Goal: Task Accomplishment & Management: Manage account settings

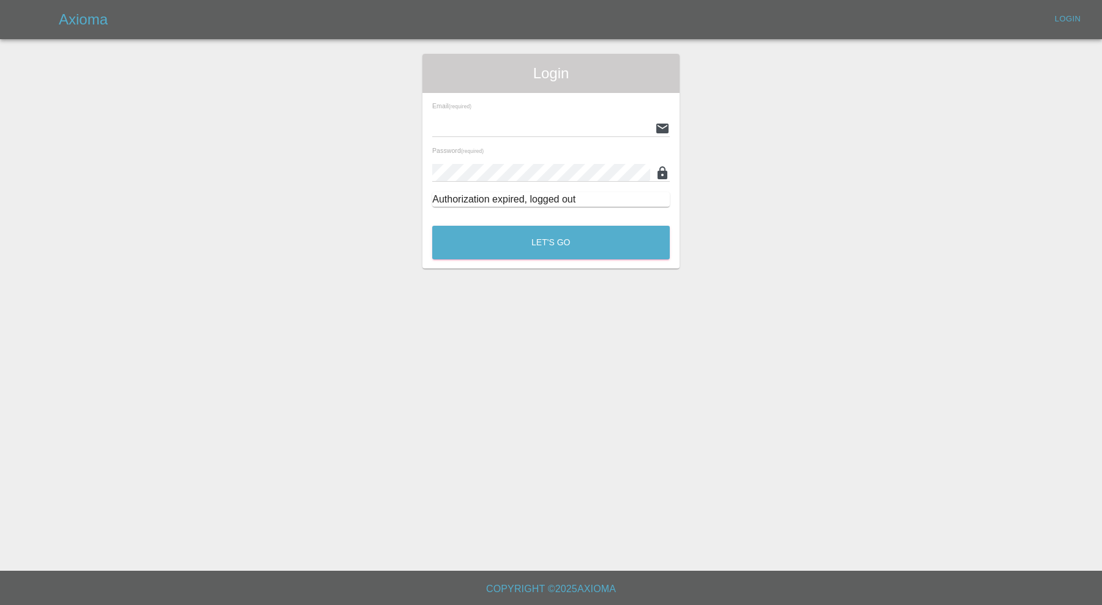
type input "carl.ainsworth@axioma.co.uk"
click at [505, 261] on div "Let's Go" at bounding box center [551, 240] width 239 height 46
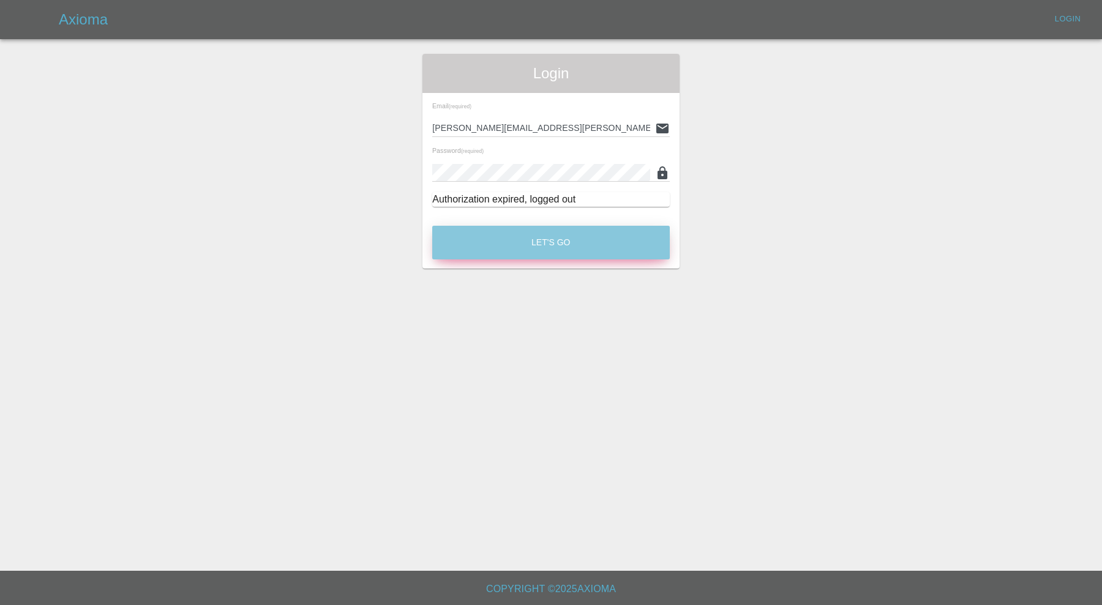
click at [505, 251] on button "Let's Go" at bounding box center [551, 243] width 238 height 34
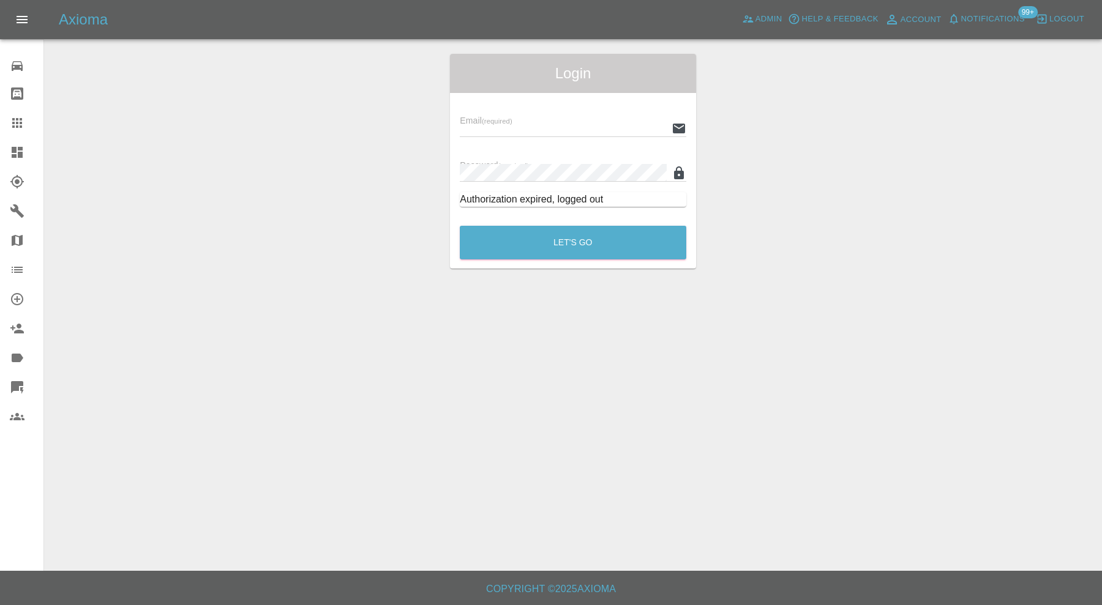
type input "carl.ainsworth@axioma.co.uk"
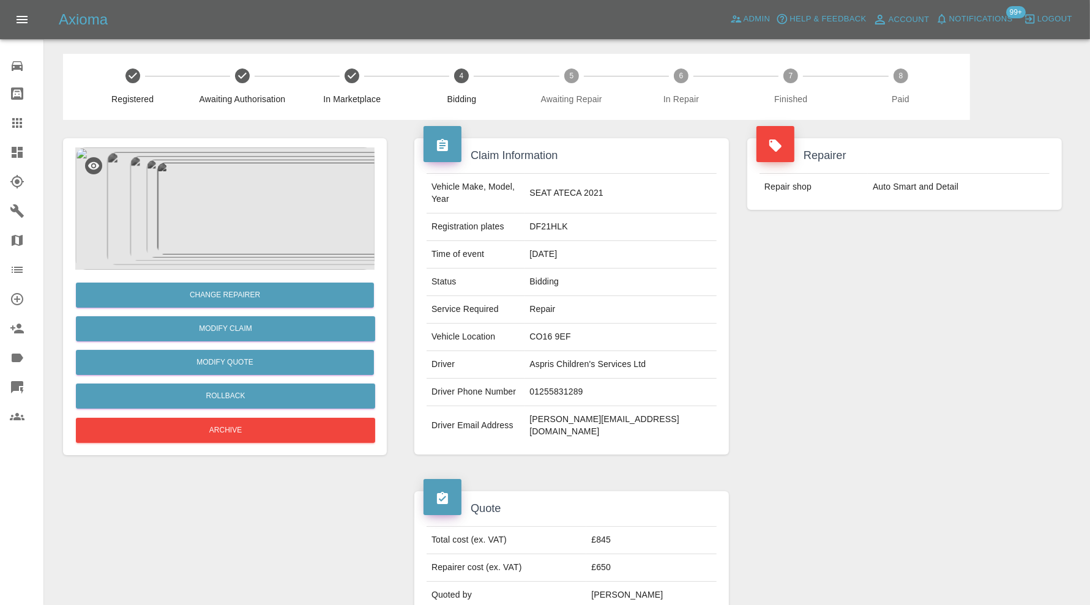
click at [244, 222] on img at bounding box center [224, 209] width 299 height 122
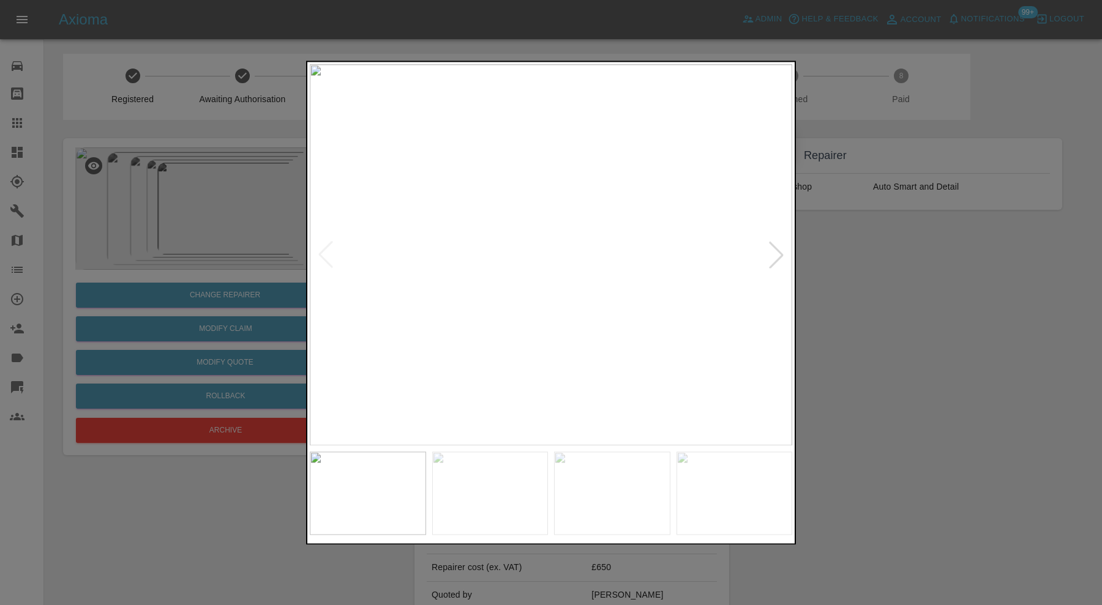
click at [776, 252] on div at bounding box center [776, 255] width 27 height 27
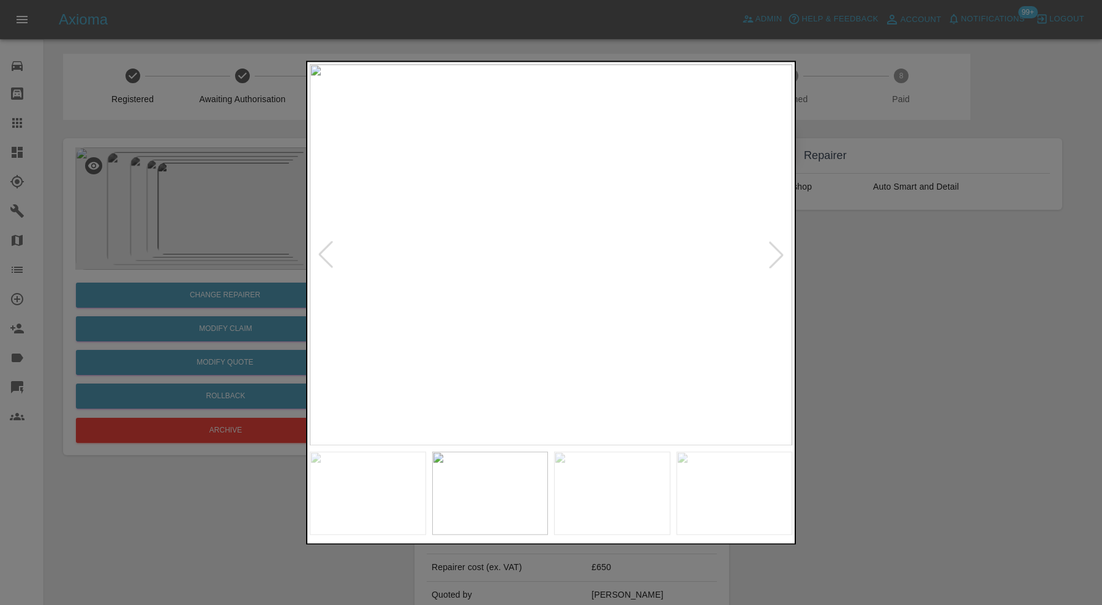
click at [776, 252] on div at bounding box center [776, 255] width 27 height 27
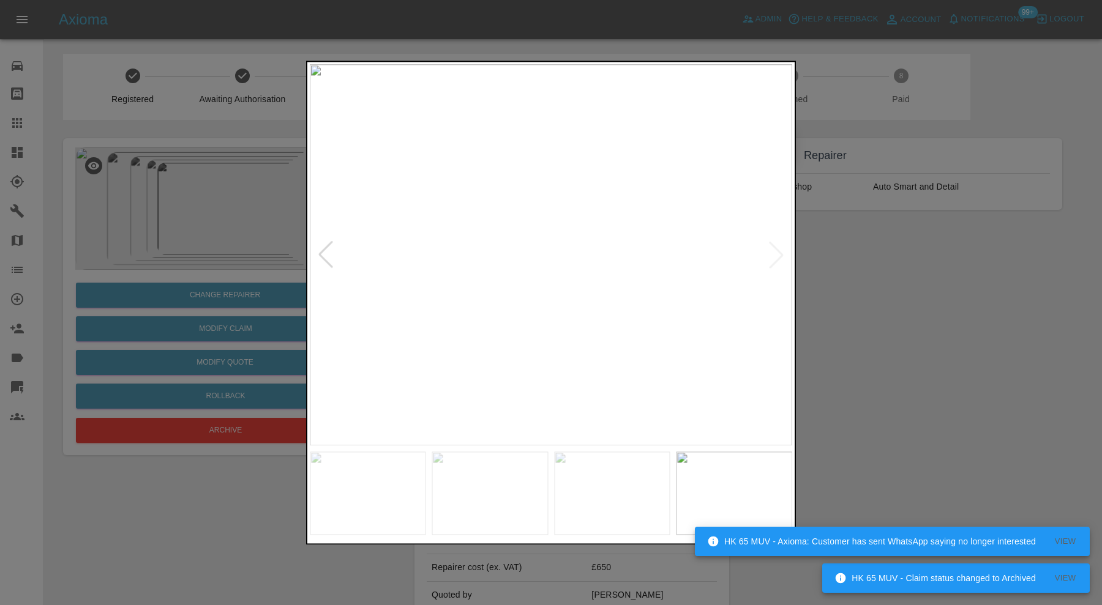
click at [776, 252] on img at bounding box center [551, 254] width 482 height 381
click at [855, 244] on div at bounding box center [551, 302] width 1102 height 605
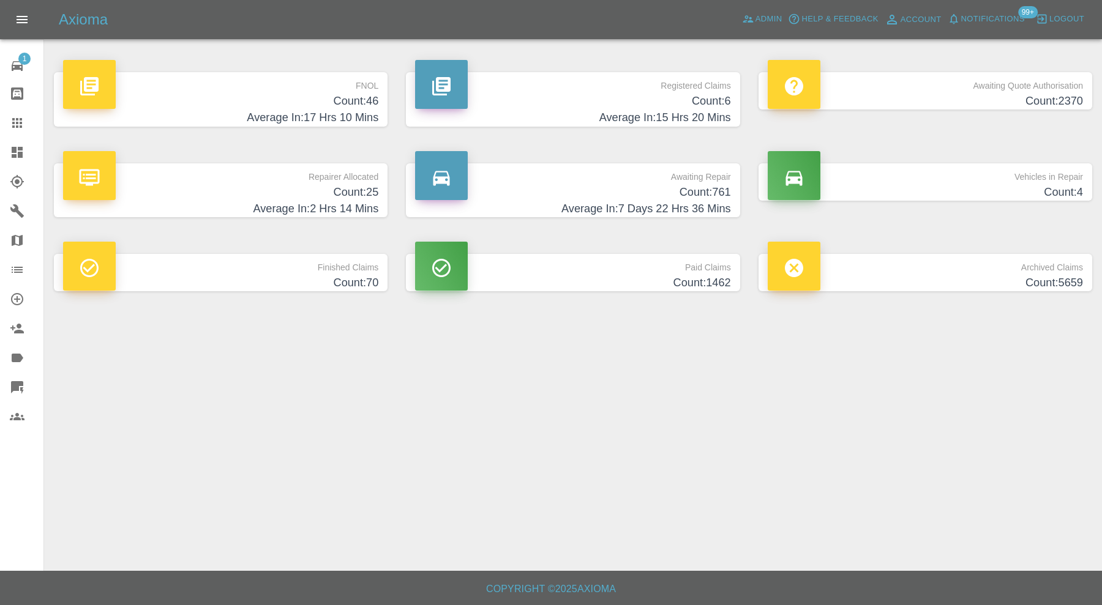
click at [22, 146] on icon at bounding box center [17, 152] width 15 height 15
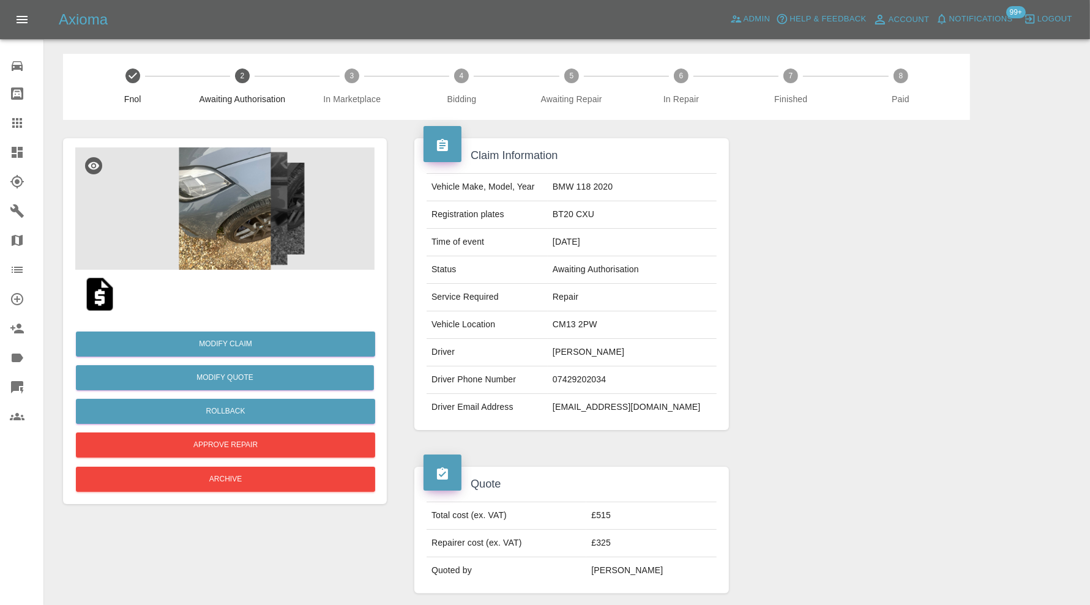
click at [239, 208] on img at bounding box center [224, 209] width 299 height 122
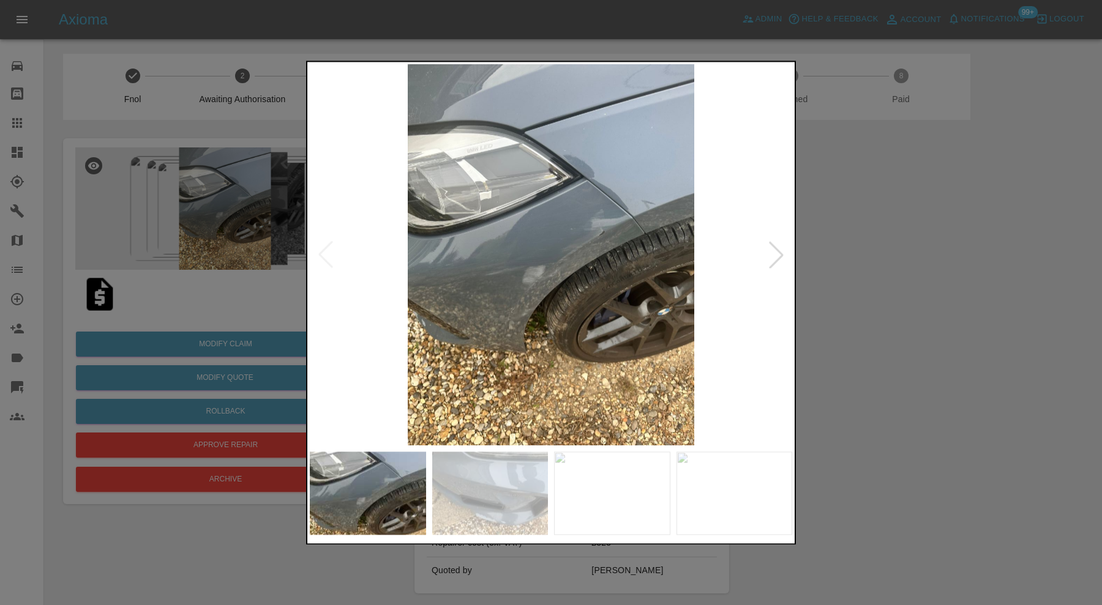
click at [496, 472] on img at bounding box center [490, 493] width 116 height 83
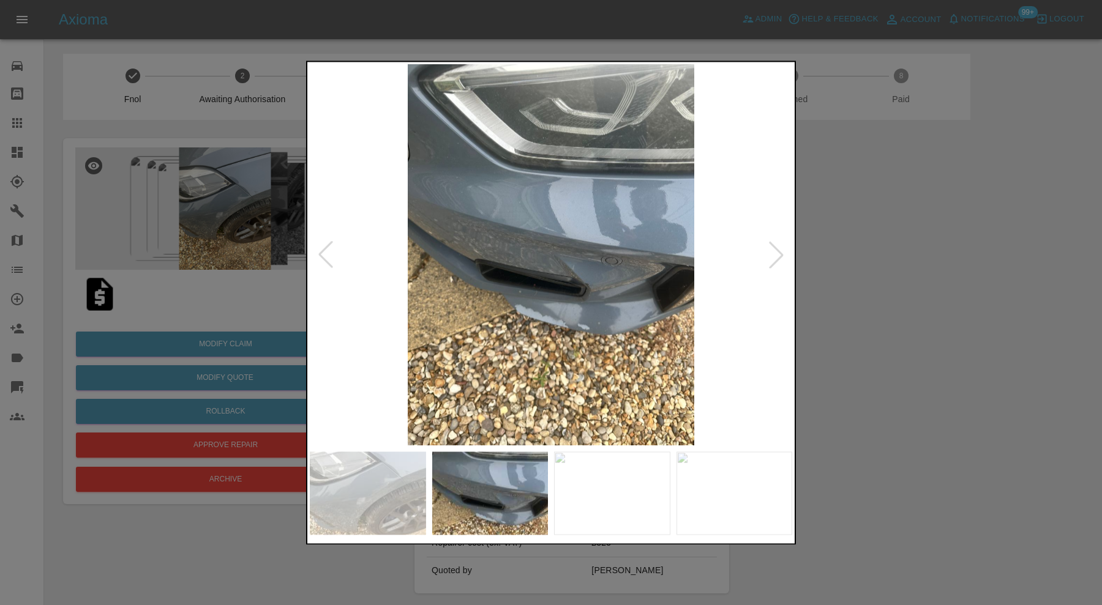
click at [567, 484] on img at bounding box center [612, 493] width 116 height 83
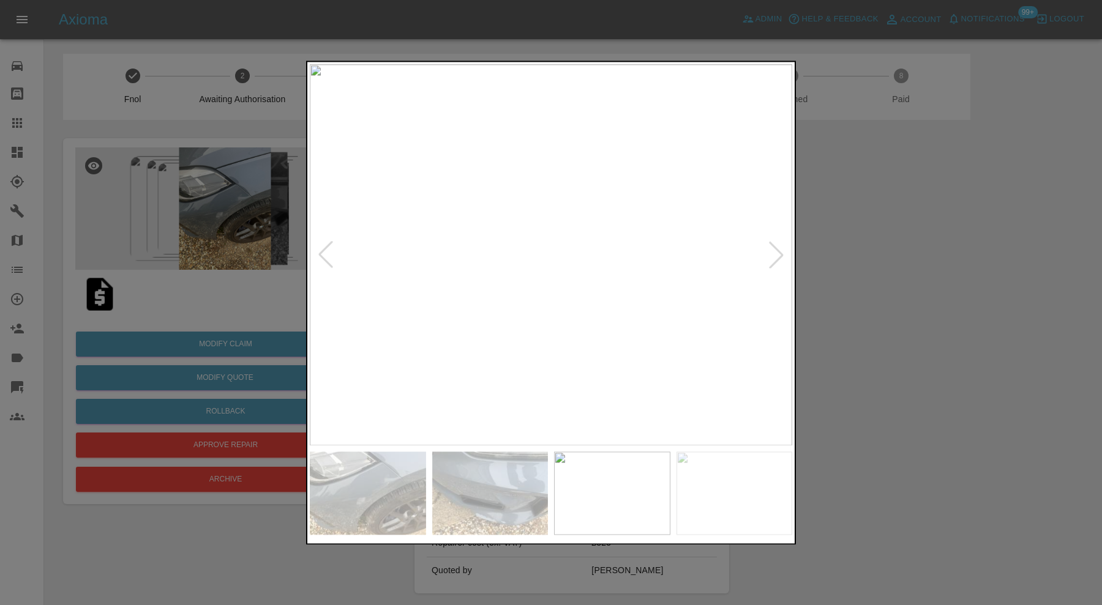
click at [730, 485] on img at bounding box center [734, 493] width 116 height 83
click at [779, 257] on div at bounding box center [776, 255] width 27 height 27
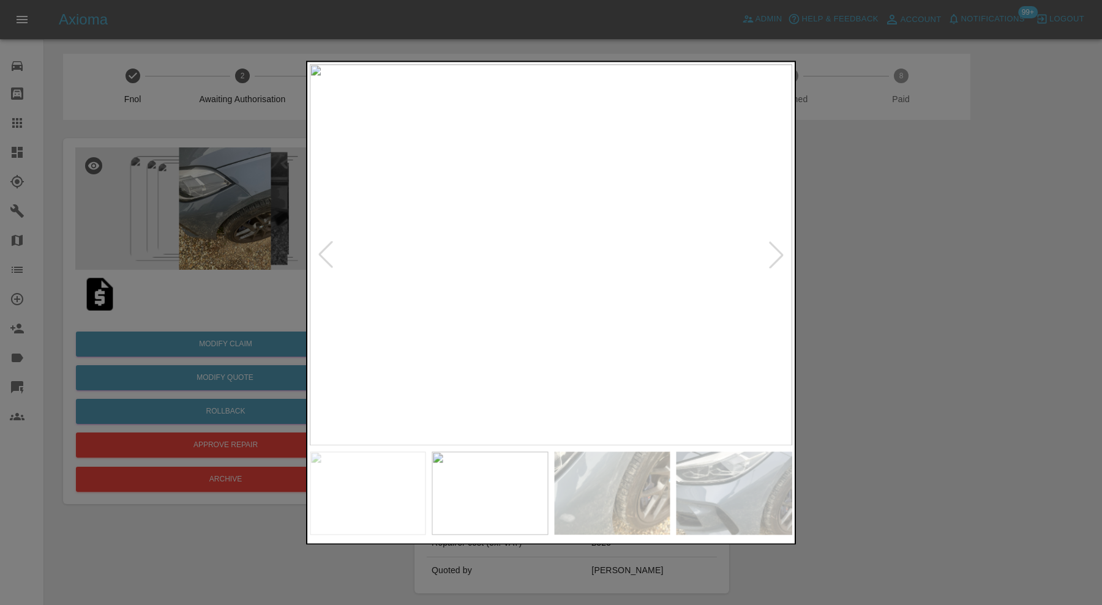
click at [779, 257] on div at bounding box center [776, 255] width 27 height 27
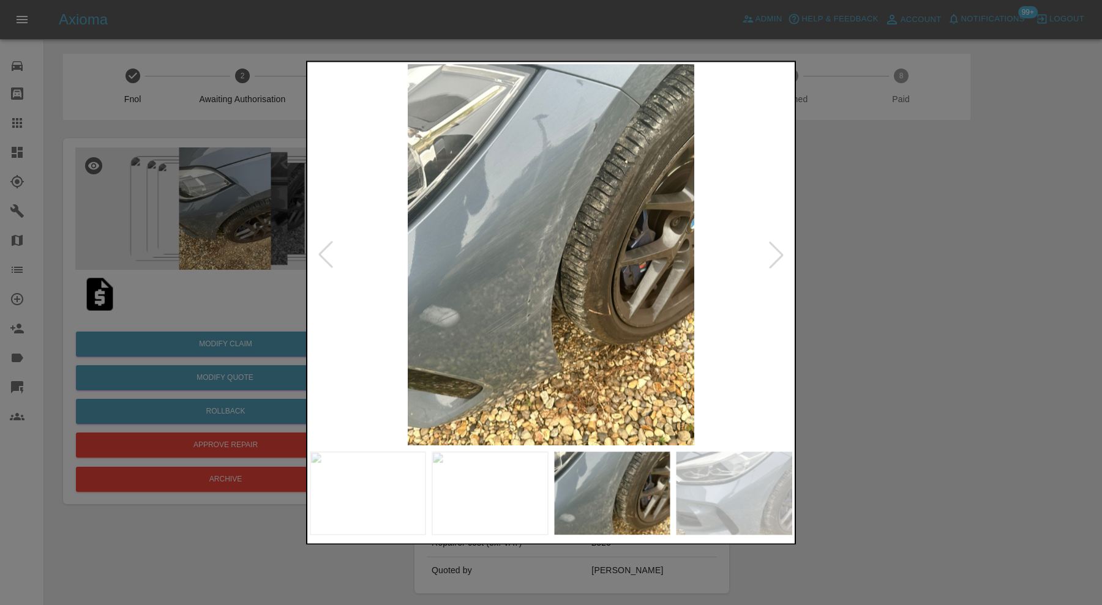
click at [779, 257] on div at bounding box center [776, 255] width 27 height 27
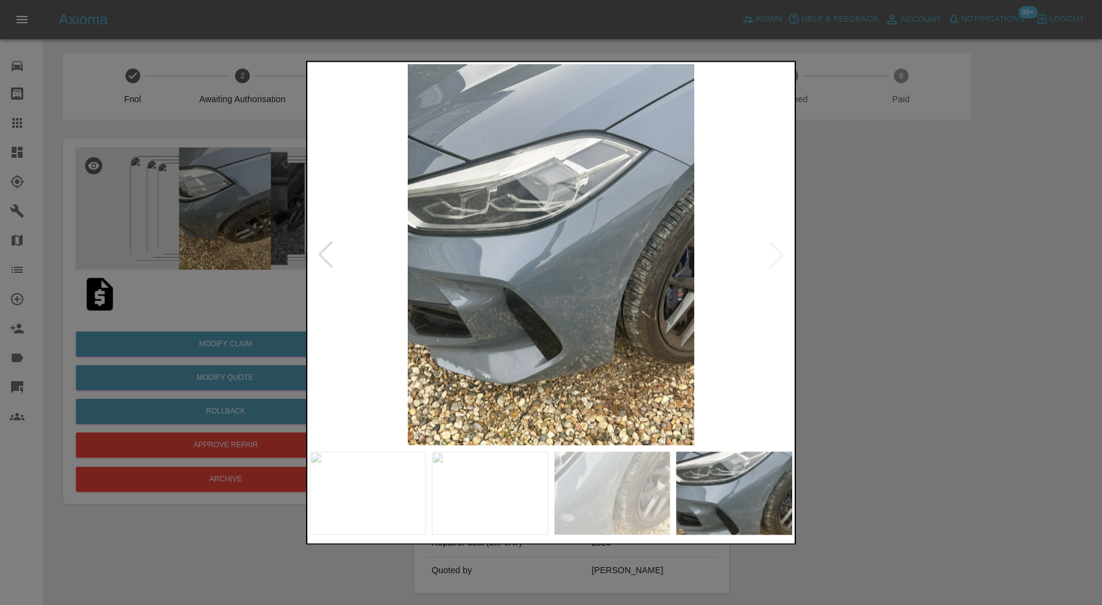
click at [779, 257] on img at bounding box center [551, 254] width 482 height 381
click at [331, 255] on div at bounding box center [325, 255] width 27 height 27
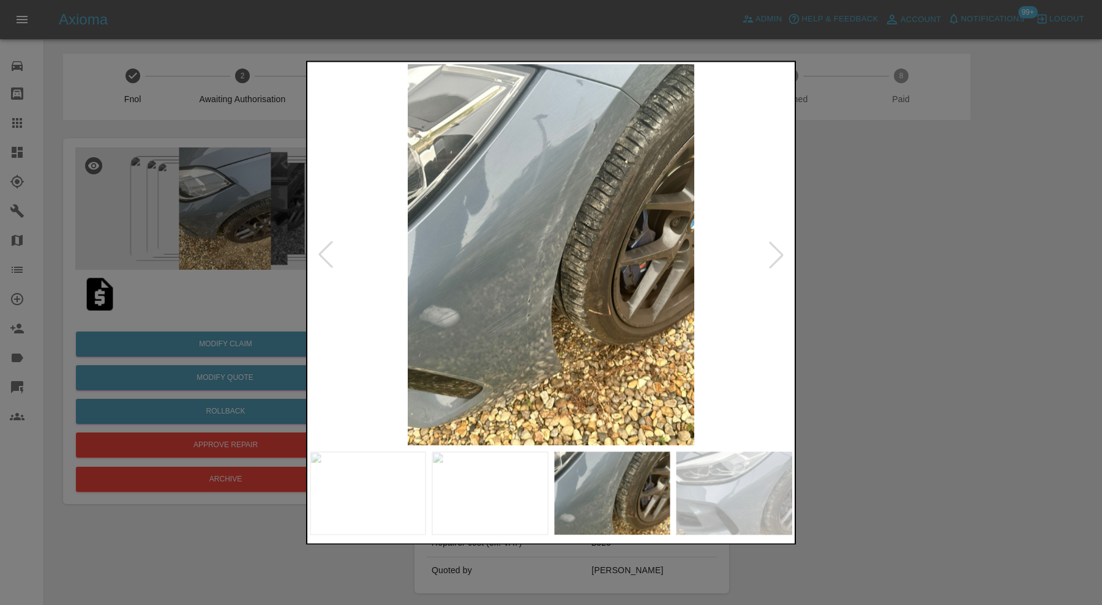
click at [331, 255] on div at bounding box center [325, 255] width 27 height 27
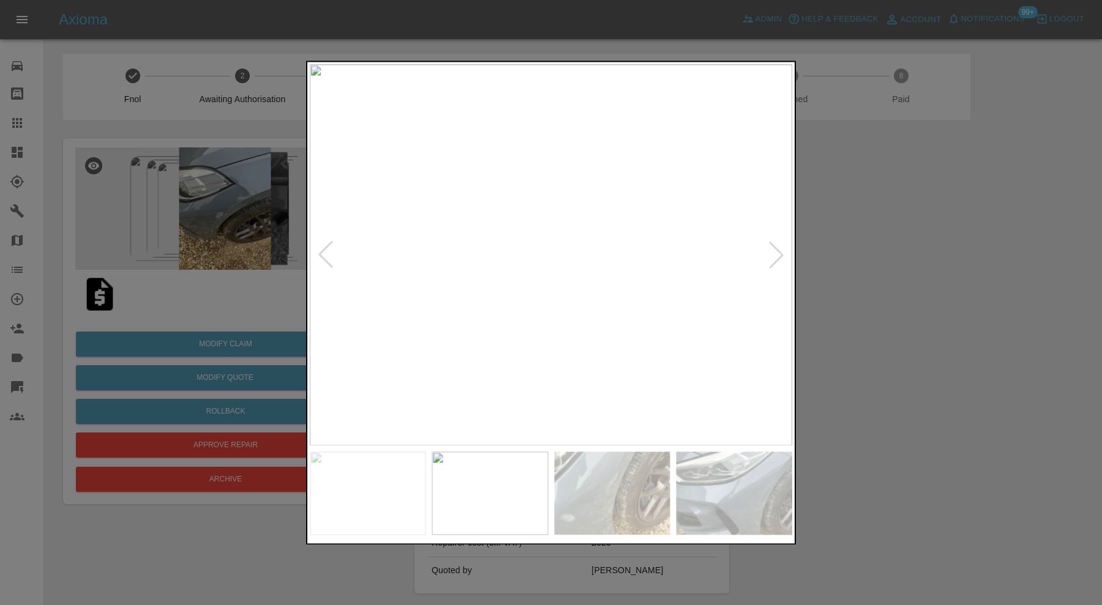
click at [331, 255] on div at bounding box center [325, 255] width 27 height 27
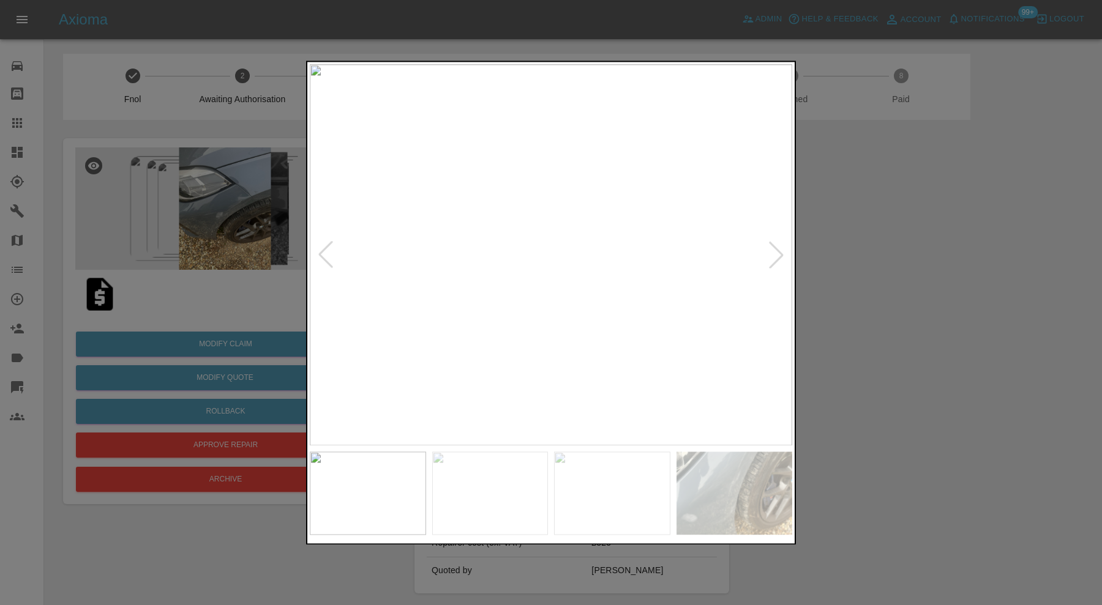
click at [331, 255] on div at bounding box center [325, 255] width 27 height 27
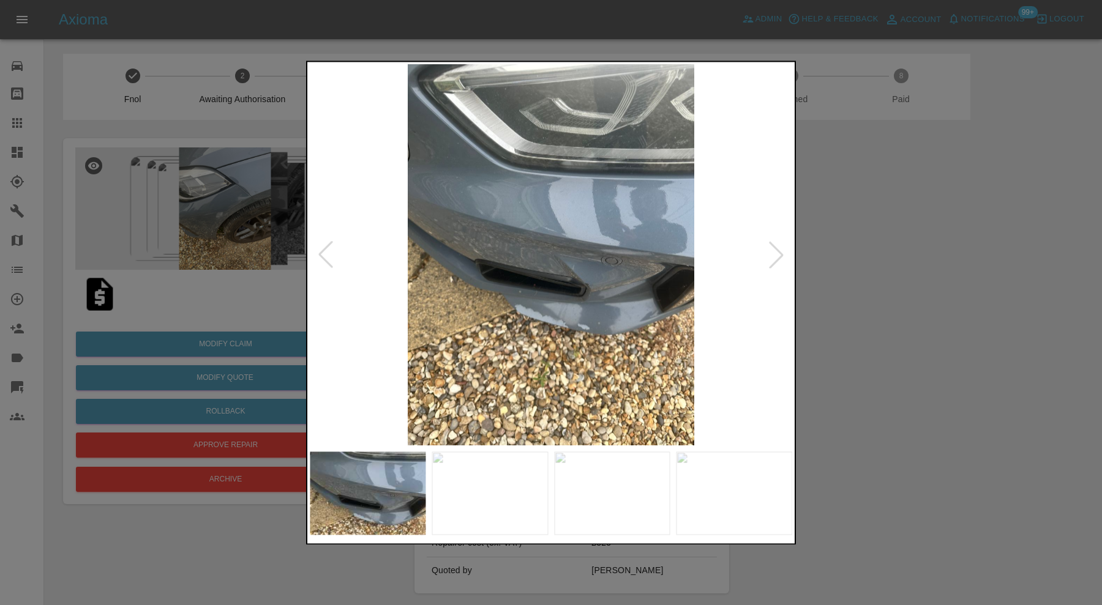
click at [331, 255] on div at bounding box center [325, 255] width 27 height 27
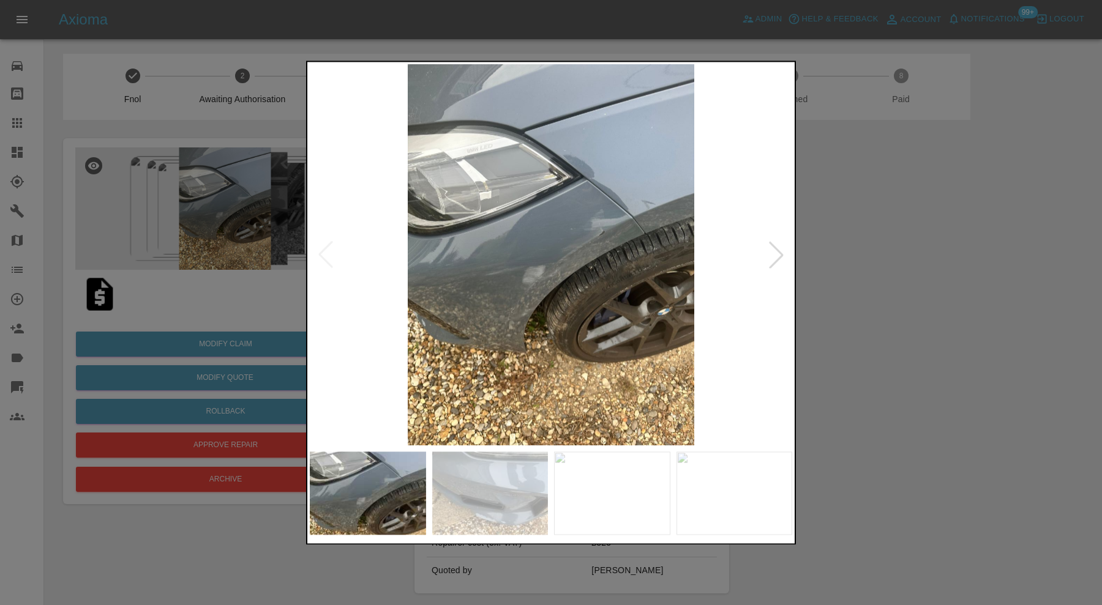
click at [893, 269] on div at bounding box center [551, 302] width 1102 height 605
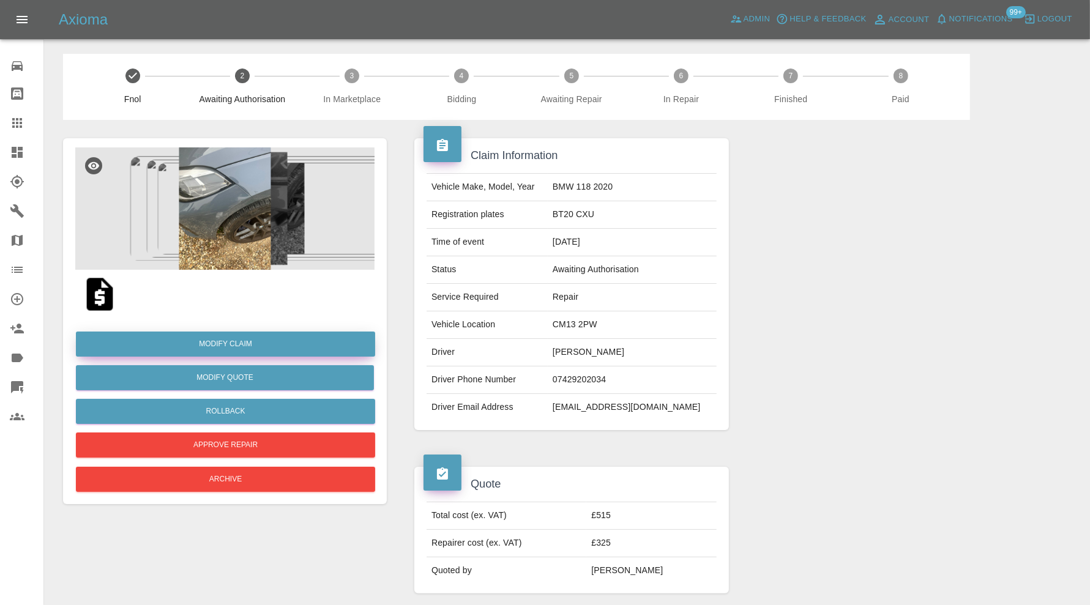
click at [214, 342] on link "Modify Claim" at bounding box center [225, 344] width 299 height 25
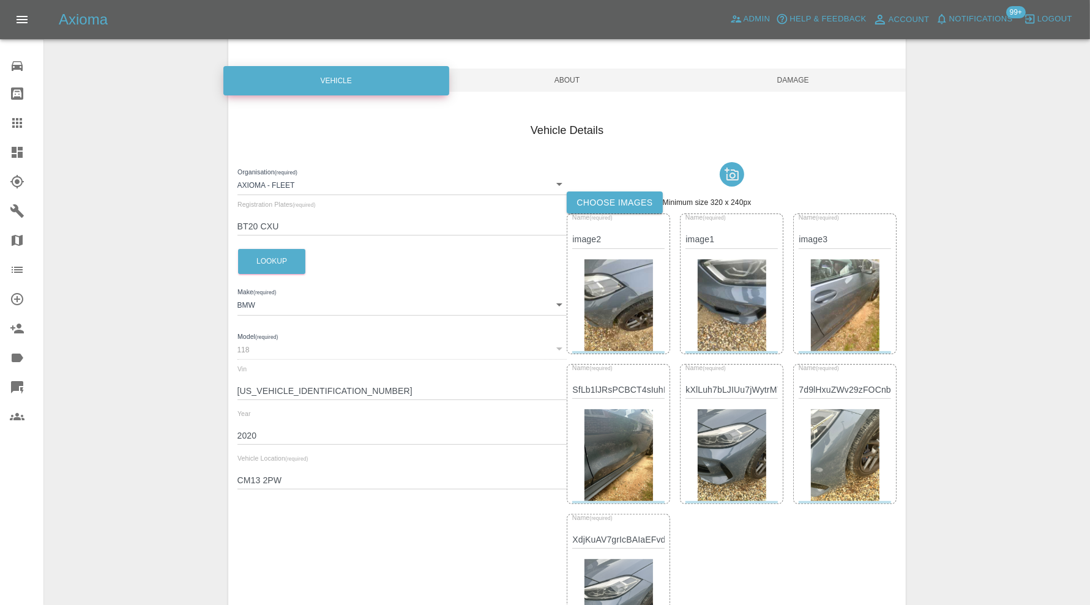
scroll to position [102, 0]
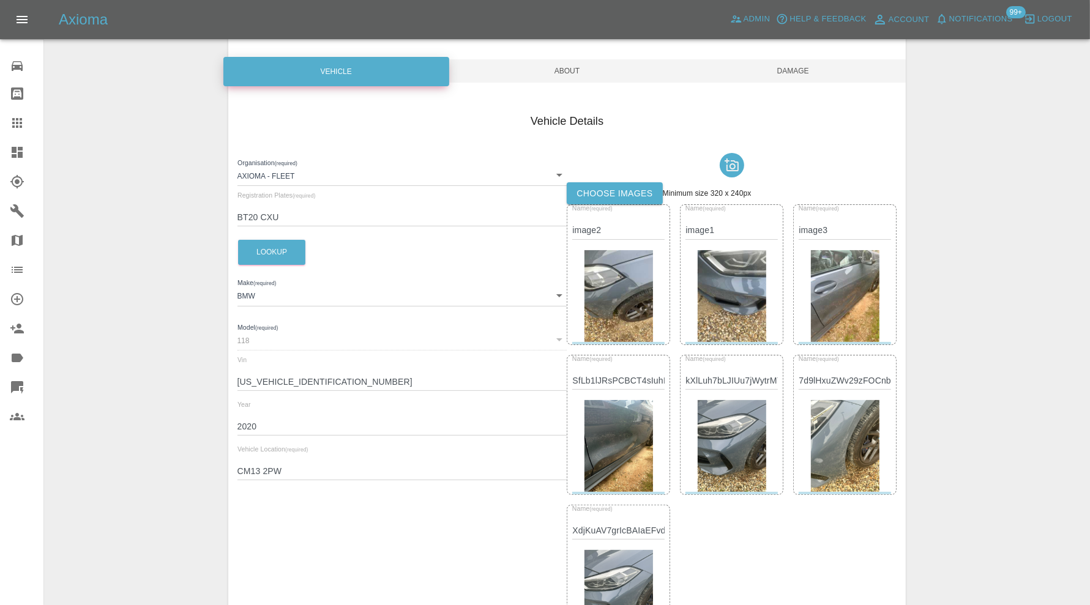
click at [607, 423] on img at bounding box center [619, 446] width 69 height 92
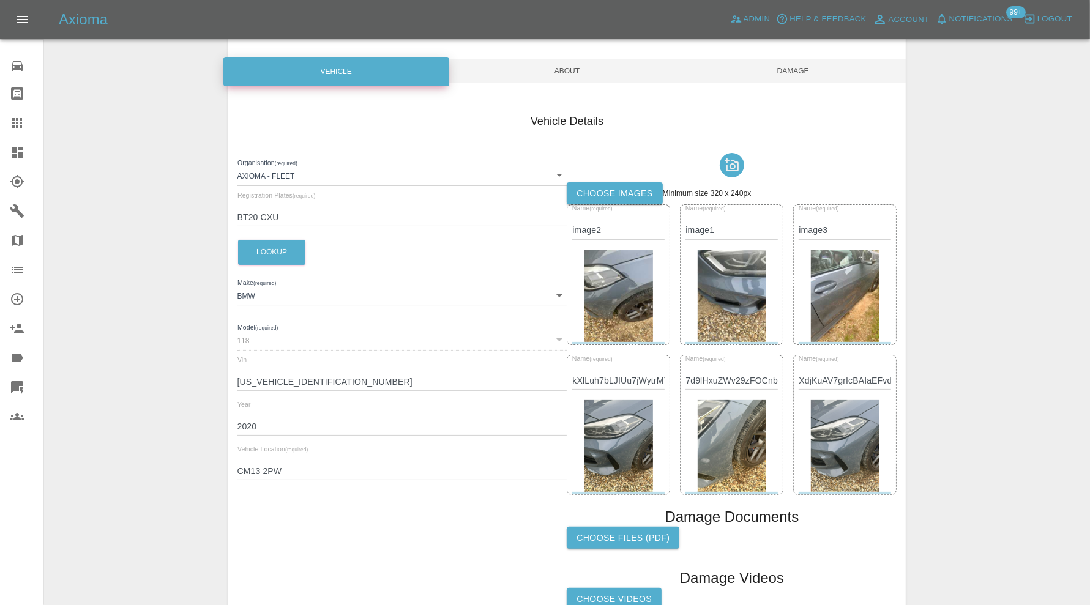
click at [629, 441] on img at bounding box center [619, 446] width 69 height 92
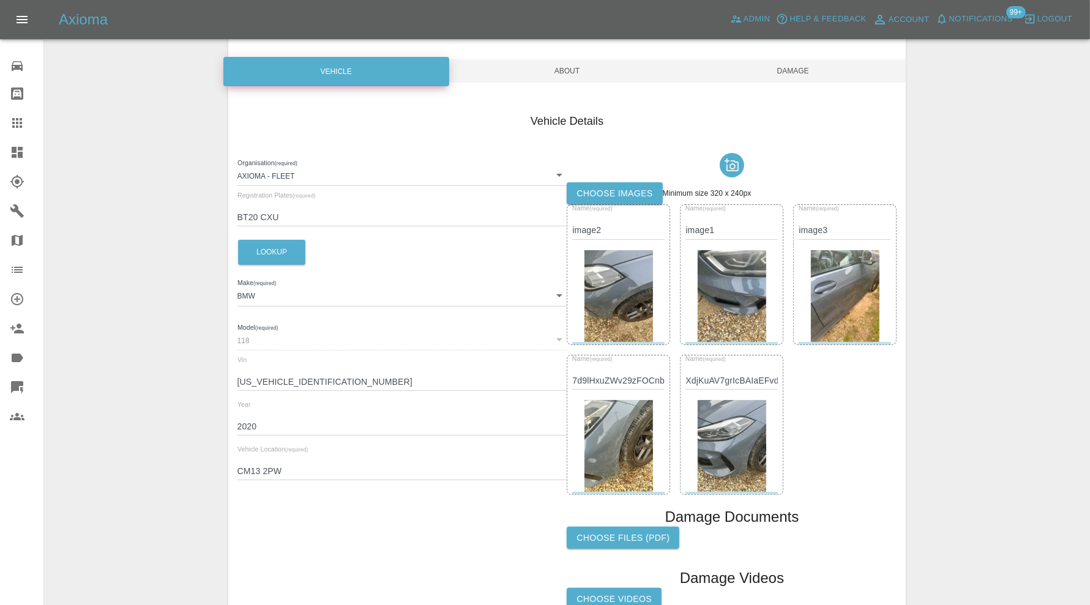
click at [843, 271] on img at bounding box center [845, 296] width 69 height 92
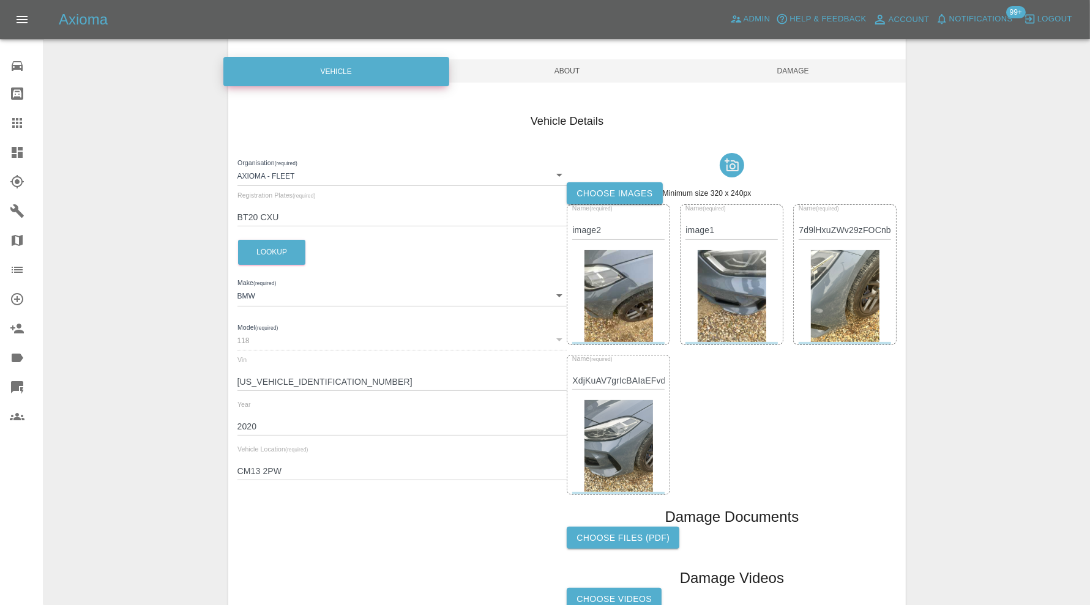
click at [797, 67] on span "Damage" at bounding box center [793, 70] width 226 height 23
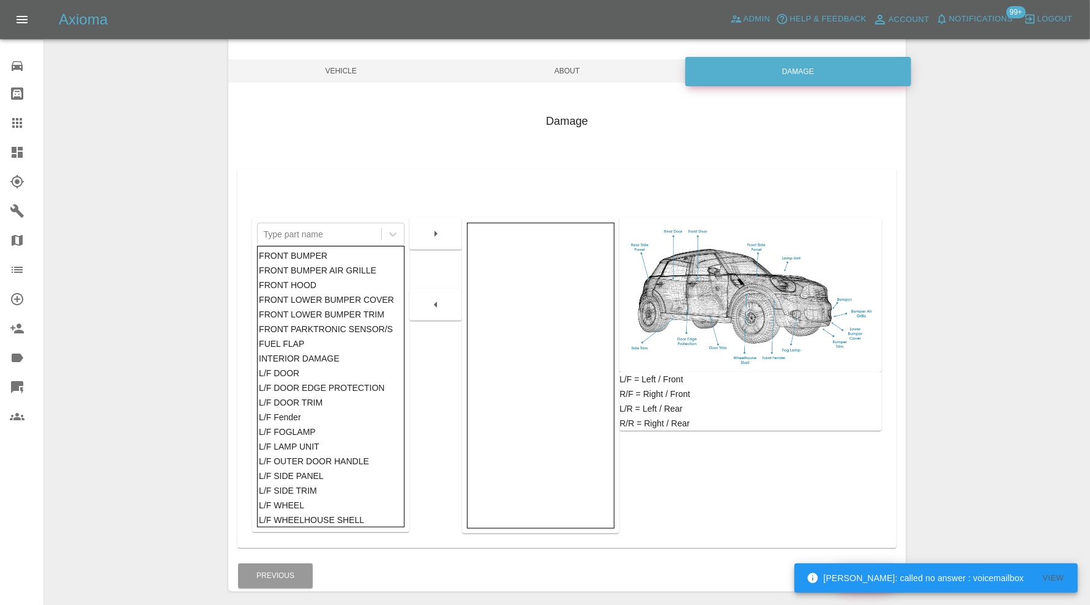
scroll to position [152, 0]
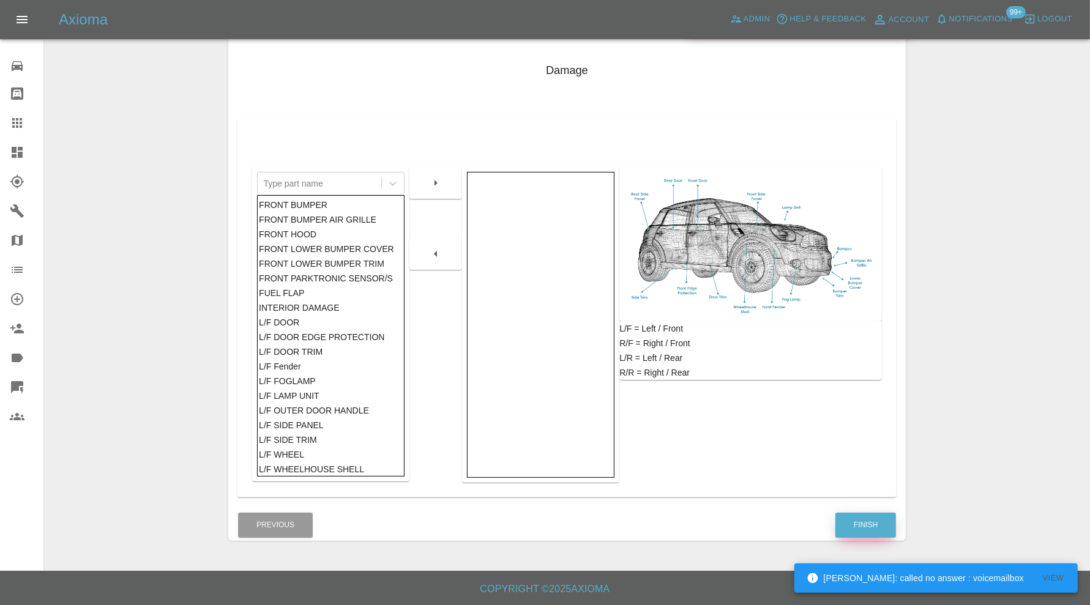
click at [859, 526] on button "Finish" at bounding box center [866, 525] width 61 height 25
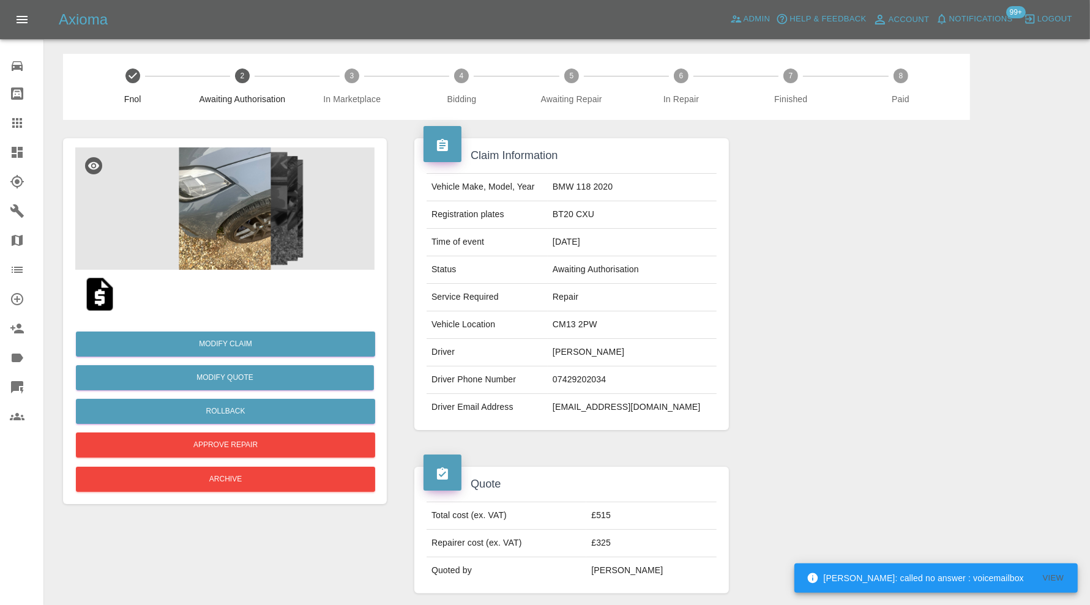
click at [97, 295] on img at bounding box center [99, 294] width 39 height 39
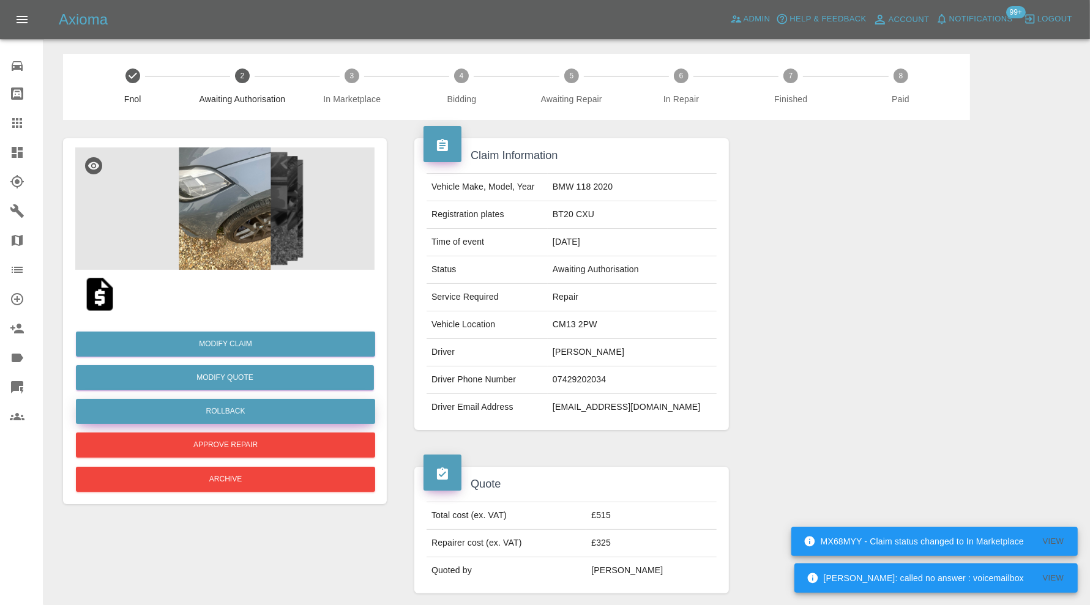
click at [268, 407] on button "Rollback" at bounding box center [225, 411] width 299 height 25
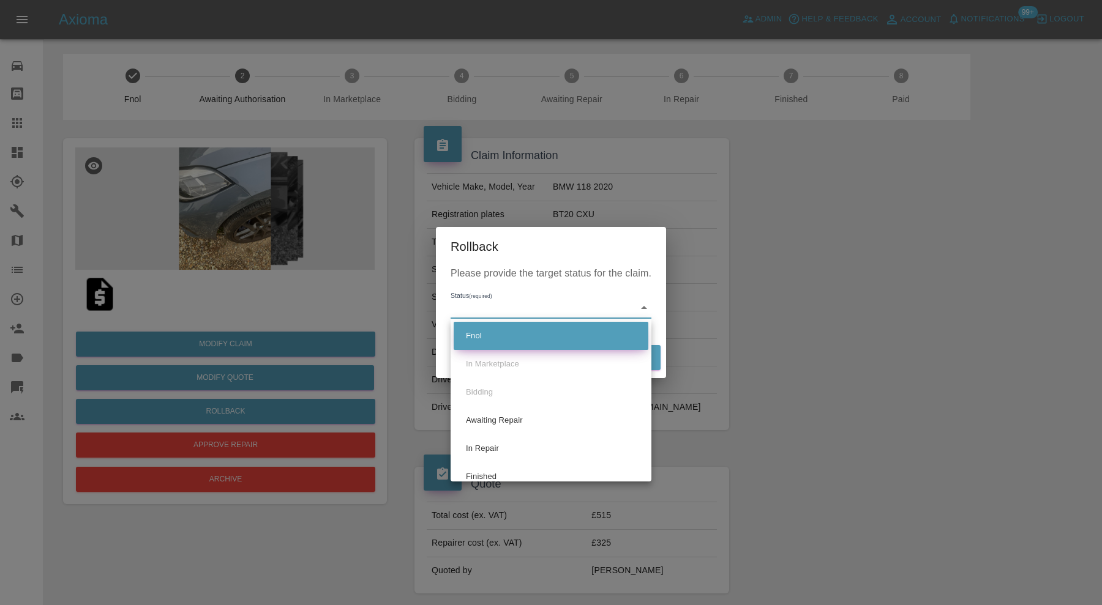
click at [513, 337] on li "Fnol" at bounding box center [551, 336] width 195 height 28
type input "fnol"
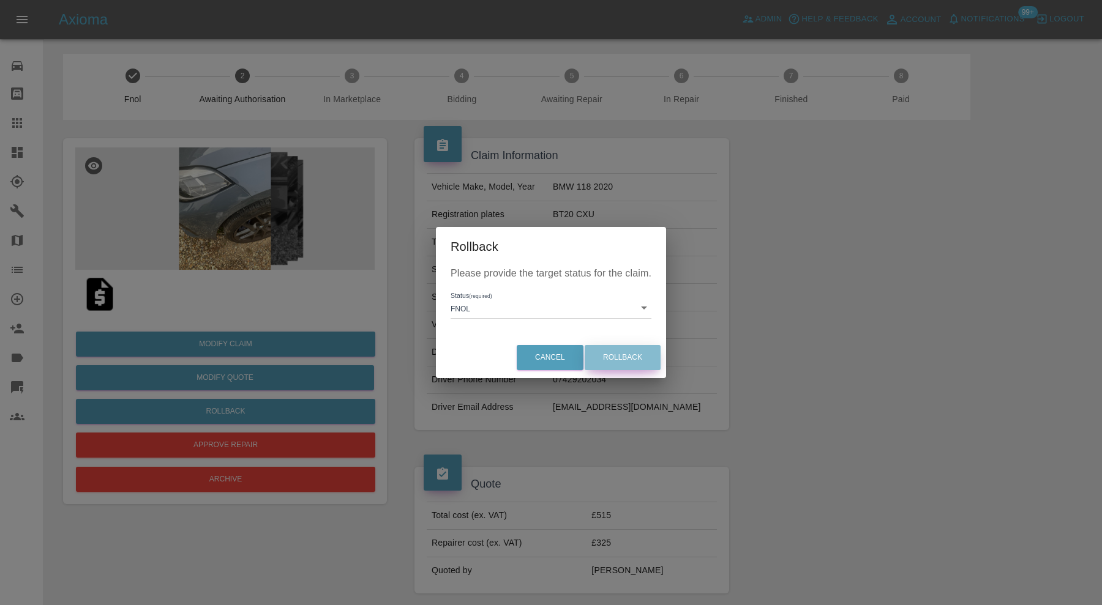
click at [637, 359] on button "Rollback" at bounding box center [623, 357] width 76 height 25
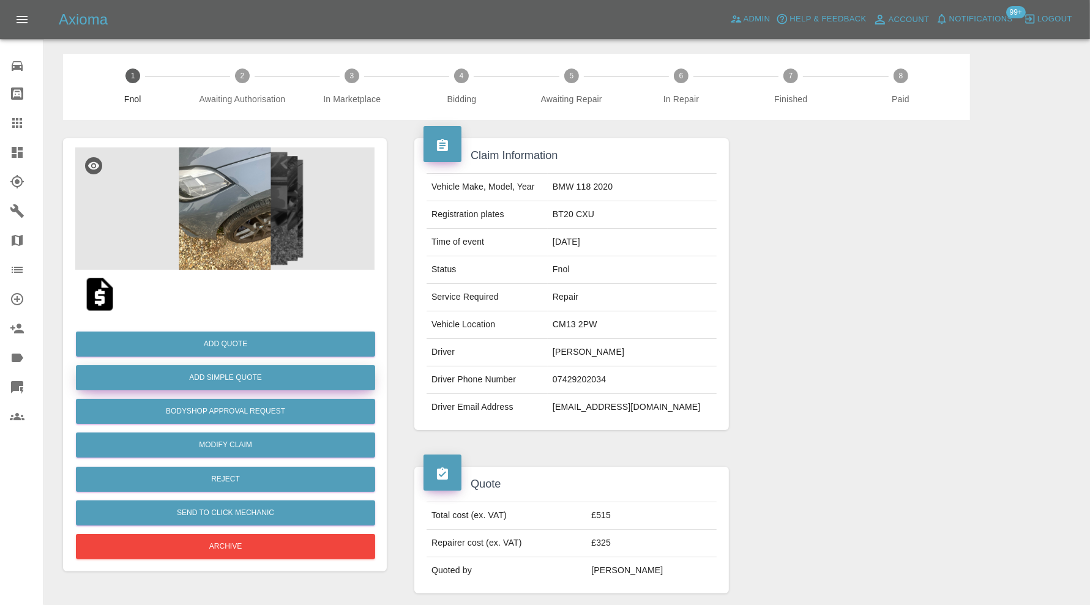
click at [311, 372] on button "Add Simple Quote" at bounding box center [225, 377] width 299 height 25
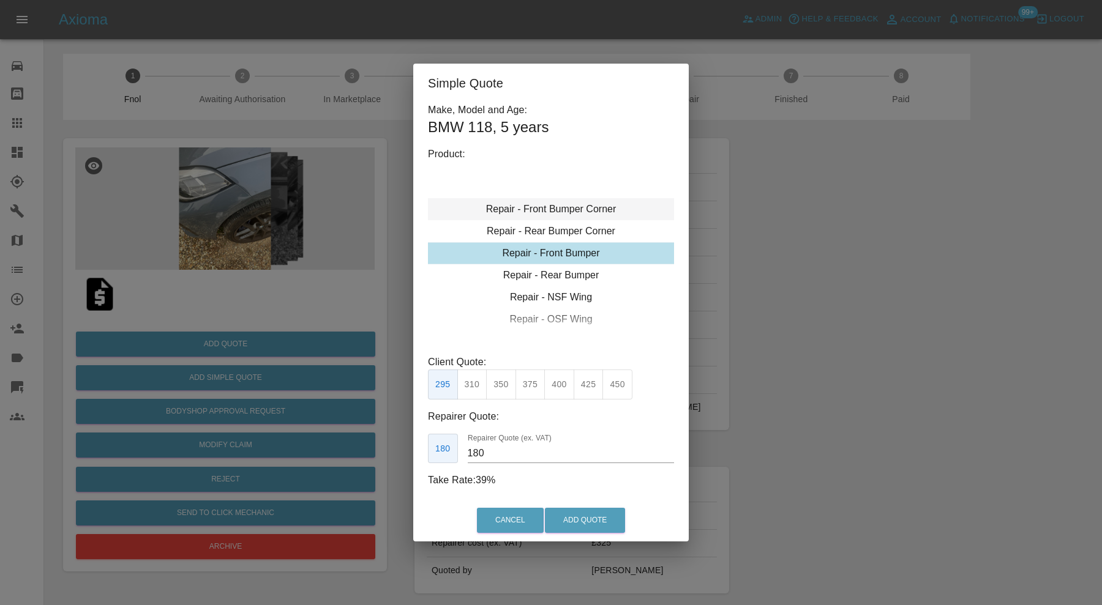
click at [550, 211] on div "Repair - Front Bumper Corner" at bounding box center [551, 209] width 246 height 22
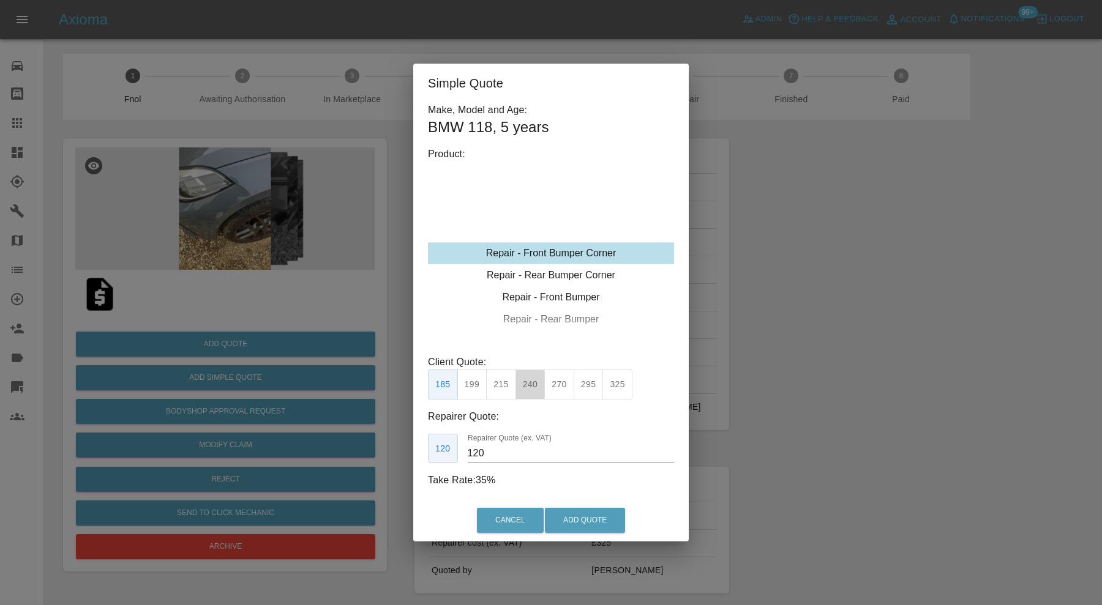
click at [531, 375] on button "240" at bounding box center [530, 385] width 30 height 30
type input "150"
click at [566, 515] on button "Add Quote" at bounding box center [585, 520] width 80 height 25
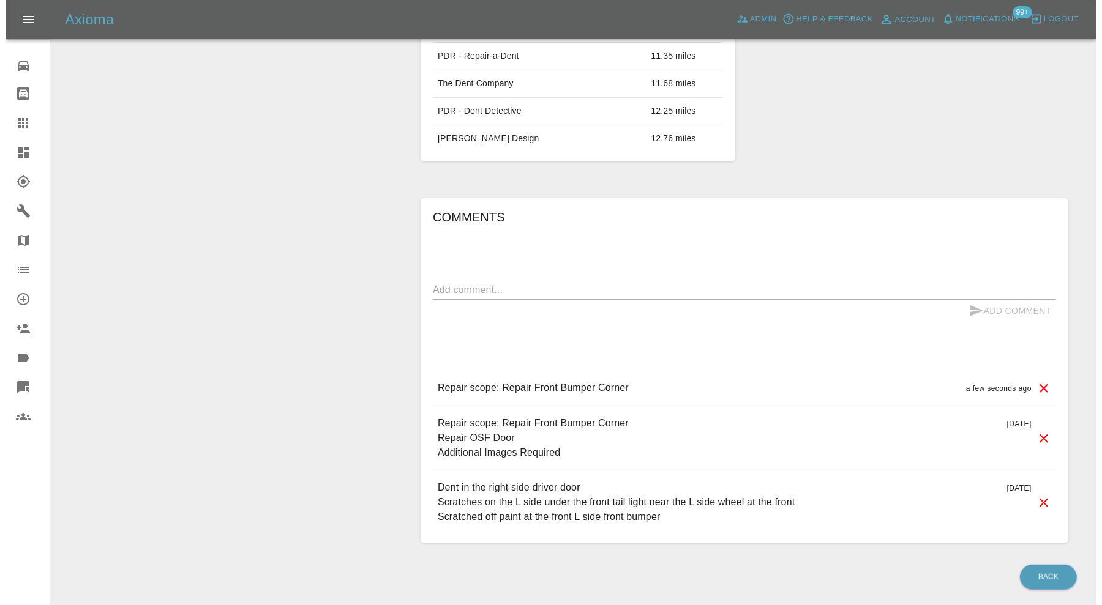
scroll to position [821, 0]
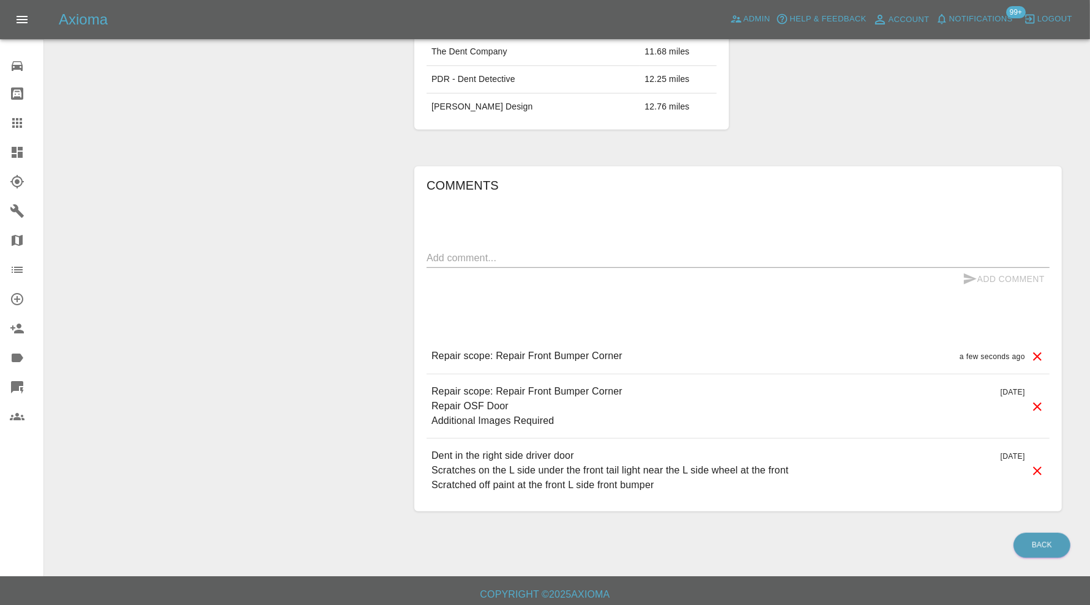
click at [1032, 400] on icon at bounding box center [1037, 407] width 15 height 15
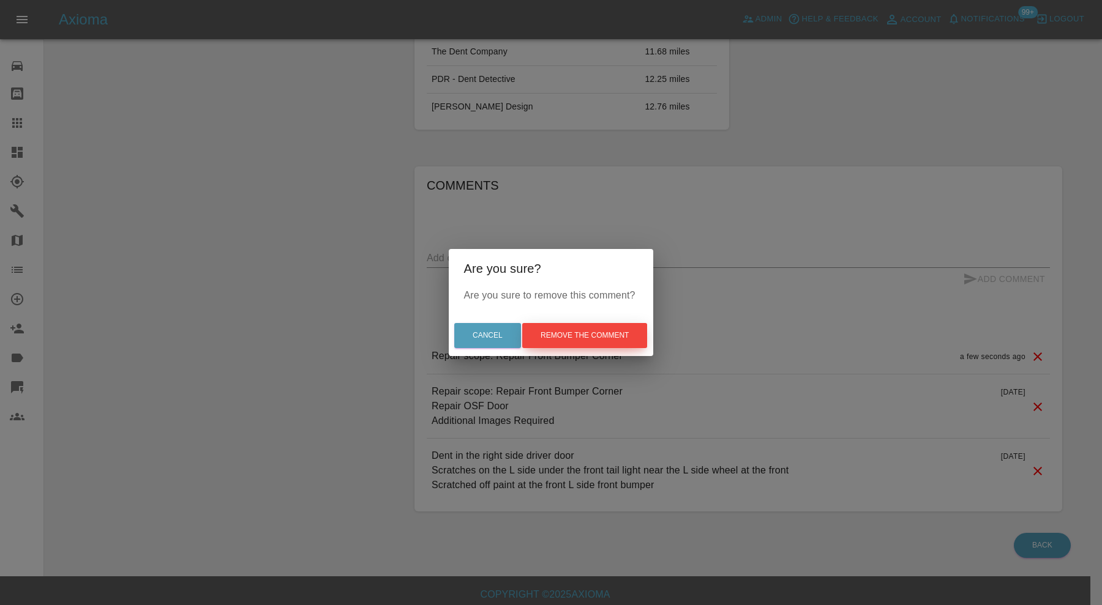
click at [617, 327] on button "Remove the comment" at bounding box center [584, 335] width 125 height 25
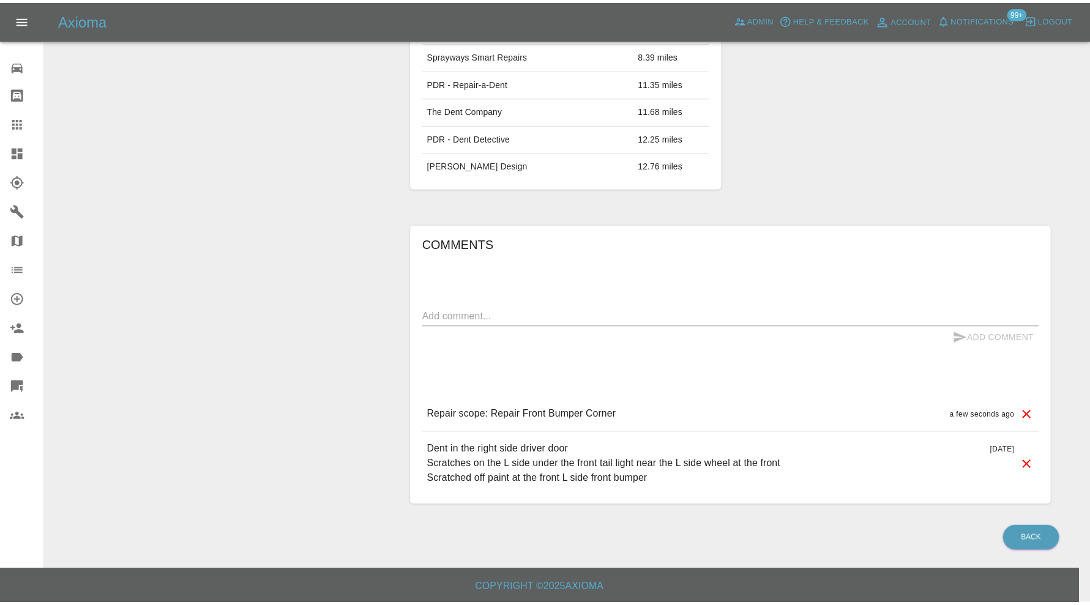
scroll to position [757, 0]
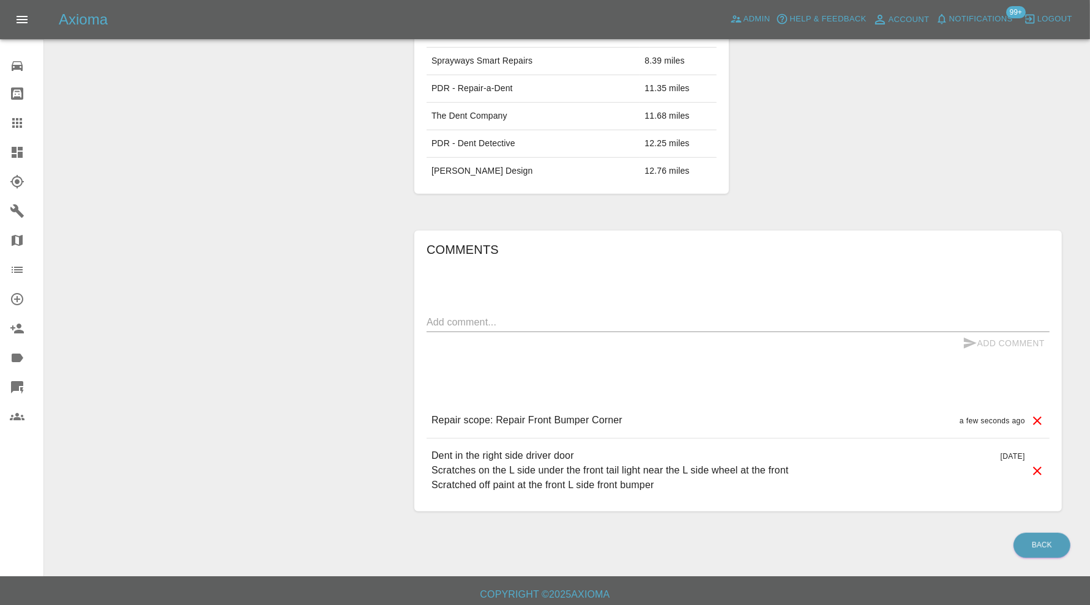
click at [545, 302] on div "Comments x Add Comment Repair scope: Repair Front Bumper Corner a few seconds a…" at bounding box center [738, 371] width 623 height 263
click at [545, 315] on textarea at bounding box center [738, 322] width 623 height 14
type textarea "Bumper corner only"
click at [1046, 340] on button "Add Comment" at bounding box center [1004, 343] width 92 height 23
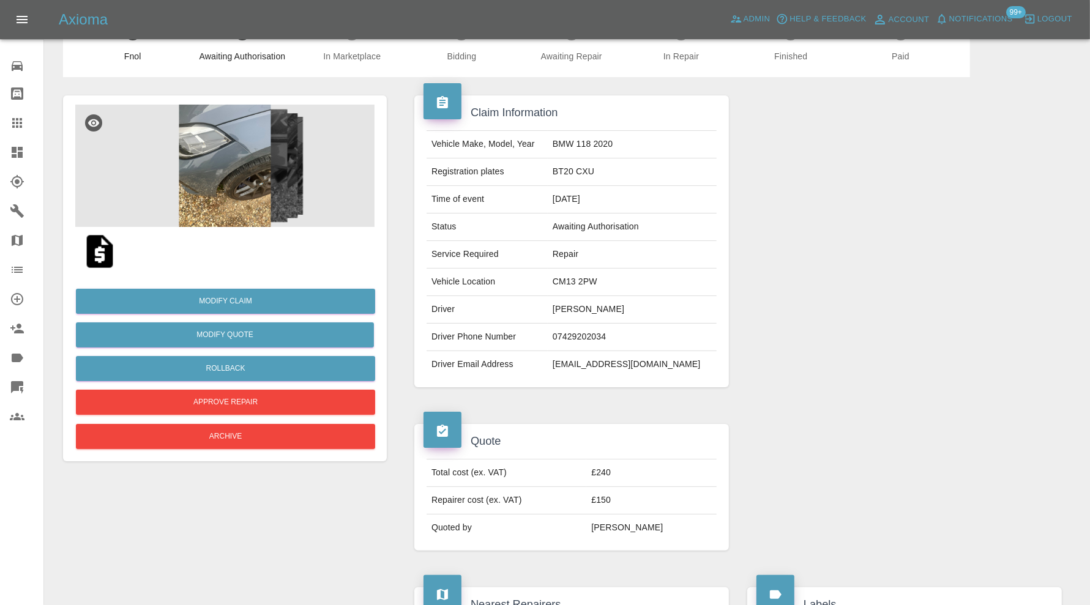
scroll to position [553, 0]
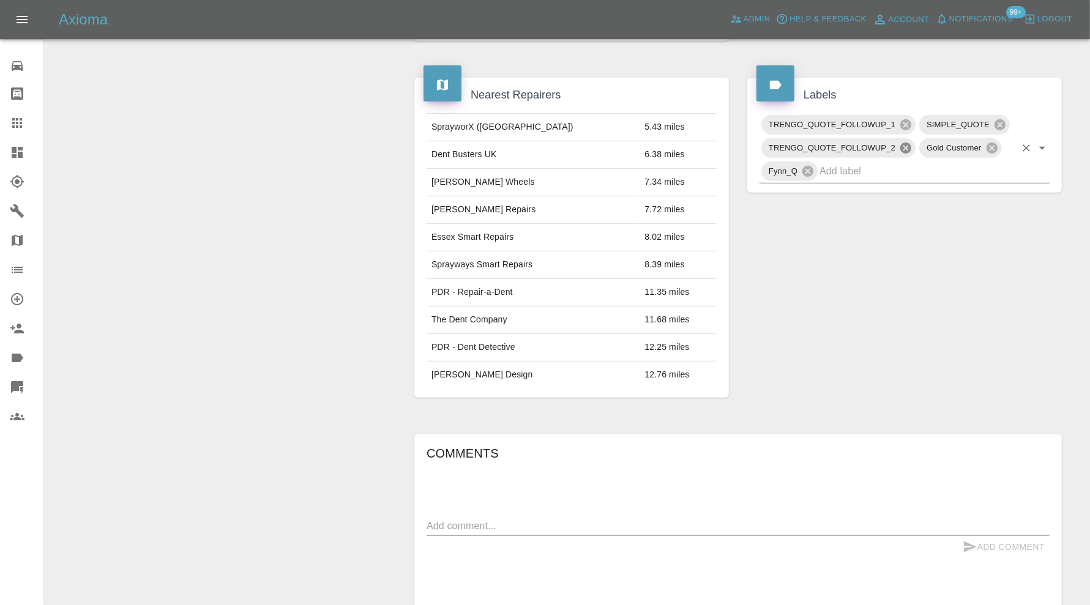
click at [910, 141] on icon at bounding box center [905, 147] width 13 height 13
click at [906, 121] on icon at bounding box center [905, 124] width 13 height 13
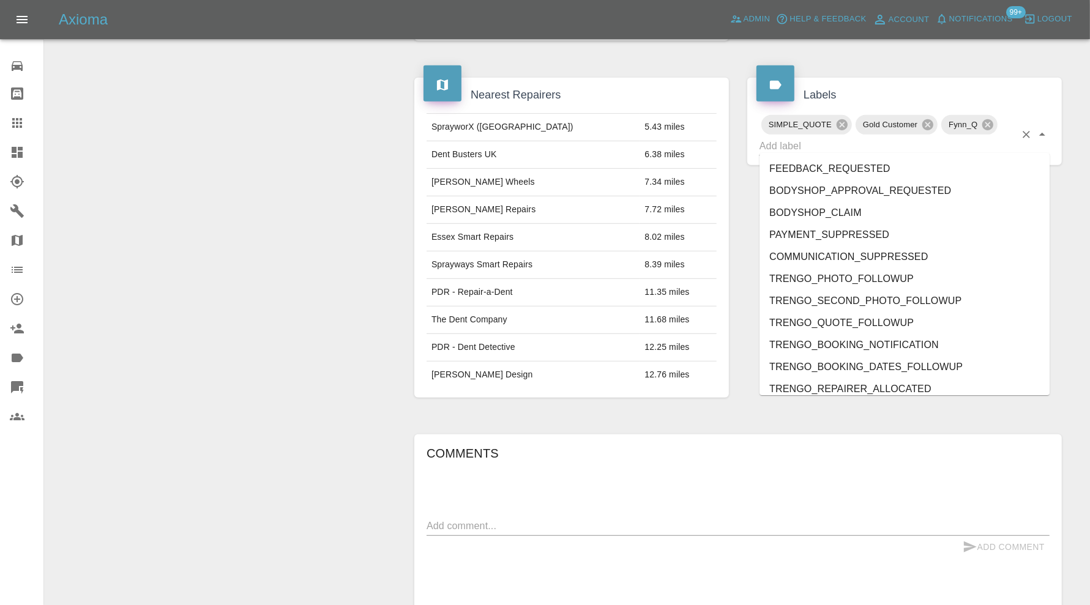
click at [851, 143] on input "text" at bounding box center [888, 146] width 256 height 19
type input "do"
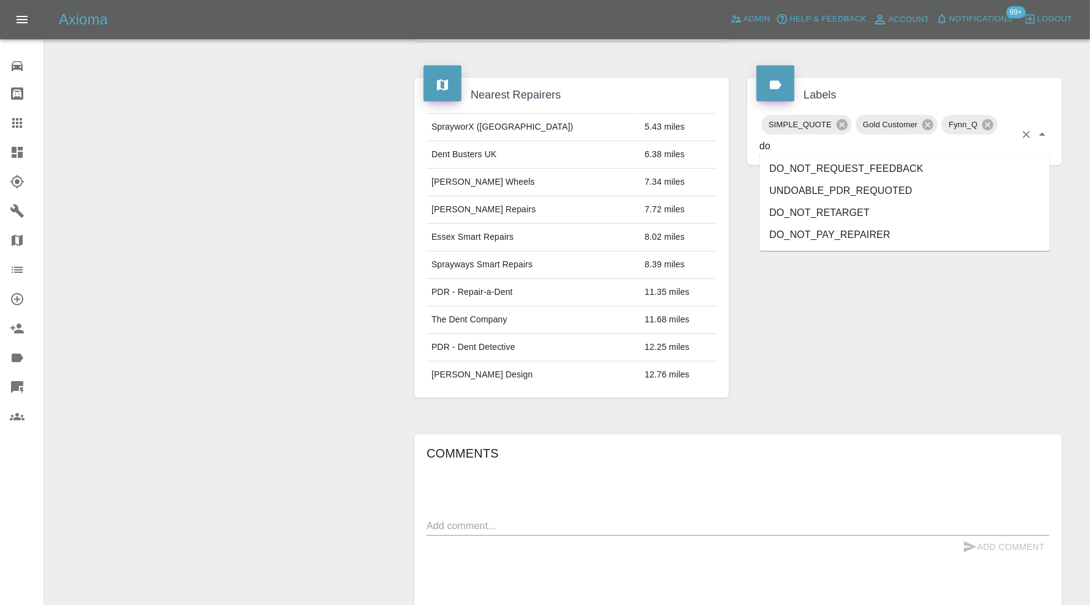
click at [825, 175] on li "DO_NOT_REQUEST_FEEDBACK" at bounding box center [905, 169] width 290 height 22
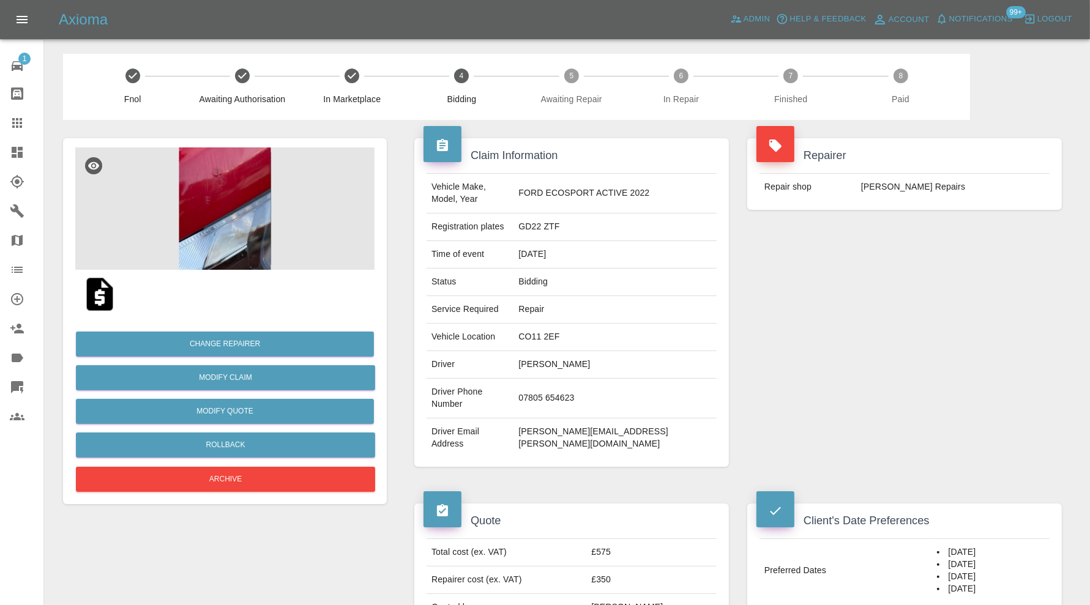
click at [100, 302] on img at bounding box center [99, 294] width 39 height 39
click at [270, 223] on img at bounding box center [224, 209] width 299 height 122
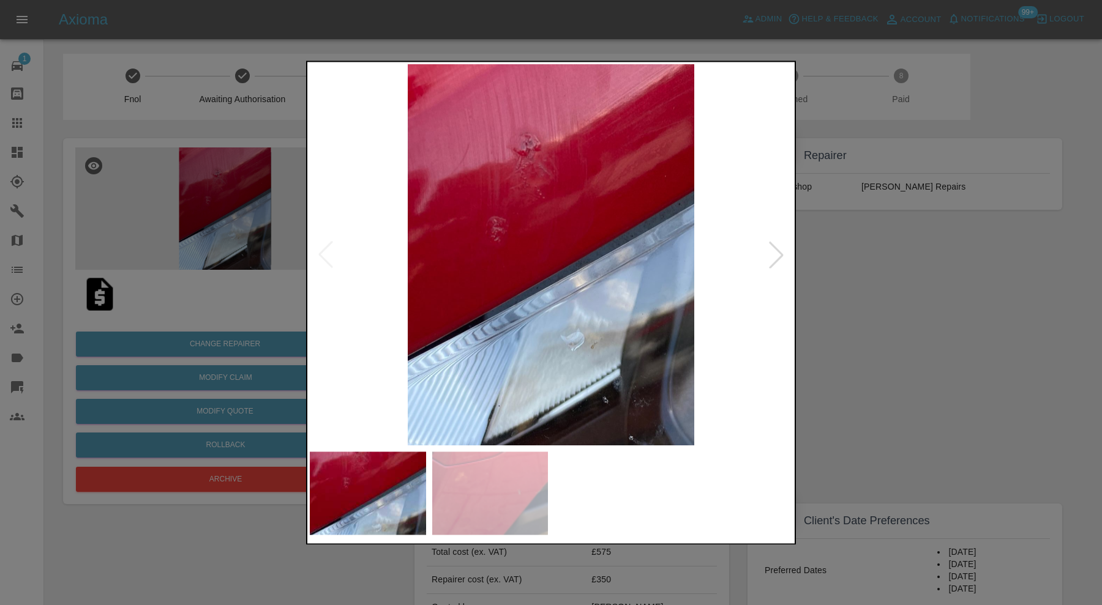
click at [533, 486] on img at bounding box center [490, 493] width 116 height 83
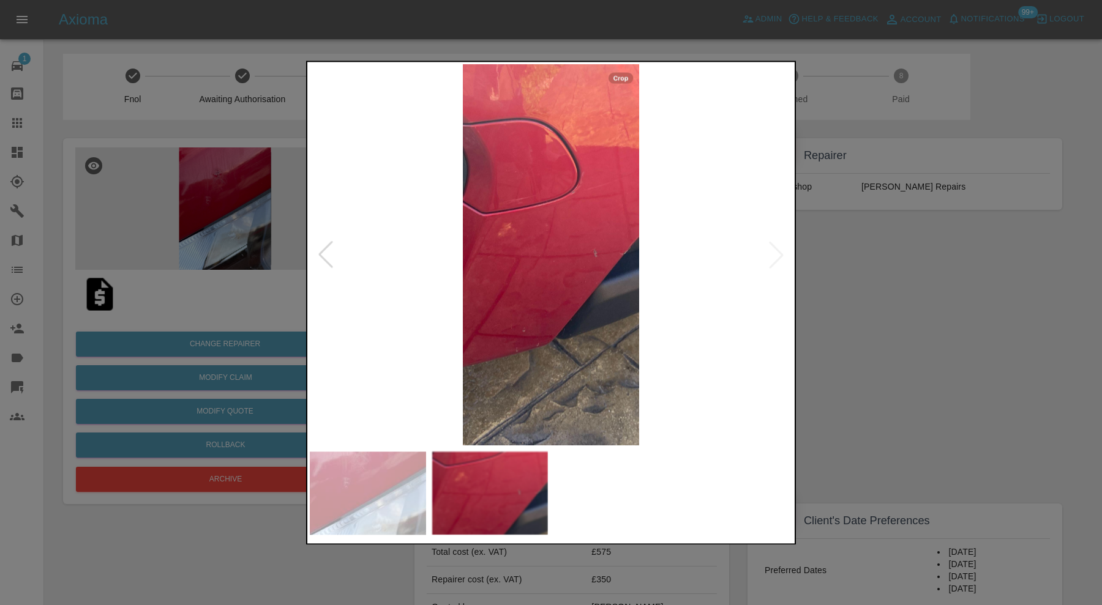
click at [328, 255] on div at bounding box center [325, 255] width 27 height 27
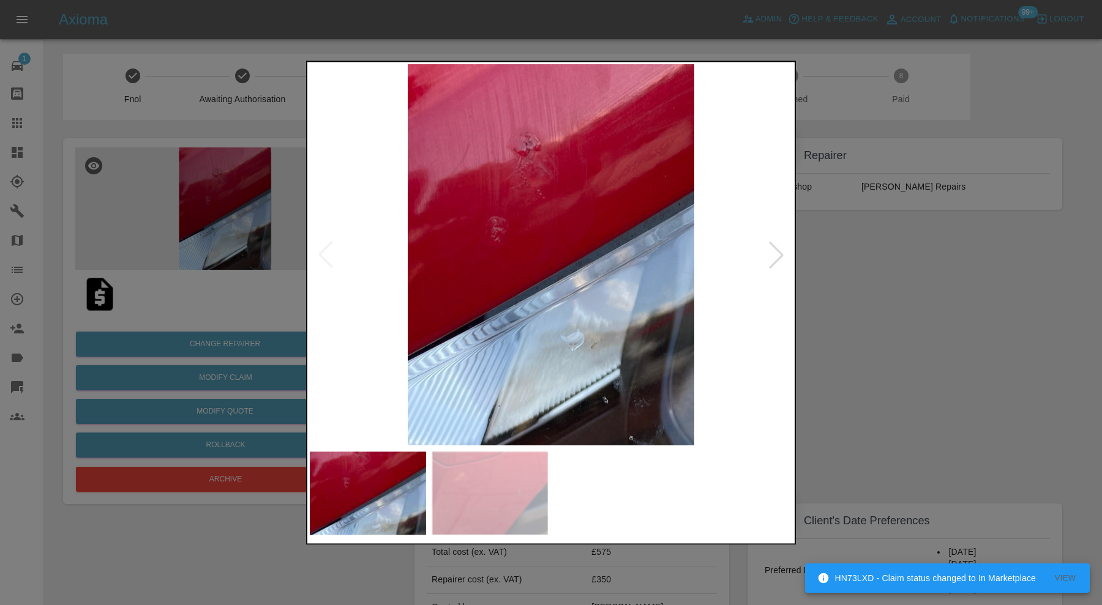
click at [328, 255] on img at bounding box center [551, 254] width 482 height 381
click at [856, 255] on div at bounding box center [551, 302] width 1102 height 605
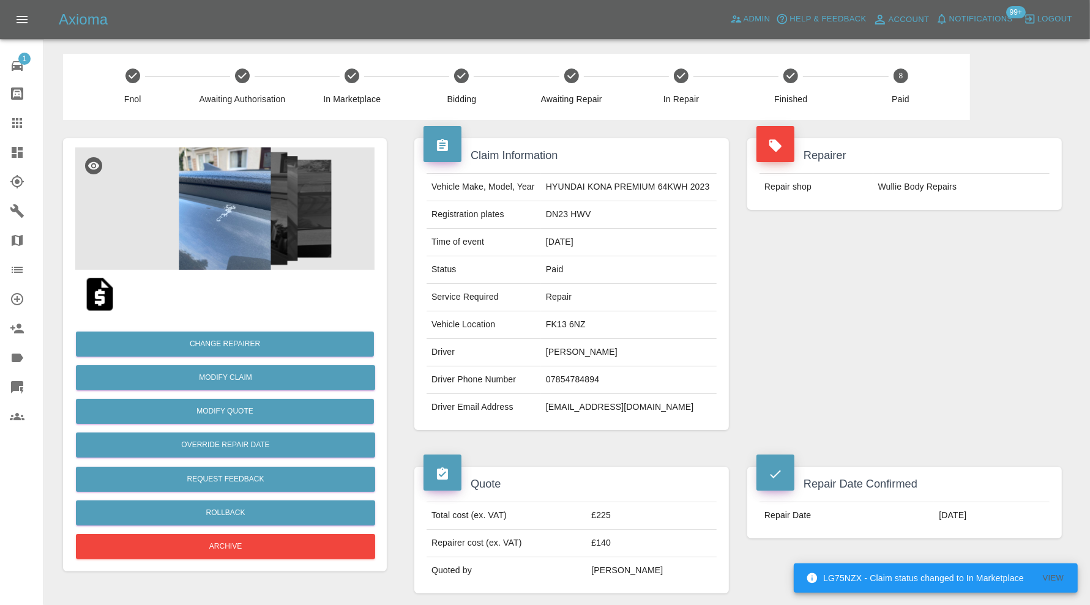
click at [255, 245] on img at bounding box center [224, 209] width 299 height 122
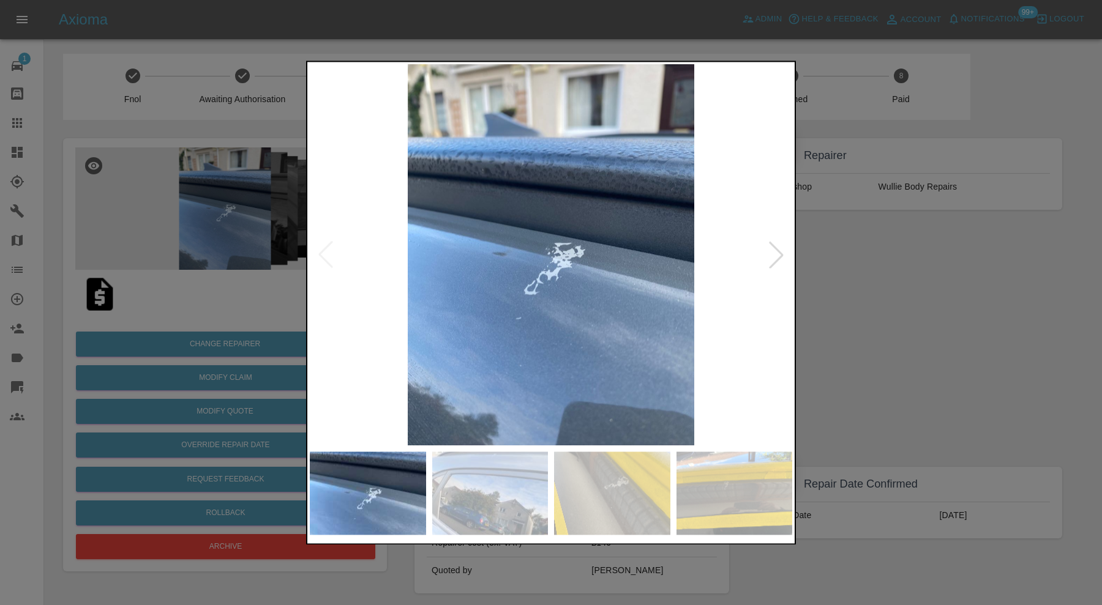
click at [487, 504] on img at bounding box center [490, 493] width 116 height 83
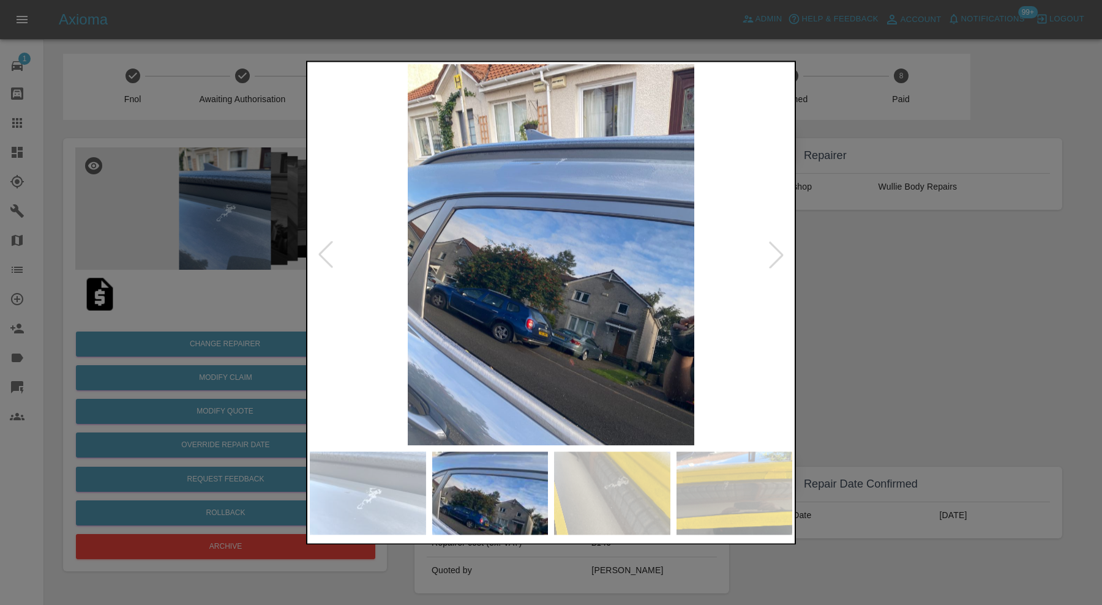
click at [592, 490] on img at bounding box center [612, 493] width 116 height 83
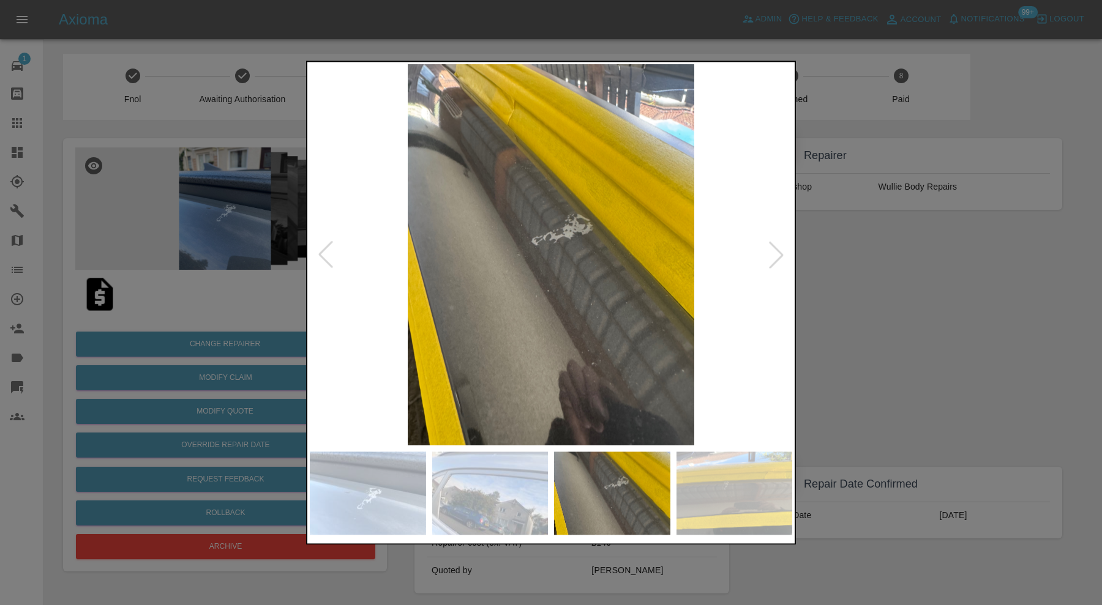
click at [708, 501] on img at bounding box center [734, 493] width 116 height 83
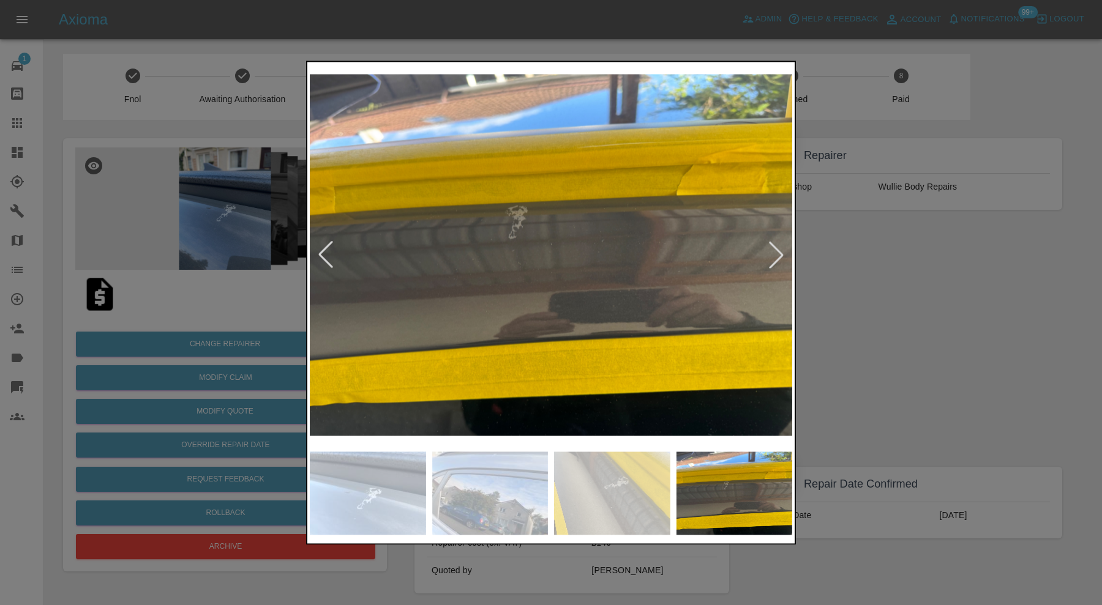
click at [774, 249] on div at bounding box center [776, 255] width 27 height 27
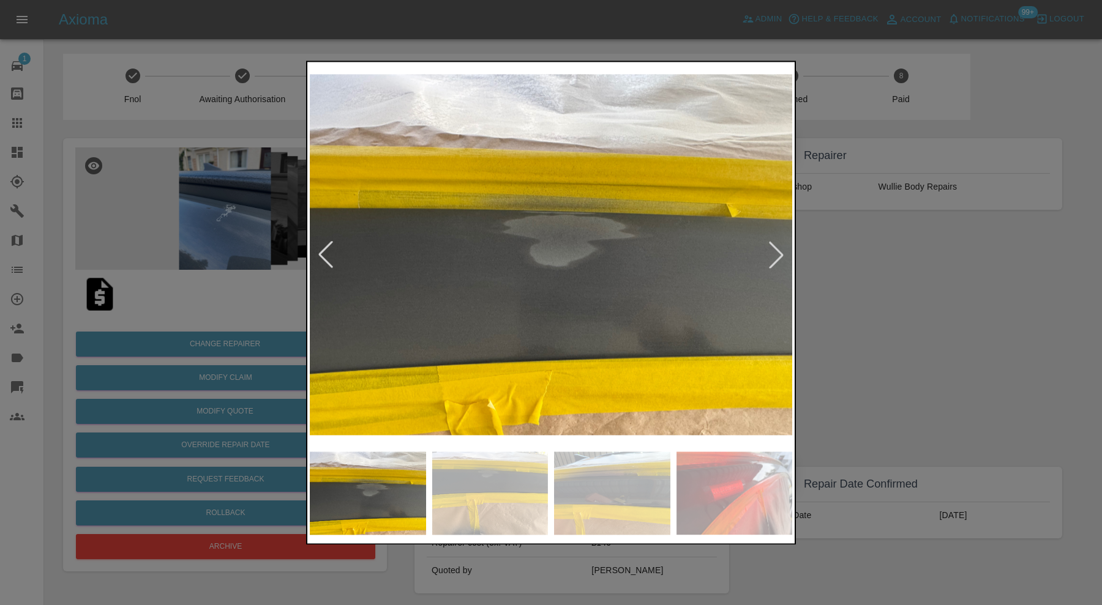
click at [774, 249] on div at bounding box center [776, 255] width 27 height 27
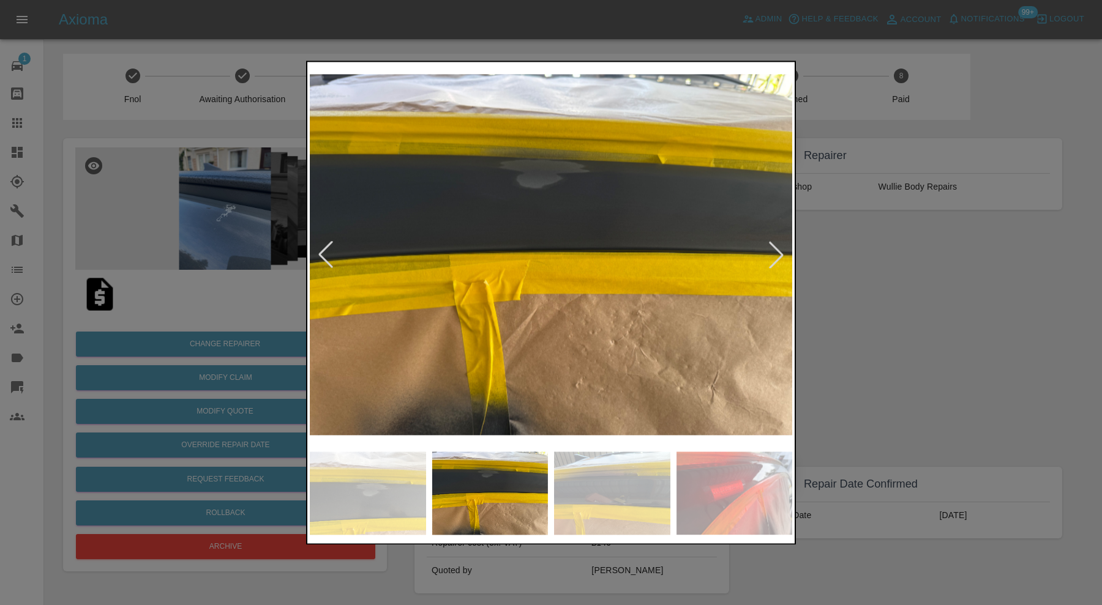
click at [774, 249] on div at bounding box center [776, 255] width 27 height 27
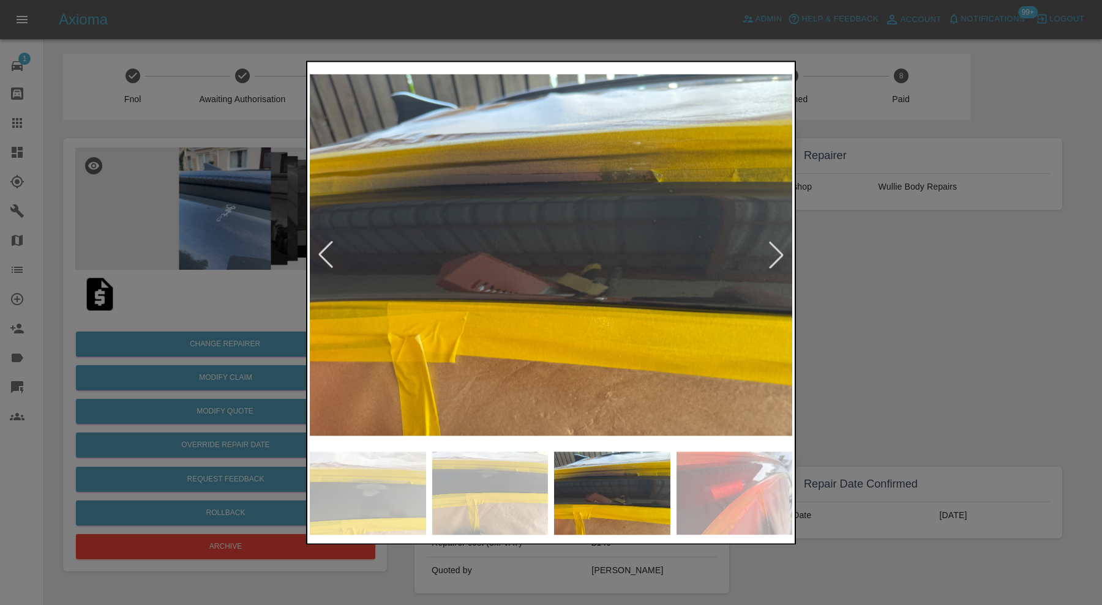
click at [774, 249] on div at bounding box center [776, 255] width 27 height 27
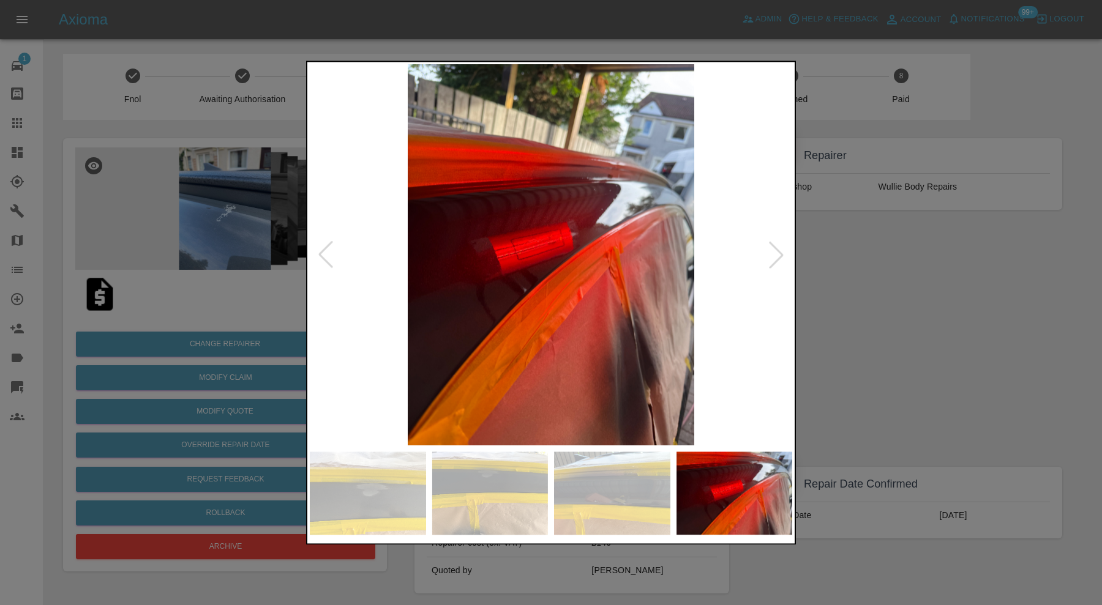
click at [774, 249] on div at bounding box center [776, 255] width 27 height 27
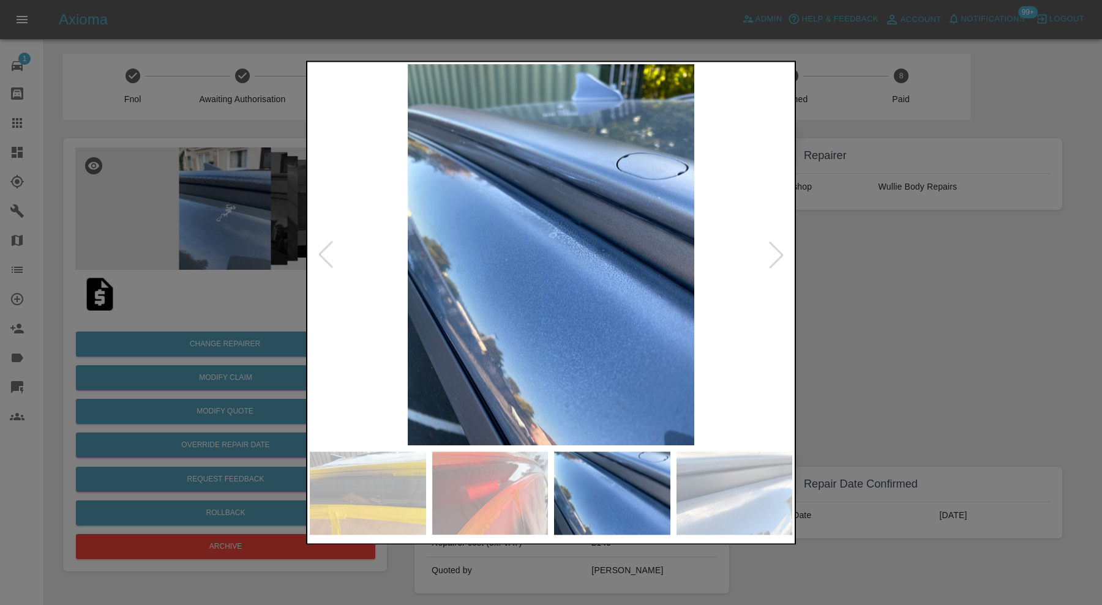
click at [774, 249] on div at bounding box center [776, 255] width 27 height 27
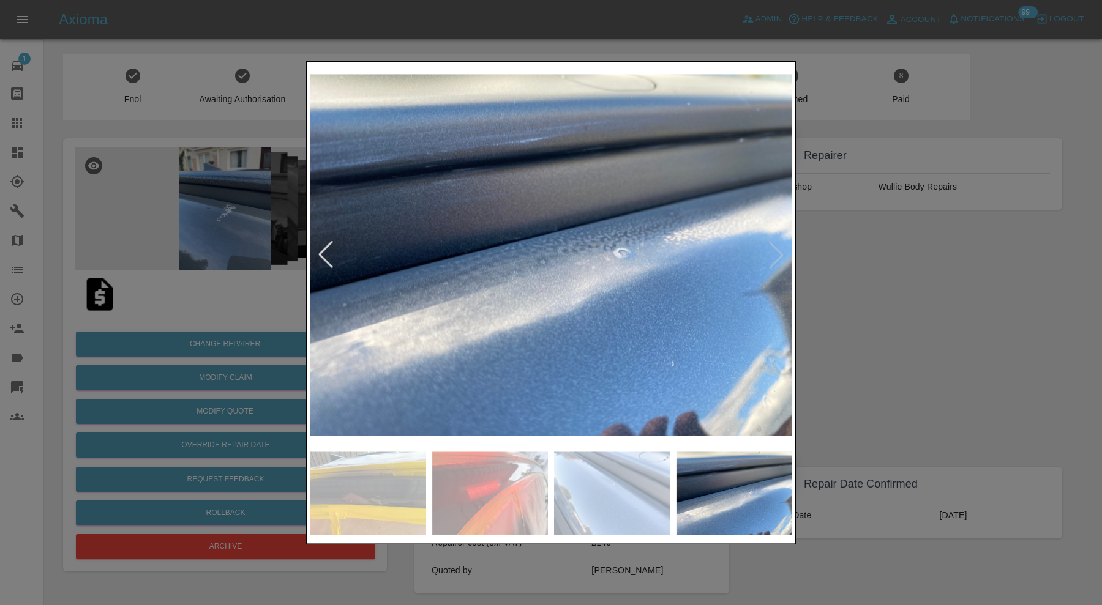
click at [774, 249] on img at bounding box center [551, 254] width 482 height 381
click at [855, 267] on div at bounding box center [551, 302] width 1102 height 605
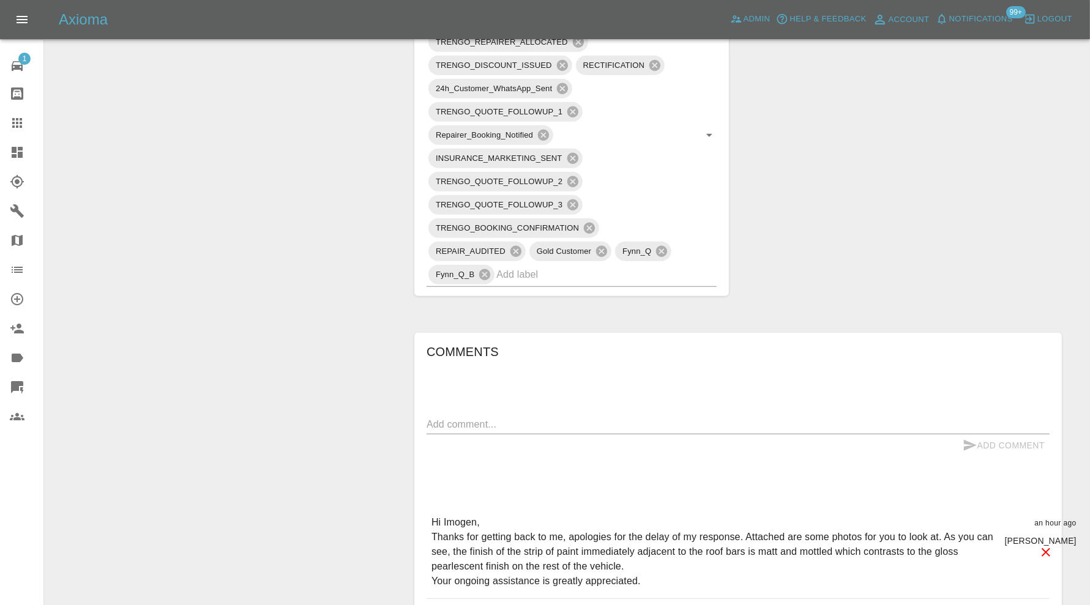
scroll to position [714, 0]
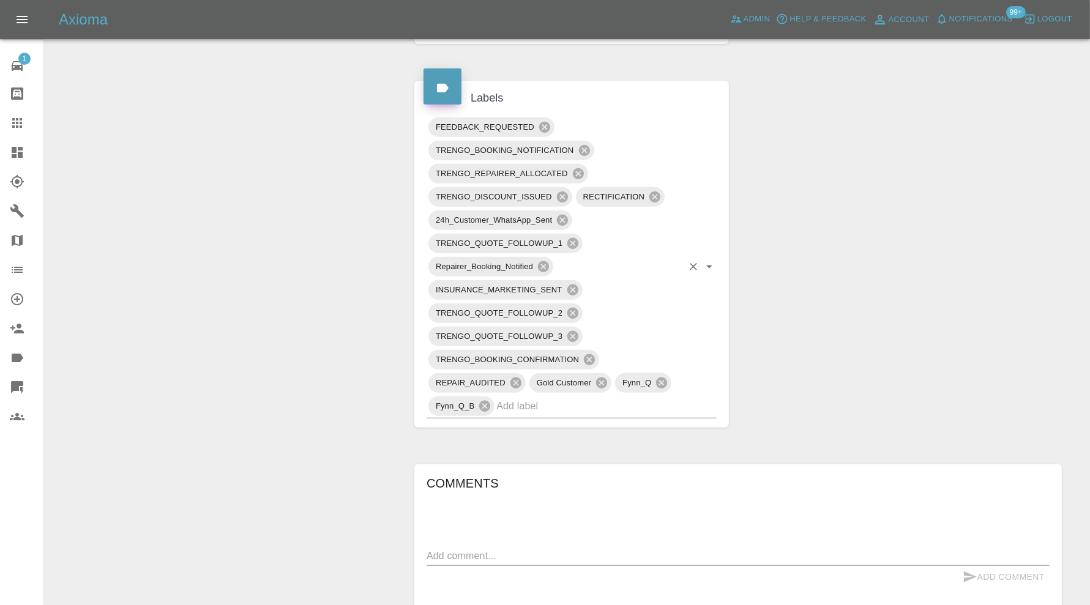
click at [639, 400] on input "text" at bounding box center [589, 406] width 186 height 19
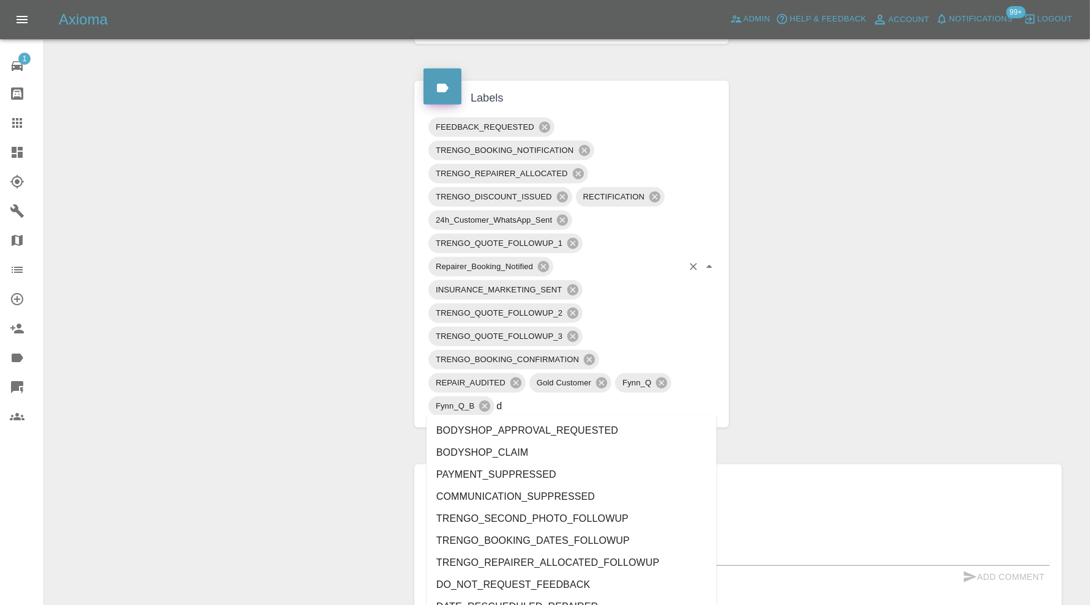
type input "do"
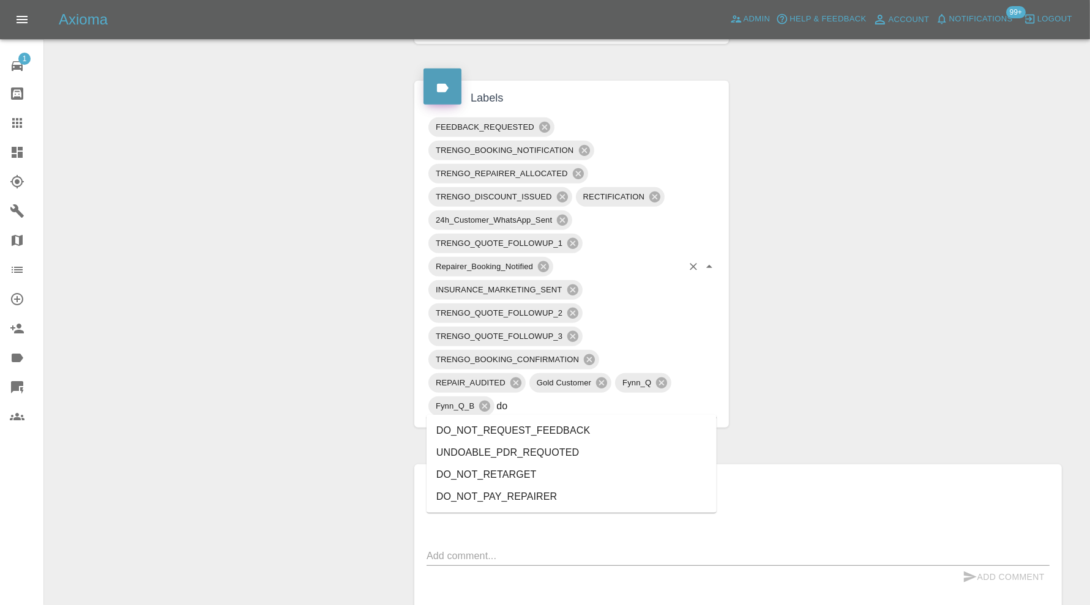
click at [596, 429] on li "DO_NOT_REQUEST_FEEDBACK" at bounding box center [572, 431] width 290 height 22
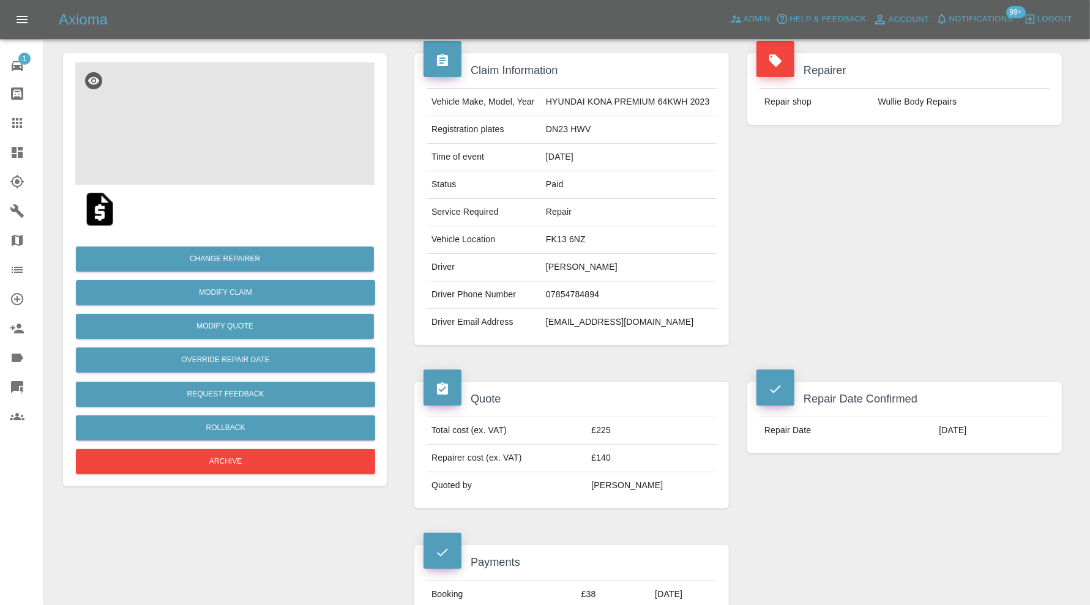
scroll to position [0, 0]
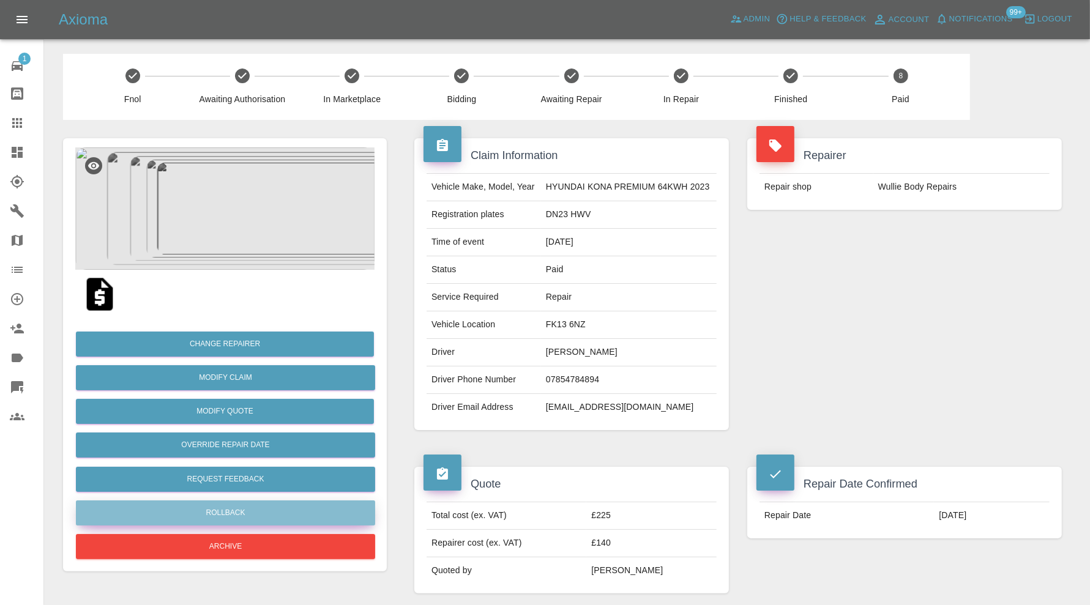
click at [245, 508] on button "Rollback" at bounding box center [225, 513] width 299 height 25
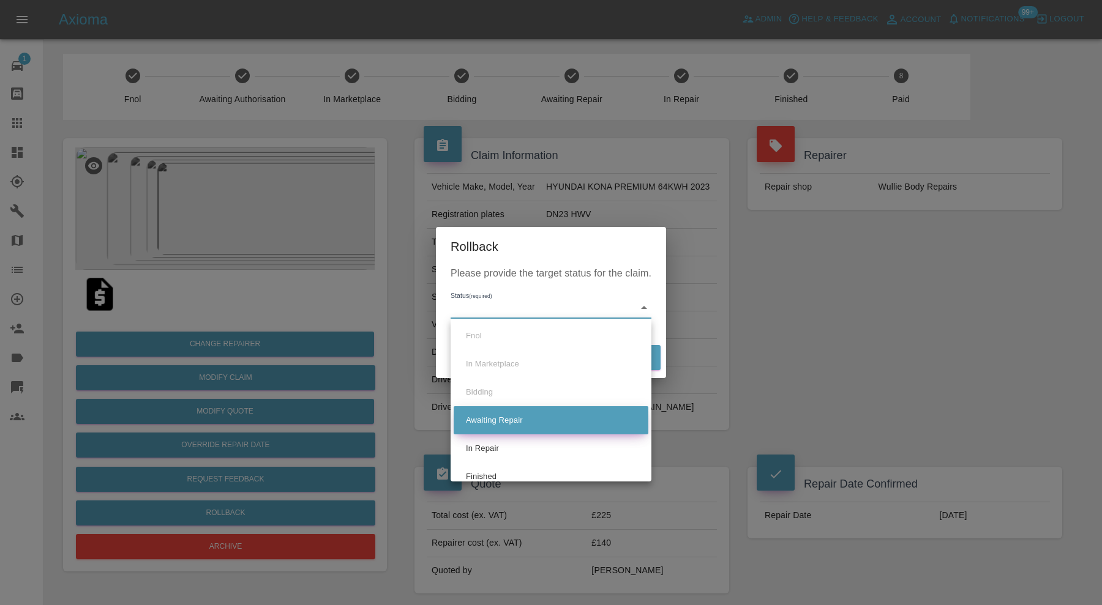
click at [545, 425] on li "Awaiting Repair" at bounding box center [551, 420] width 195 height 28
type input "awaiting-pickup"
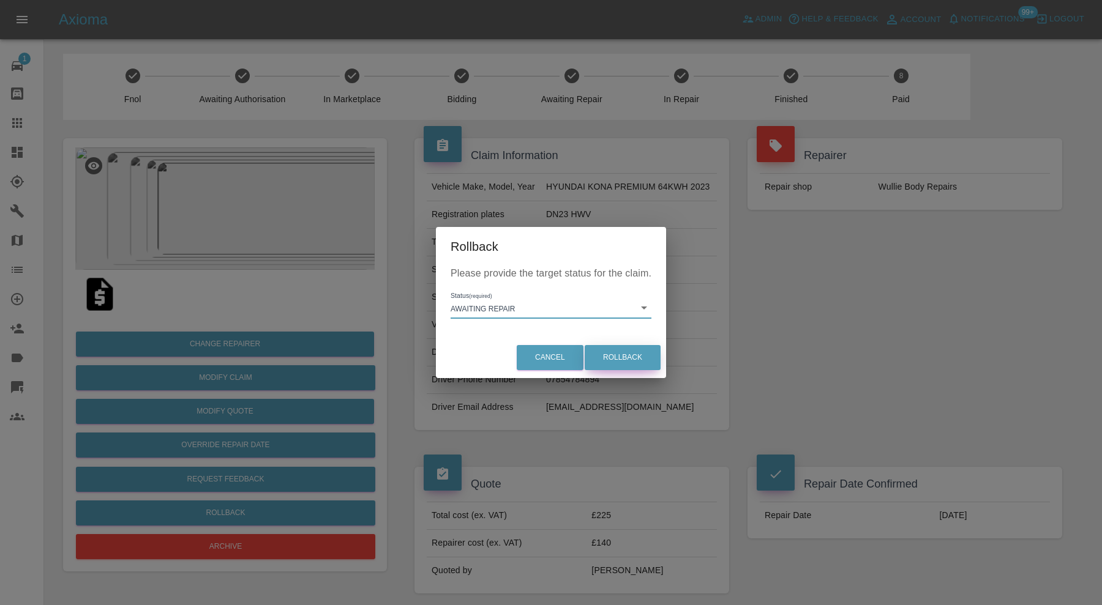
click at [631, 359] on button "Rollback" at bounding box center [623, 357] width 76 height 25
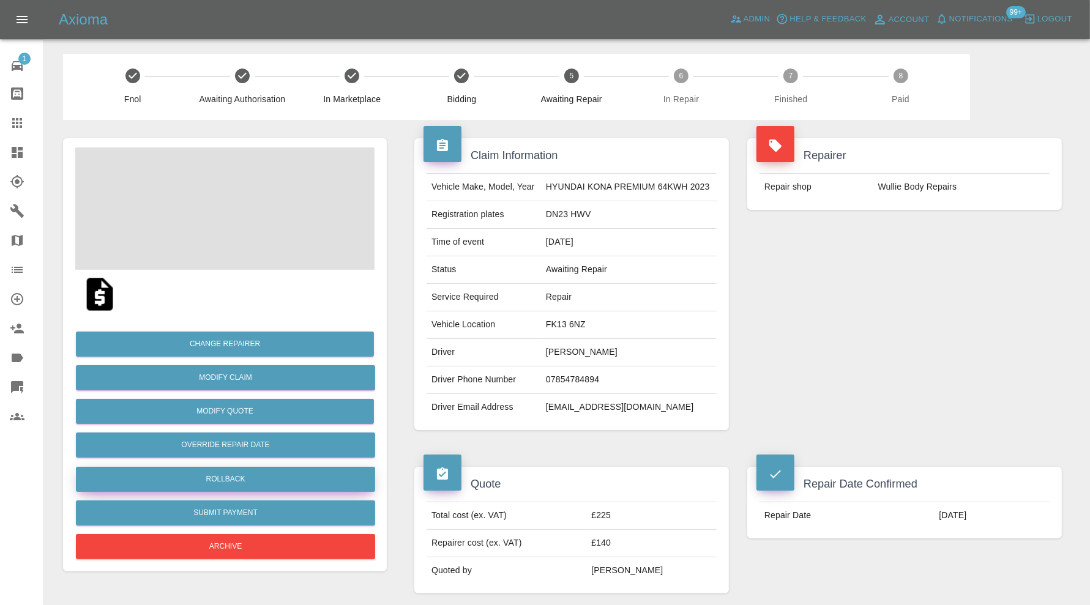
click at [287, 478] on button "Rollback" at bounding box center [225, 479] width 299 height 25
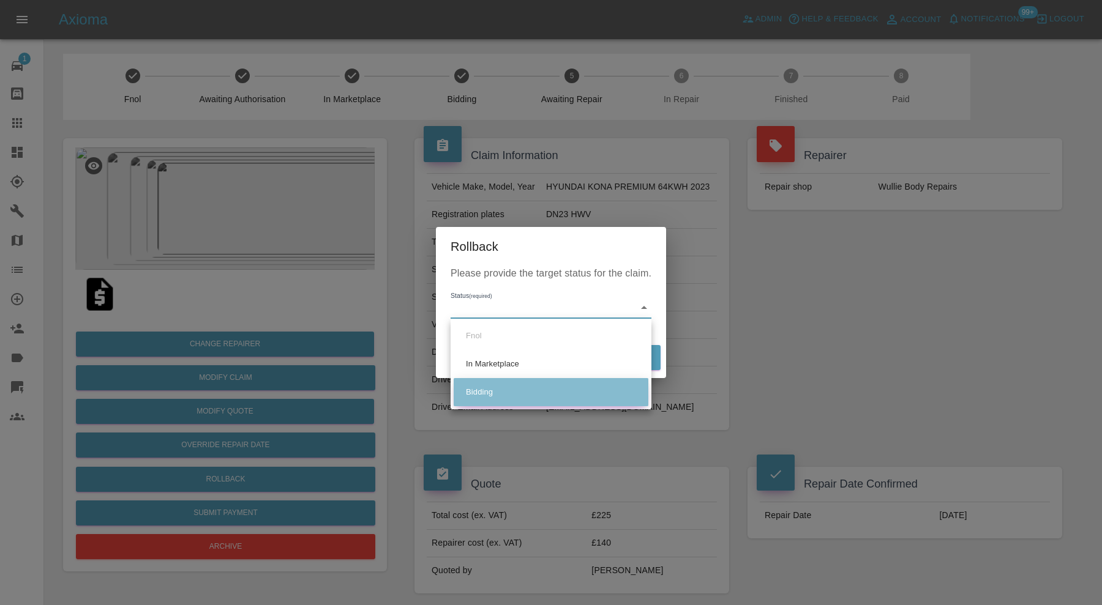
click at [533, 393] on li "Bidding" at bounding box center [551, 392] width 195 height 28
type input "bidding"
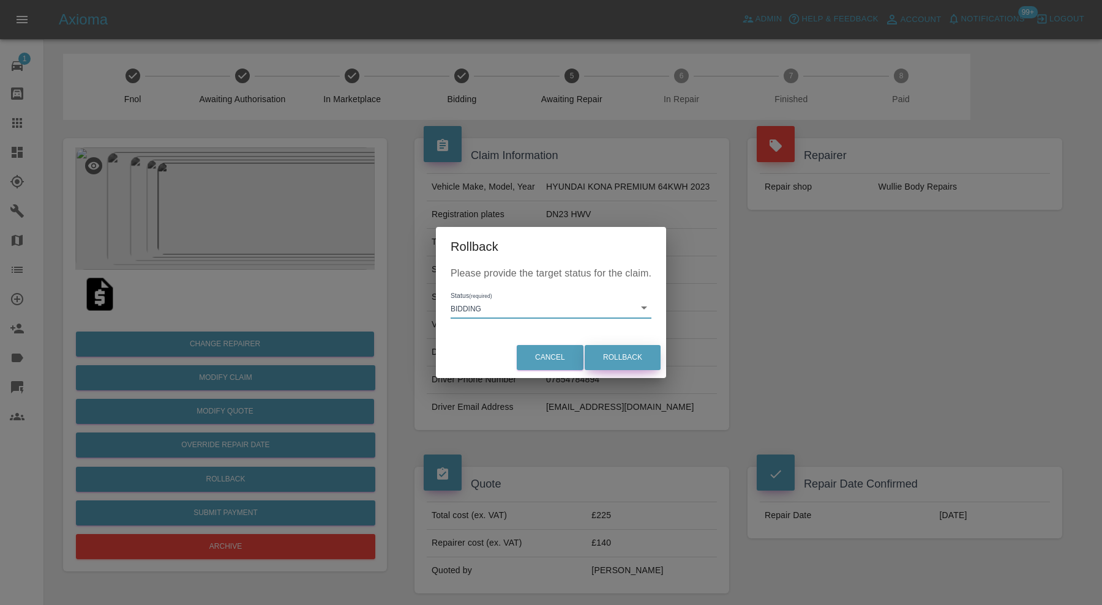
click at [625, 356] on button "Rollback" at bounding box center [623, 357] width 76 height 25
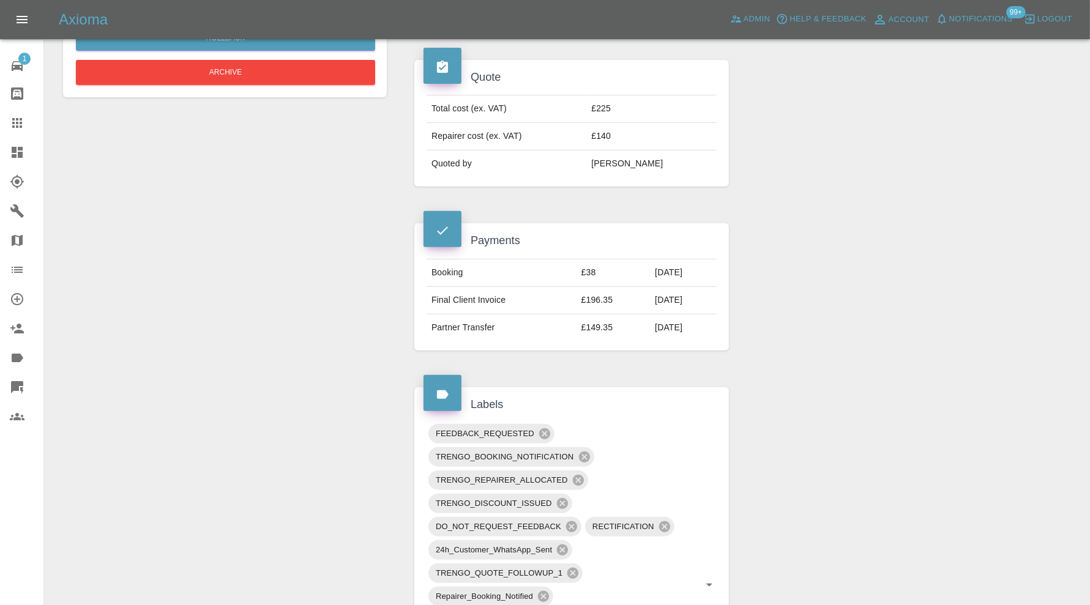
scroll to position [510, 0]
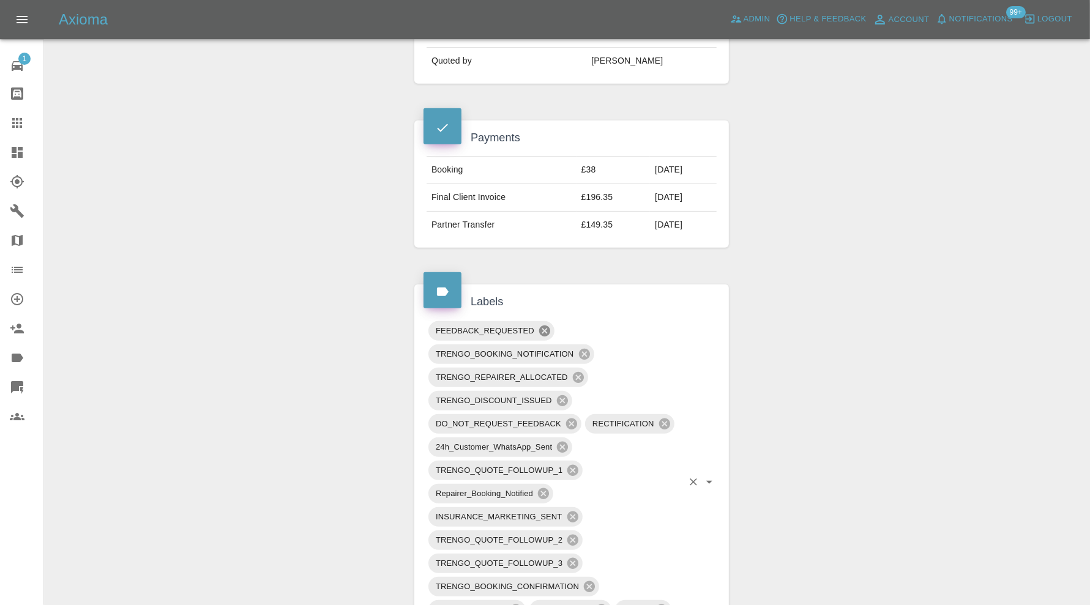
click at [547, 325] on icon at bounding box center [544, 330] width 13 height 13
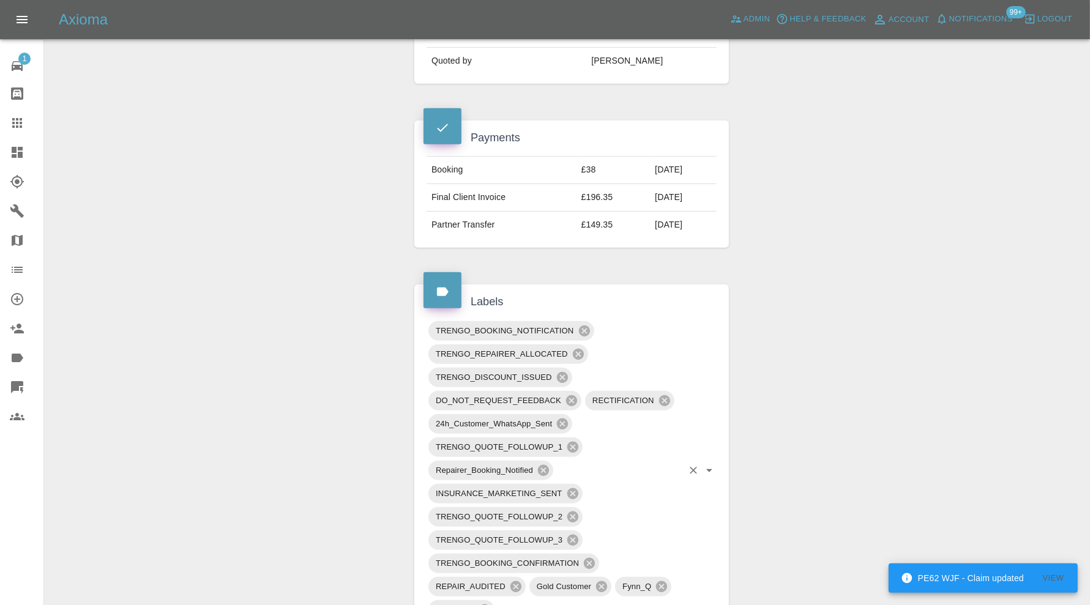
scroll to position [714, 0]
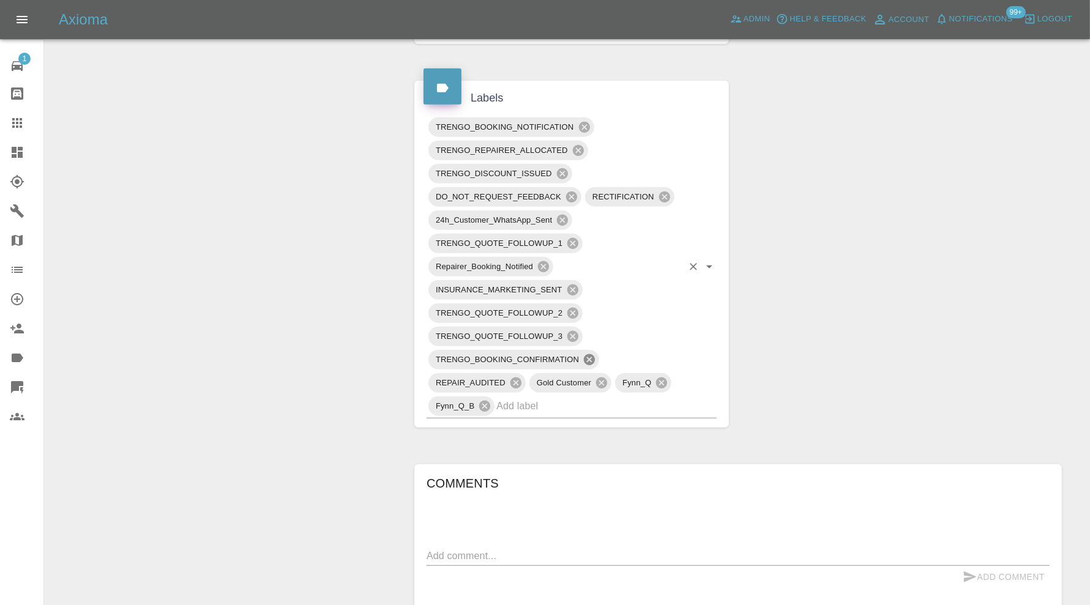
click at [594, 355] on icon at bounding box center [589, 359] width 11 height 11
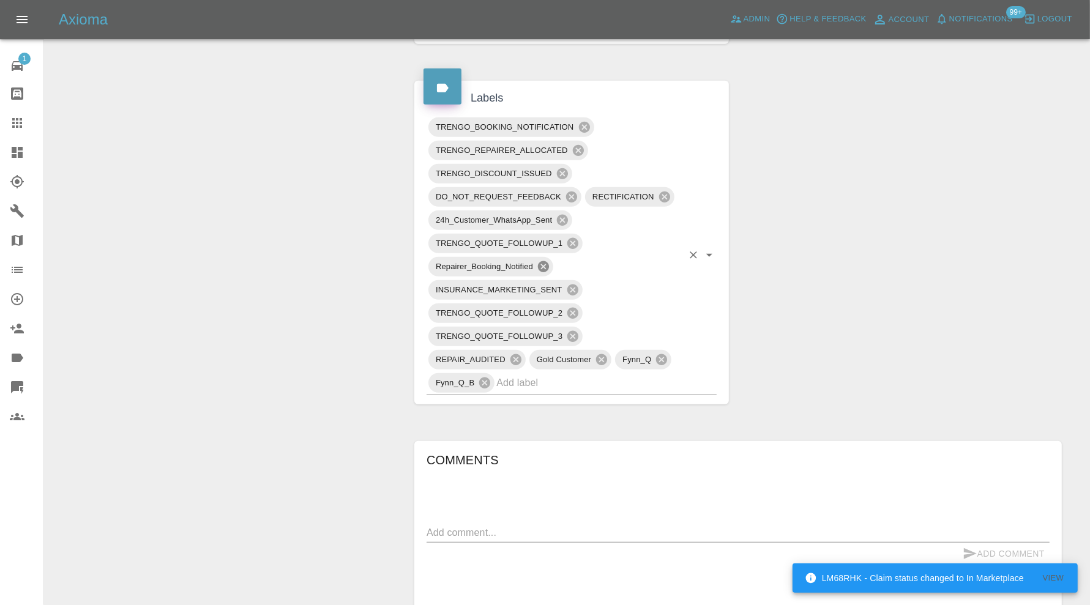
click at [539, 260] on icon at bounding box center [543, 266] width 13 height 13
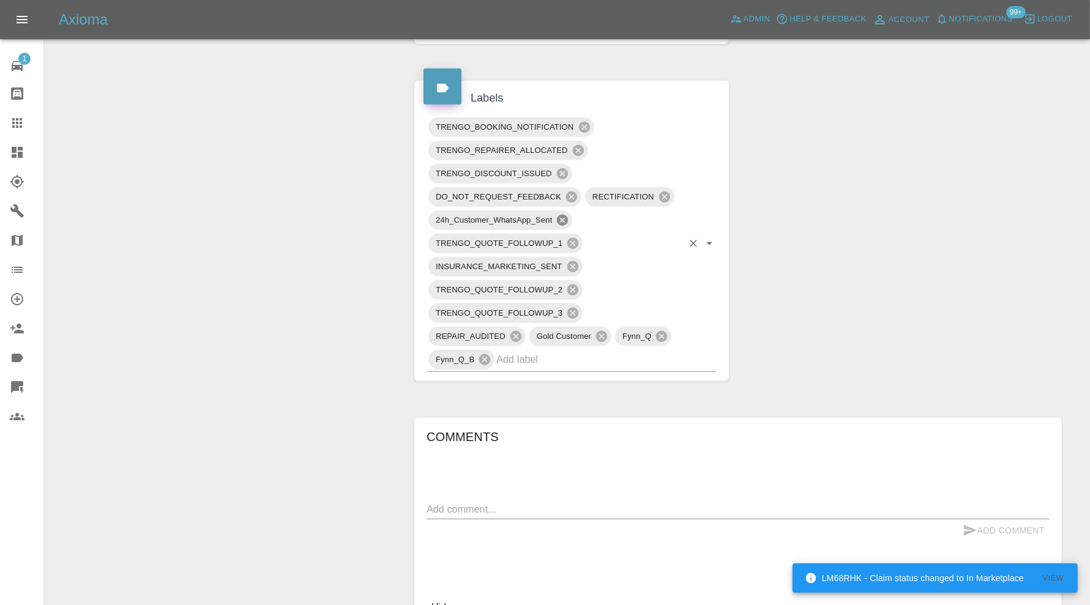
click at [560, 215] on icon at bounding box center [562, 220] width 11 height 11
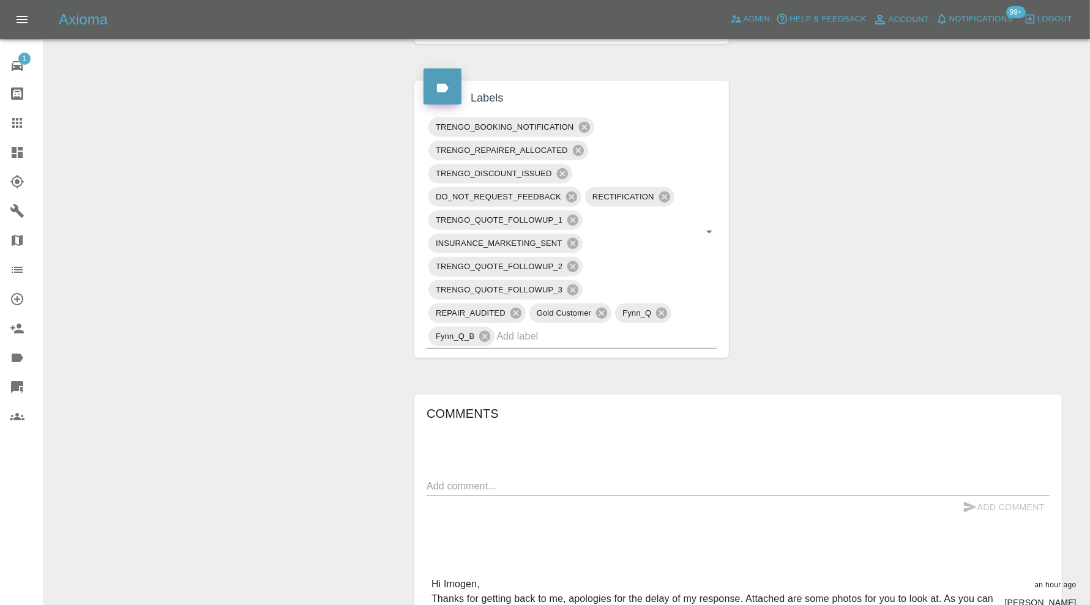
click at [550, 479] on textarea at bounding box center [738, 486] width 623 height 14
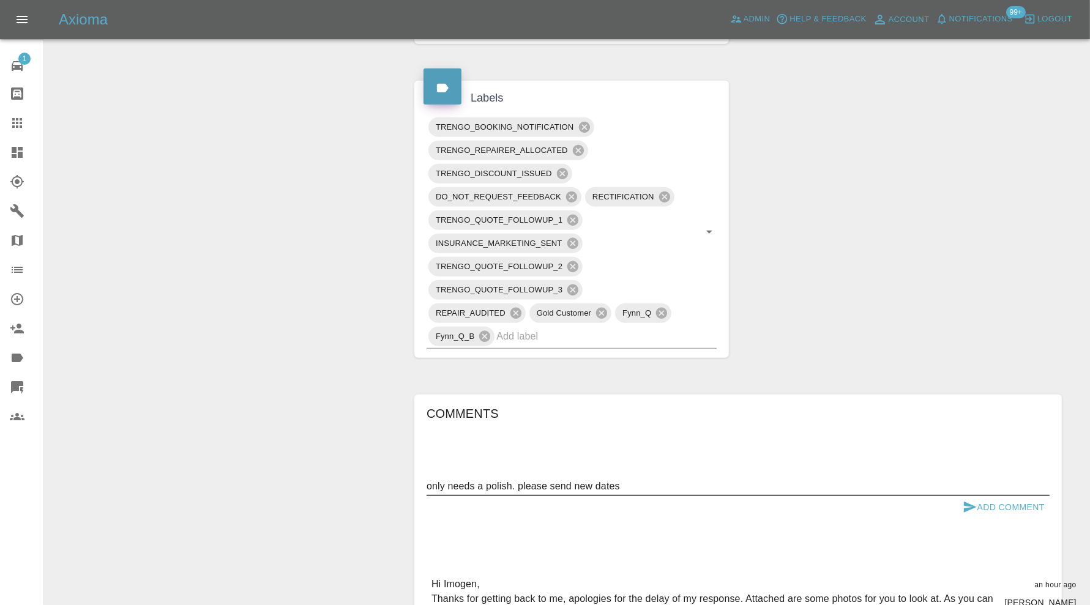
type textarea "only needs a polish. please send new dates"
click at [975, 501] on icon "submit" at bounding box center [970, 507] width 15 height 15
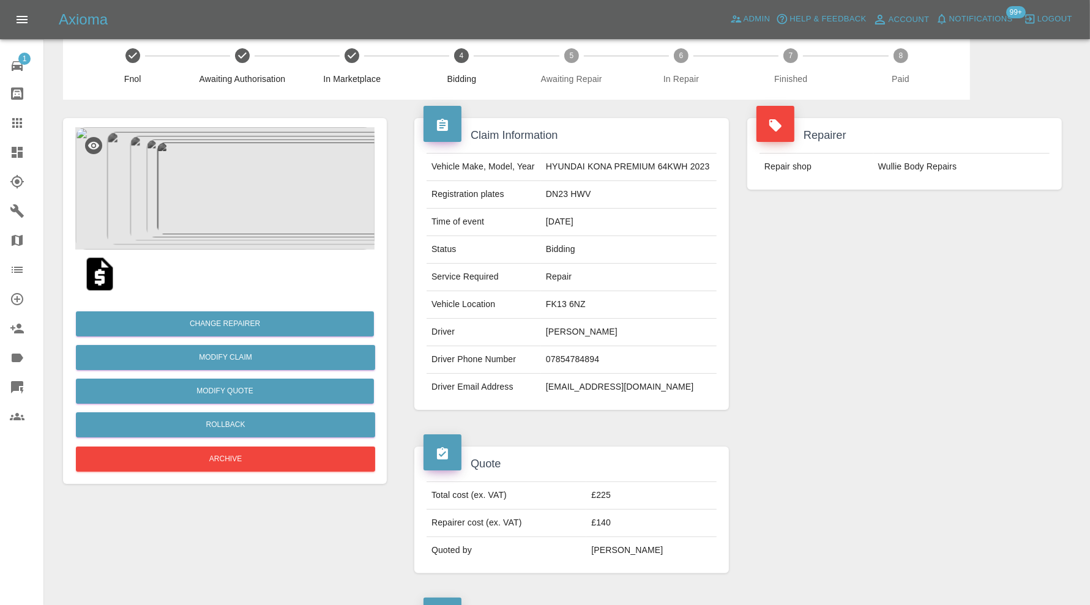
scroll to position [0, 0]
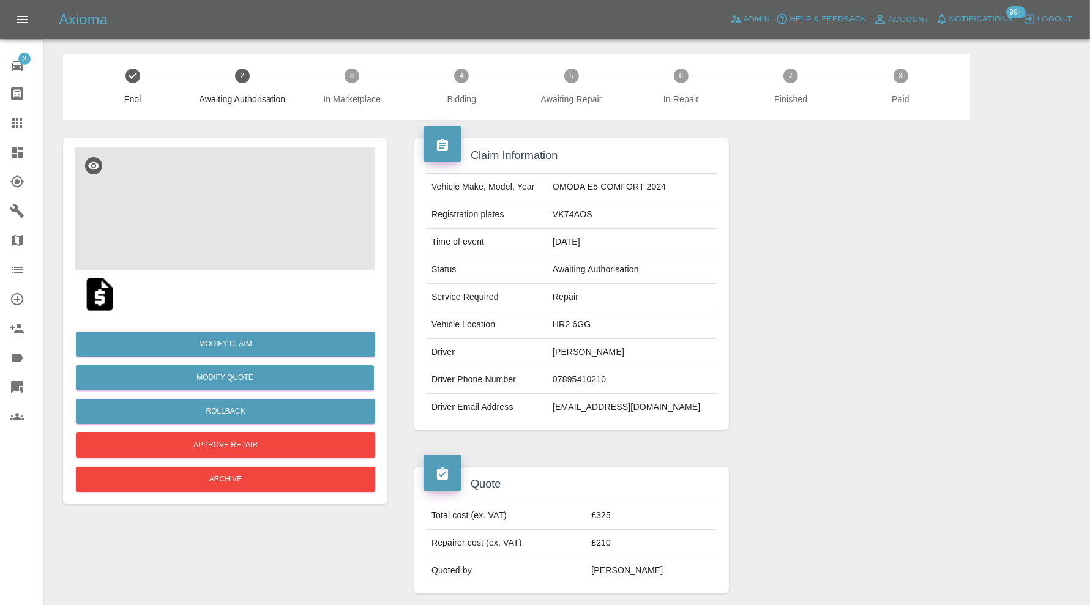
click at [239, 215] on img at bounding box center [224, 209] width 299 height 122
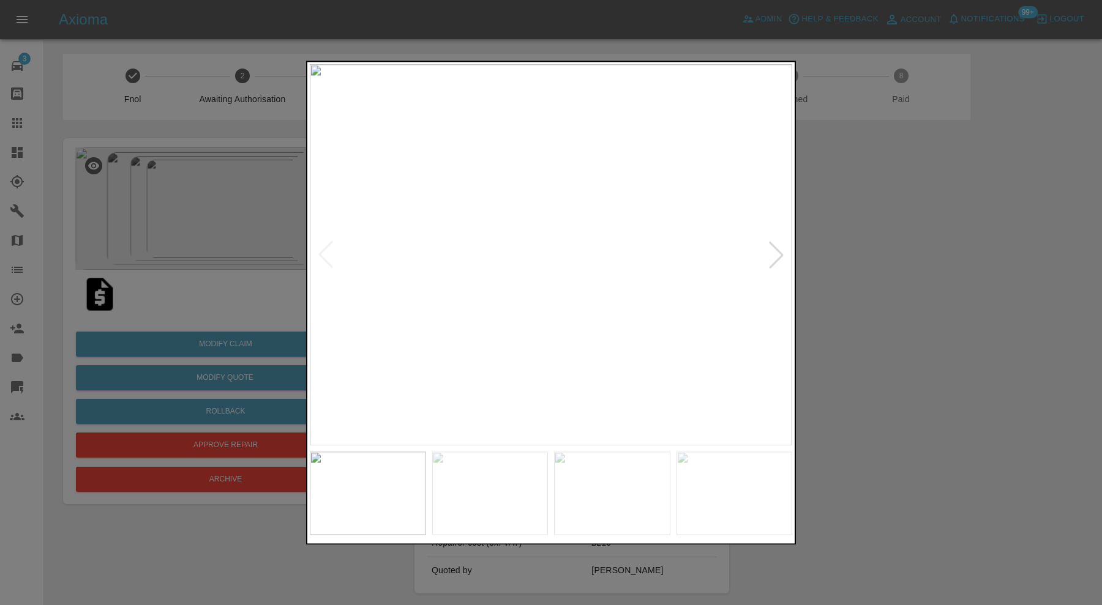
click at [711, 492] on img at bounding box center [734, 493] width 116 height 83
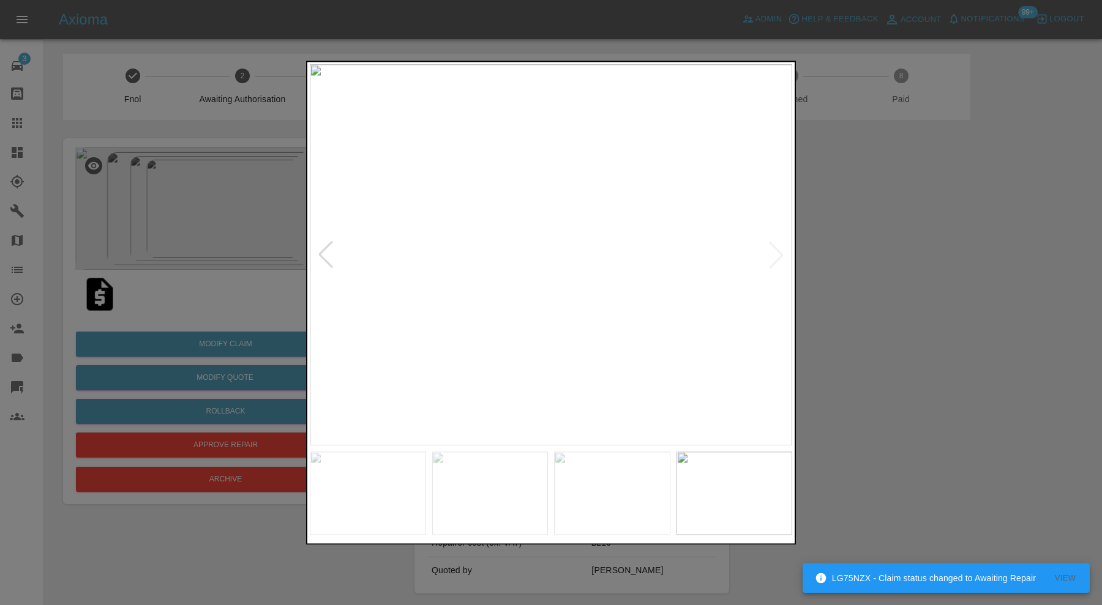
click at [528, 339] on img at bounding box center [551, 254] width 482 height 381
click at [528, 346] on img at bounding box center [551, 254] width 482 height 381
click at [1008, 332] on div at bounding box center [551, 302] width 1102 height 605
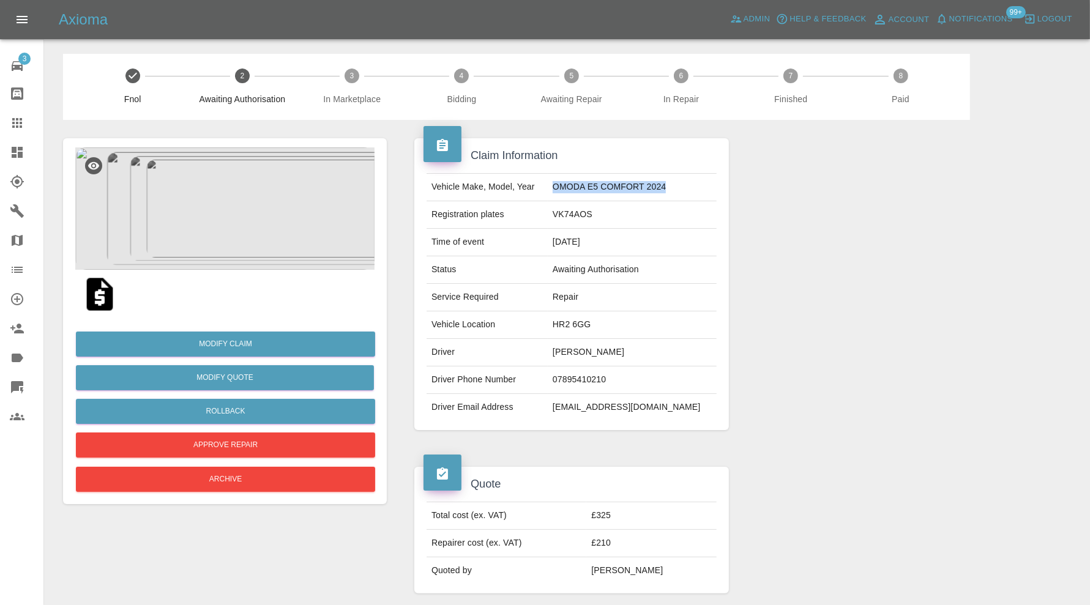
drag, startPoint x: 683, startPoint y: 190, endPoint x: 567, endPoint y: 196, distance: 115.3
click at [567, 196] on td "OMODA E5 COMFORT 2024" at bounding box center [632, 188] width 169 height 28
copy td "OMODA E5 COMFORT 2024"
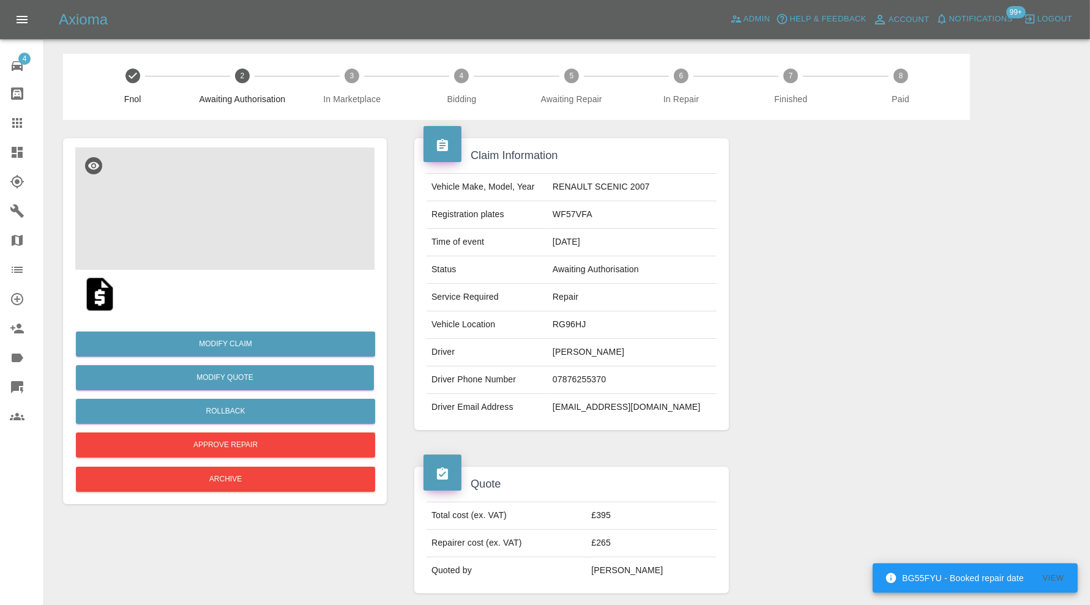
click at [230, 206] on img at bounding box center [224, 209] width 299 height 122
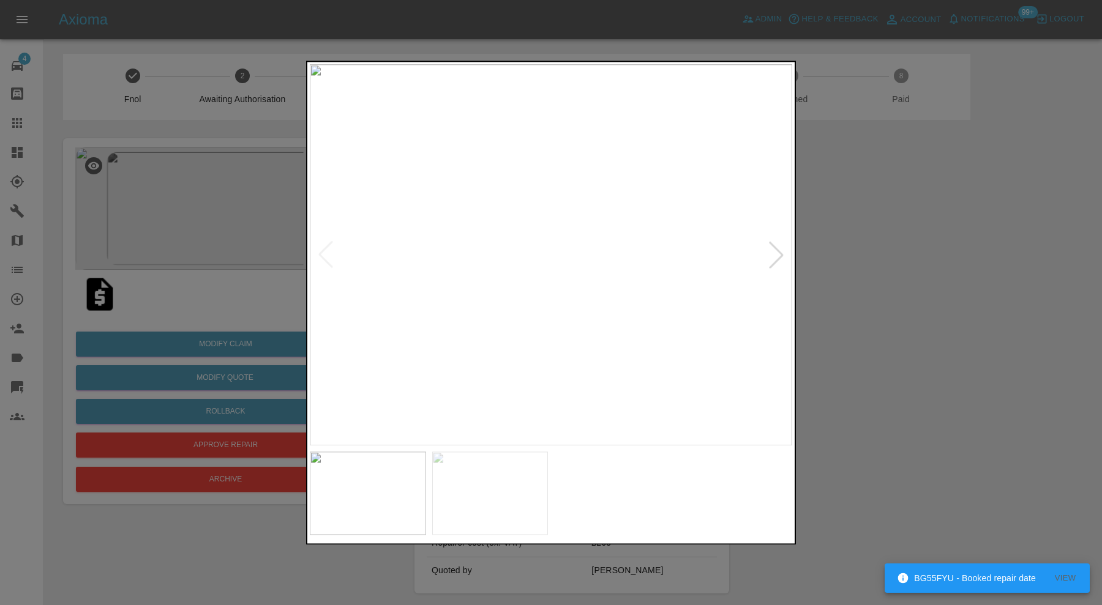
click at [778, 246] on div at bounding box center [776, 255] width 27 height 27
click at [778, 246] on img at bounding box center [551, 254] width 482 height 381
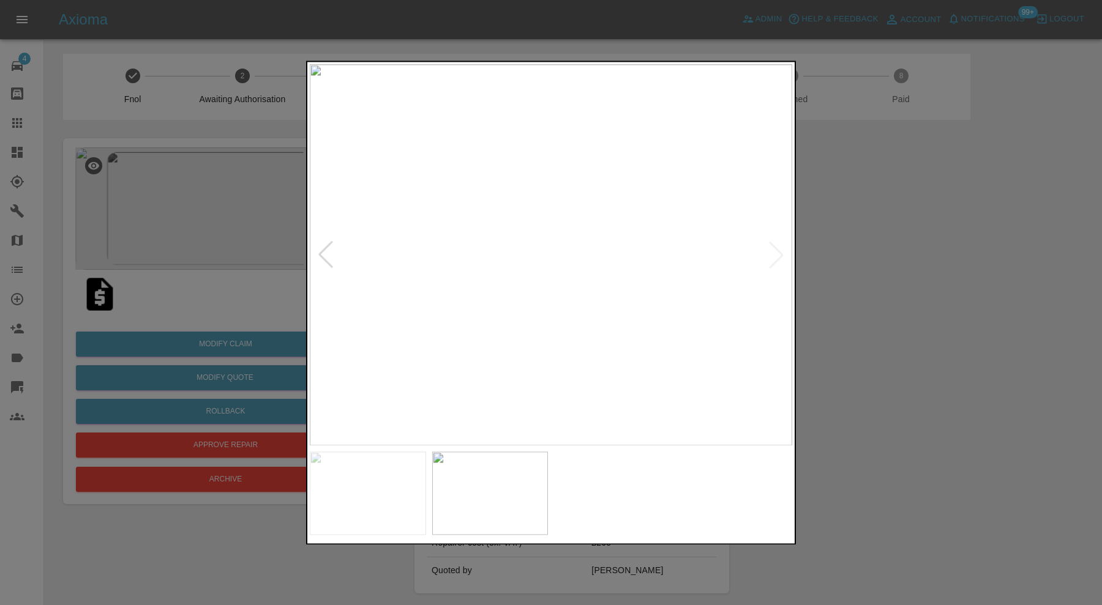
click at [820, 277] on div at bounding box center [551, 302] width 1102 height 605
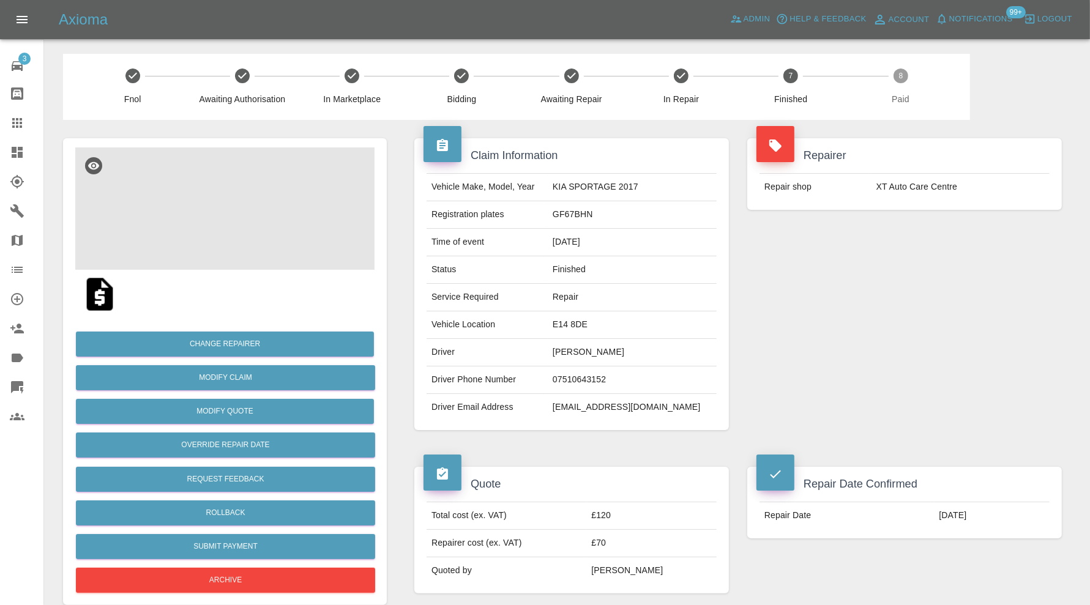
click at [208, 221] on img at bounding box center [224, 209] width 299 height 122
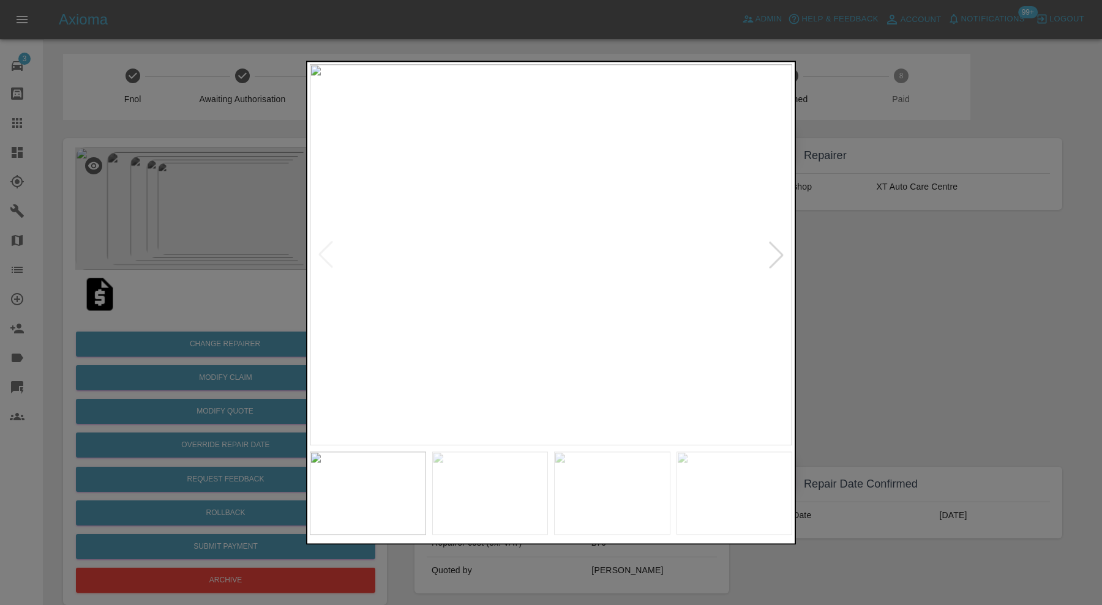
click at [787, 251] on div at bounding box center [776, 255] width 27 height 27
click at [785, 251] on div at bounding box center [776, 255] width 27 height 27
click at [777, 254] on img at bounding box center [551, 254] width 482 height 381
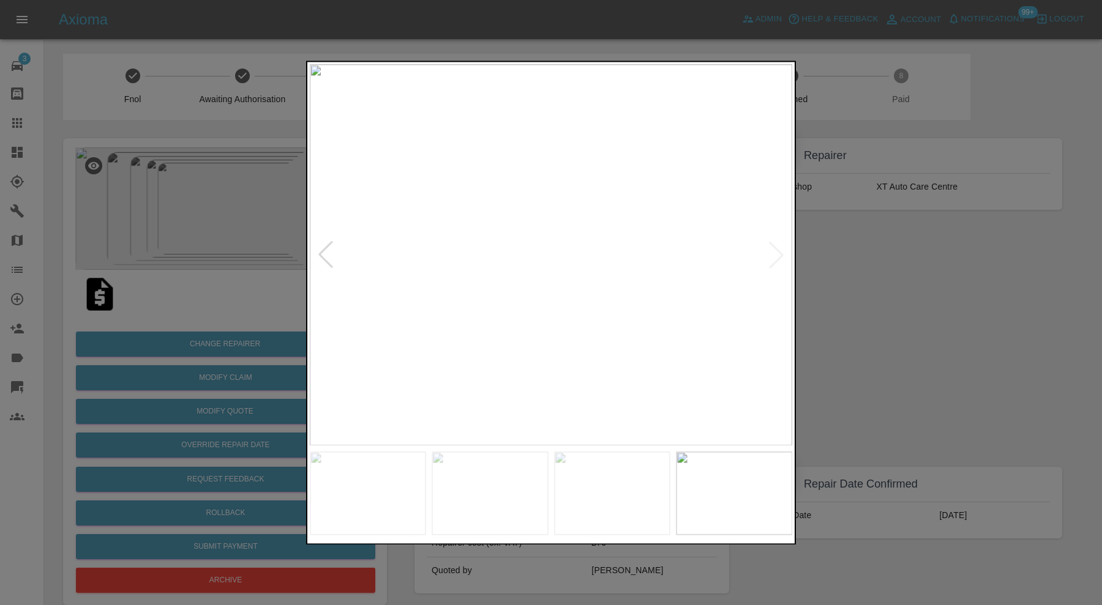
click at [860, 253] on div at bounding box center [551, 302] width 1102 height 605
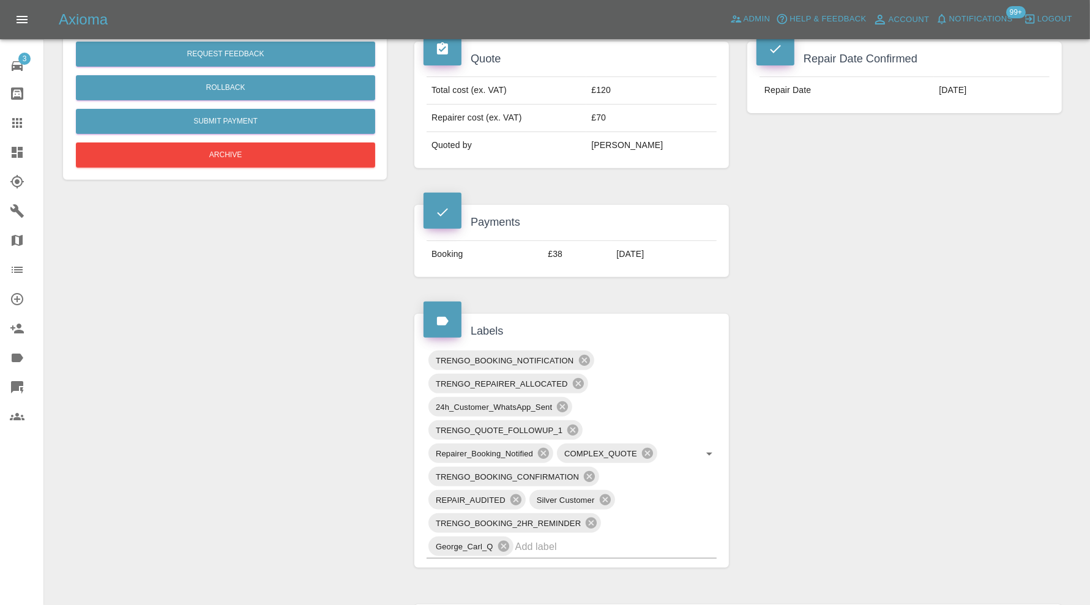
scroll to position [127, 0]
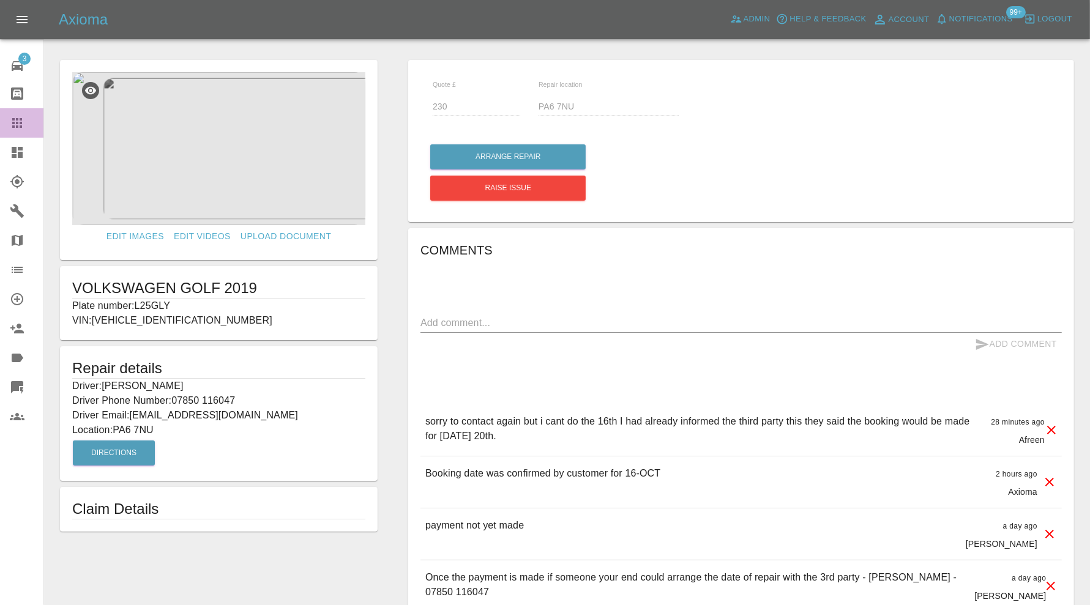
click at [26, 129] on div at bounding box center [27, 123] width 34 height 15
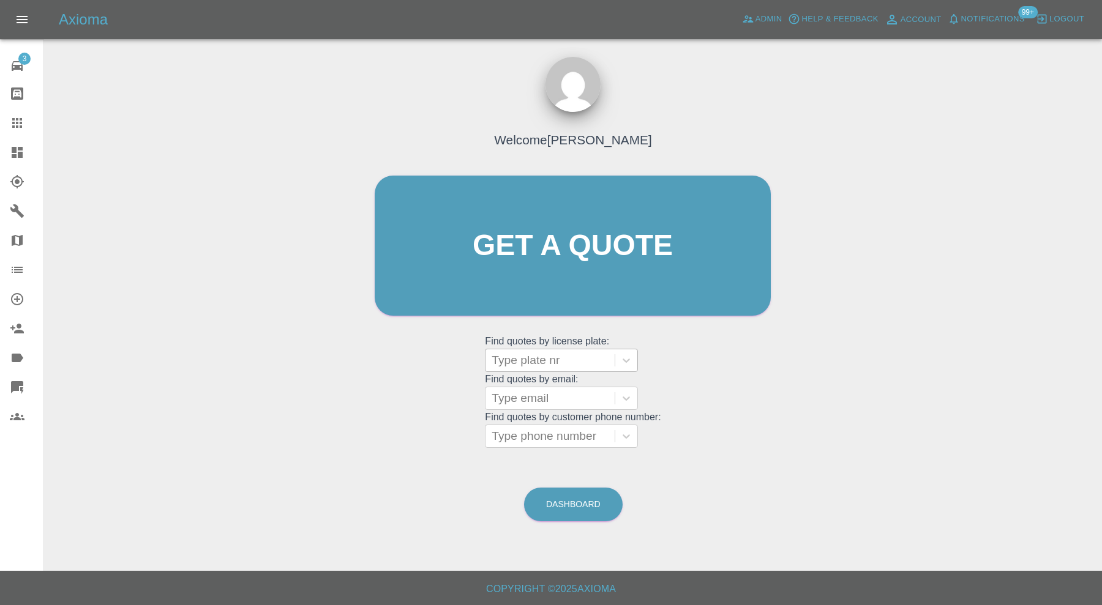
click at [518, 356] on div at bounding box center [550, 360] width 117 height 17
paste input "DYZ2162"
type input "DYZ2162"
click at [553, 388] on div "DYZ2162, Completed" at bounding box center [561, 392] width 153 height 24
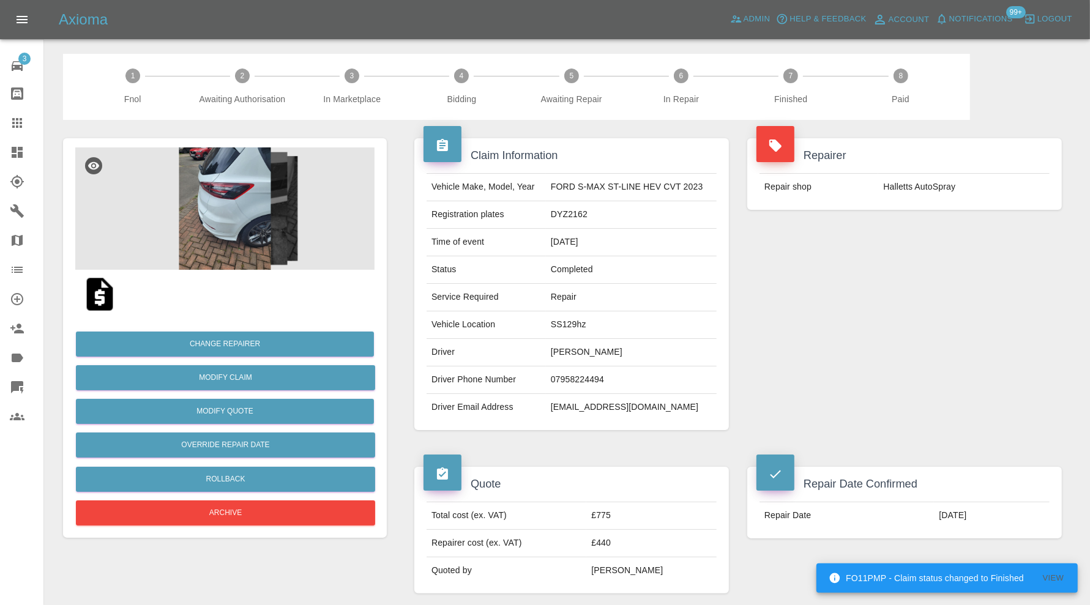
click at [235, 225] on img at bounding box center [224, 209] width 299 height 122
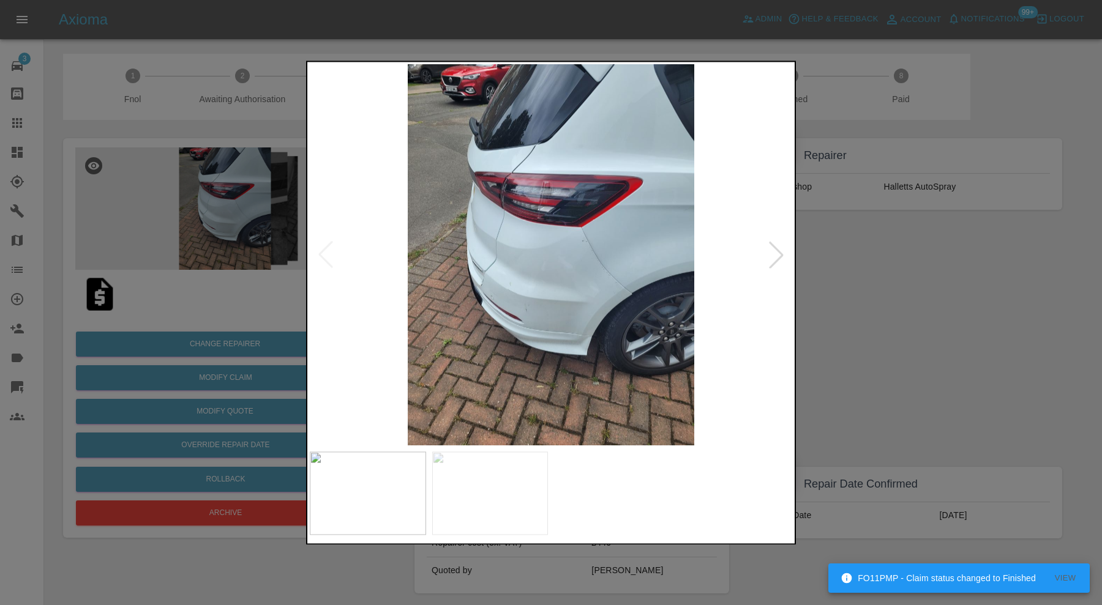
click at [521, 487] on img at bounding box center [490, 493] width 116 height 83
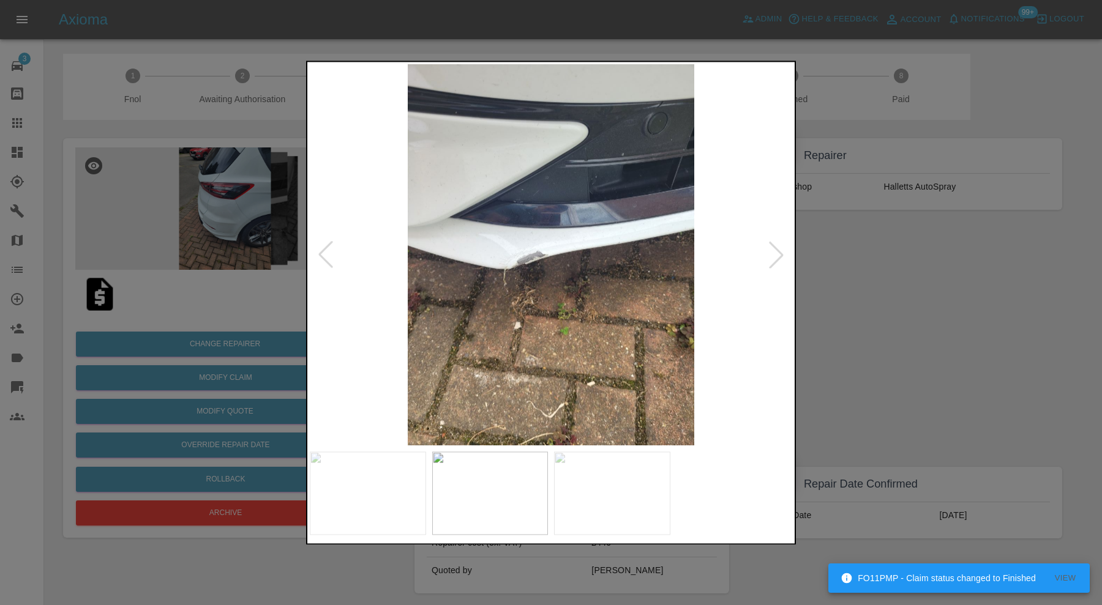
click at [538, 236] on img at bounding box center [551, 254] width 482 height 381
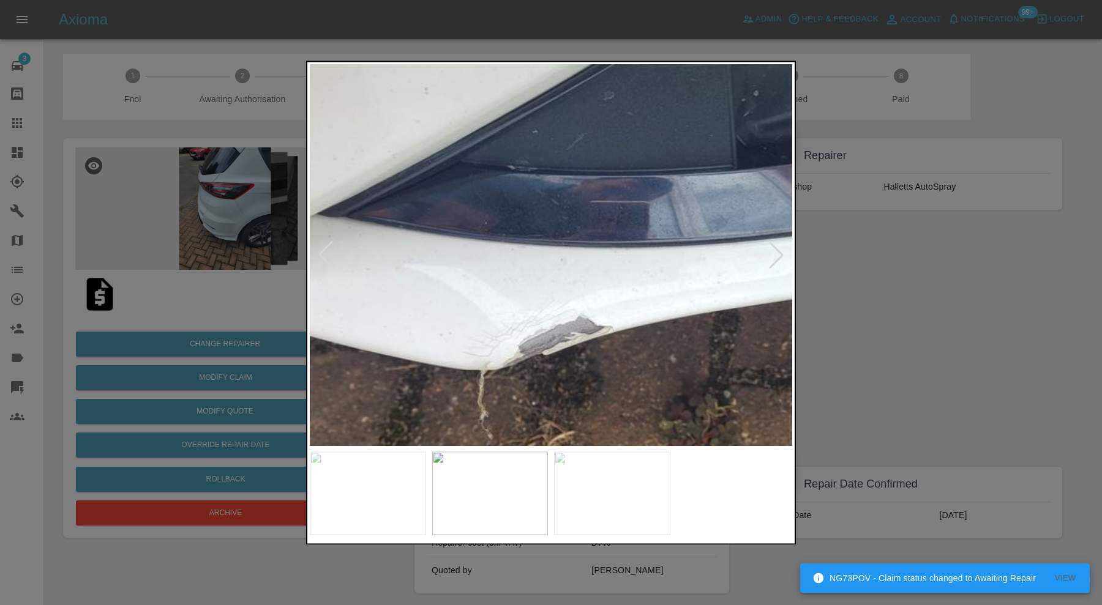
click at [530, 263] on img at bounding box center [620, 328] width 1447 height 1145
click at [633, 212] on img at bounding box center [620, 328] width 1447 height 1145
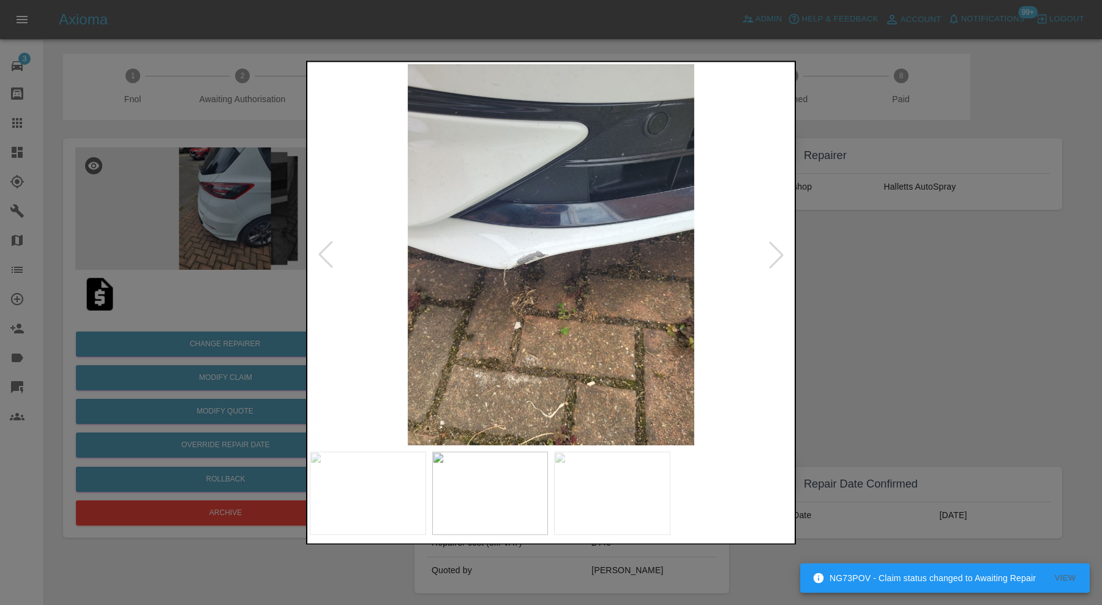
click at [561, 227] on img at bounding box center [551, 254] width 482 height 381
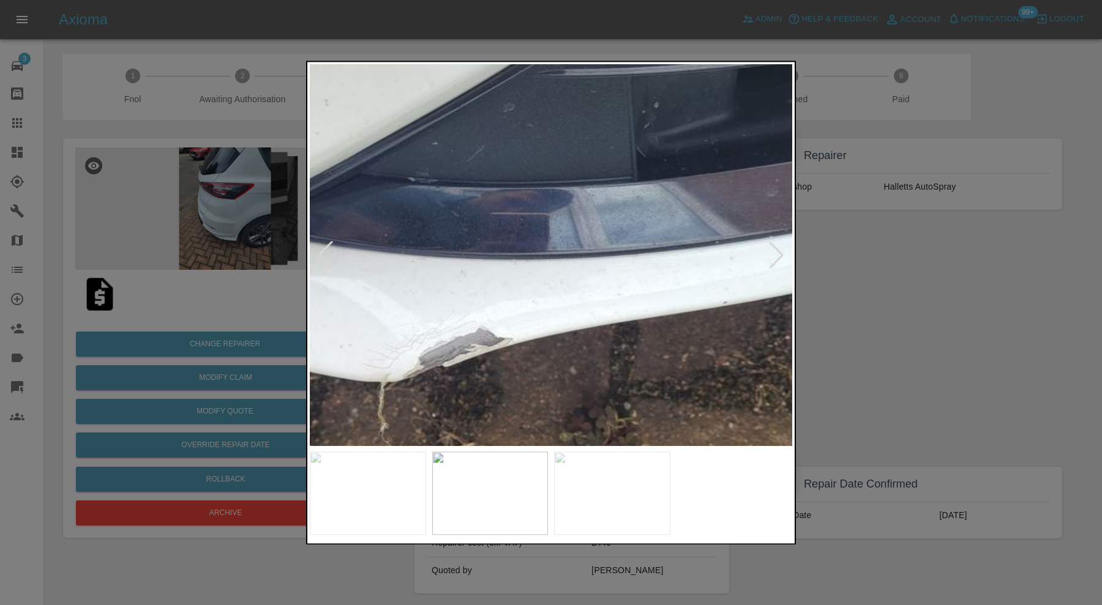
click at [936, 289] on div at bounding box center [551, 302] width 1102 height 605
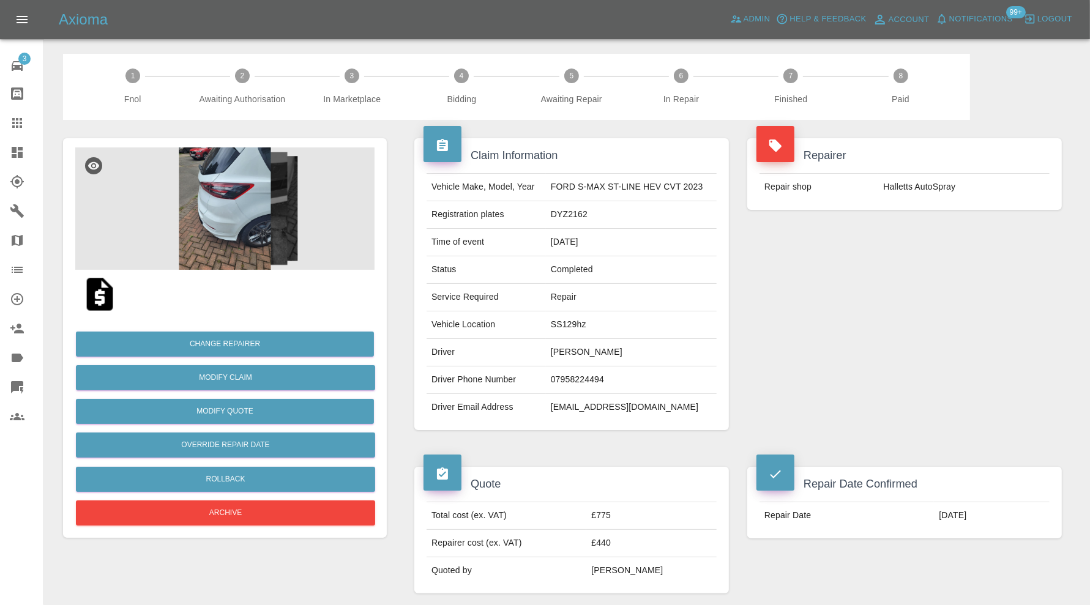
click at [568, 217] on td "DYZ2162" at bounding box center [631, 215] width 171 height 28
copy td "DYZ2162"
click at [257, 239] on img at bounding box center [224, 209] width 299 height 122
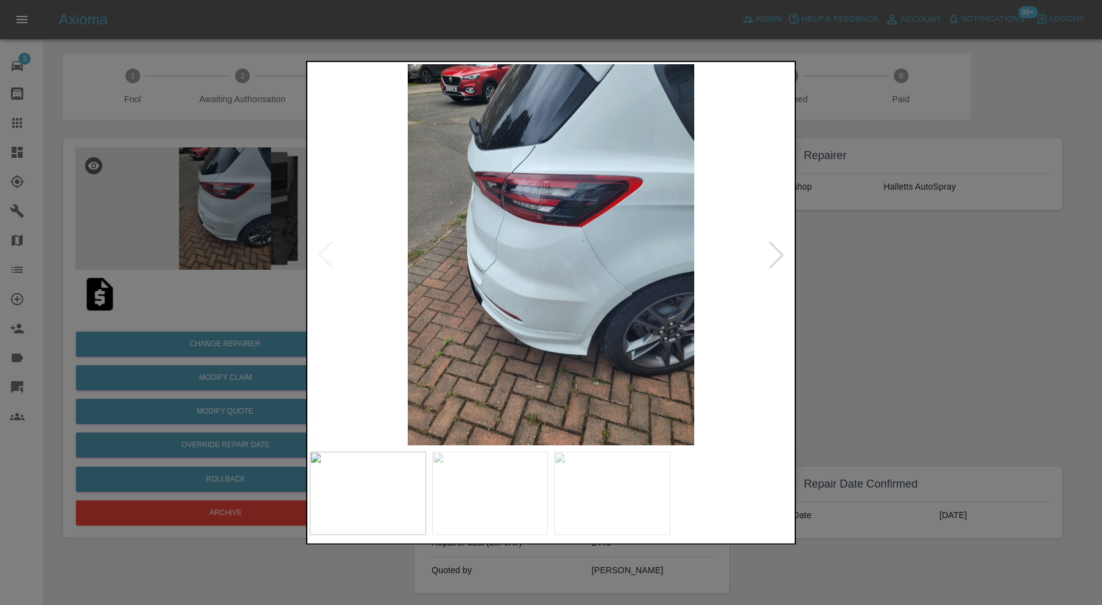
click at [501, 479] on img at bounding box center [490, 493] width 116 height 83
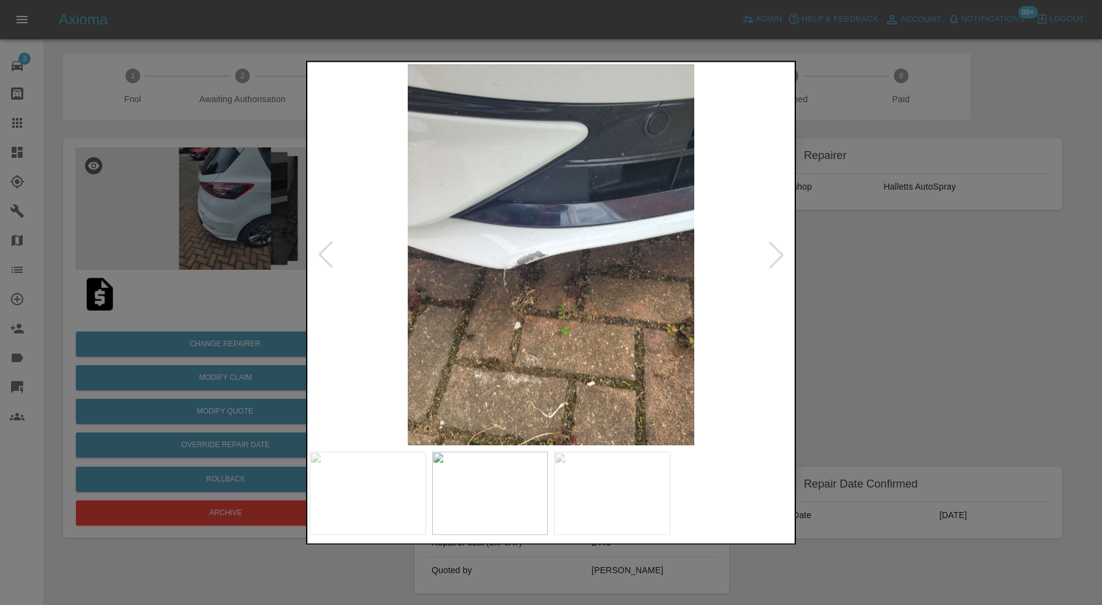
click at [563, 216] on img at bounding box center [551, 254] width 482 height 381
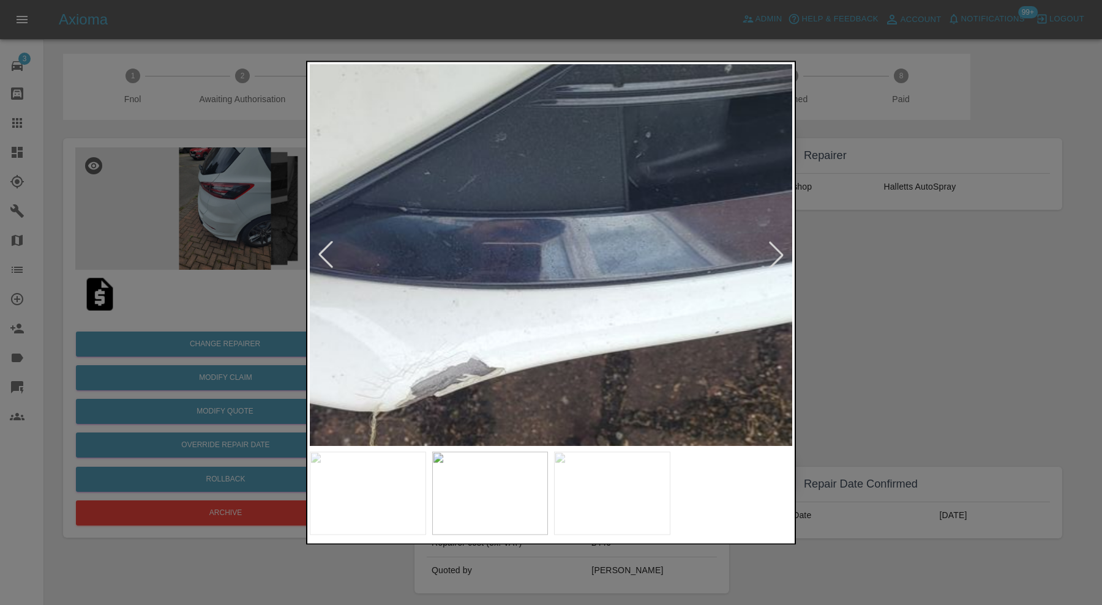
drag, startPoint x: 937, startPoint y: 288, endPoint x: 929, endPoint y: 274, distance: 16.2
click at [937, 288] on div at bounding box center [551, 302] width 1102 height 605
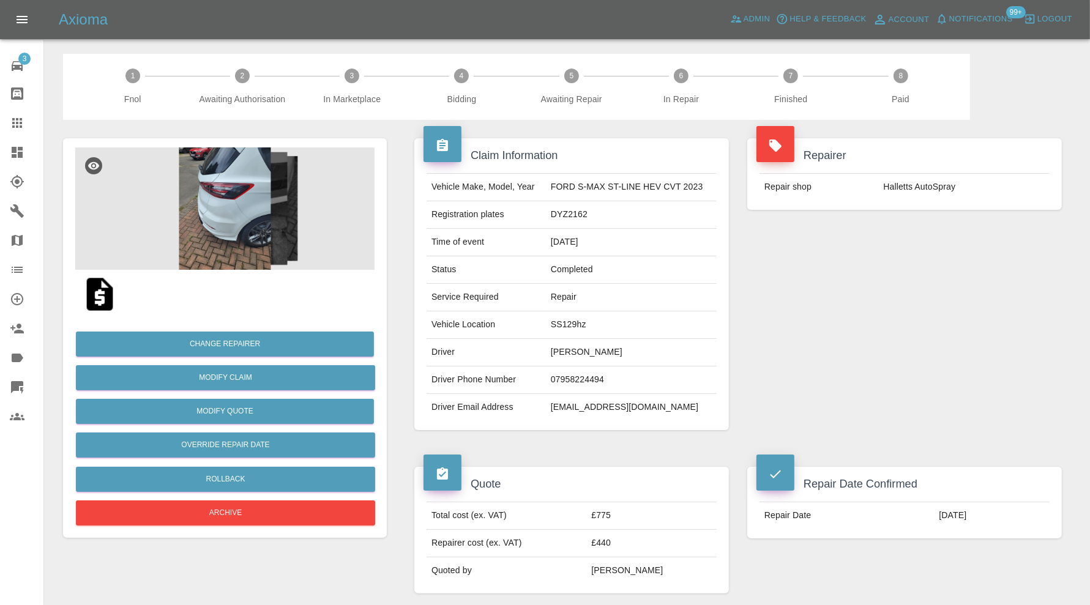
click at [577, 209] on td "DYZ2162" at bounding box center [631, 215] width 171 height 28
copy td "DYZ2162"
click at [249, 231] on img at bounding box center [224, 209] width 299 height 122
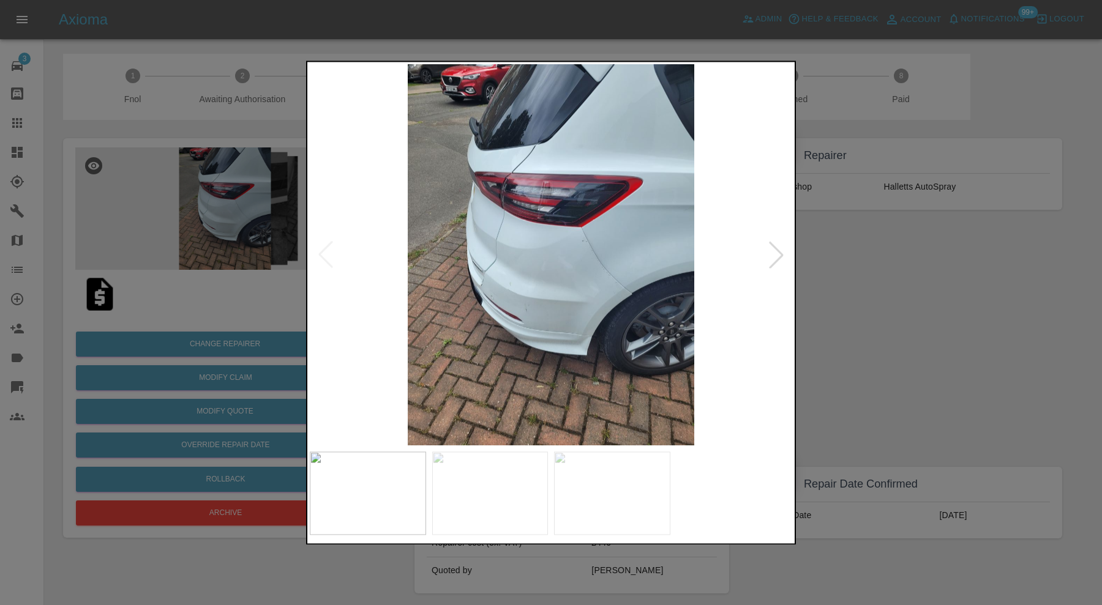
click at [496, 497] on img at bounding box center [490, 493] width 116 height 83
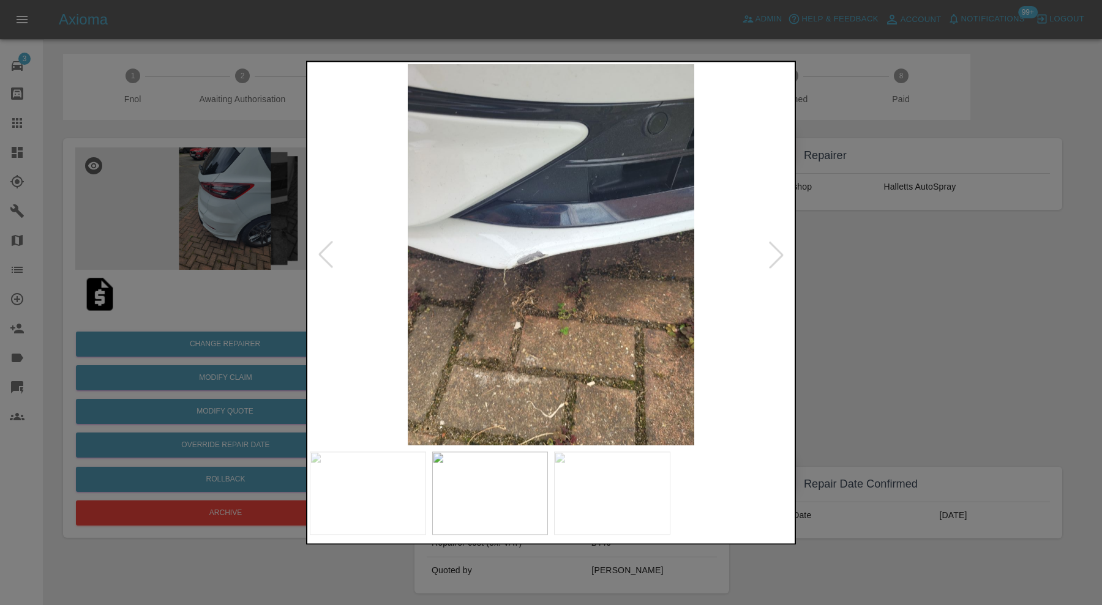
click at [566, 210] on img at bounding box center [551, 254] width 482 height 381
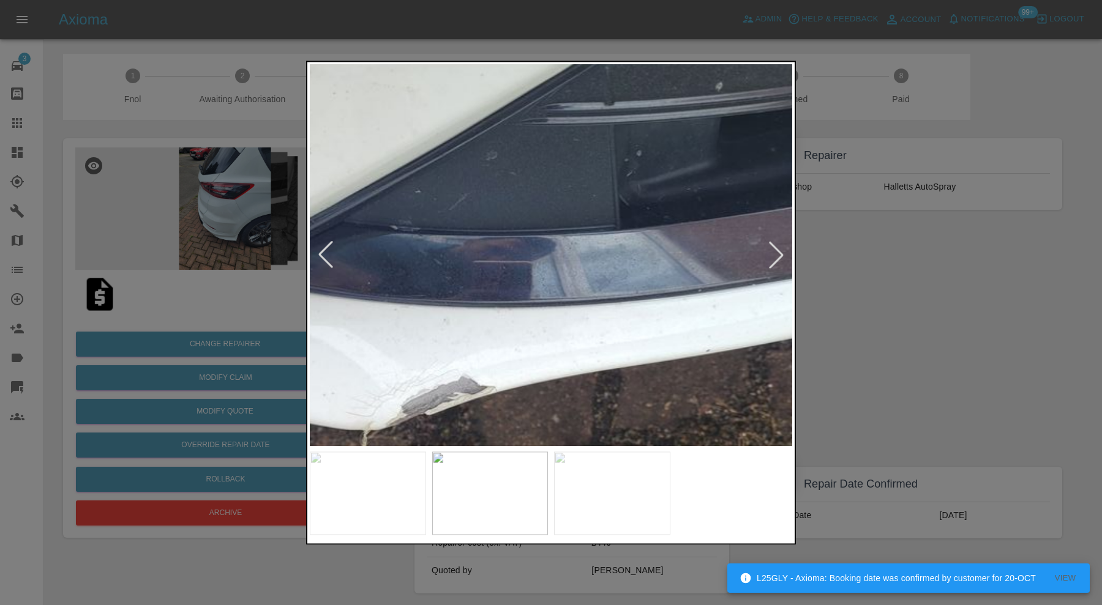
drag, startPoint x: 926, startPoint y: 307, endPoint x: 822, endPoint y: 193, distance: 153.4
click at [926, 307] on div at bounding box center [551, 302] width 1102 height 605
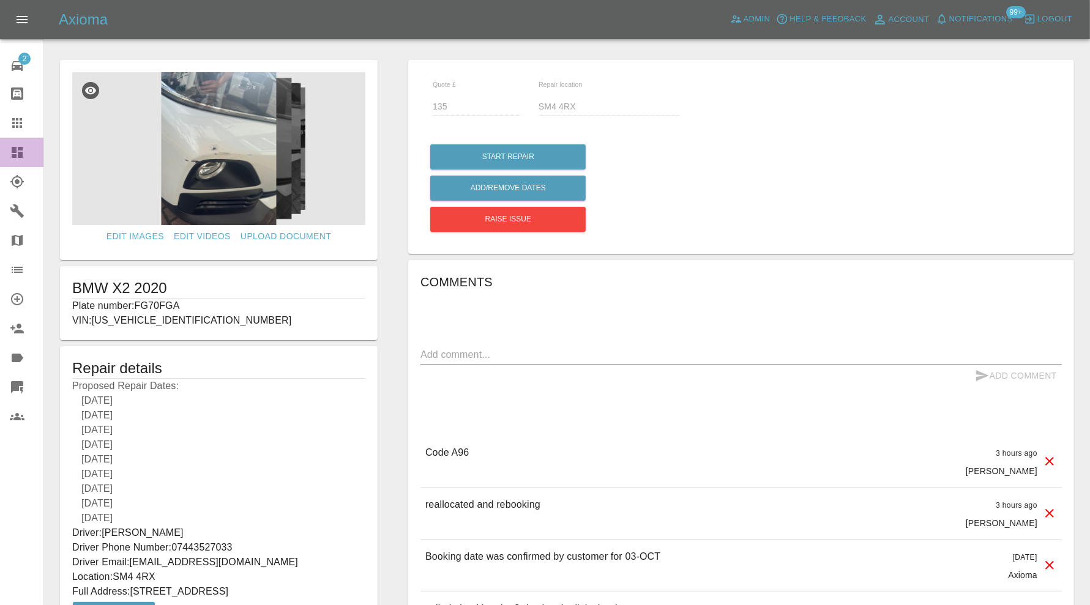
click at [14, 156] on icon at bounding box center [17, 152] width 11 height 11
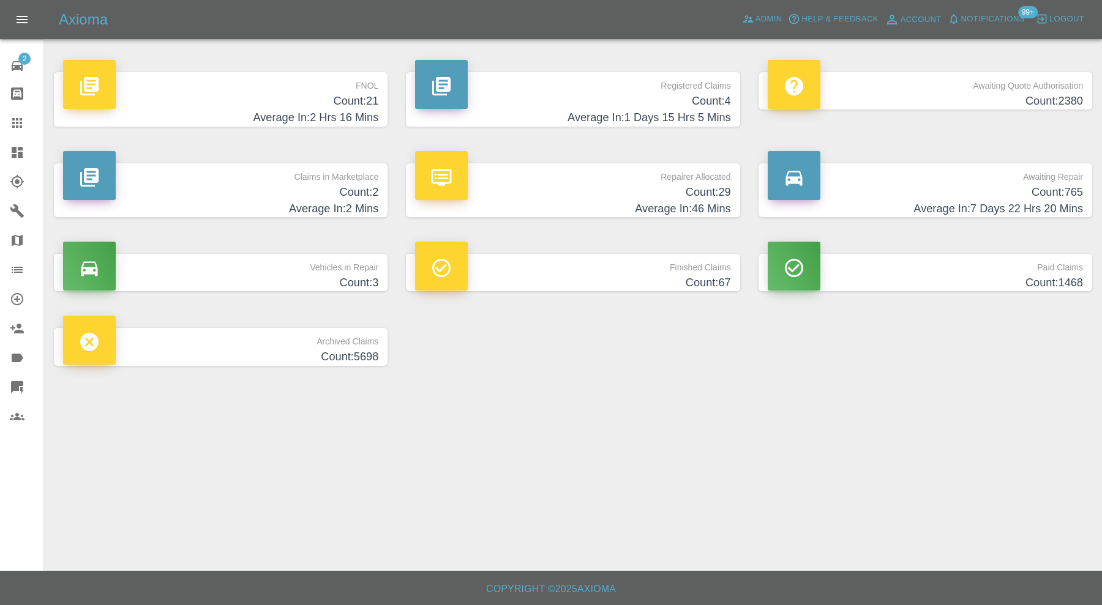
click at [604, 276] on h4 "Count: 67" at bounding box center [572, 283] width 315 height 17
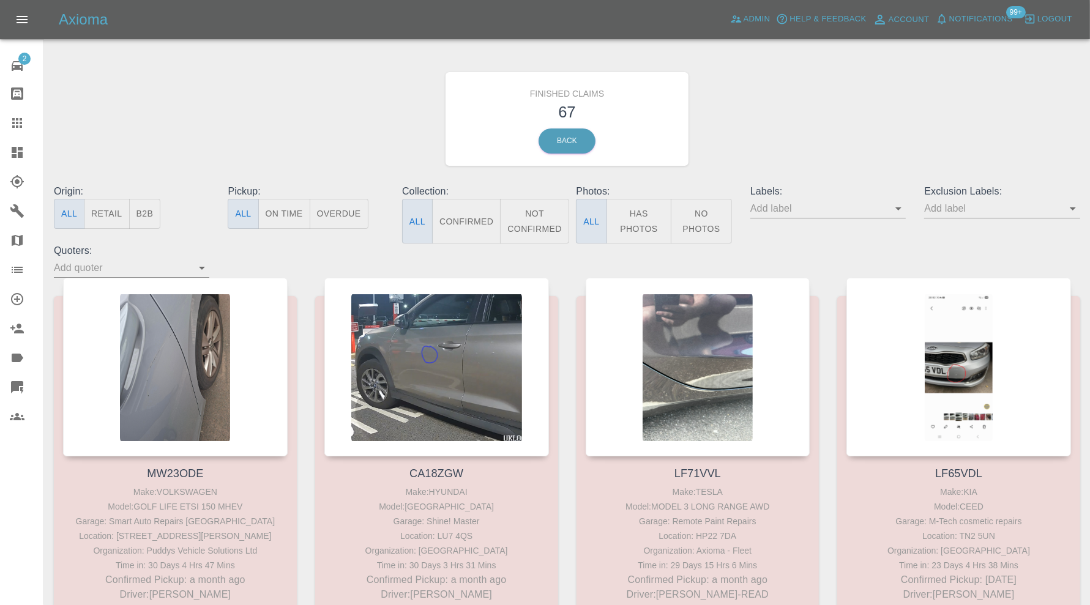
scroll to position [3944, 0]
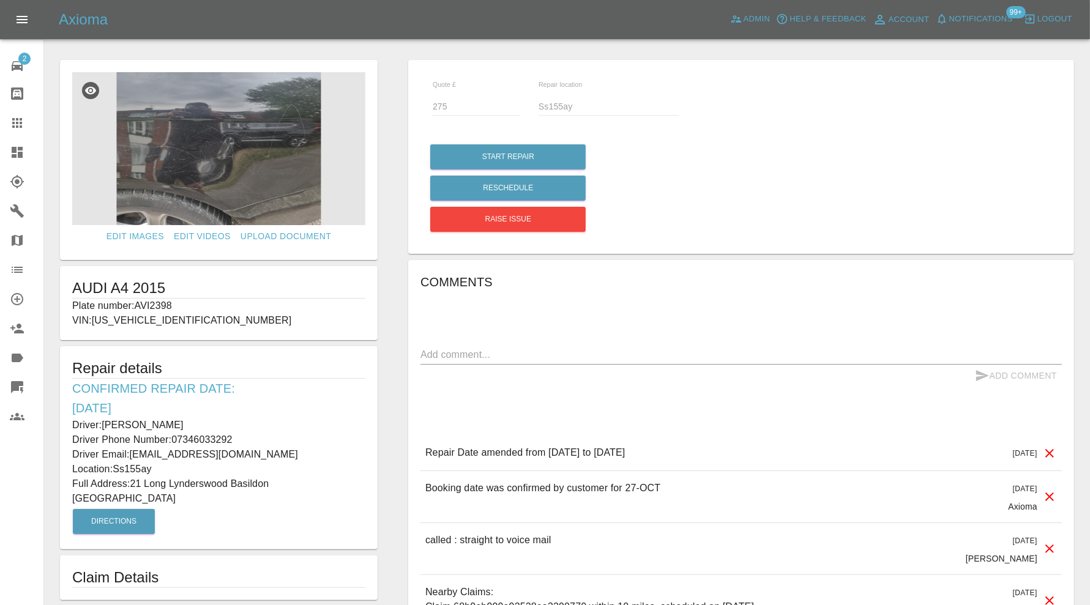
click at [231, 148] on img at bounding box center [218, 148] width 293 height 153
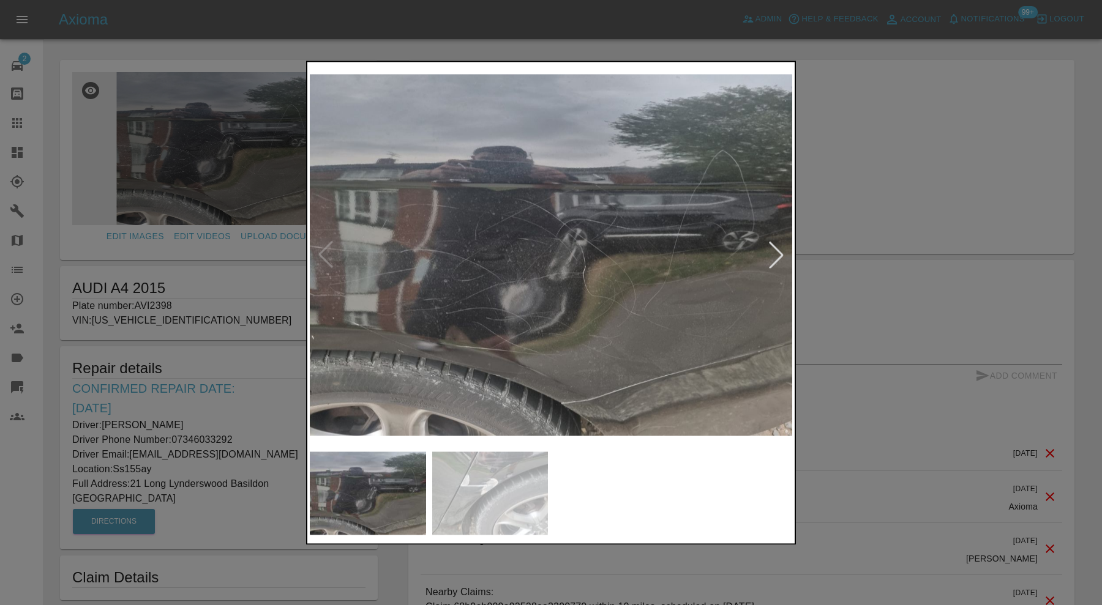
click at [771, 252] on div at bounding box center [776, 255] width 27 height 27
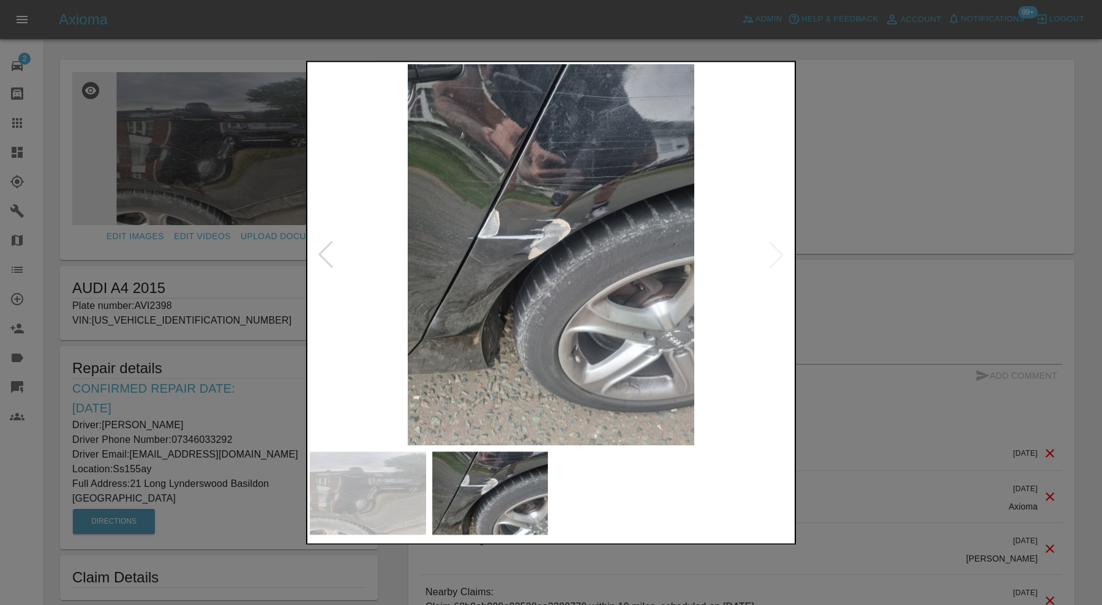
click at [771, 245] on img at bounding box center [551, 254] width 482 height 381
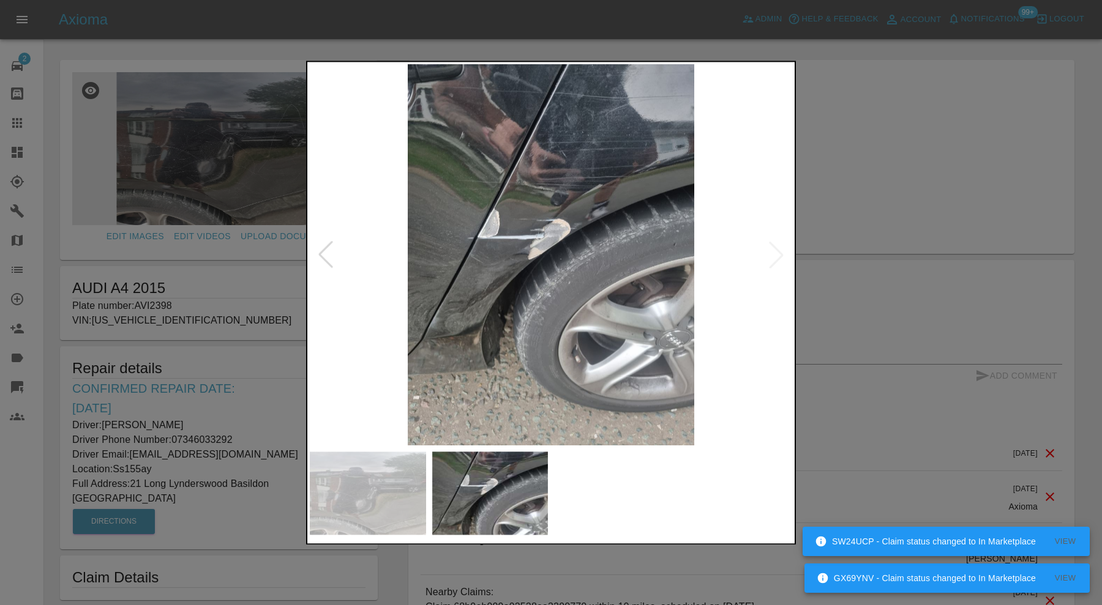
click at [771, 245] on img at bounding box center [551, 254] width 482 height 381
click at [329, 257] on div at bounding box center [325, 255] width 27 height 27
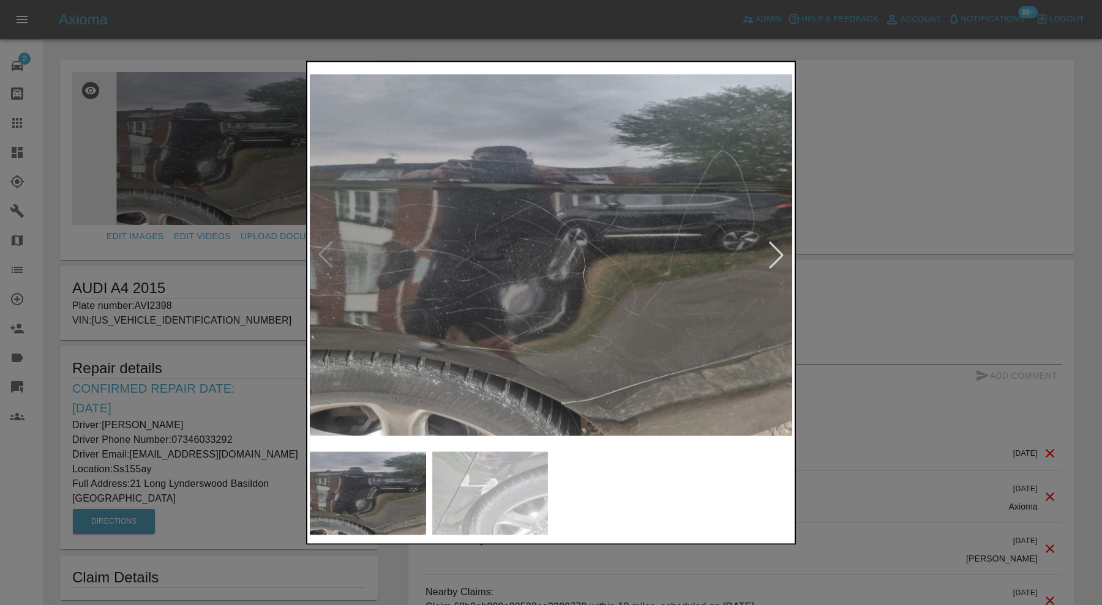
click at [520, 174] on img at bounding box center [551, 254] width 482 height 381
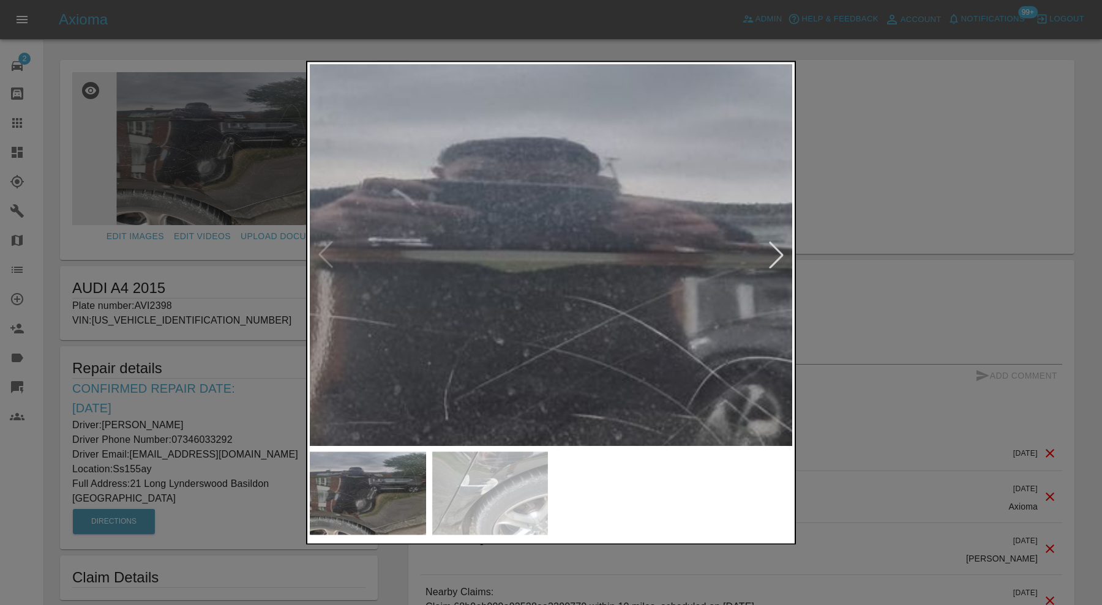
click at [550, 227] on img at bounding box center [672, 465] width 1447 height 1145
click at [550, 227] on img at bounding box center [673, 466] width 1447 height 1145
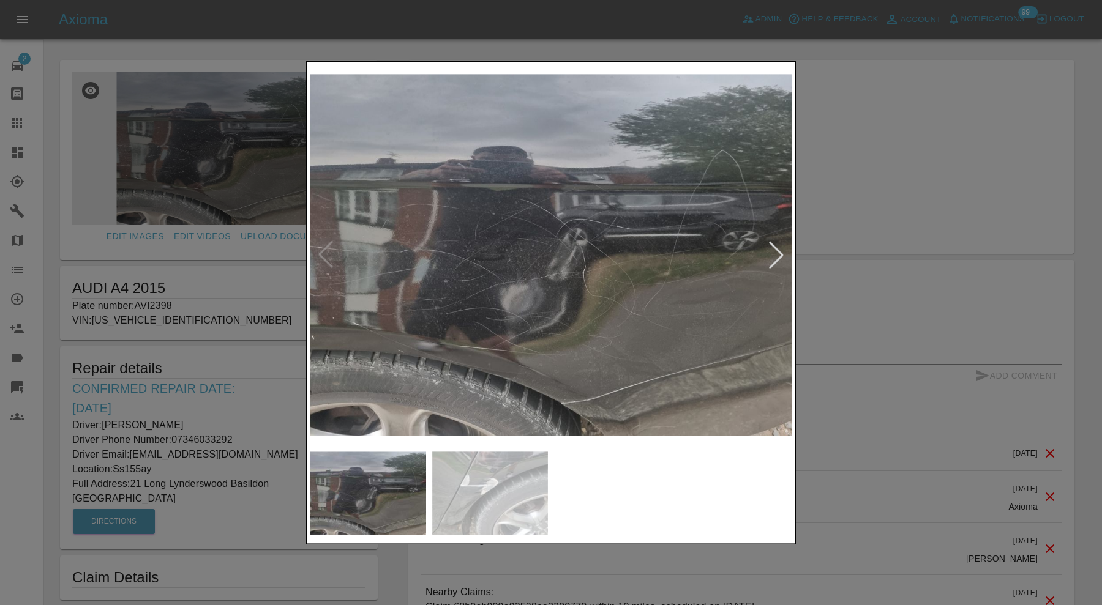
click at [550, 227] on img at bounding box center [551, 254] width 482 height 381
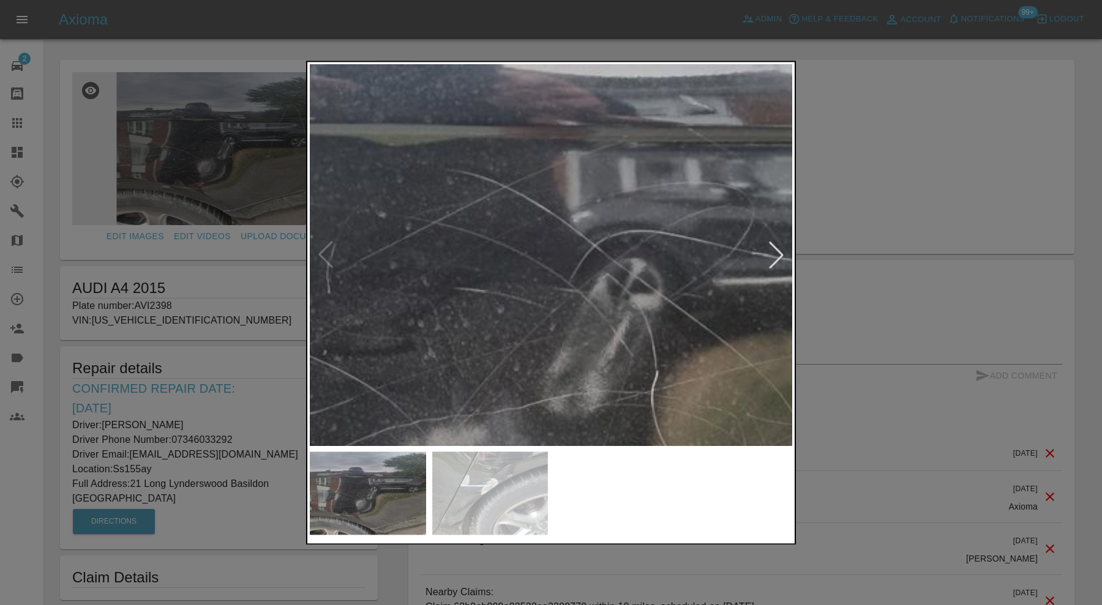
click at [536, 225] on img at bounding box center [553, 338] width 1447 height 1145
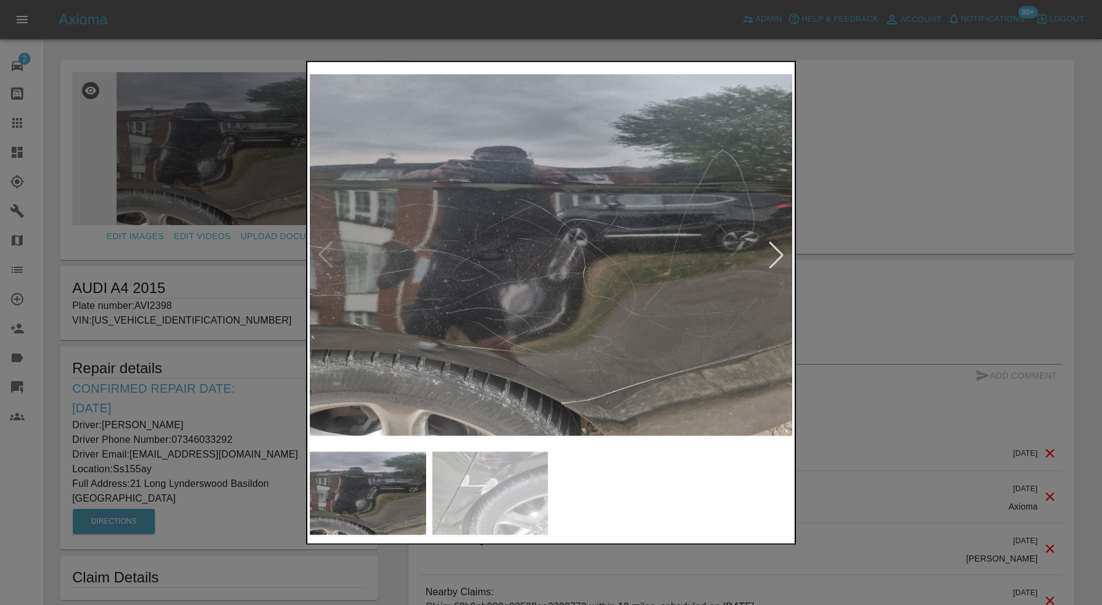
click at [473, 189] on img at bounding box center [551, 254] width 482 height 381
click at [963, 201] on div at bounding box center [551, 302] width 1102 height 605
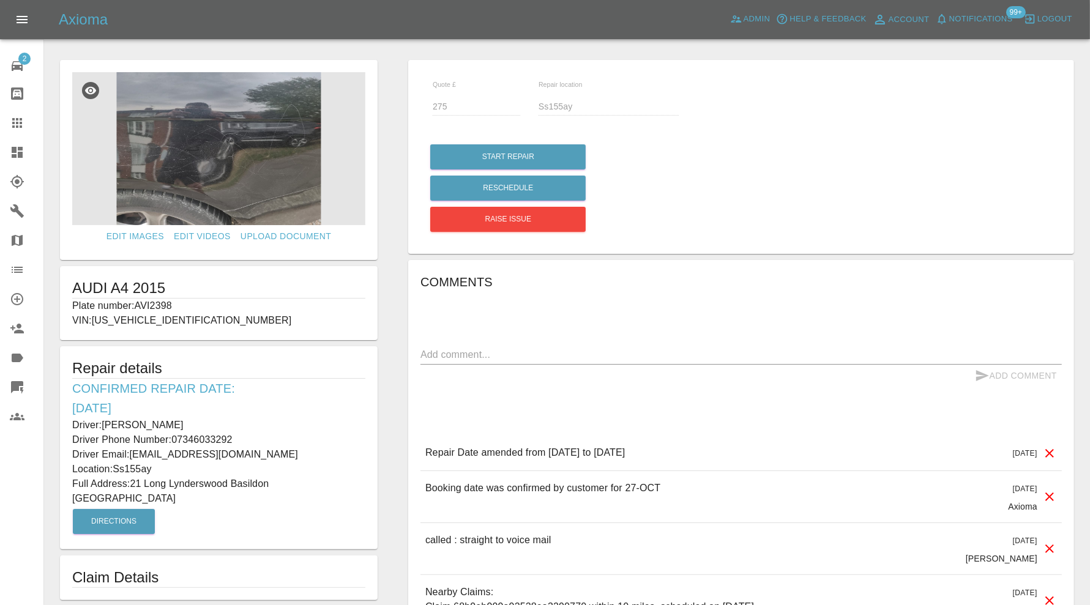
click at [187, 157] on img at bounding box center [218, 148] width 293 height 153
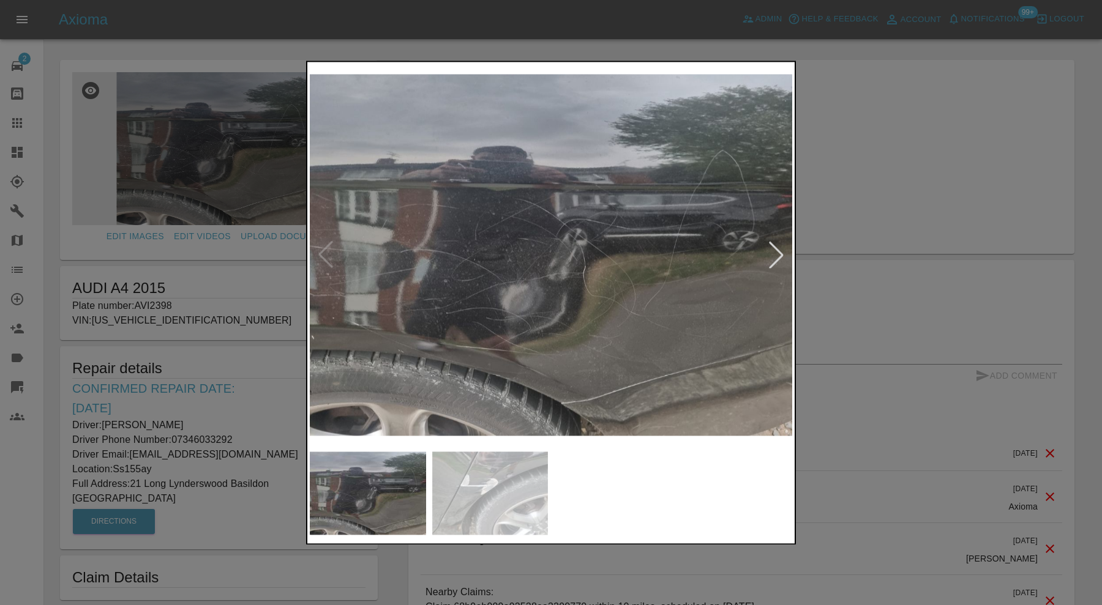
click at [945, 170] on div at bounding box center [551, 302] width 1102 height 605
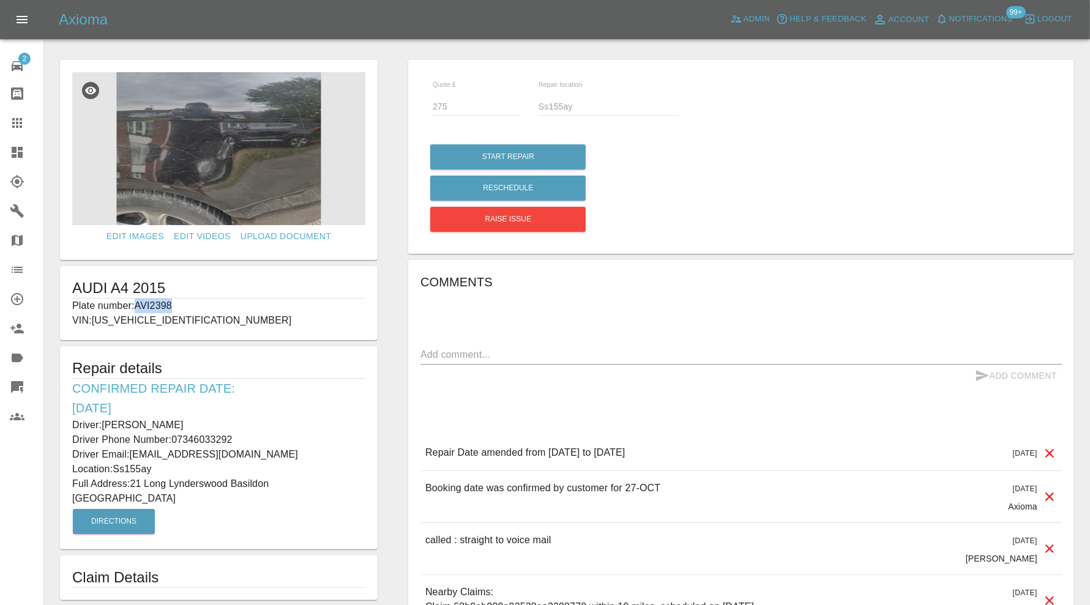
drag, startPoint x: 200, startPoint y: 304, endPoint x: 138, endPoint y: 306, distance: 61.3
click at [138, 306] on p "Plate number: AVI2398" at bounding box center [218, 306] width 293 height 15
copy p "AVI2398"
click at [241, 135] on img at bounding box center [218, 148] width 293 height 153
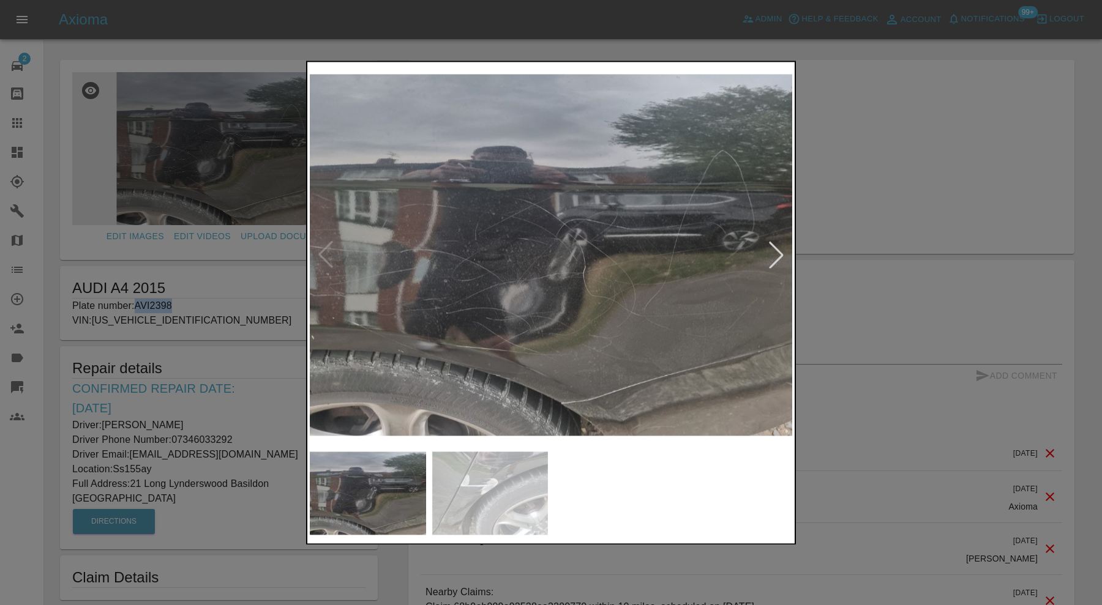
click at [515, 500] on img at bounding box center [490, 493] width 116 height 83
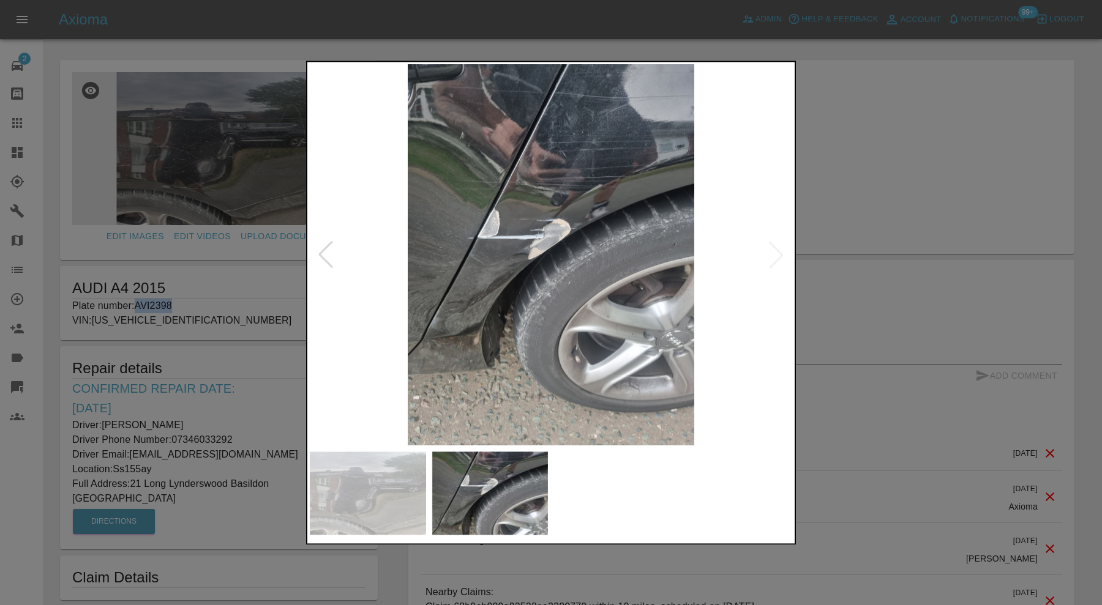
click at [380, 482] on img at bounding box center [368, 493] width 116 height 83
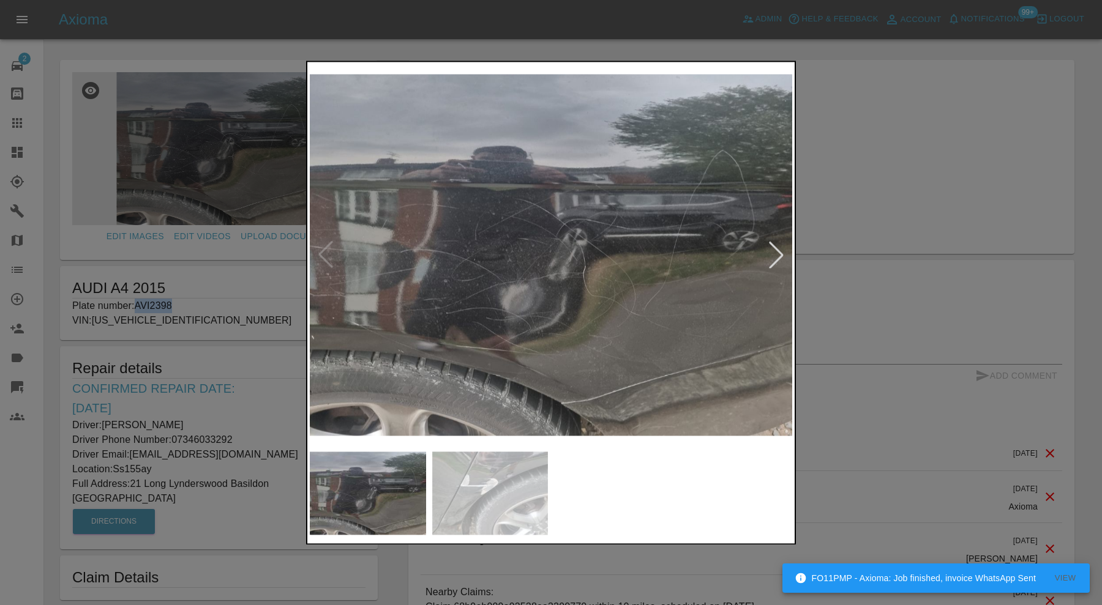
click at [920, 189] on div at bounding box center [551, 302] width 1102 height 605
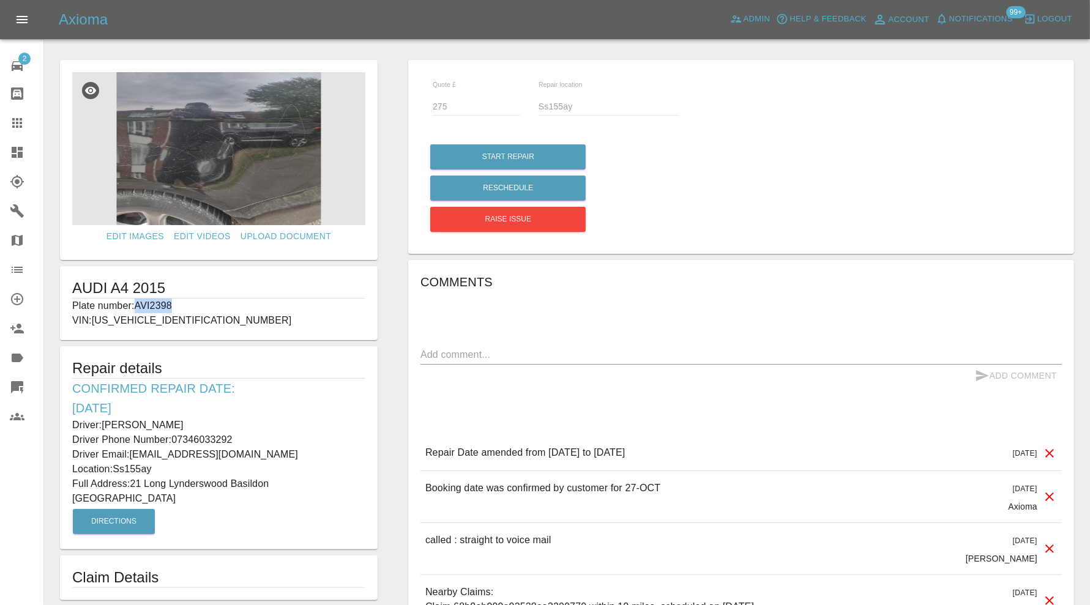
drag, startPoint x: 181, startPoint y: 308, endPoint x: 137, endPoint y: 311, distance: 44.2
click at [137, 311] on p "Plate number: AVI2398" at bounding box center [218, 306] width 293 height 15
copy p "AVI2398"
click at [206, 196] on img at bounding box center [218, 148] width 293 height 153
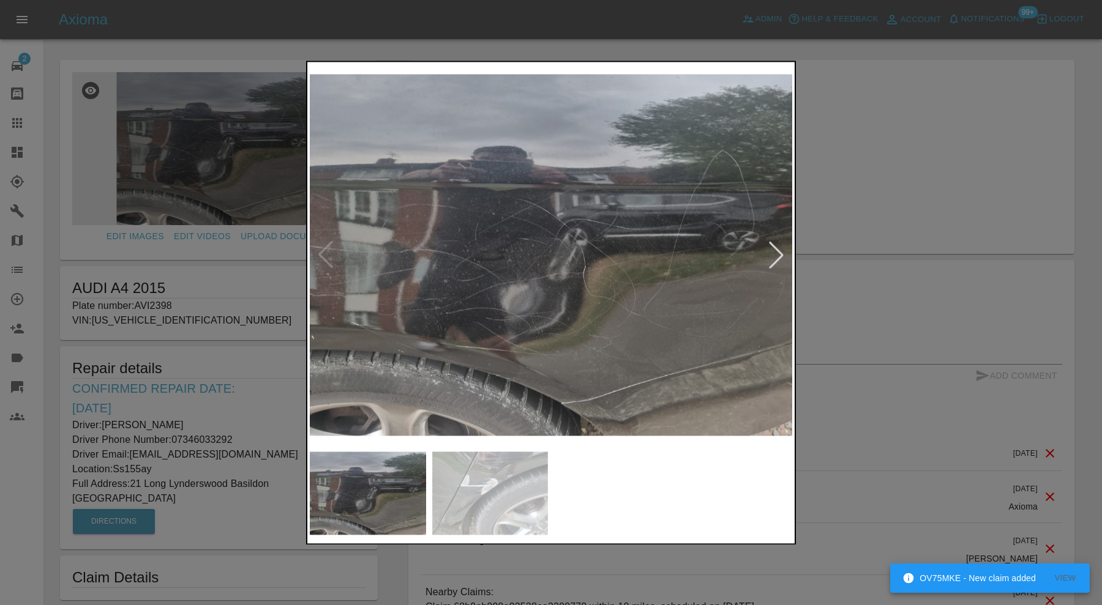
click at [860, 230] on div at bounding box center [551, 302] width 1102 height 605
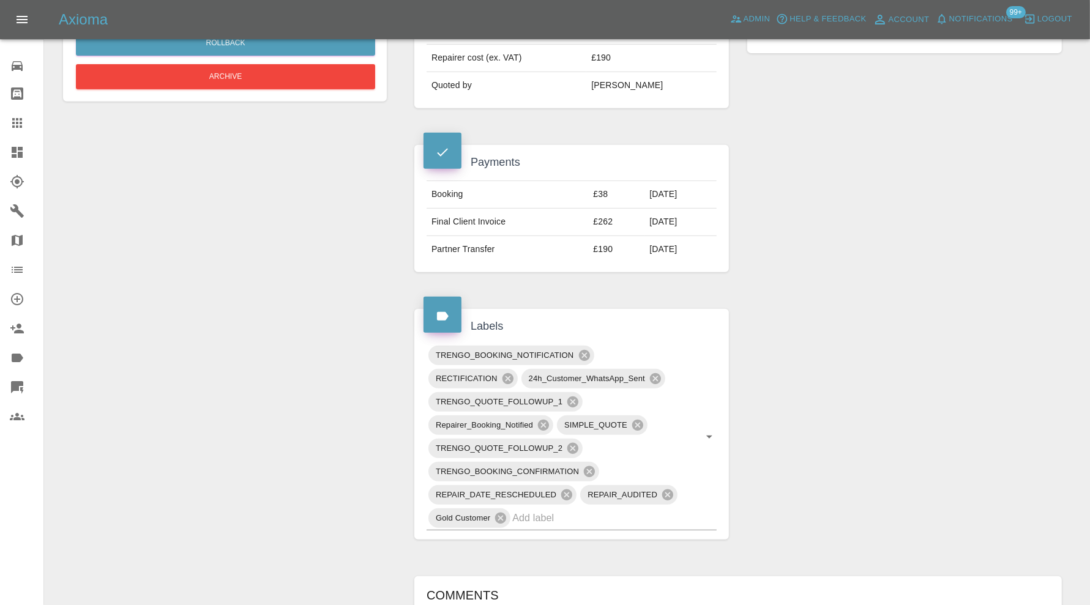
scroll to position [484, 0]
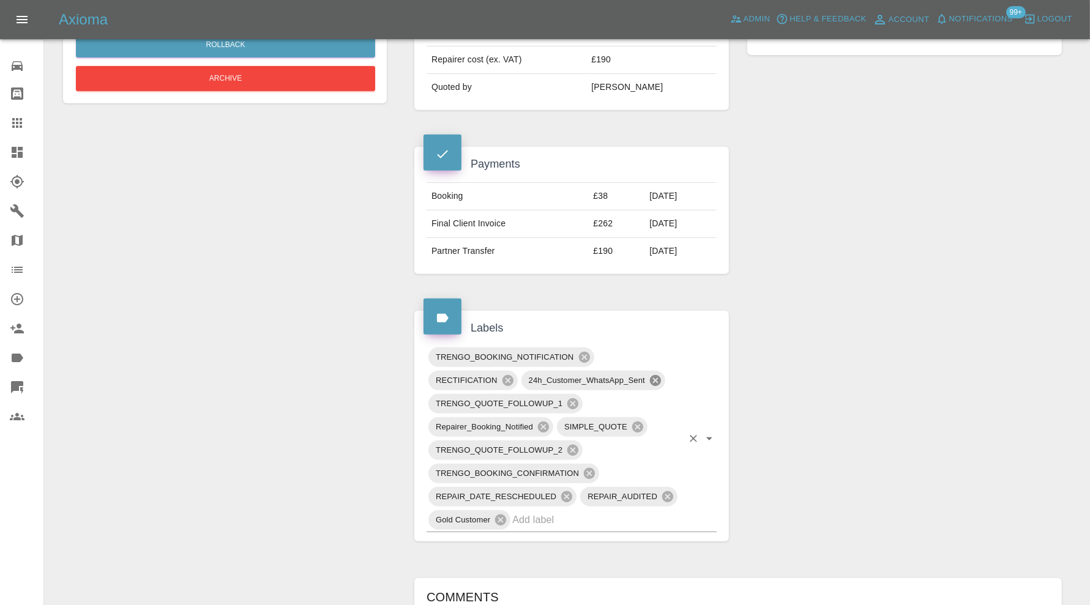
click at [656, 375] on icon at bounding box center [655, 380] width 11 height 11
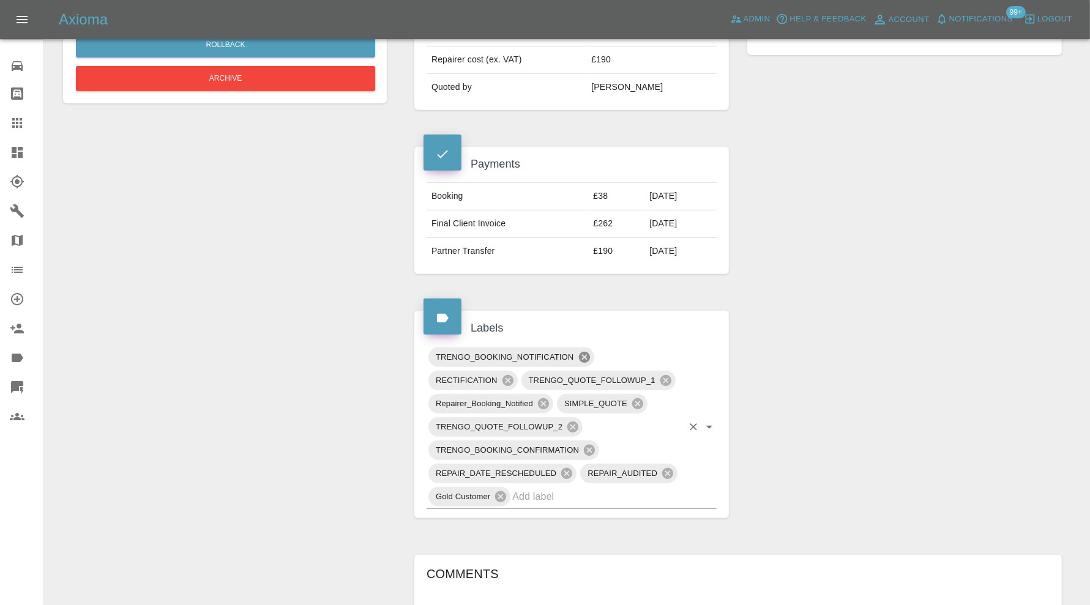
click at [585, 352] on icon at bounding box center [584, 357] width 11 height 11
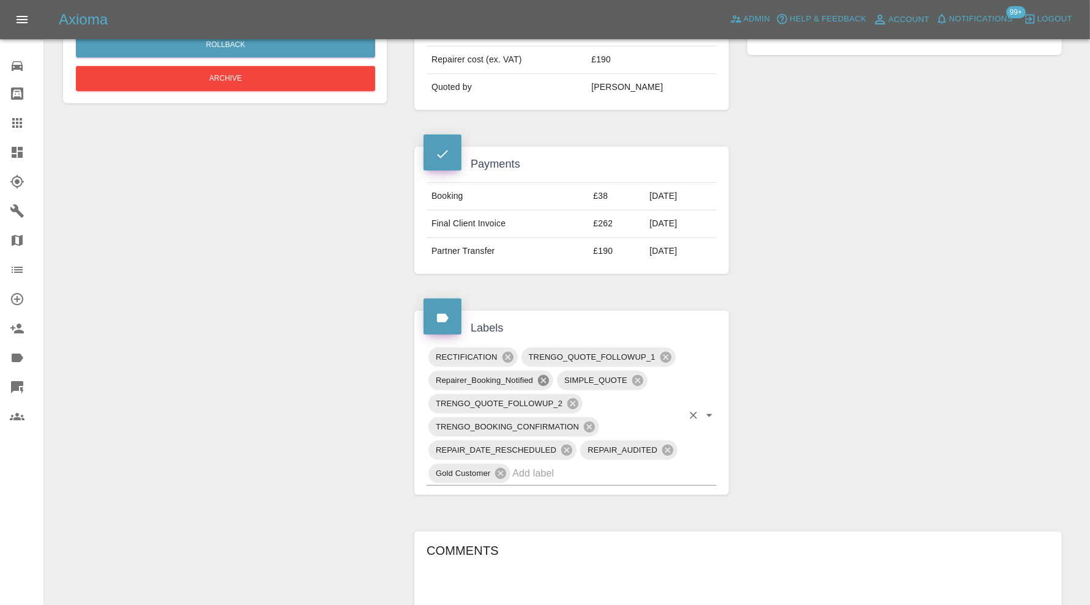
click at [545, 375] on icon at bounding box center [543, 380] width 11 height 11
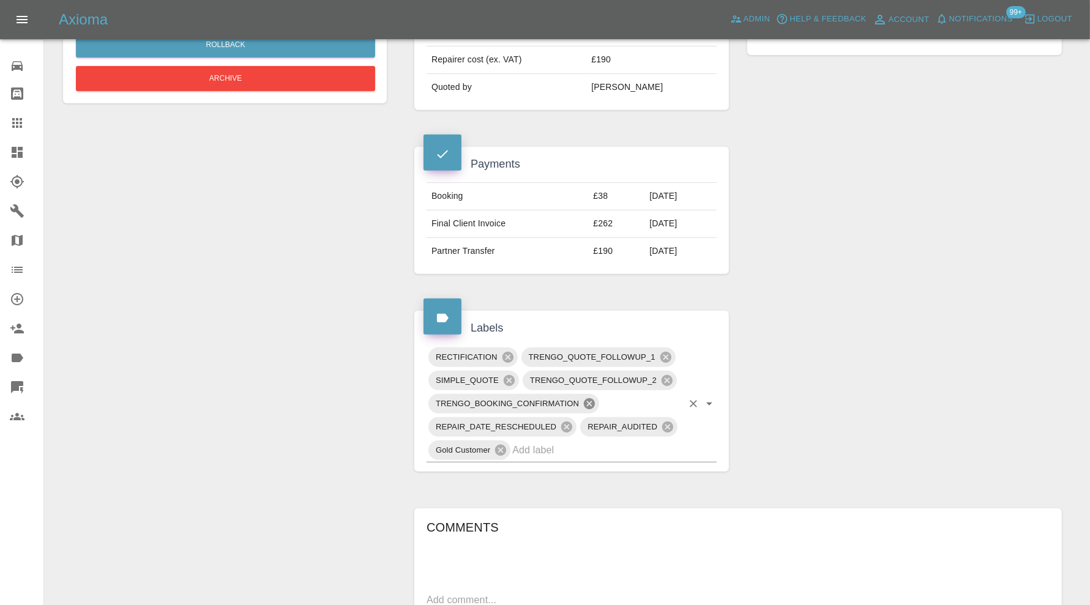
click at [589, 400] on icon at bounding box center [589, 403] width 13 height 13
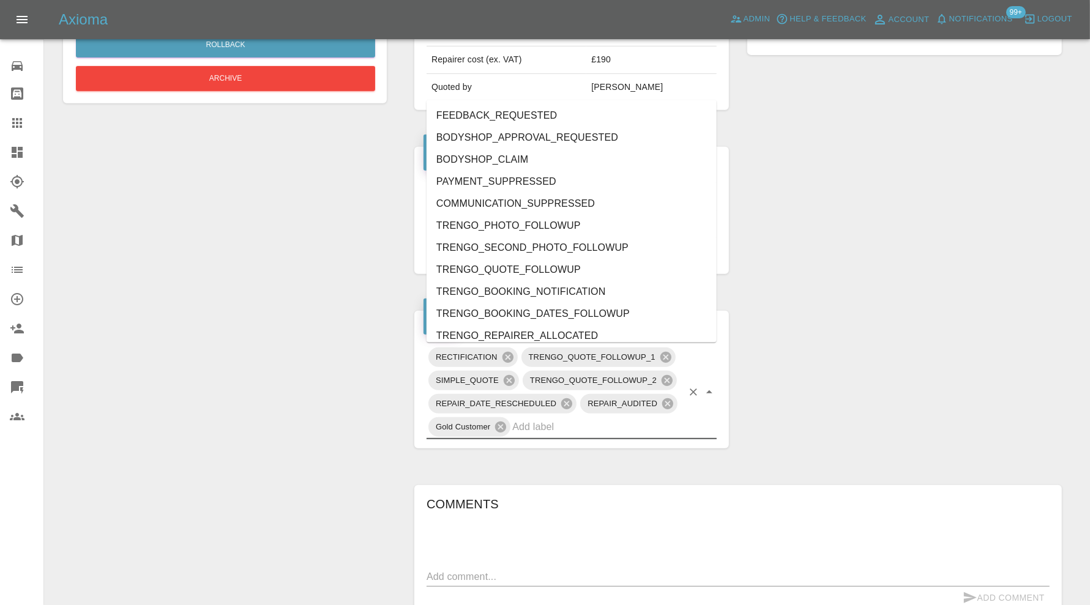
click at [583, 419] on input "text" at bounding box center [597, 427] width 170 height 19
type input "do"
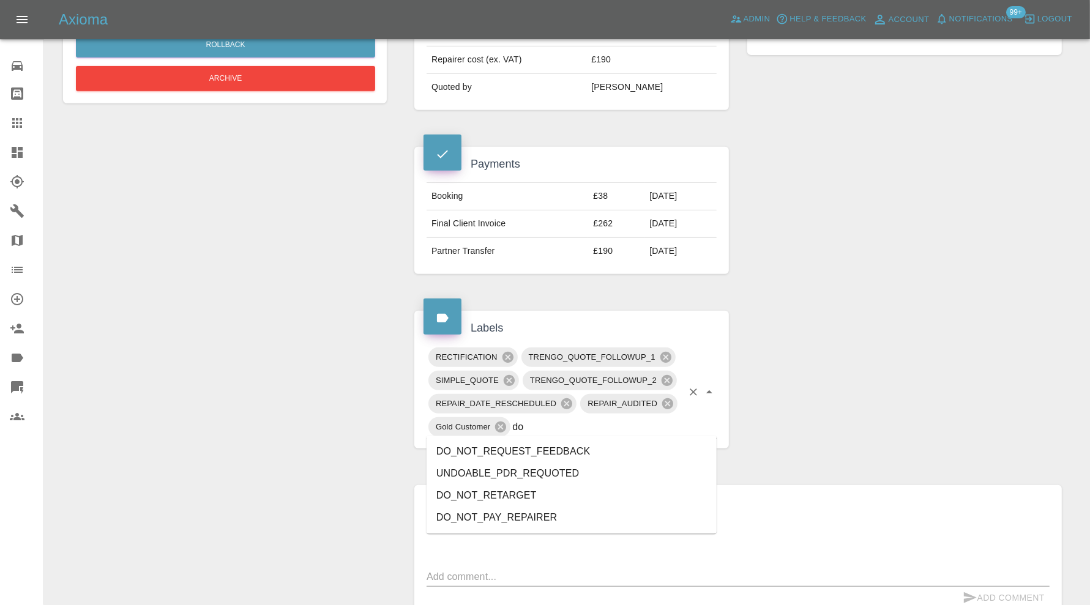
click at [566, 446] on li "DO_NOT_REQUEST_FEEDBACK" at bounding box center [572, 452] width 290 height 22
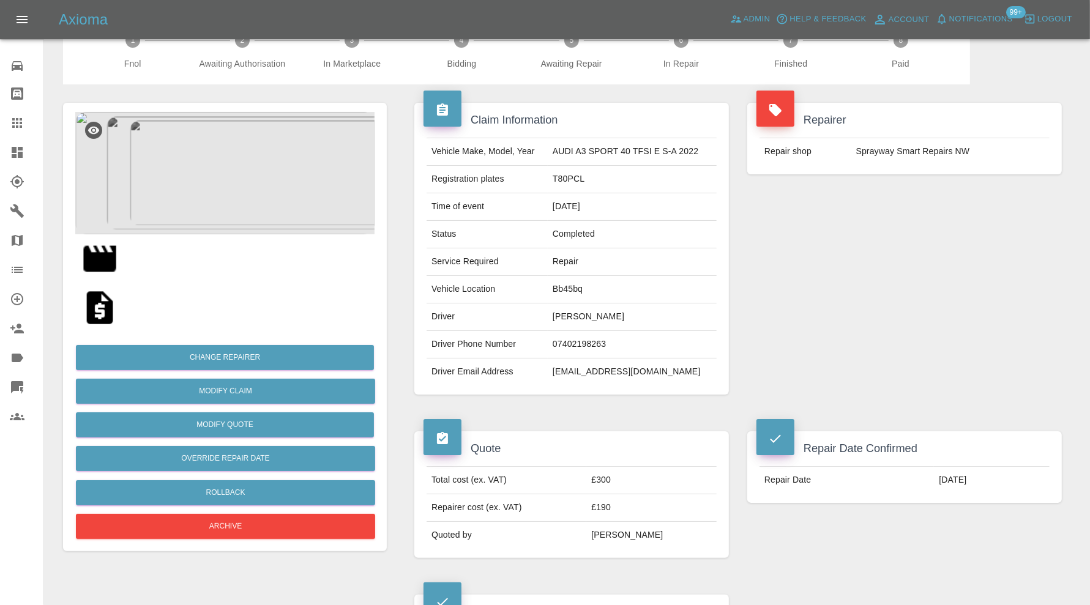
scroll to position [0, 0]
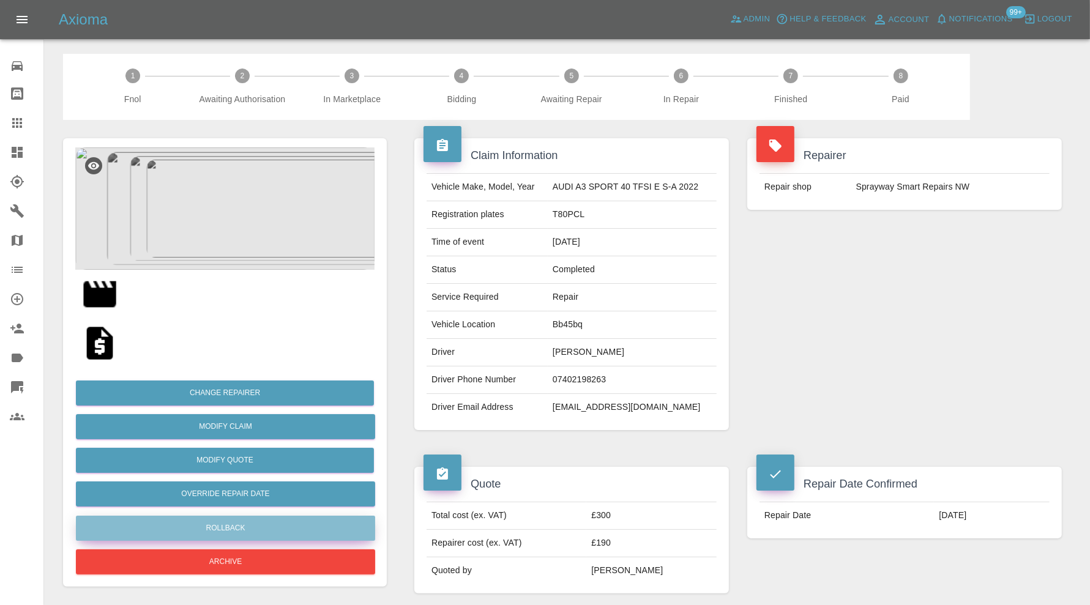
click at [191, 524] on button "Rollback" at bounding box center [225, 528] width 299 height 25
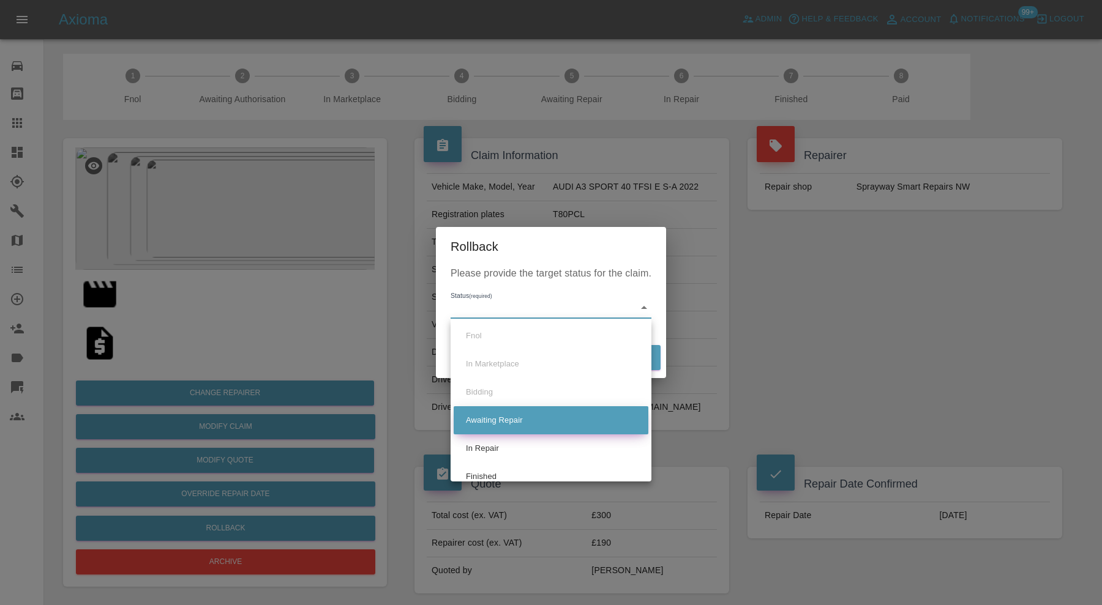
click at [534, 410] on li "Awaiting Repair" at bounding box center [551, 420] width 195 height 28
type input "awaiting-pickup"
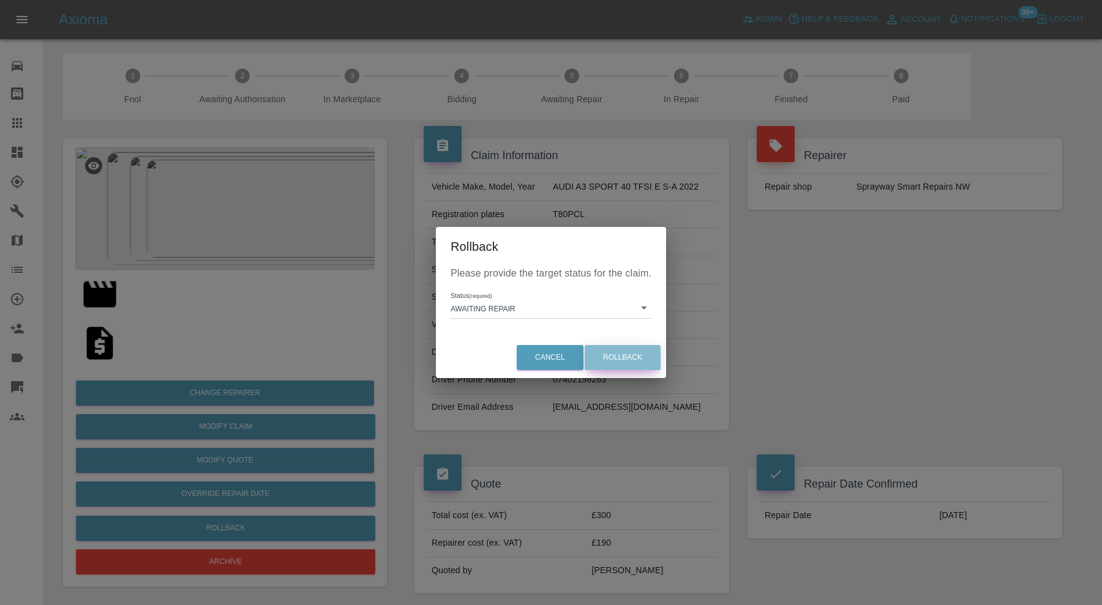
click at [615, 359] on button "Rollback" at bounding box center [623, 357] width 76 height 25
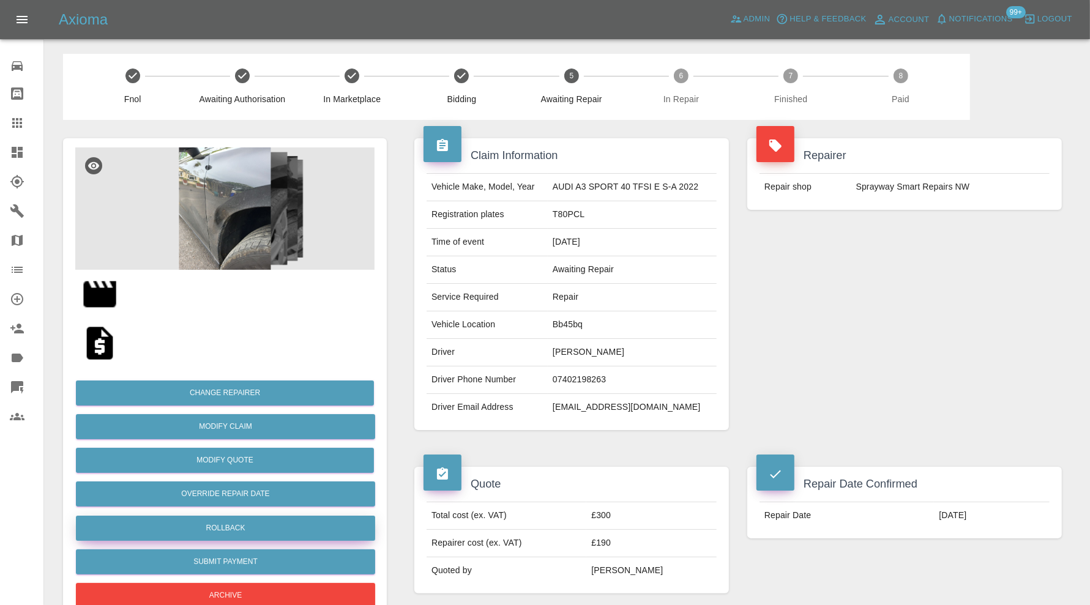
click at [274, 519] on button "Rollback" at bounding box center [225, 528] width 299 height 25
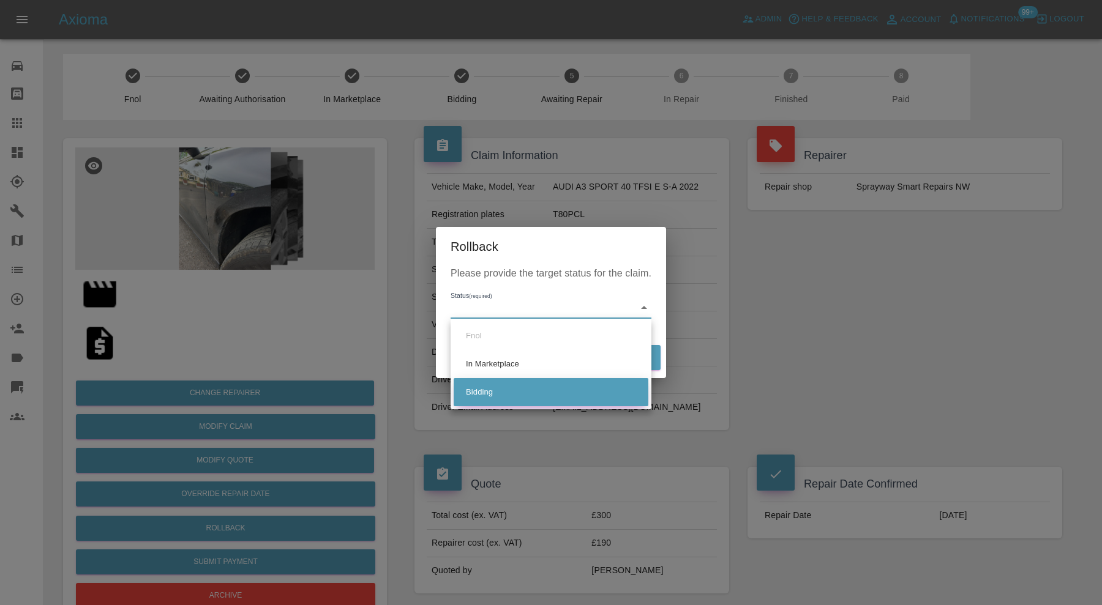
click at [536, 389] on li "Bidding" at bounding box center [551, 392] width 195 height 28
type input "bidding"
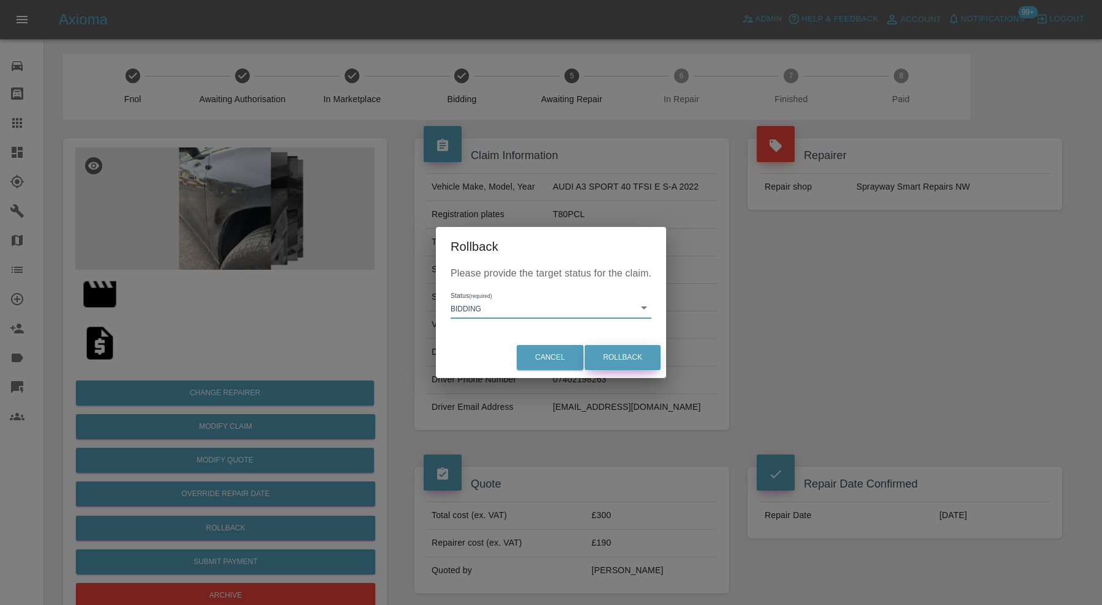
click at [613, 367] on button "Rollback" at bounding box center [623, 357] width 76 height 25
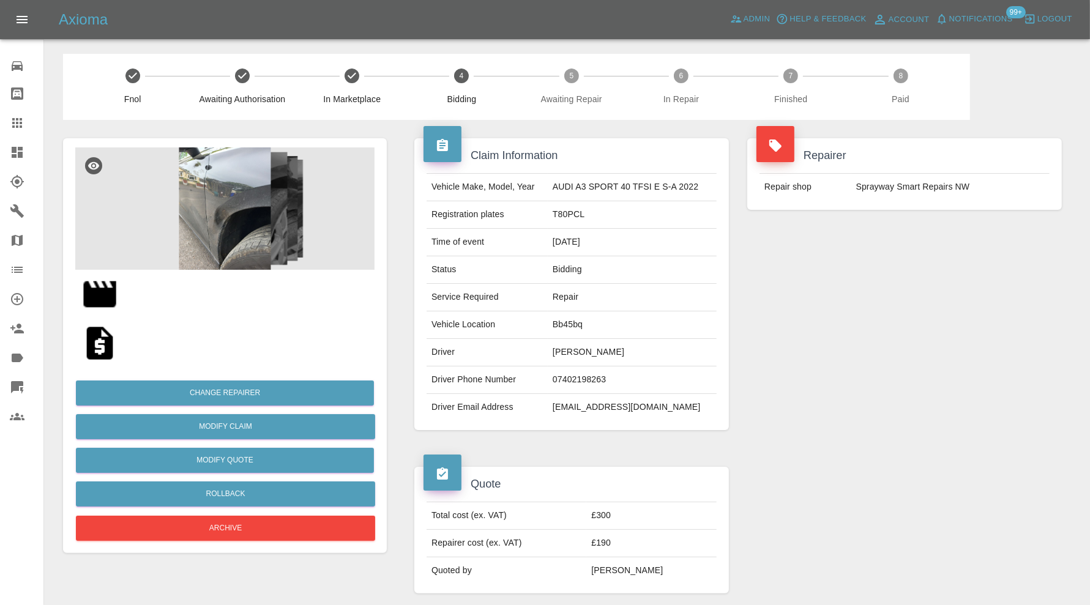
click at [218, 233] on img at bounding box center [224, 209] width 299 height 122
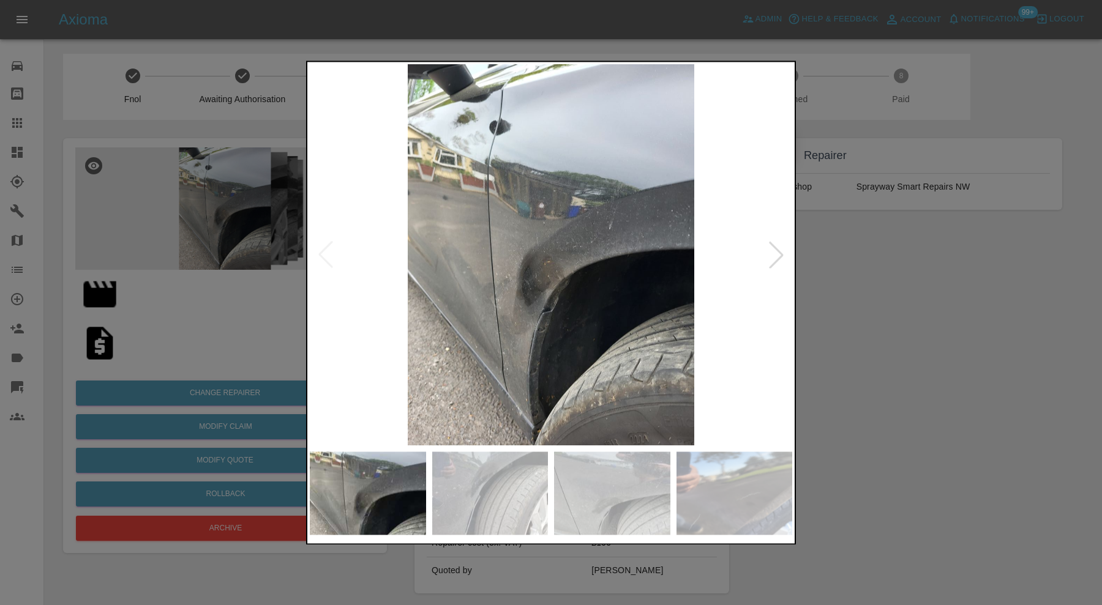
click at [681, 482] on img at bounding box center [734, 493] width 116 height 83
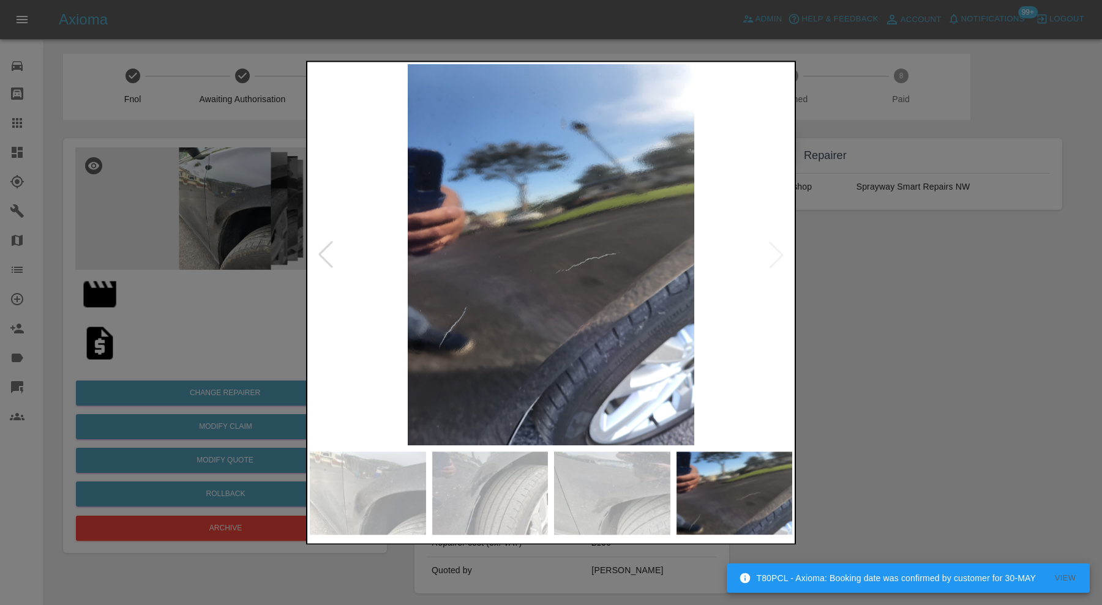
click at [834, 350] on div at bounding box center [551, 302] width 1102 height 605
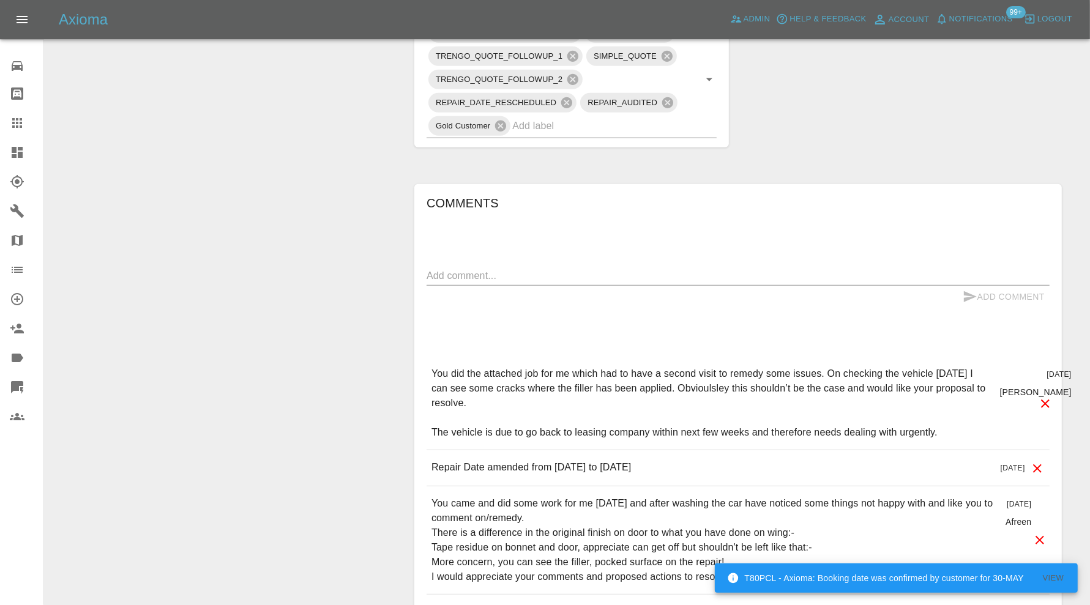
scroll to position [918, 0]
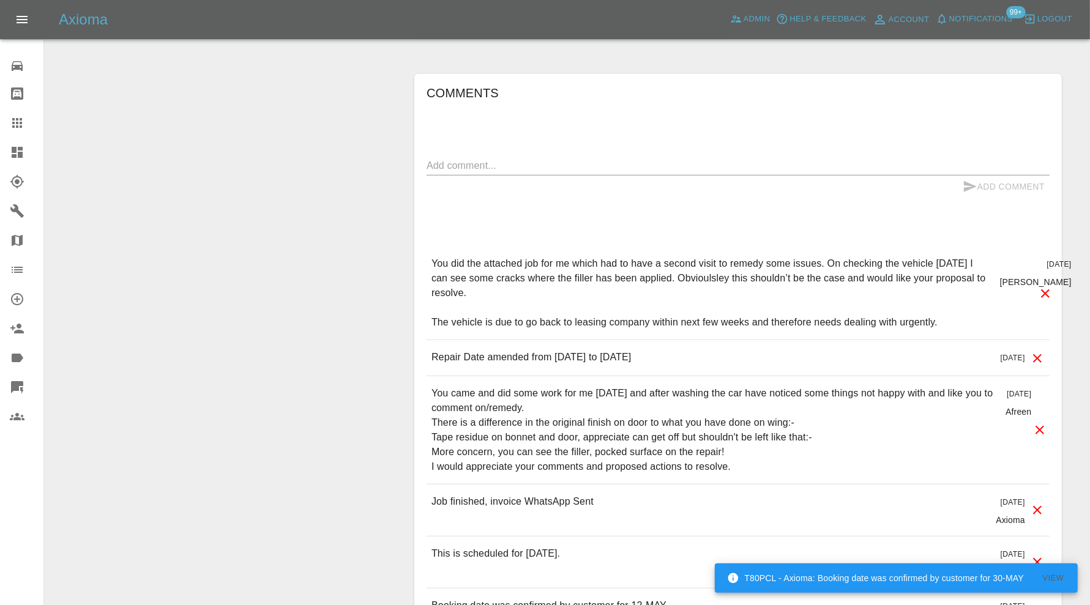
click at [678, 159] on textarea at bounding box center [738, 166] width 623 height 14
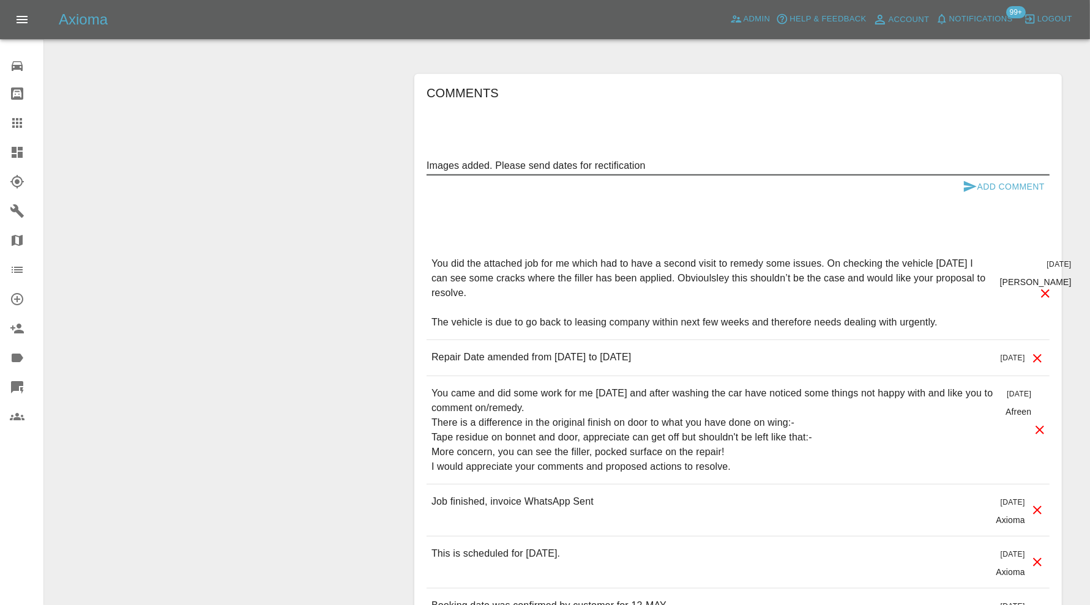
type textarea "Images added. Please send dates for rectification"
click at [1011, 187] on button "Add Comment" at bounding box center [1004, 187] width 92 height 23
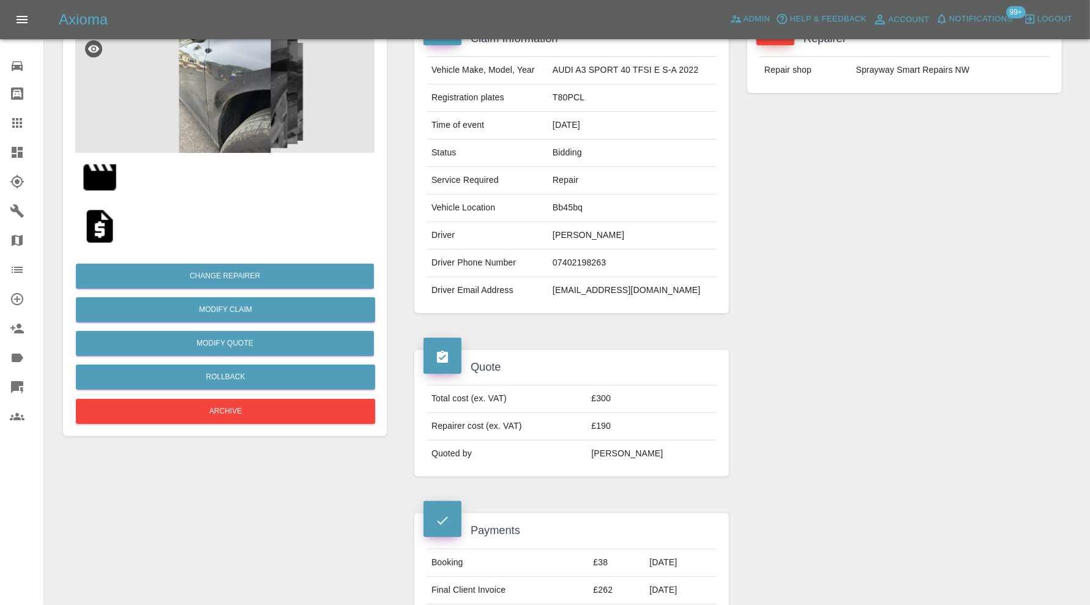
scroll to position [0, 0]
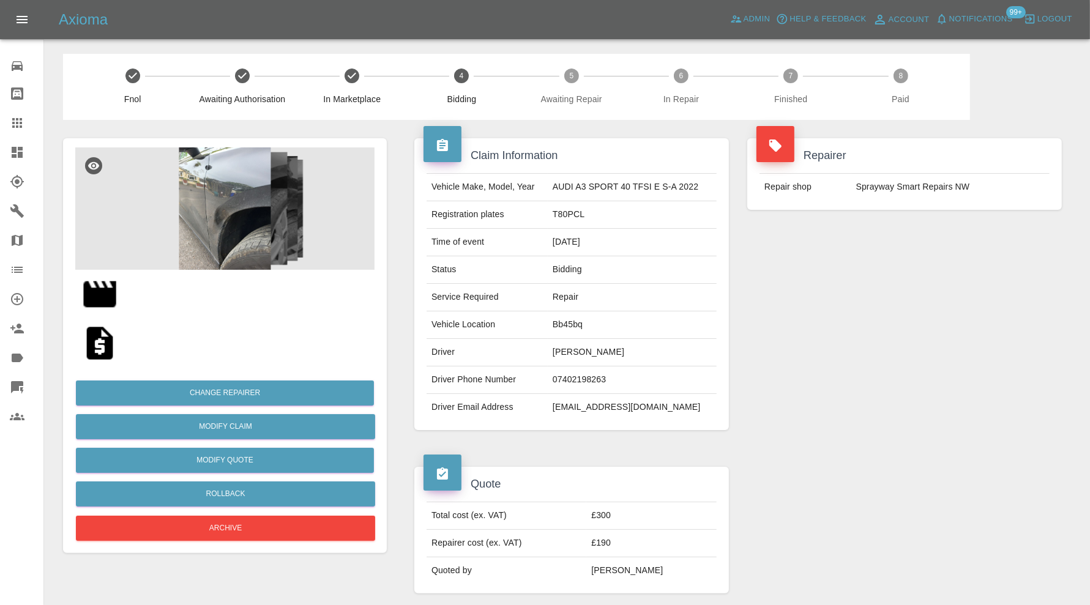
click at [20, 149] on icon at bounding box center [17, 152] width 11 height 11
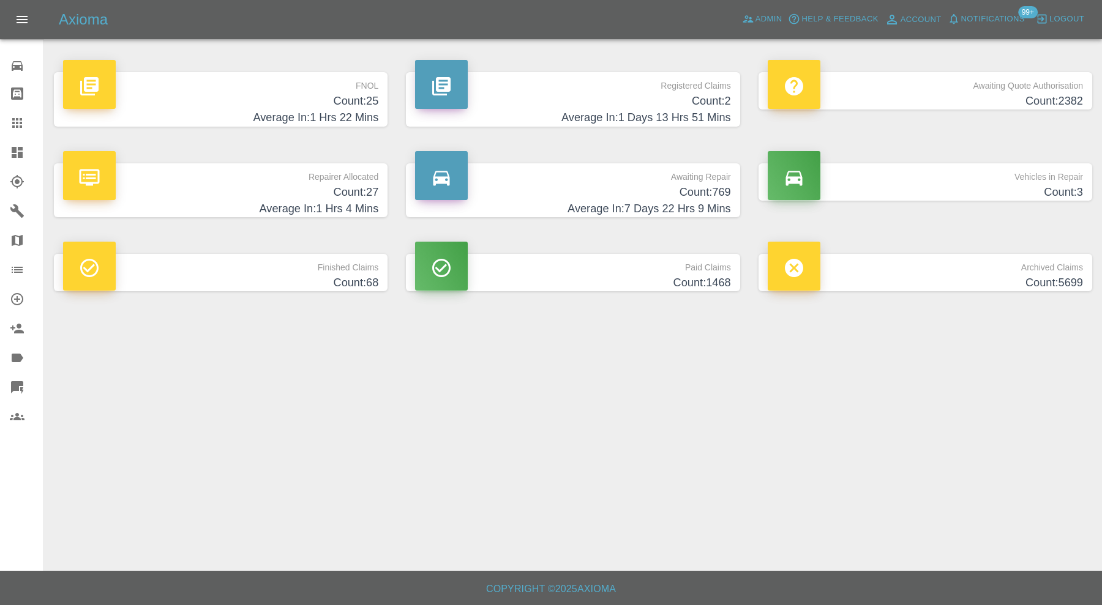
click at [564, 178] on p "Awaiting Repair" at bounding box center [572, 173] width 315 height 21
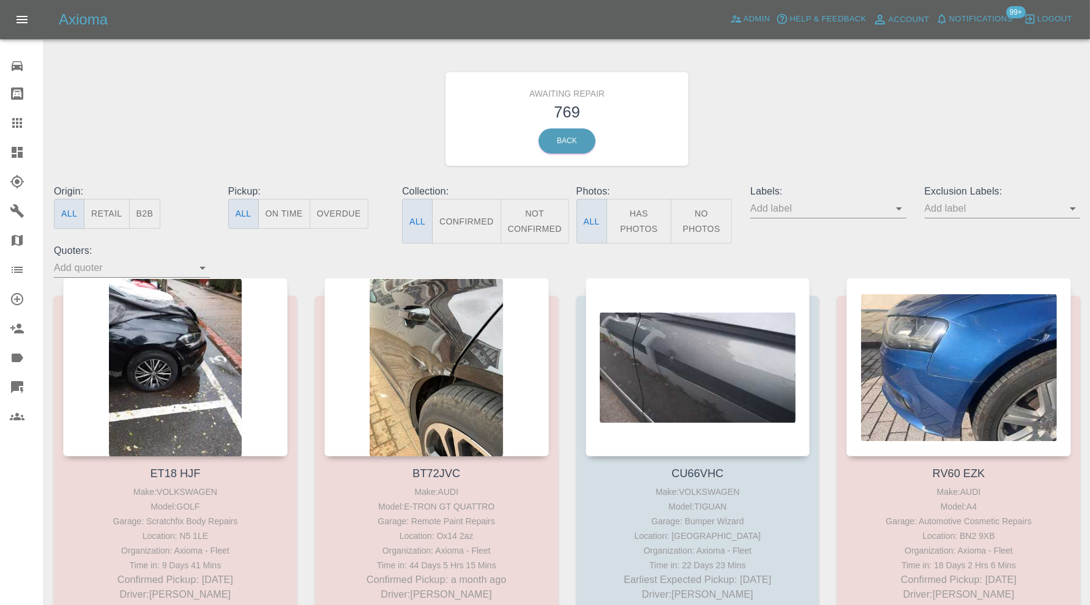
scroll to position [3074, 0]
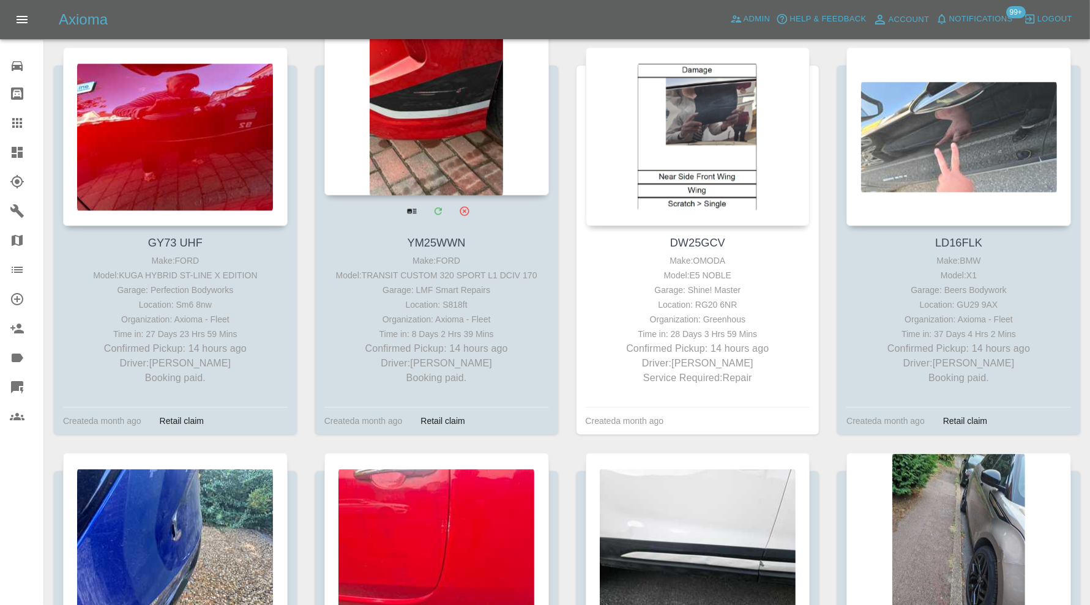
click at [478, 155] on div at bounding box center [436, 106] width 225 height 179
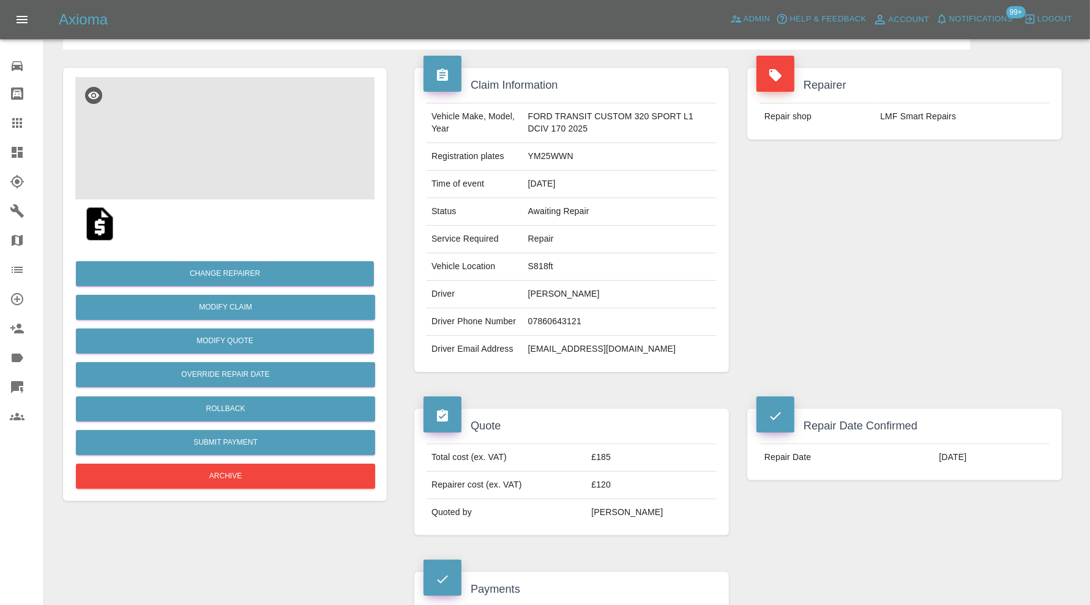
scroll to position [66, 0]
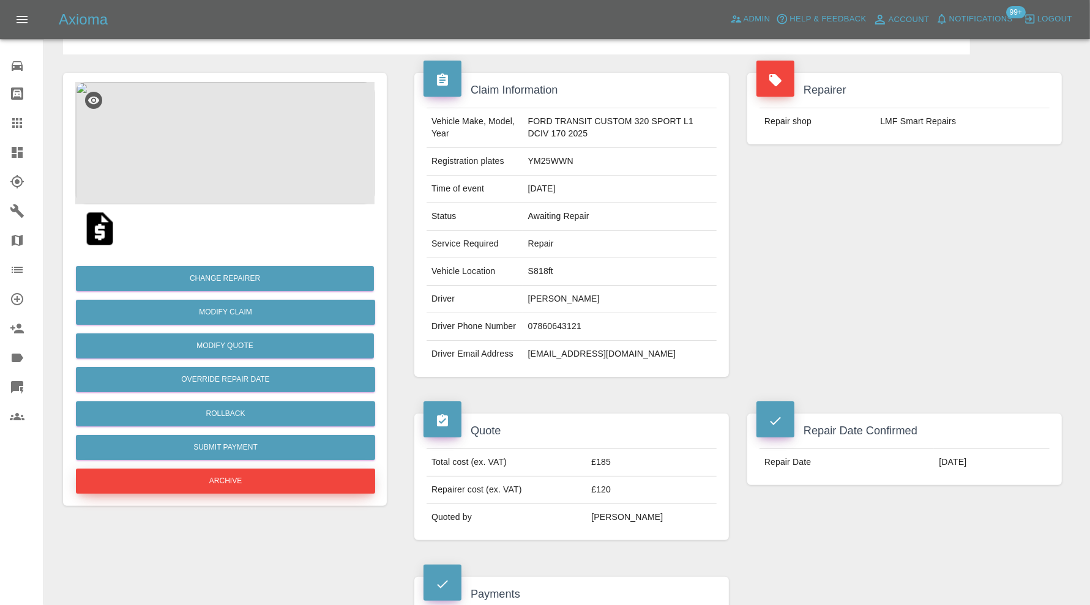
click at [279, 476] on button "Archive" at bounding box center [225, 481] width 299 height 25
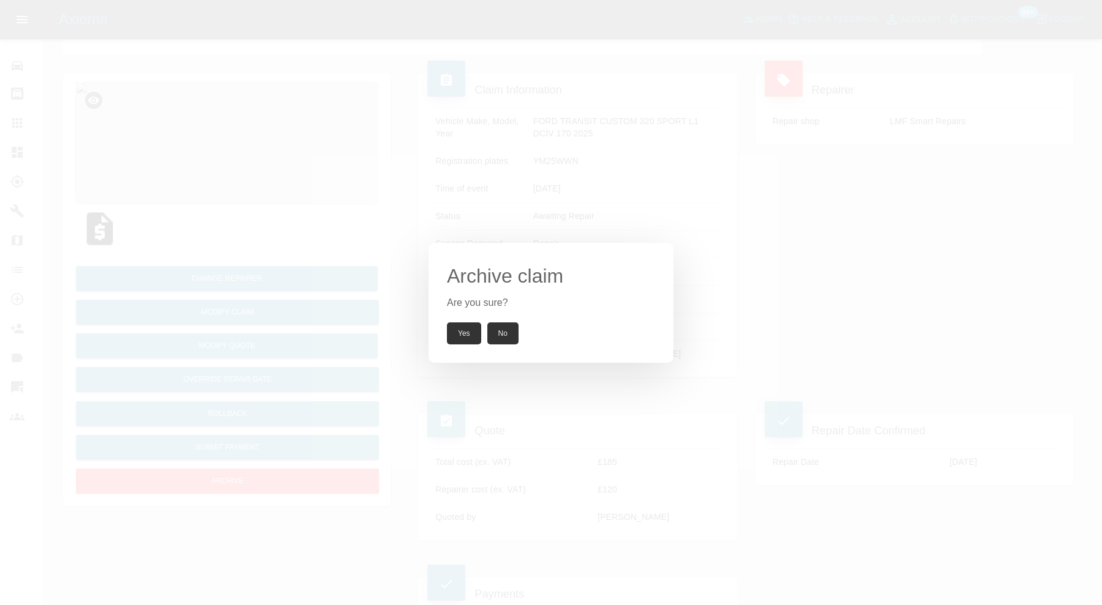
click at [475, 338] on button "Yes" at bounding box center [464, 334] width 34 height 22
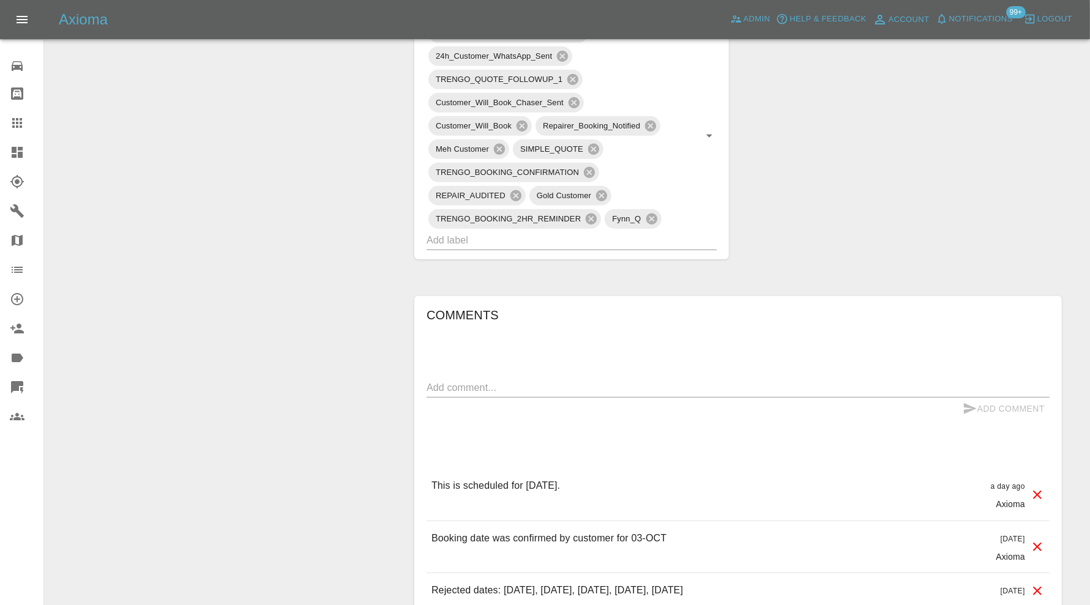
scroll to position [779, 0]
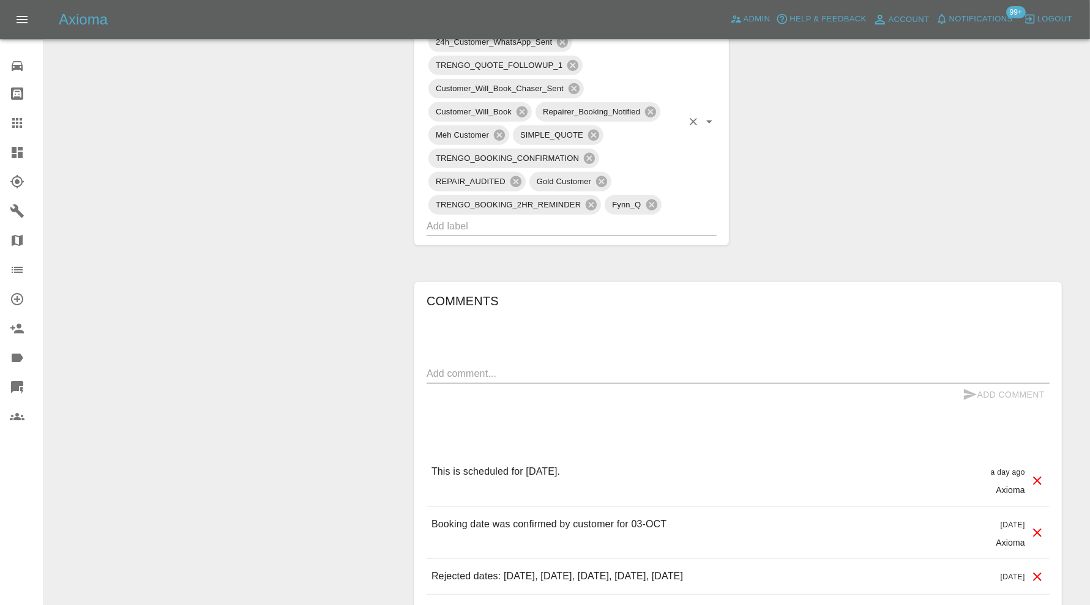
click at [634, 221] on input "text" at bounding box center [555, 226] width 256 height 19
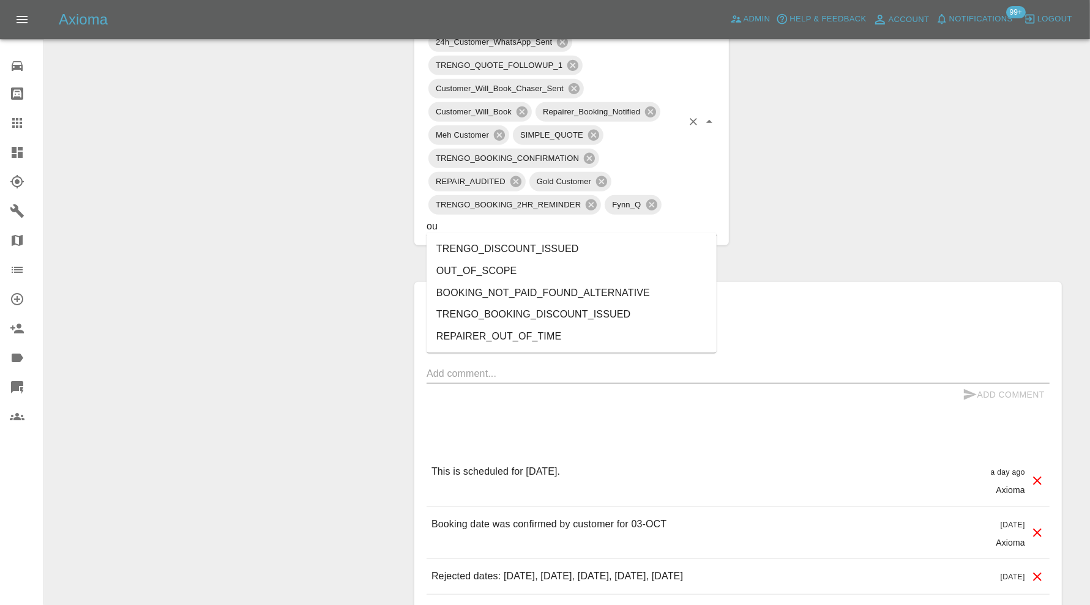
type input "out"
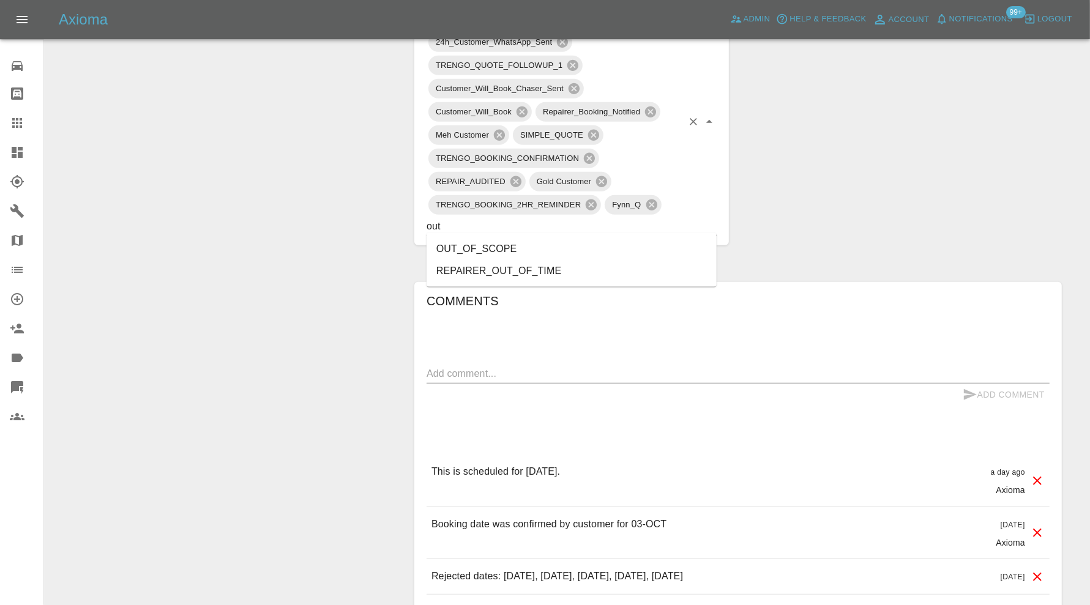
click at [563, 250] on li "OUT_OF_SCOPE" at bounding box center [572, 249] width 290 height 22
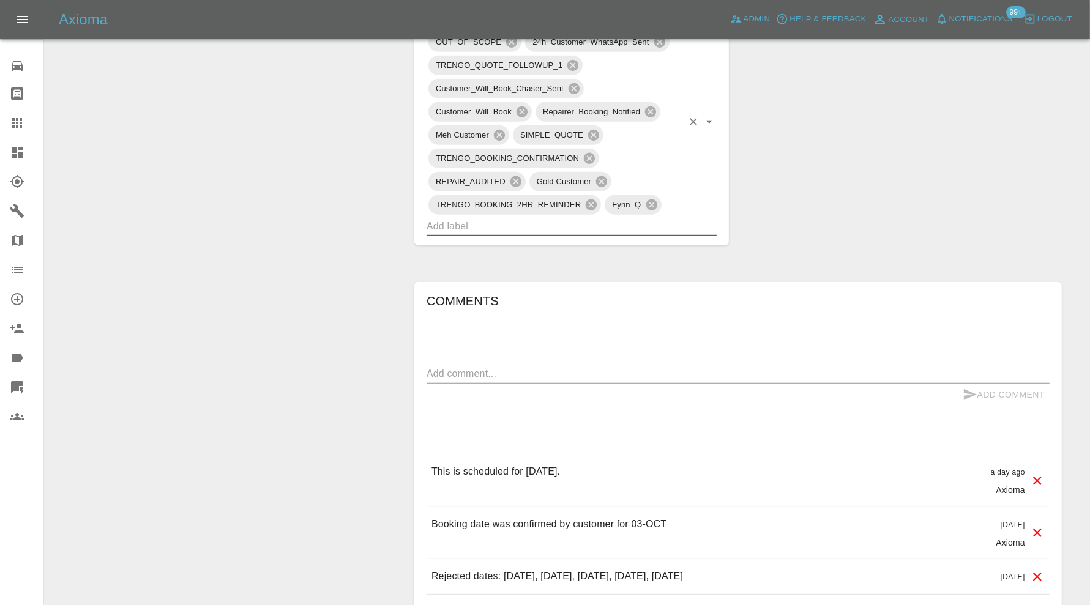
click at [524, 378] on div "x" at bounding box center [738, 374] width 623 height 20
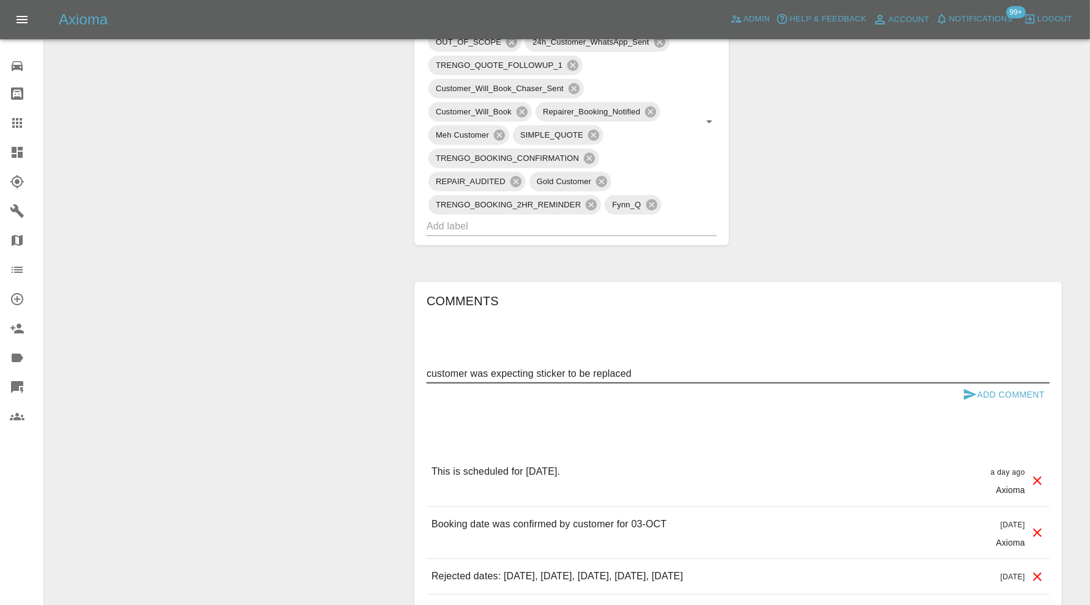
type textarea "customer was expecting sticker to be replaced"
click at [980, 396] on button "Add Comment" at bounding box center [1004, 395] width 92 height 23
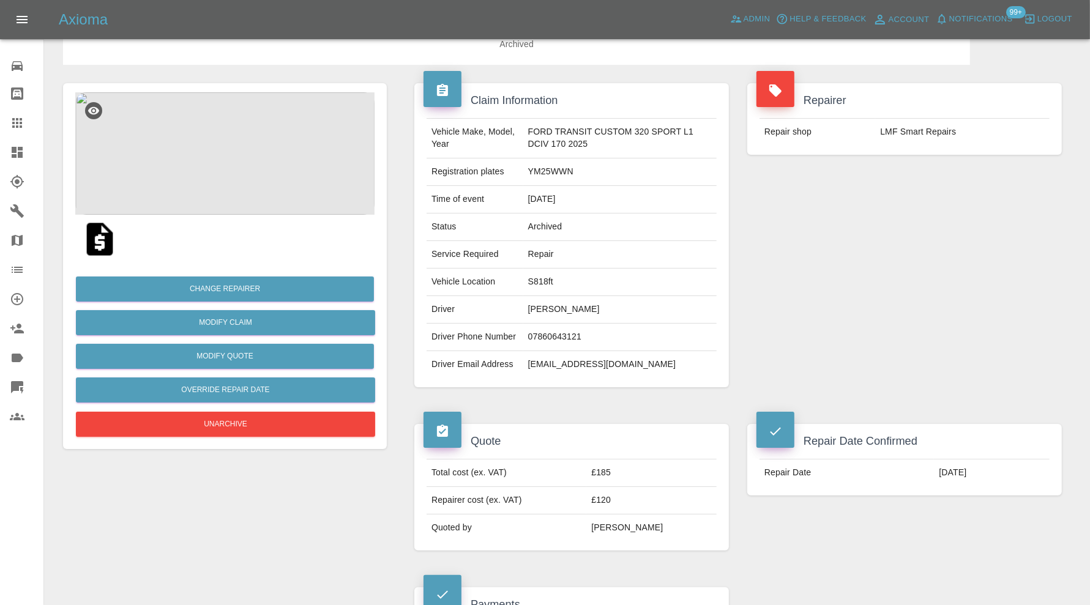
scroll to position [0, 0]
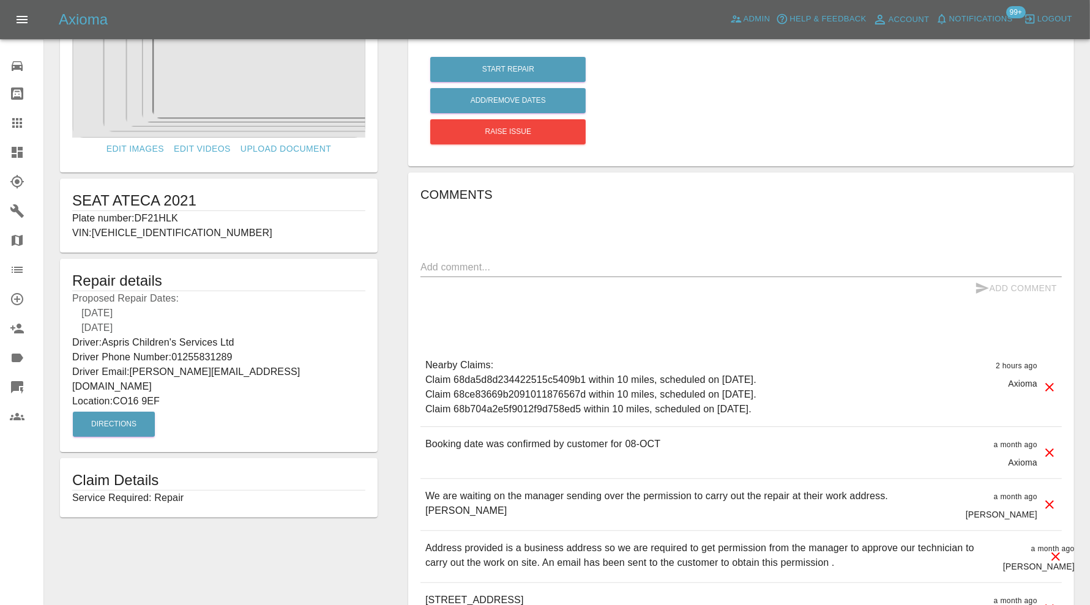
scroll to position [102, 0]
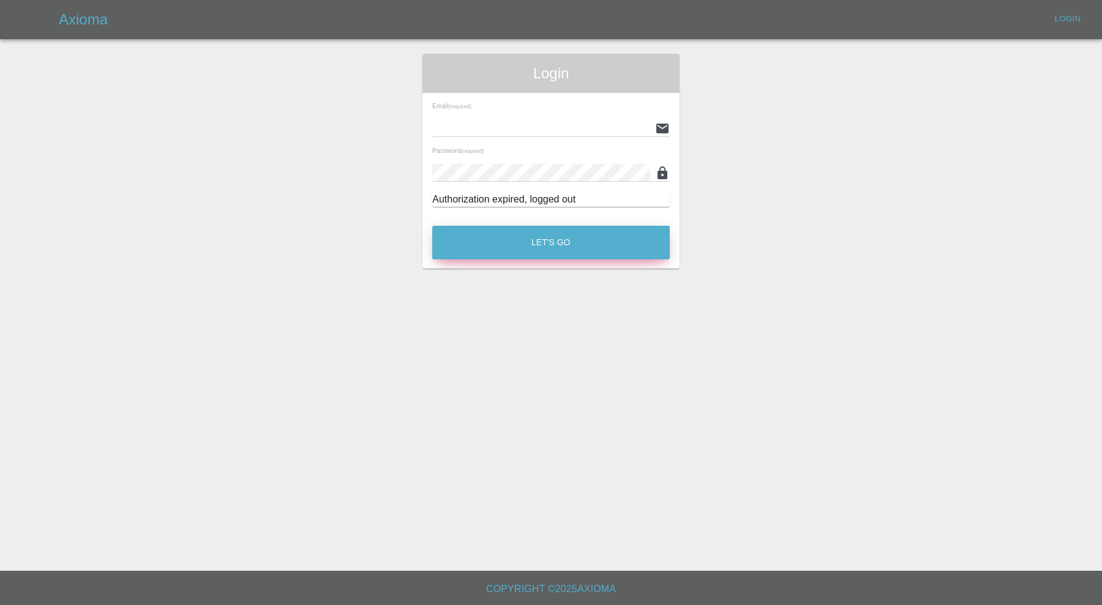
type input "[PERSON_NAME][EMAIL_ADDRESS][PERSON_NAME][DOMAIN_NAME]"
click at [589, 246] on button "Let's Go" at bounding box center [551, 243] width 238 height 34
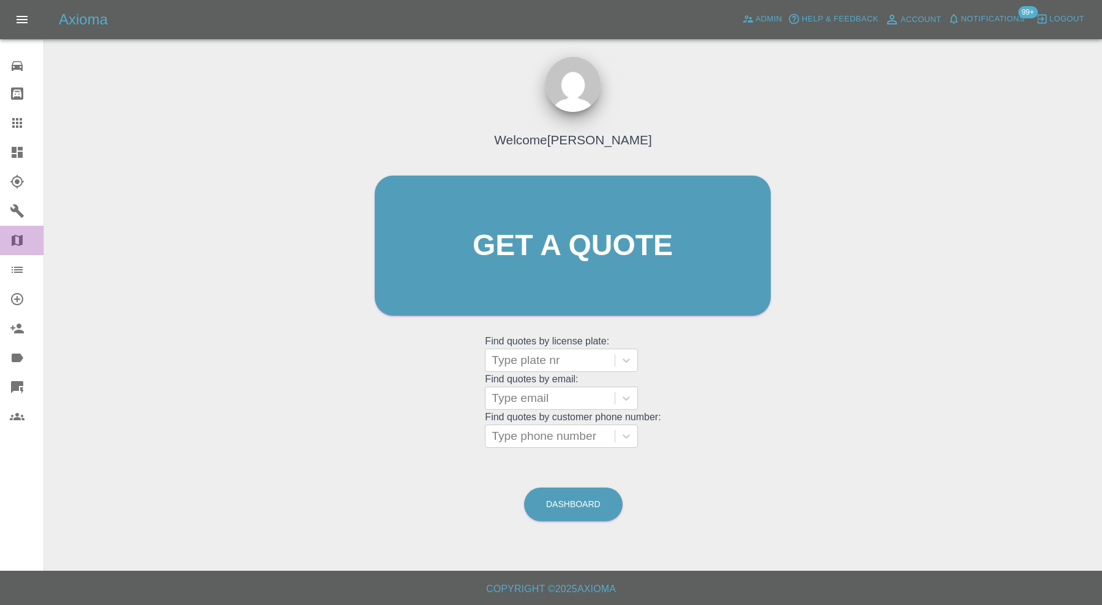
click at [21, 245] on icon at bounding box center [17, 240] width 15 height 15
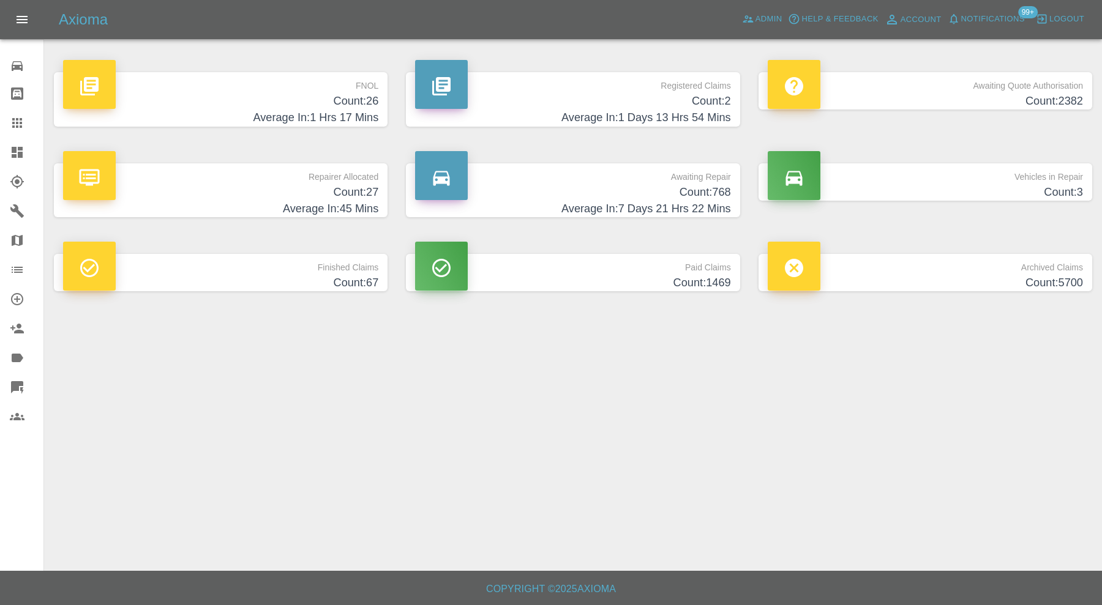
click at [963, 21] on span "Notifications" at bounding box center [993, 19] width 64 height 14
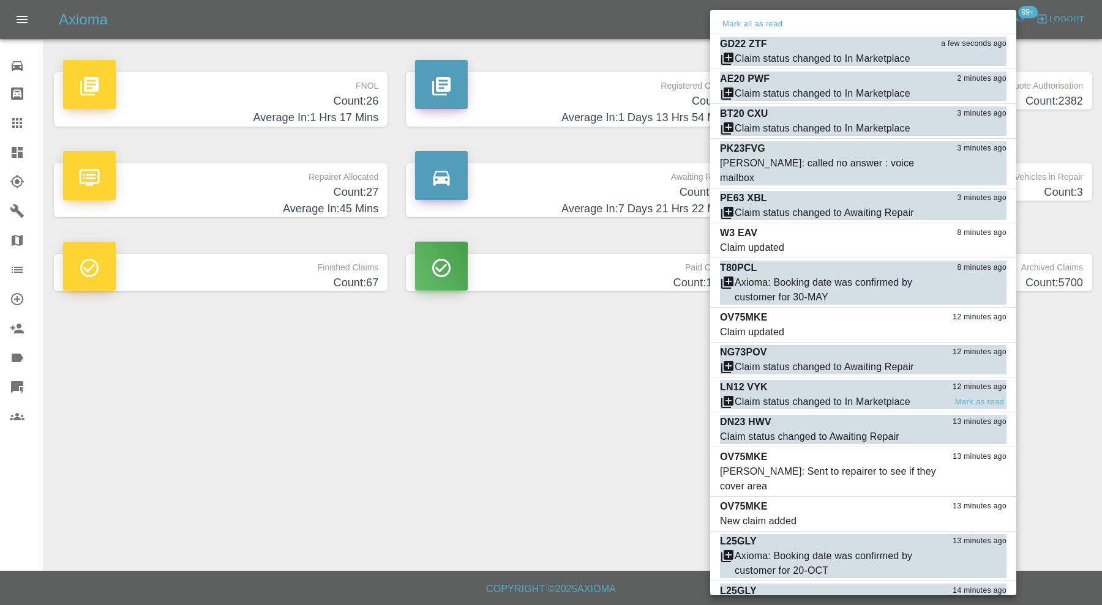
scroll to position [612, 0]
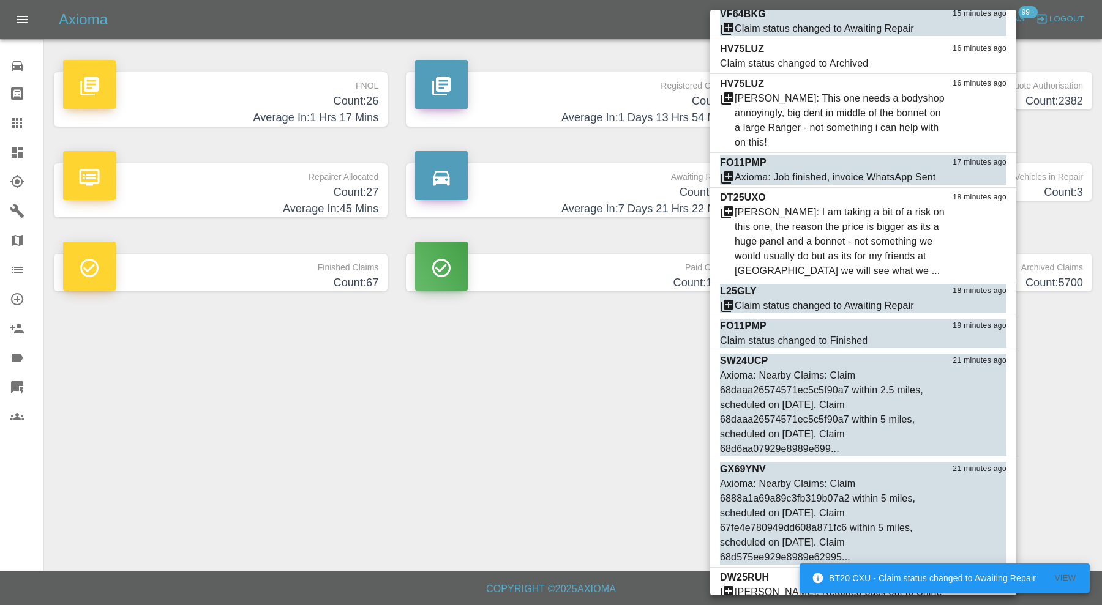
click at [560, 433] on div at bounding box center [551, 302] width 1102 height 605
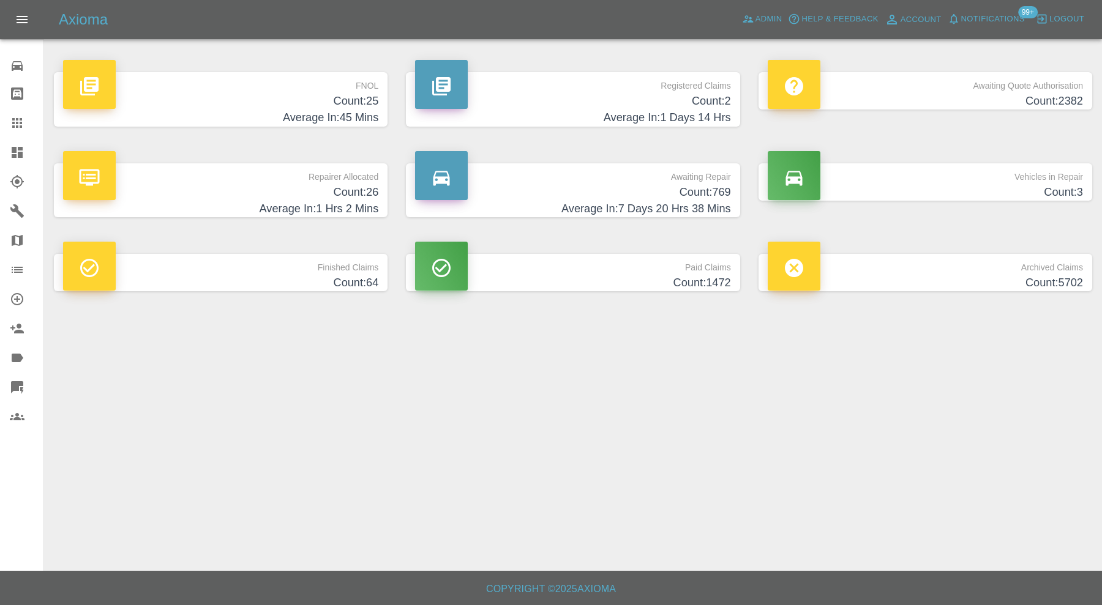
click at [349, 187] on h4 "Count: 26" at bounding box center [220, 192] width 315 height 17
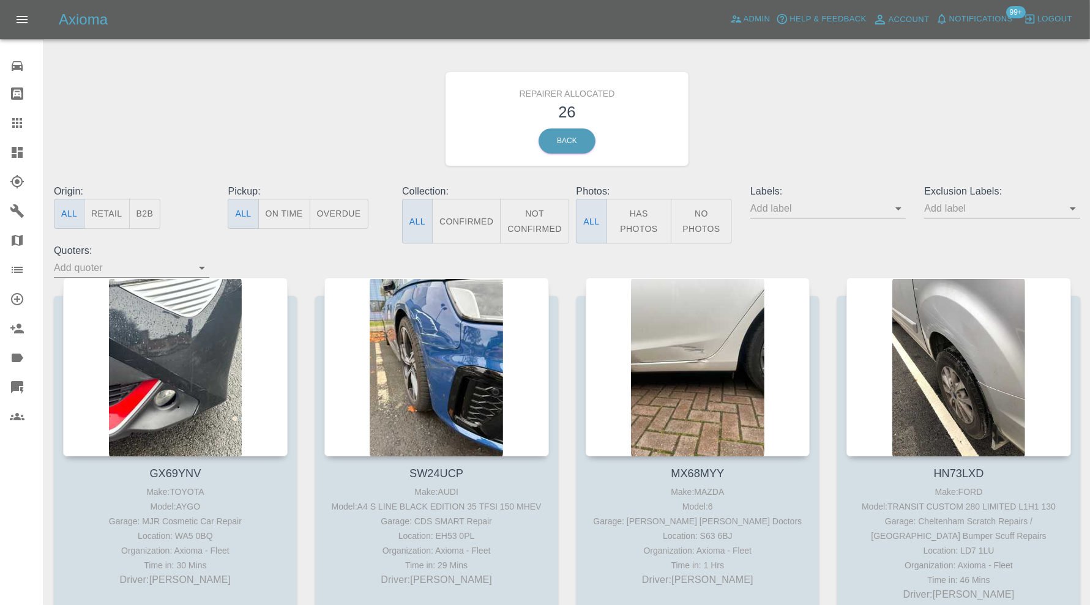
click at [21, 141] on link "Dashboard" at bounding box center [21, 152] width 43 height 29
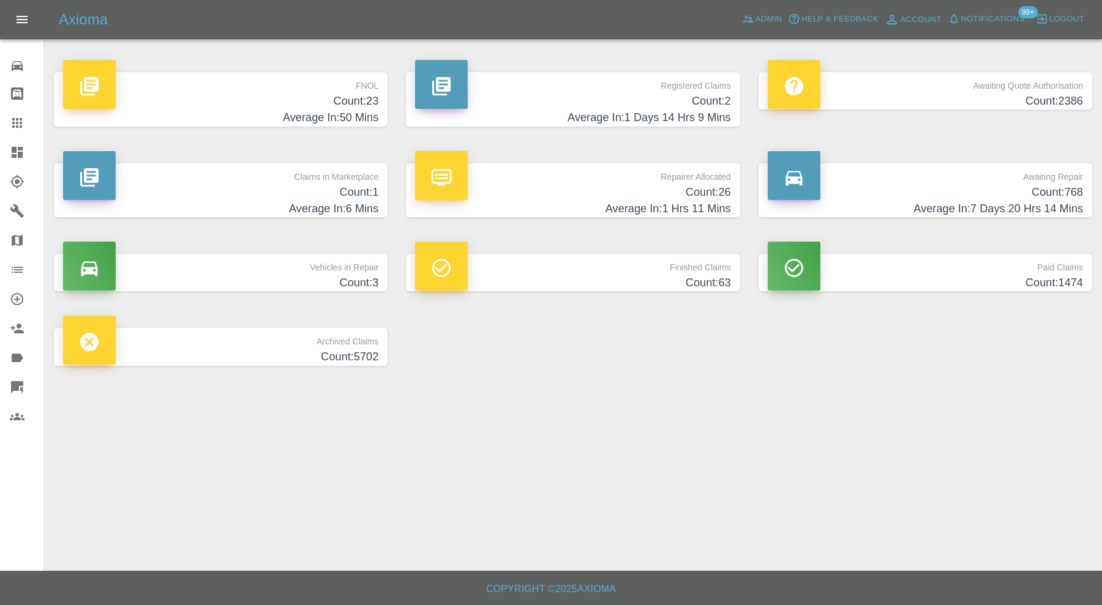
click at [193, 225] on div "Claims in Marketplace Count: 1 Average In: 6 Mins" at bounding box center [221, 190] width 352 height 91
click at [200, 193] on h4 "Count: 1" at bounding box center [220, 192] width 315 height 17
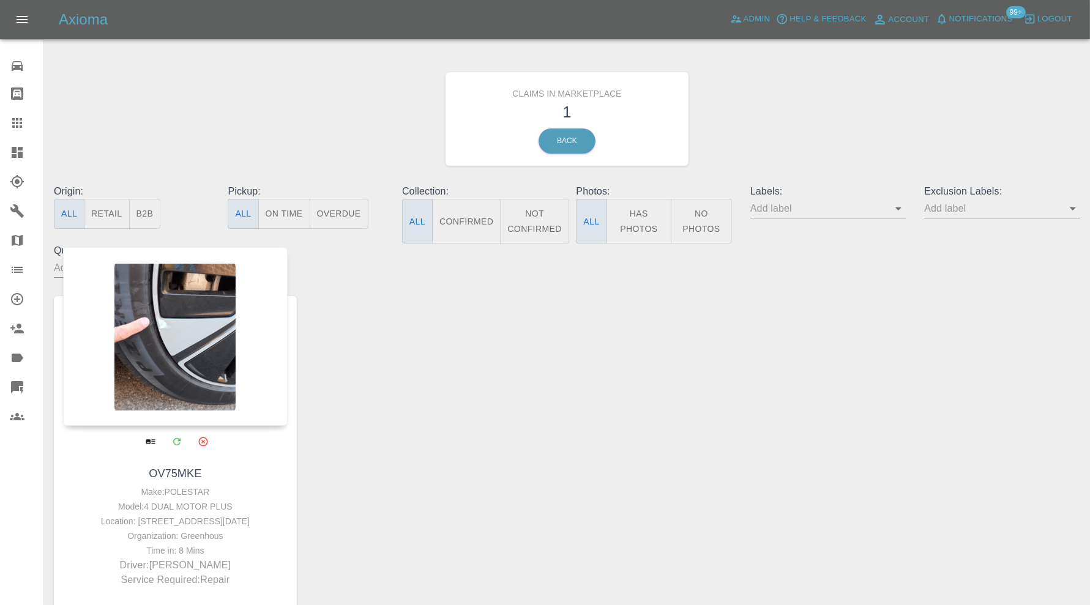
click at [199, 352] on div at bounding box center [175, 336] width 225 height 179
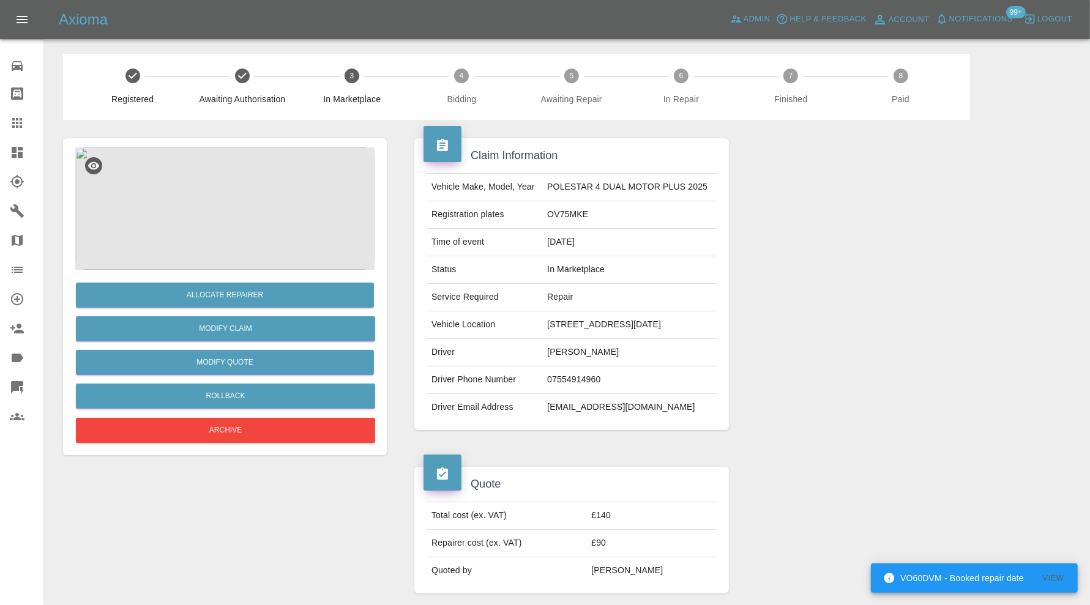
click at [866, 370] on div at bounding box center [904, 284] width 333 height 329
click at [292, 294] on button "Allocate Repairer" at bounding box center [225, 295] width 298 height 25
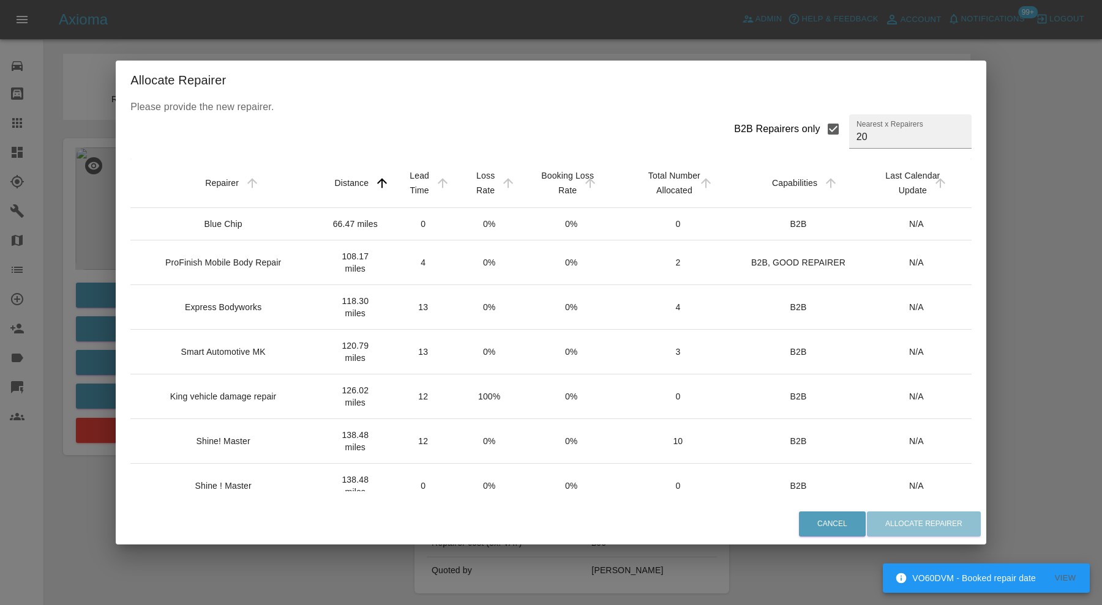
scroll to position [359, 0]
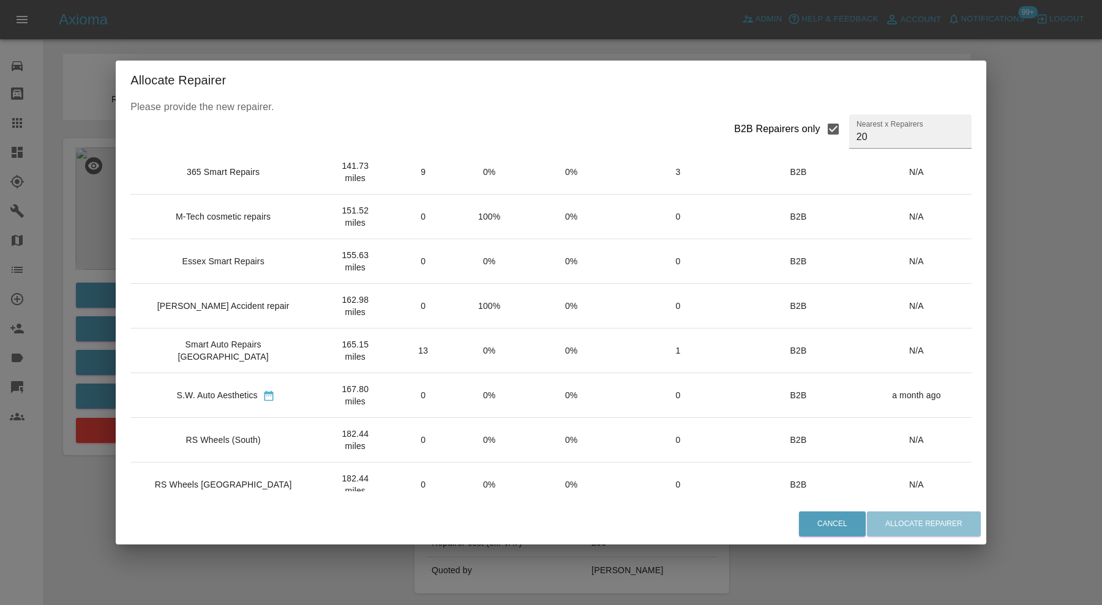
click at [244, 434] on div "RS Wheels (South)" at bounding box center [222, 440] width 75 height 12
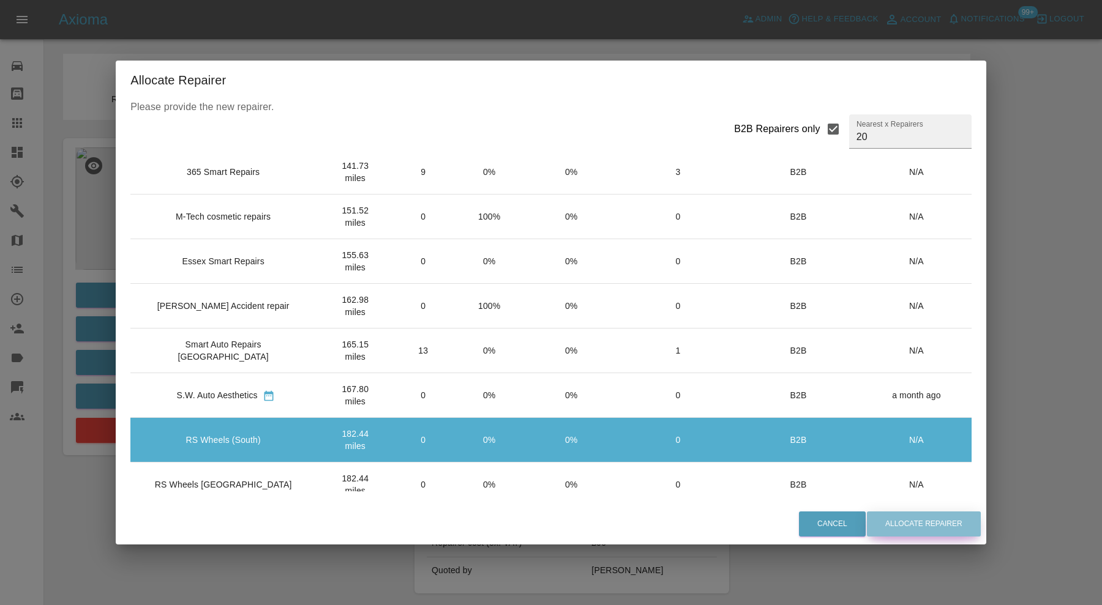
click at [915, 525] on button "Allocate Repairer" at bounding box center [924, 524] width 114 height 25
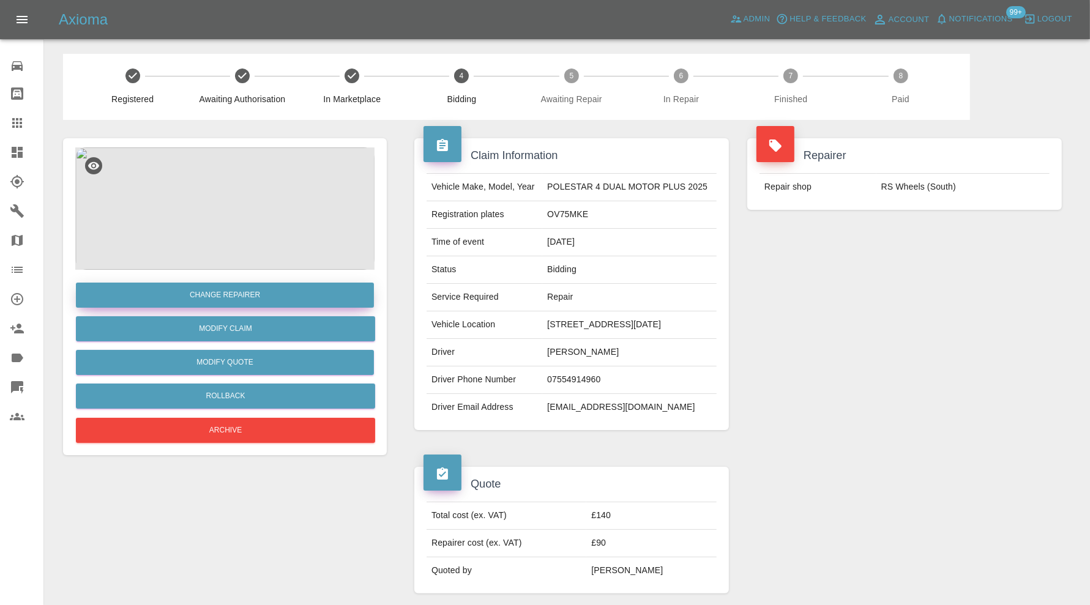
click at [251, 288] on button "Change Repairer" at bounding box center [225, 295] width 298 height 25
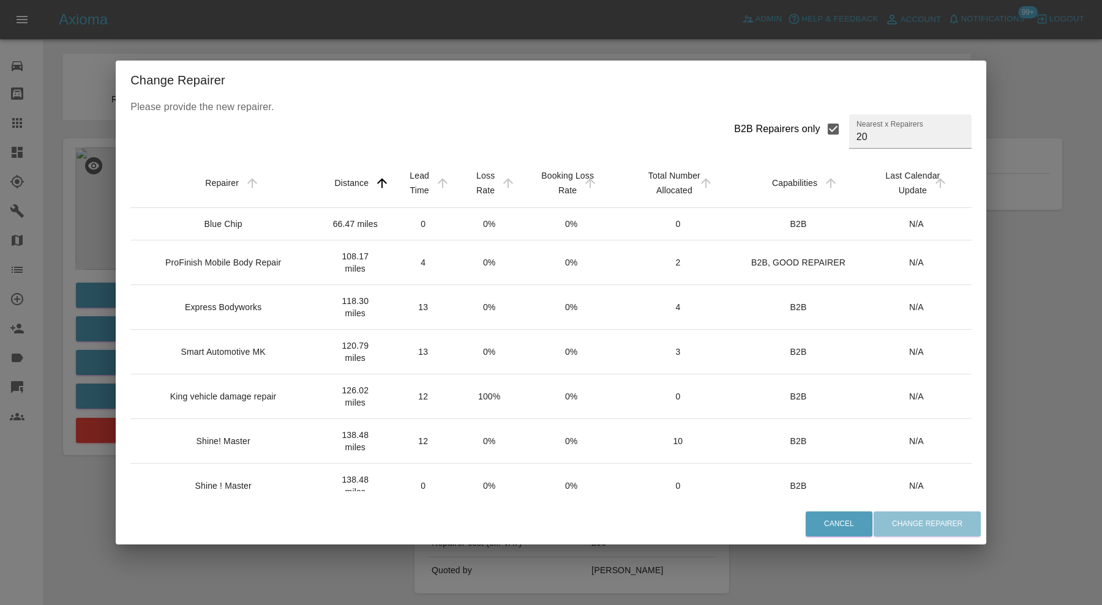
click at [820, 124] on input "B2B Repairers only" at bounding box center [833, 129] width 26 height 26
checkbox input "false"
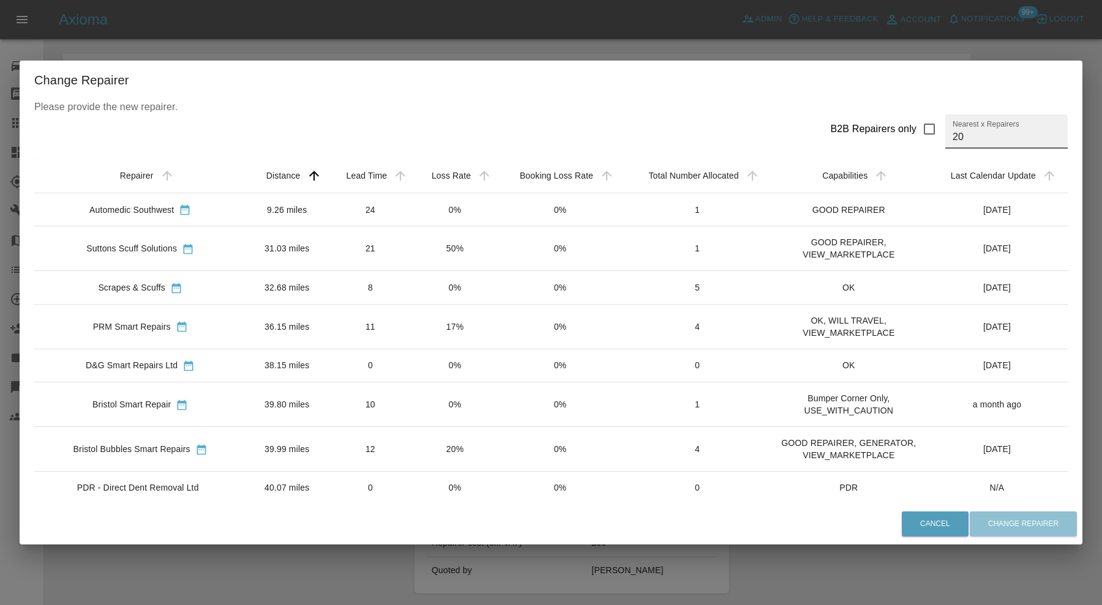
drag, startPoint x: 994, startPoint y: 138, endPoint x: 934, endPoint y: 139, distance: 60.6
click at [934, 139] on div "B2B Repairers only Nearest x Repairers 20" at bounding box center [943, 131] width 247 height 34
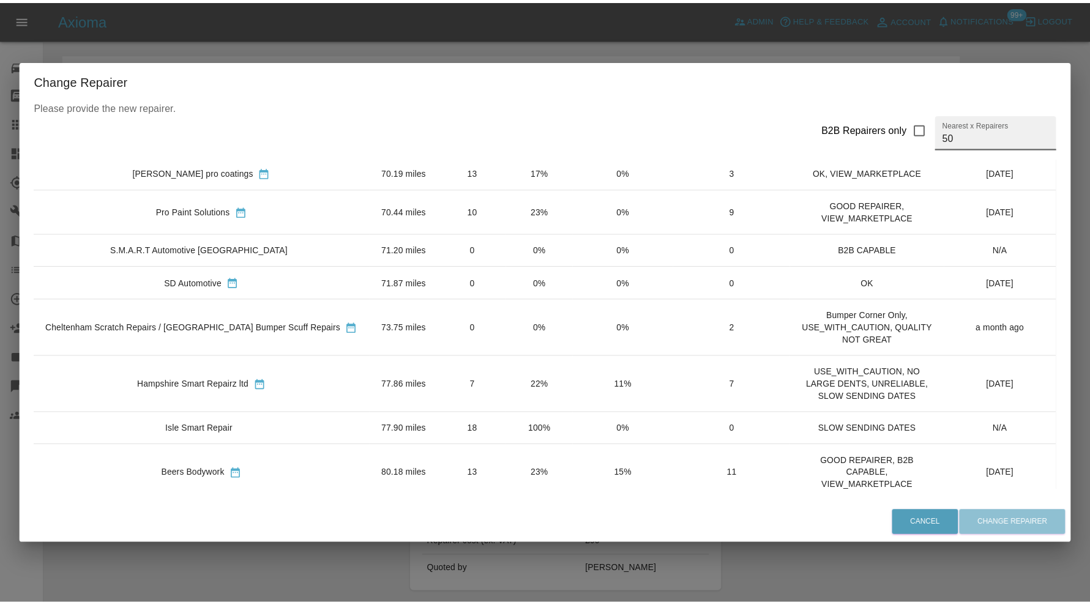
scroll to position [1069, 0]
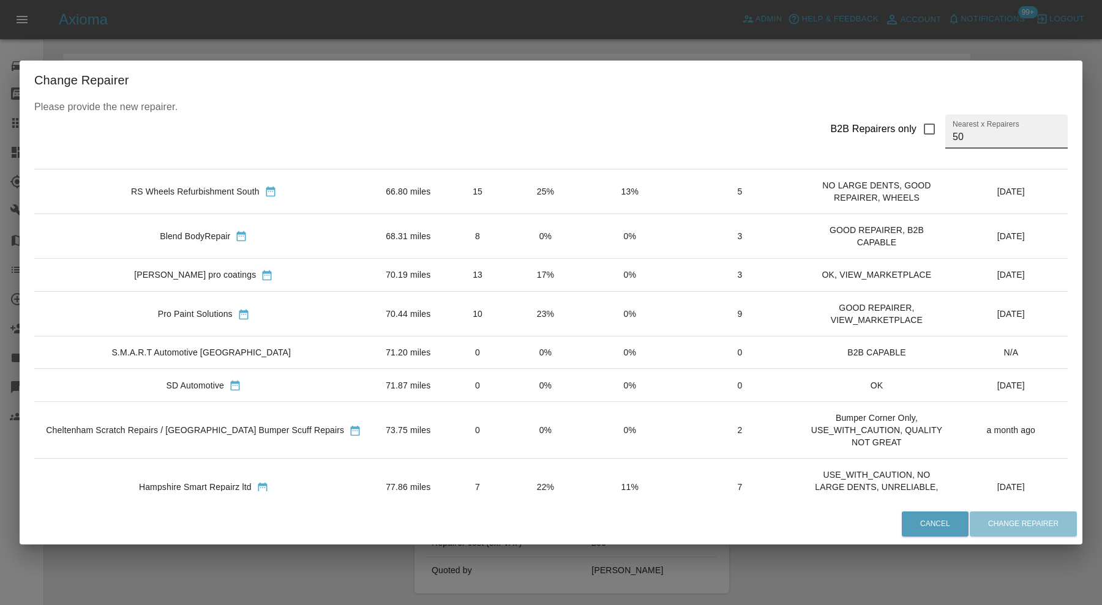
type input "50"
click at [207, 196] on div "RS Wheels Refurbishment South" at bounding box center [195, 191] width 129 height 12
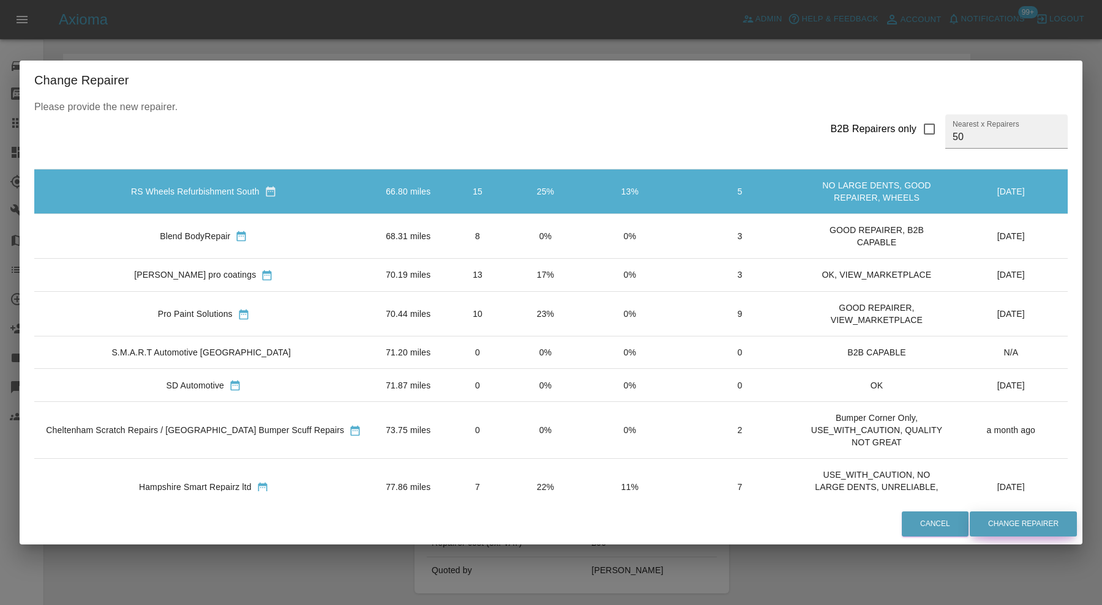
click at [1014, 531] on button "Change Repairer" at bounding box center [1023, 524] width 107 height 25
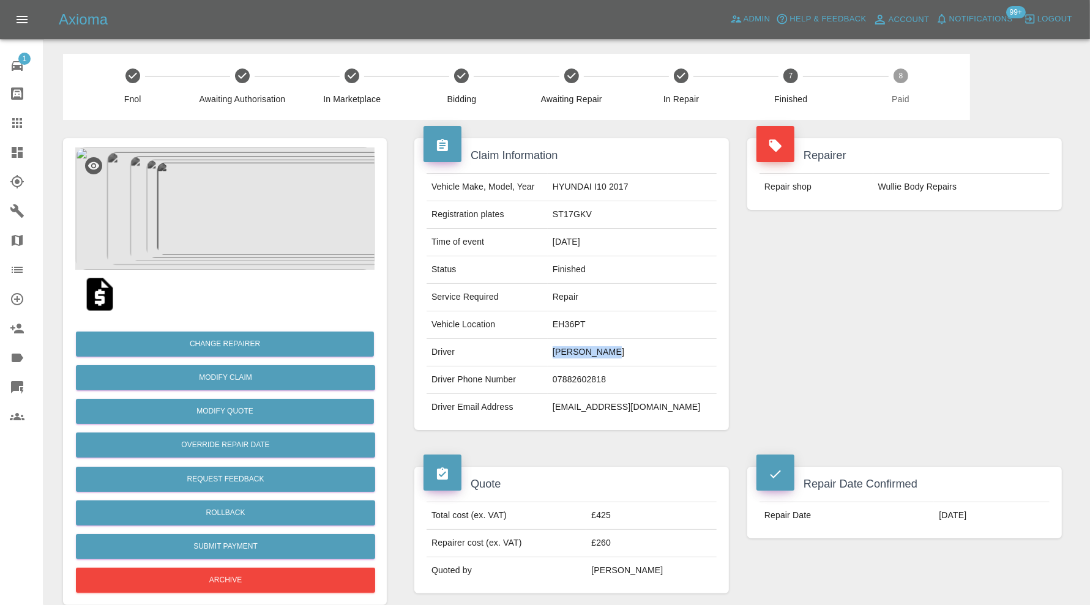
drag, startPoint x: 626, startPoint y: 351, endPoint x: 549, endPoint y: 357, distance: 77.4
click at [549, 357] on td "[PERSON_NAME]" at bounding box center [632, 353] width 169 height 28
copy td "[PERSON_NAME]"
drag, startPoint x: 705, startPoint y: 404, endPoint x: 544, endPoint y: 414, distance: 161.9
click at [544, 414] on tr "Driver Email Address [EMAIL_ADDRESS][DOMAIN_NAME]" at bounding box center [572, 407] width 290 height 27
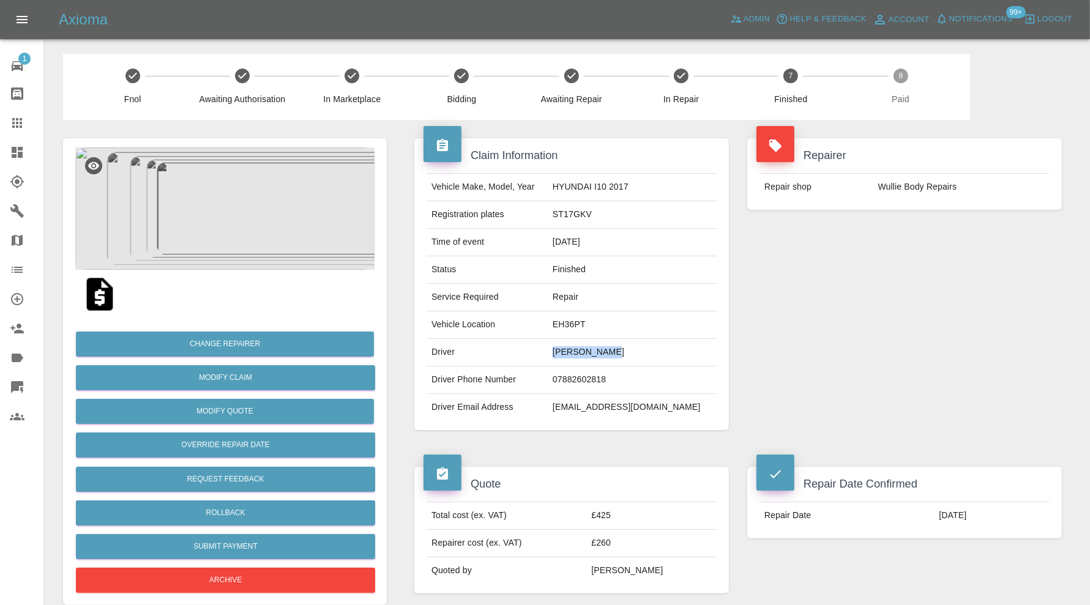
copy tr "[EMAIL_ADDRESS][DOMAIN_NAME]"
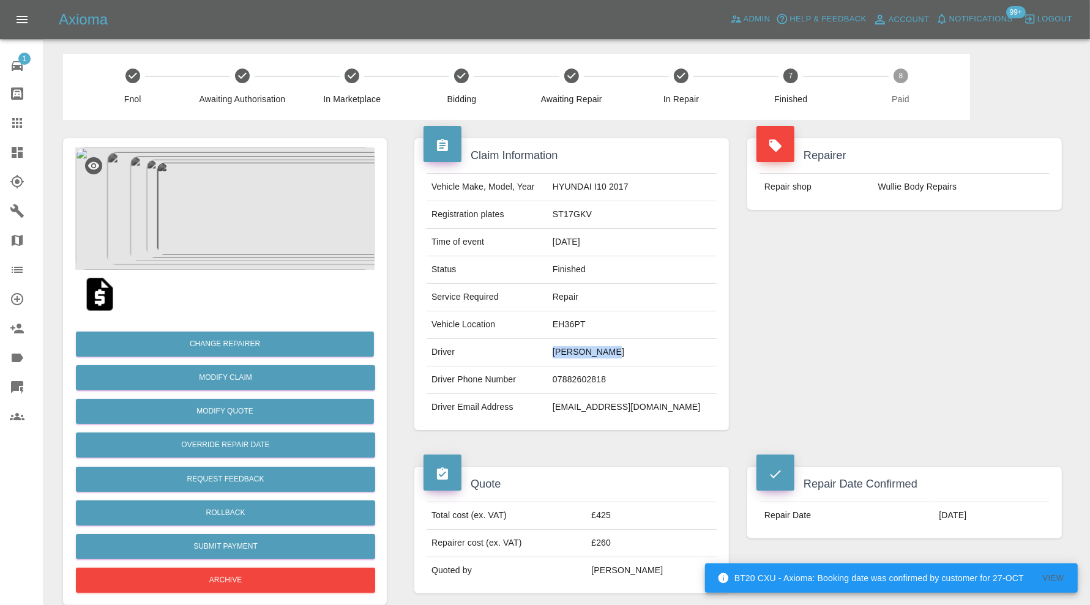
click at [190, 179] on img at bounding box center [224, 209] width 299 height 122
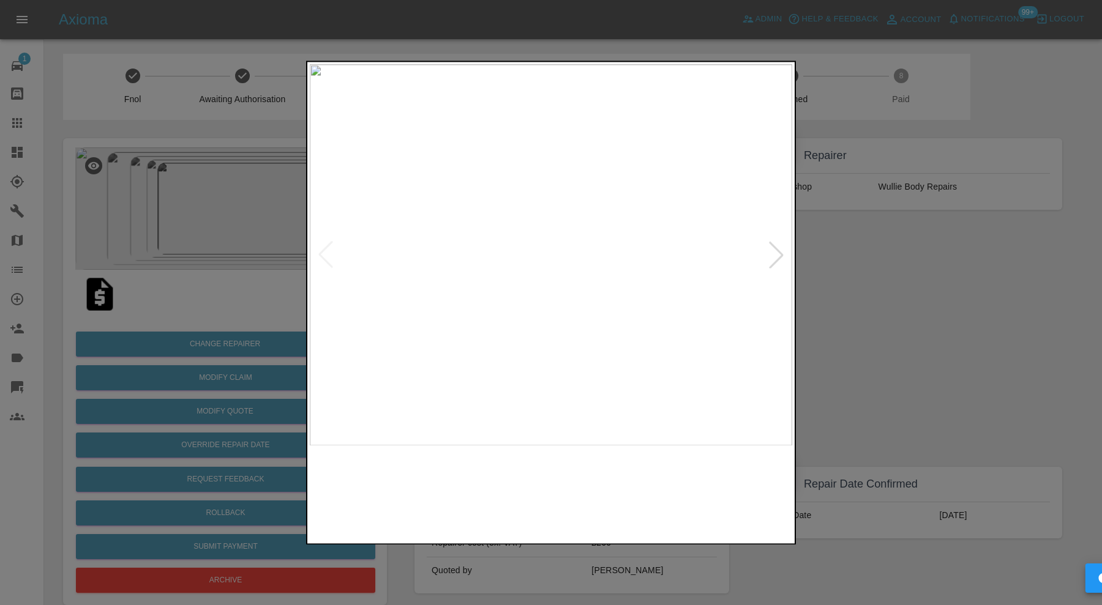
click at [625, 516] on img at bounding box center [612, 493] width 116 height 83
click at [711, 485] on img at bounding box center [734, 493] width 116 height 83
click at [784, 247] on div at bounding box center [776, 255] width 27 height 27
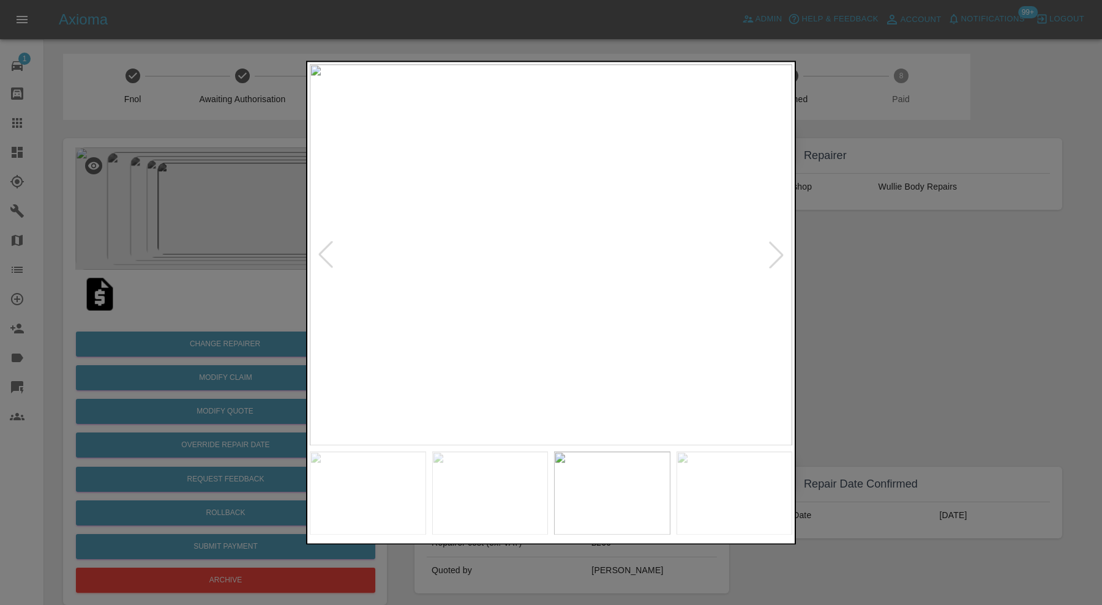
click at [784, 247] on div at bounding box center [776, 255] width 27 height 27
click at [784, 247] on img at bounding box center [551, 254] width 482 height 381
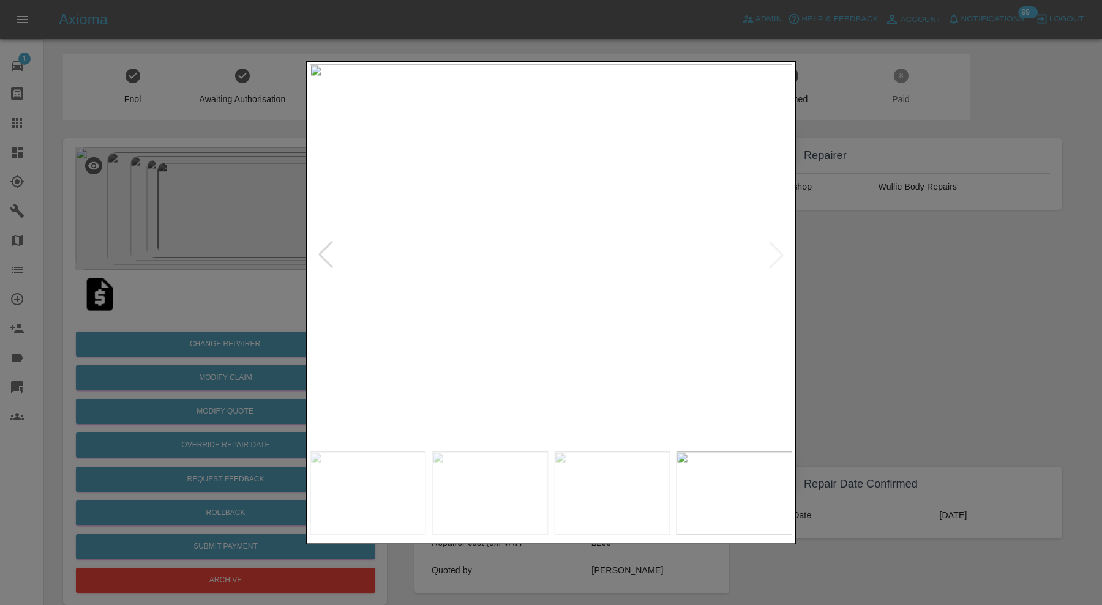
click at [852, 253] on div at bounding box center [551, 302] width 1102 height 605
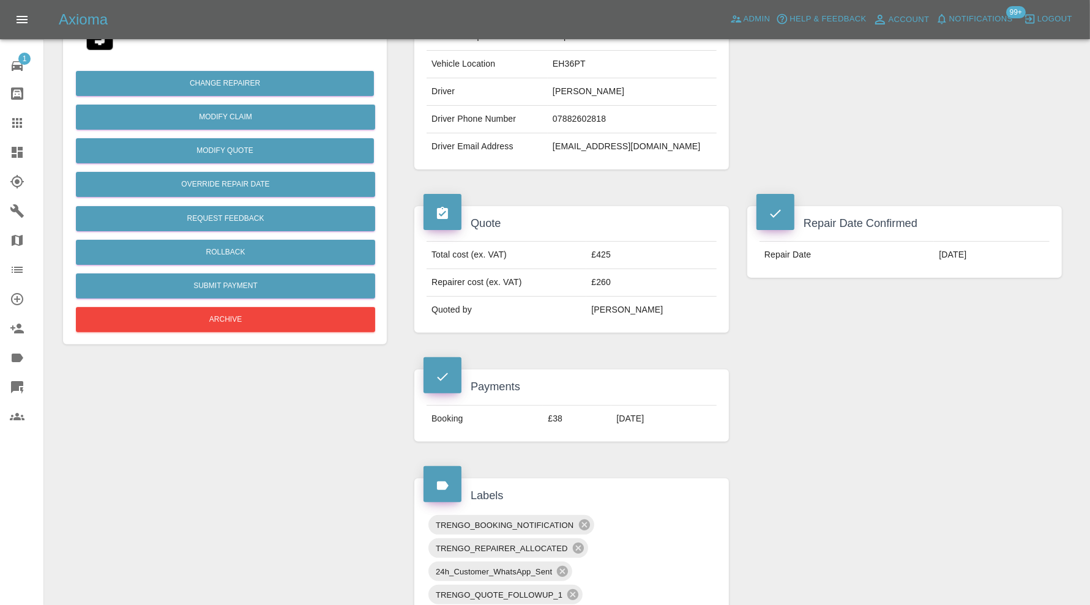
scroll to position [816, 0]
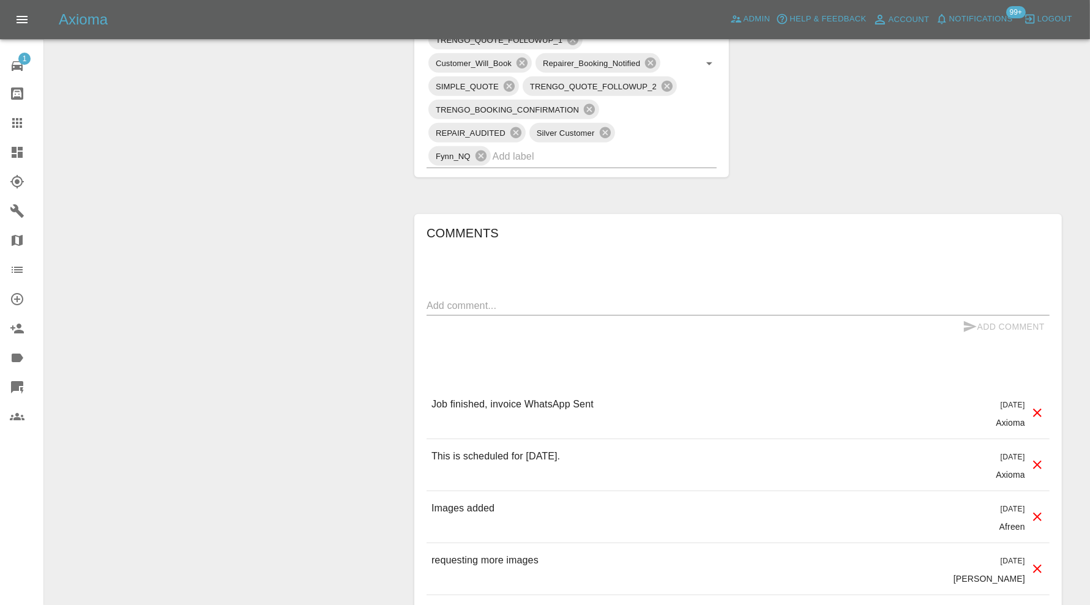
click at [556, 307] on textarea at bounding box center [738, 306] width 623 height 14
paste textarea "tr_1SE9tqA4aDea5wMjL4ylN0gU"
type textarea "tr_1SE9tqA4aDea5wMjL4ylN0gU"
click at [975, 316] on button "Add Comment" at bounding box center [1004, 327] width 92 height 23
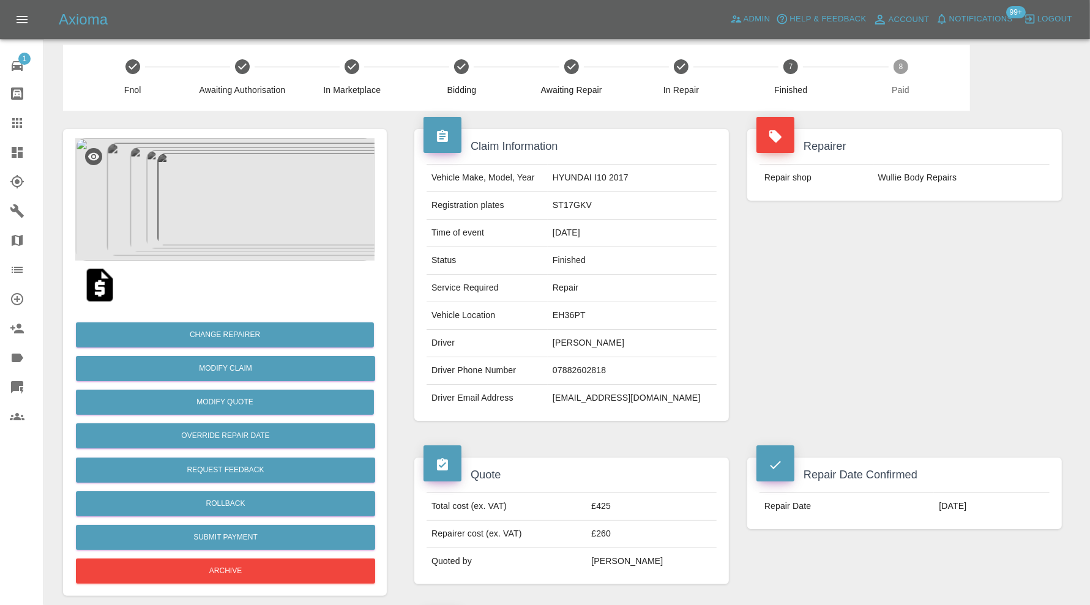
scroll to position [0, 0]
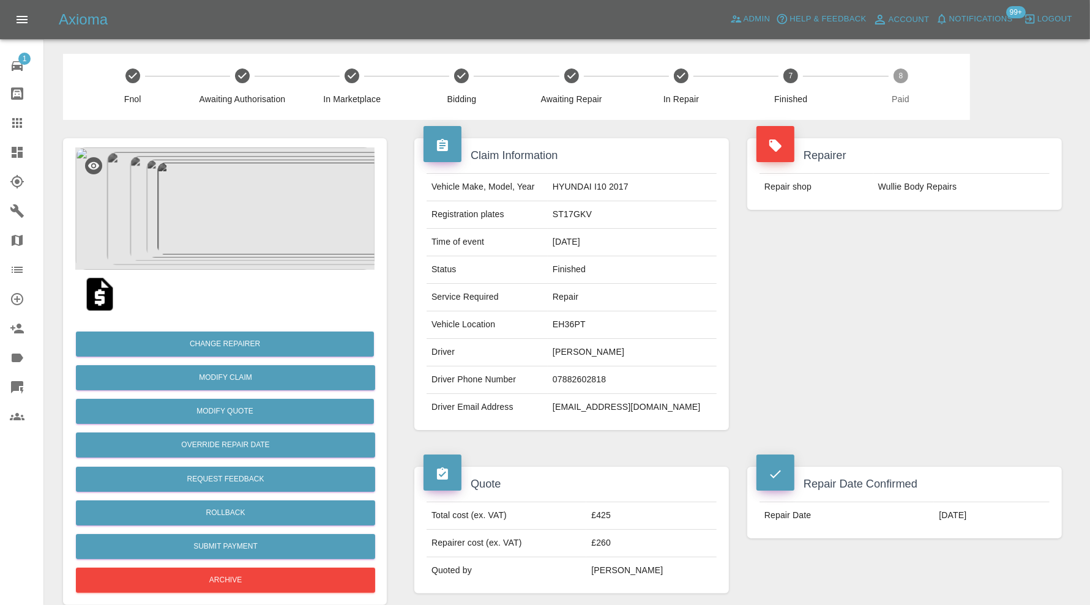
click at [574, 217] on td "ST17GKV" at bounding box center [632, 215] width 169 height 28
copy td "ST17GKV"
click at [5, 176] on link "Explorer" at bounding box center [21, 181] width 43 height 29
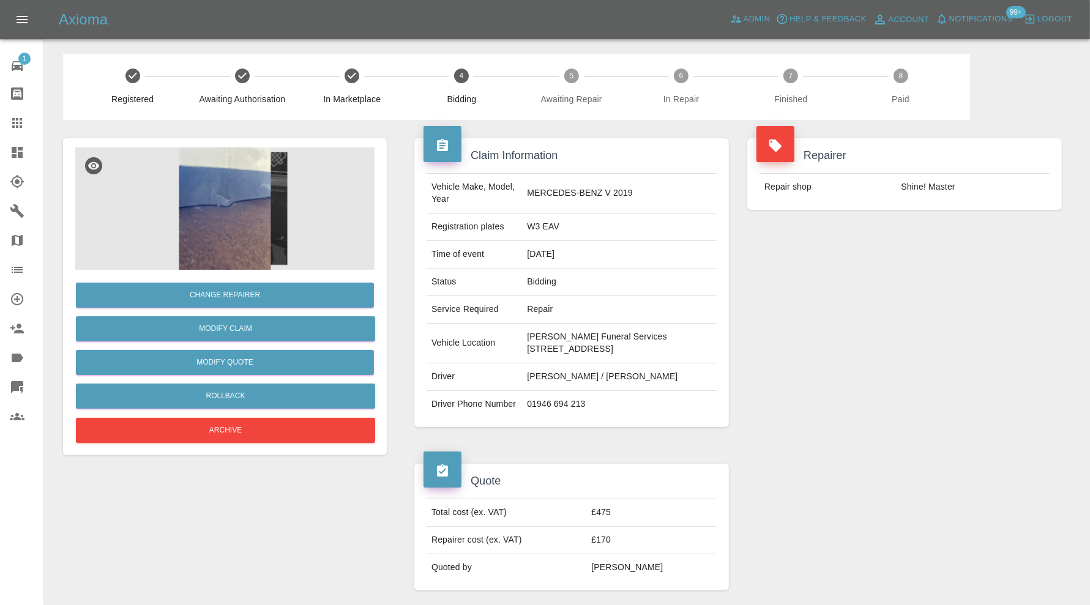
click at [224, 201] on img at bounding box center [224, 209] width 299 height 122
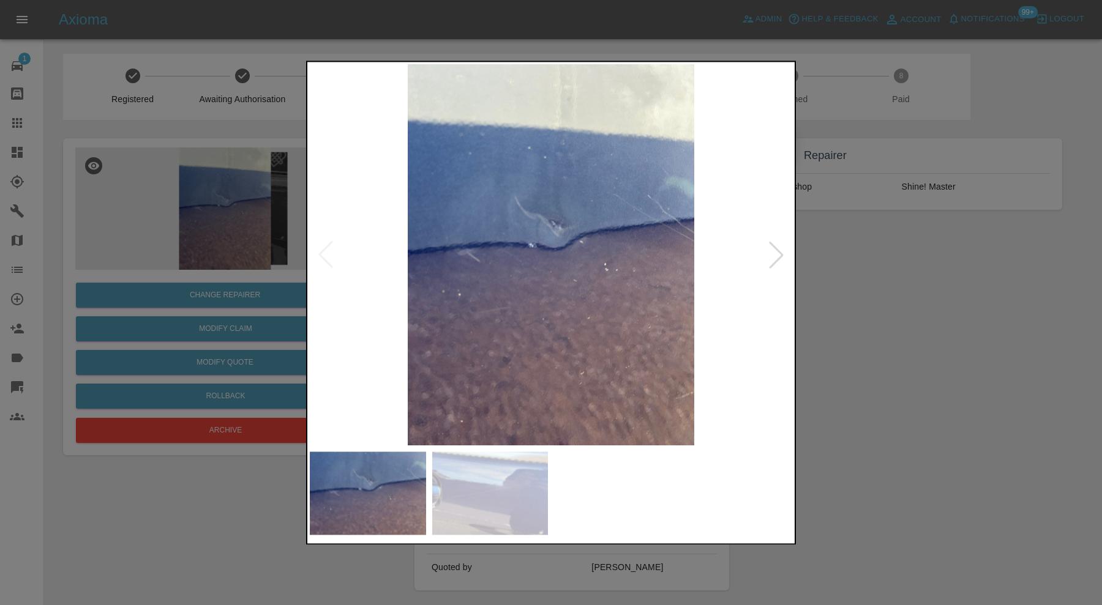
click at [771, 257] on div at bounding box center [776, 255] width 27 height 27
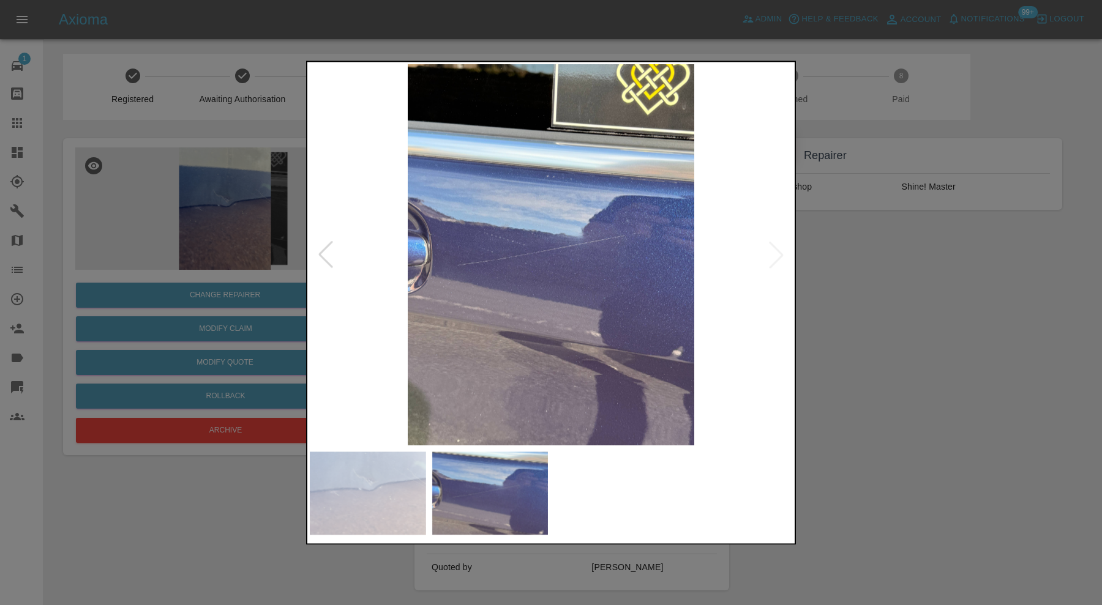
click at [774, 254] on img at bounding box center [551, 254] width 482 height 381
click at [824, 299] on div at bounding box center [551, 302] width 1102 height 605
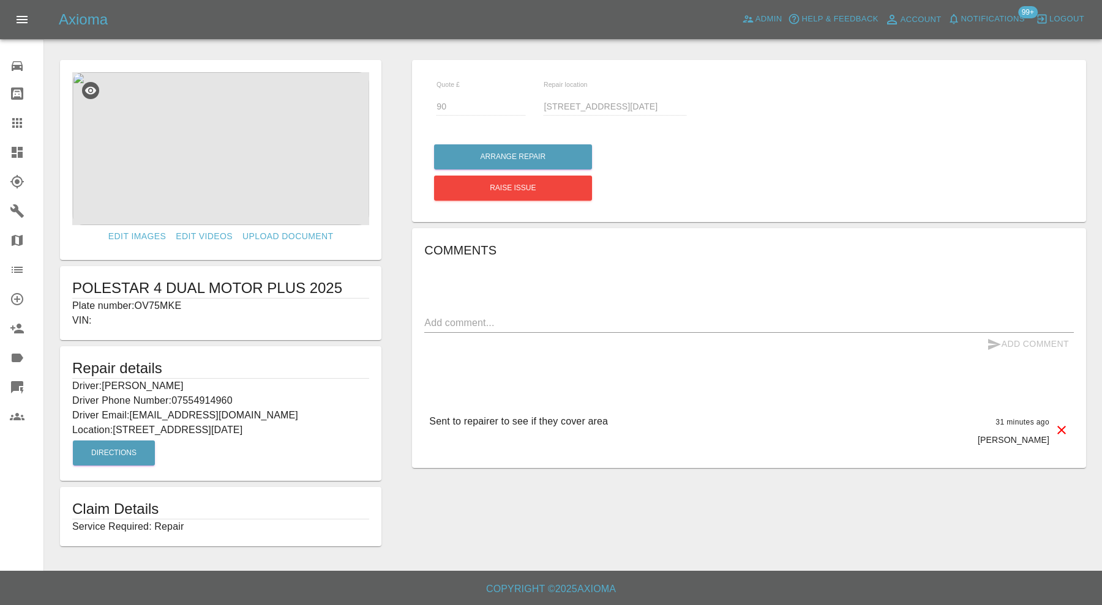
click at [13, 143] on link "Dashboard" at bounding box center [21, 152] width 43 height 29
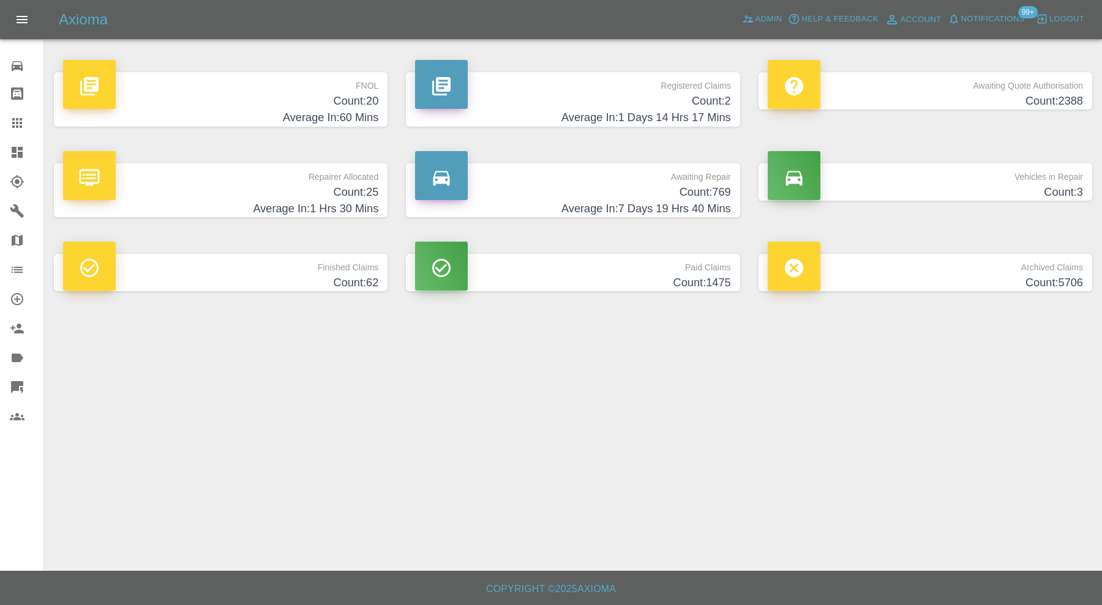
click at [961, 193] on h4 "Count: 3" at bounding box center [925, 192] width 315 height 17
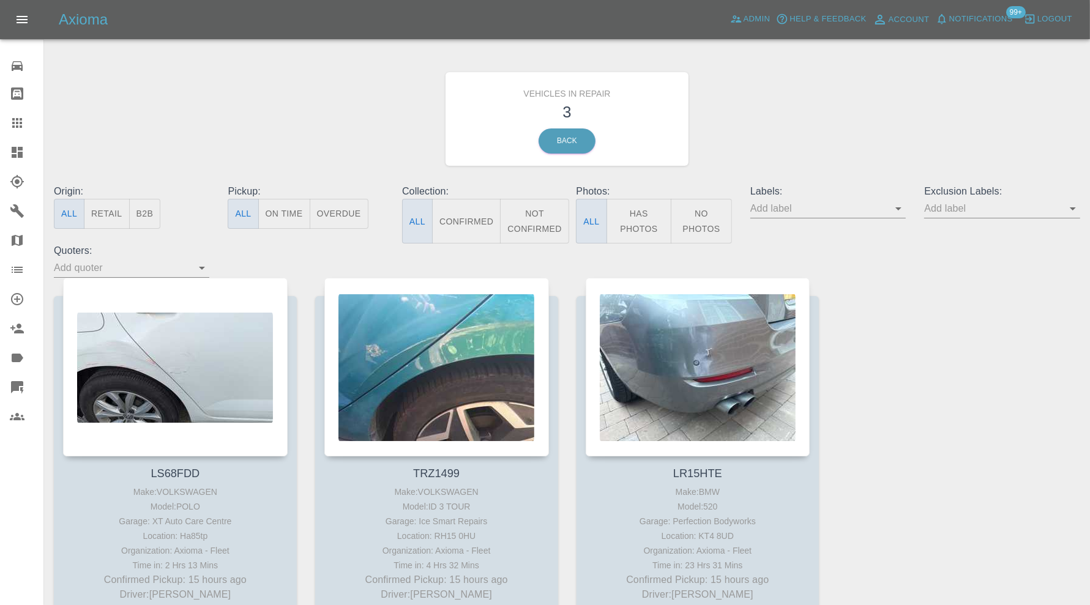
click at [20, 148] on icon at bounding box center [17, 152] width 11 height 11
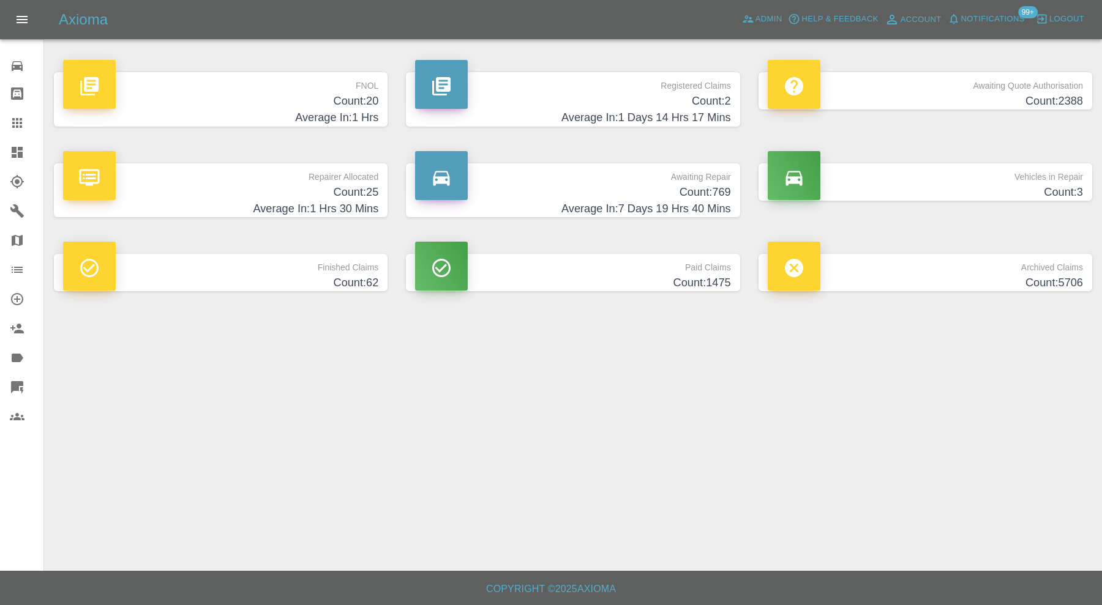
click at [283, 120] on h4 "Average In: 1 Hrs" at bounding box center [220, 118] width 315 height 17
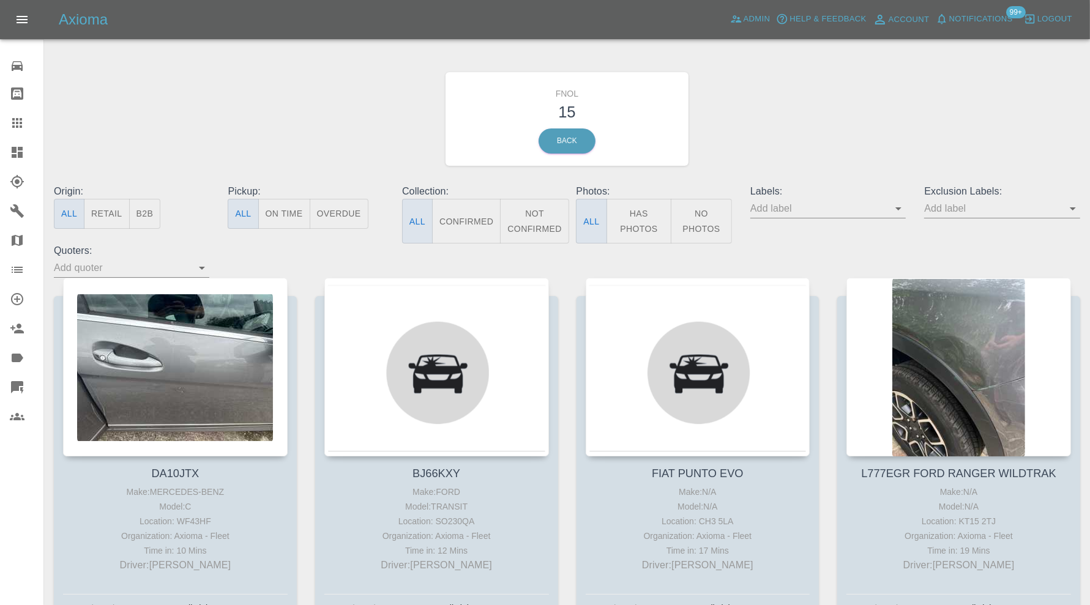
click at [3, 147] on link "Dashboard" at bounding box center [21, 152] width 43 height 29
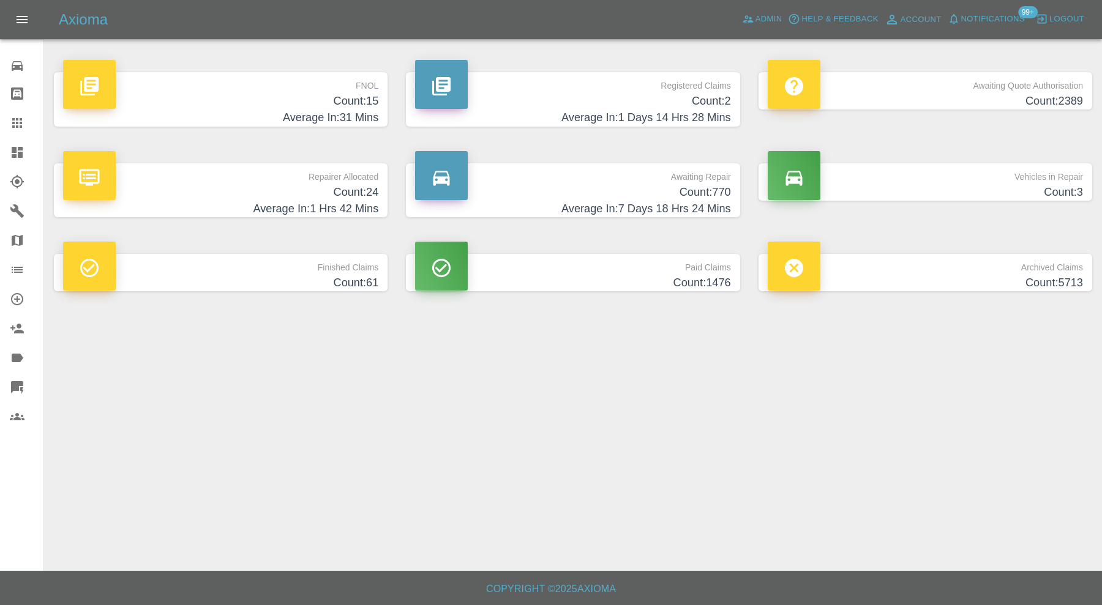
click at [282, 100] on h4 "Count: 15" at bounding box center [220, 101] width 315 height 17
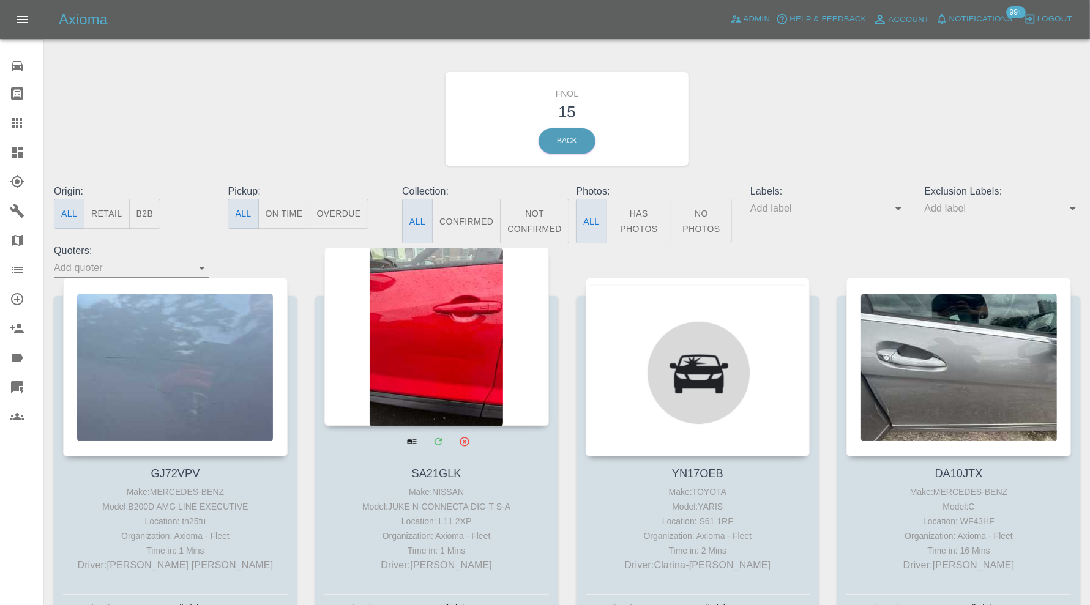
click at [446, 362] on div at bounding box center [436, 336] width 225 height 179
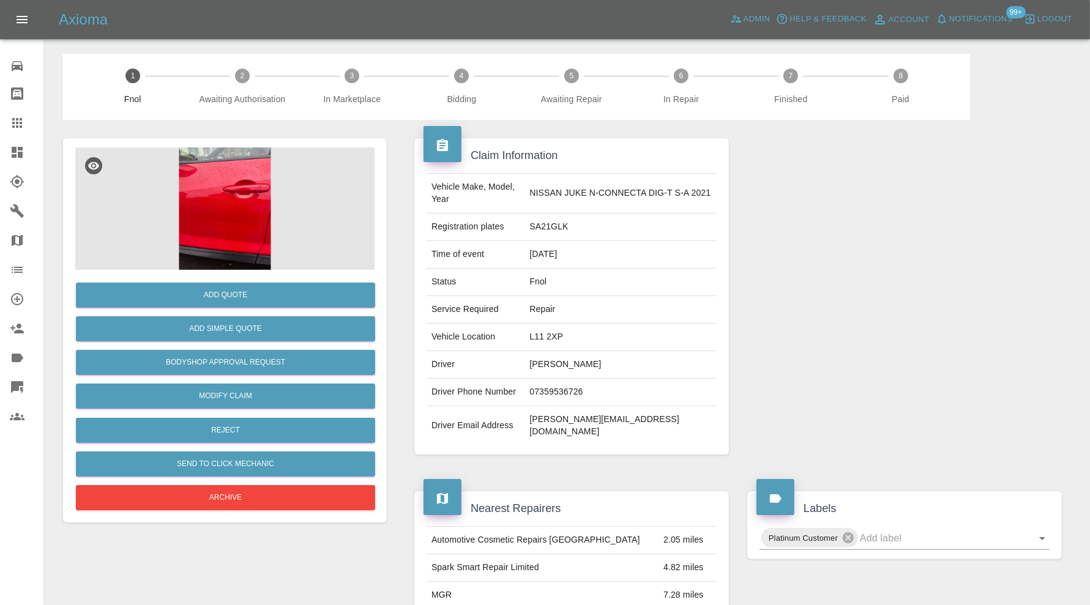
click at [210, 228] on img at bounding box center [224, 209] width 299 height 122
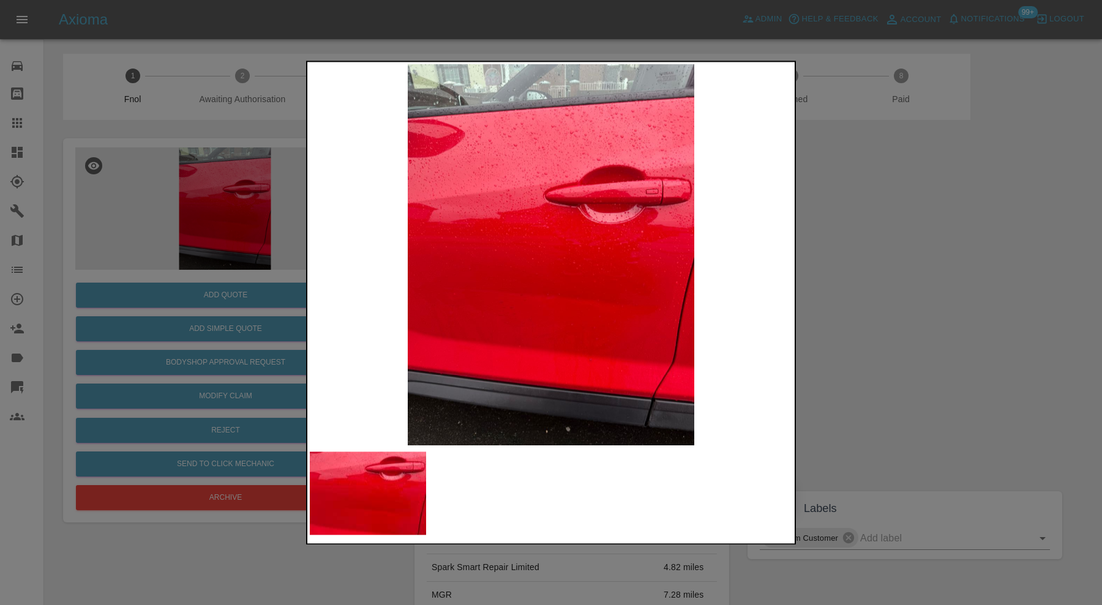
click at [929, 277] on div at bounding box center [551, 302] width 1102 height 605
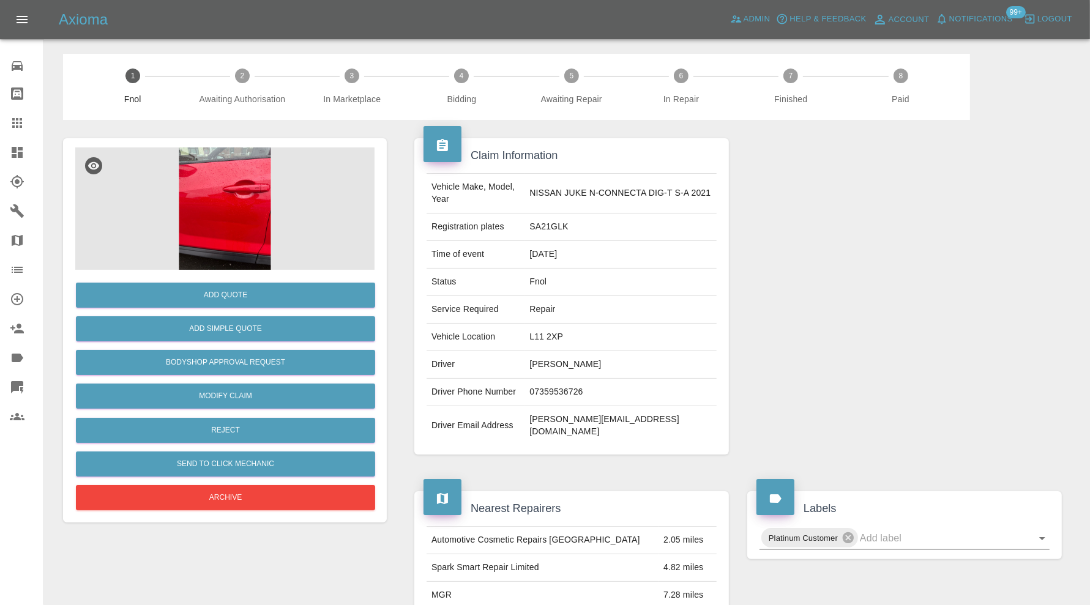
click at [212, 219] on img at bounding box center [224, 209] width 299 height 122
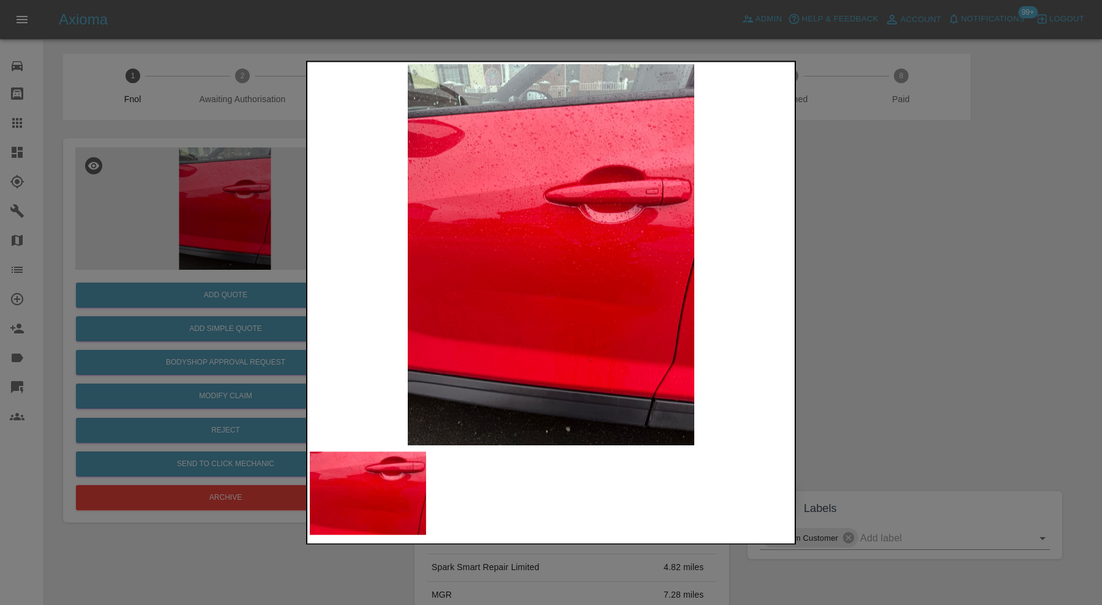
click at [924, 258] on div at bounding box center [551, 302] width 1102 height 605
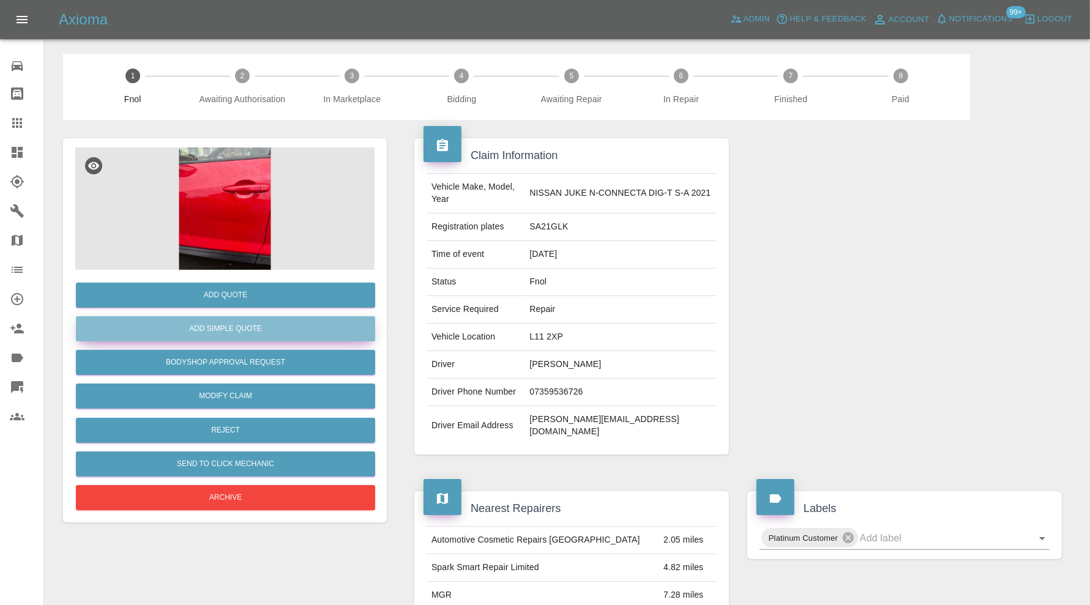
click at [302, 334] on button "Add Simple Quote" at bounding box center [225, 329] width 299 height 25
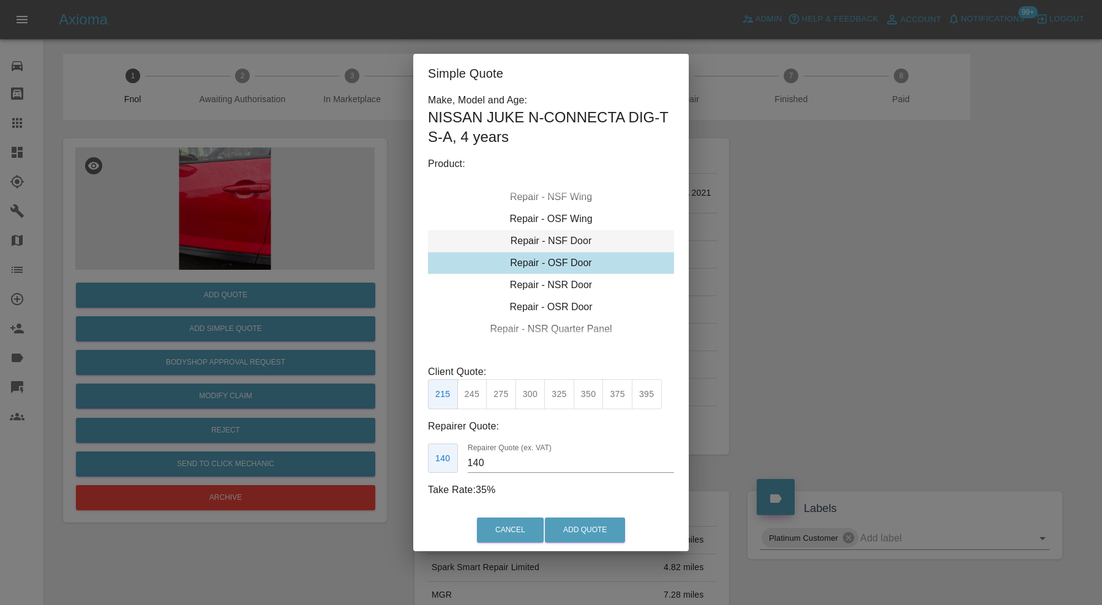
click at [547, 242] on div "Repair - NSF Door" at bounding box center [551, 241] width 246 height 22
click at [580, 395] on button "350" at bounding box center [589, 395] width 30 height 30
type input "230"
click at [582, 527] on button "Add Quote" at bounding box center [585, 530] width 80 height 25
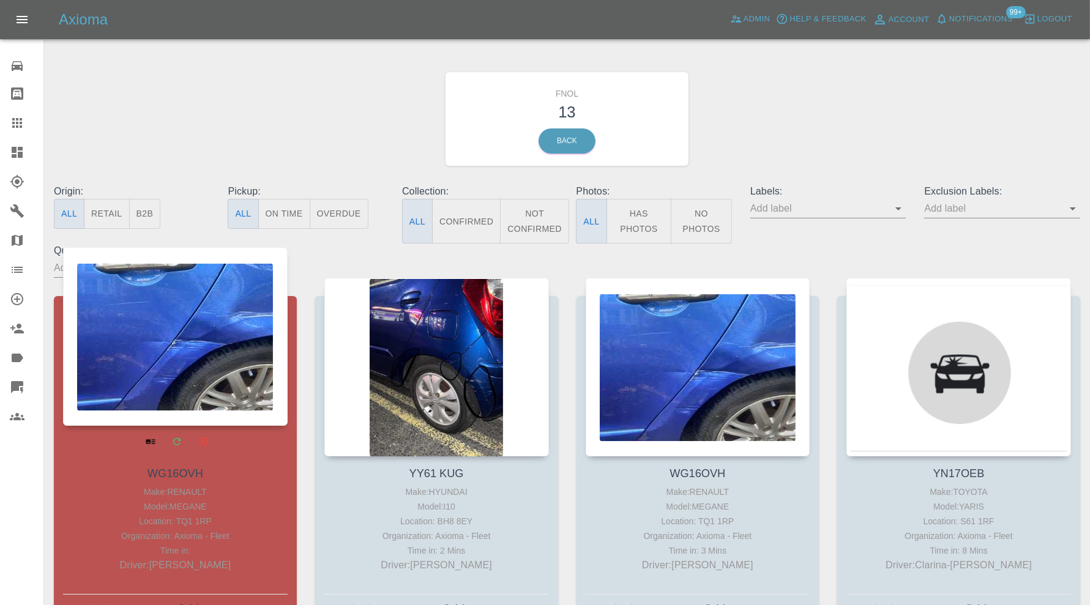
click at [241, 366] on div at bounding box center [175, 336] width 225 height 179
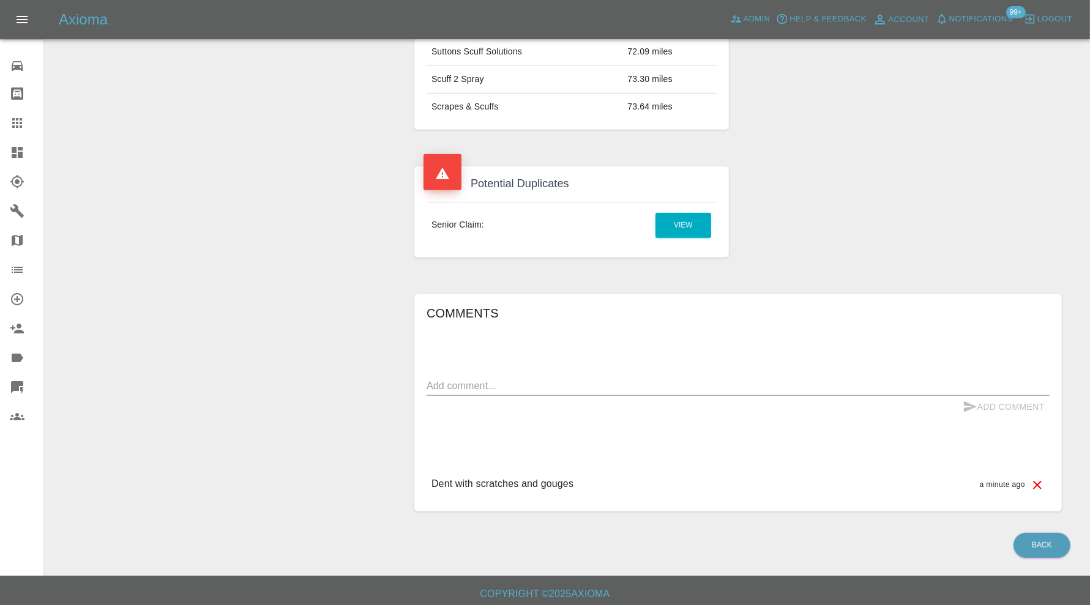
scroll to position [45, 0]
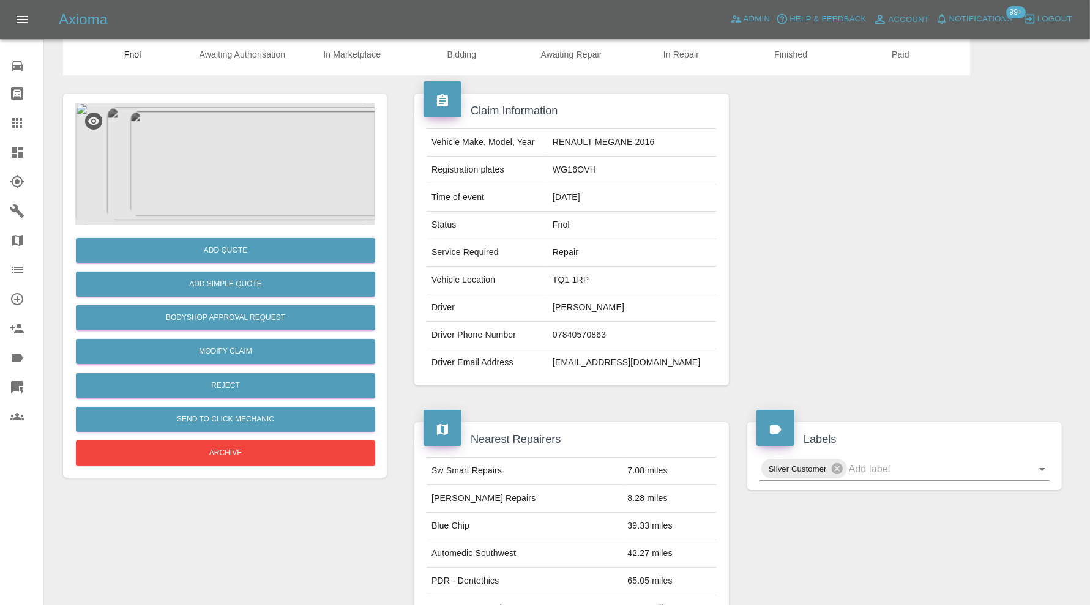
click at [280, 189] on img at bounding box center [224, 164] width 299 height 122
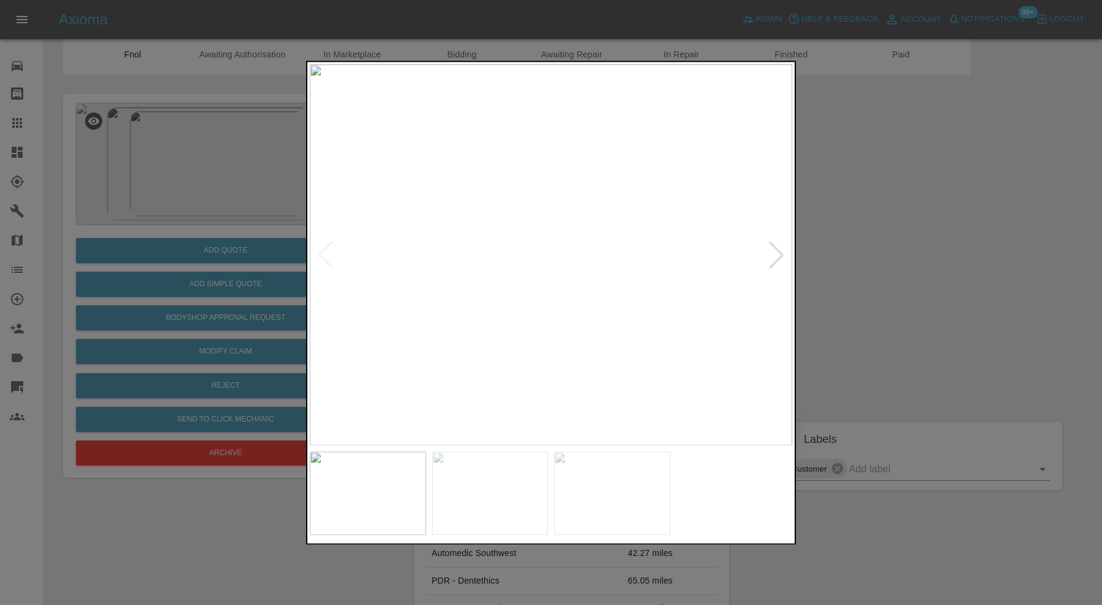
click at [781, 257] on div at bounding box center [776, 255] width 27 height 27
click at [856, 253] on div at bounding box center [551, 302] width 1102 height 605
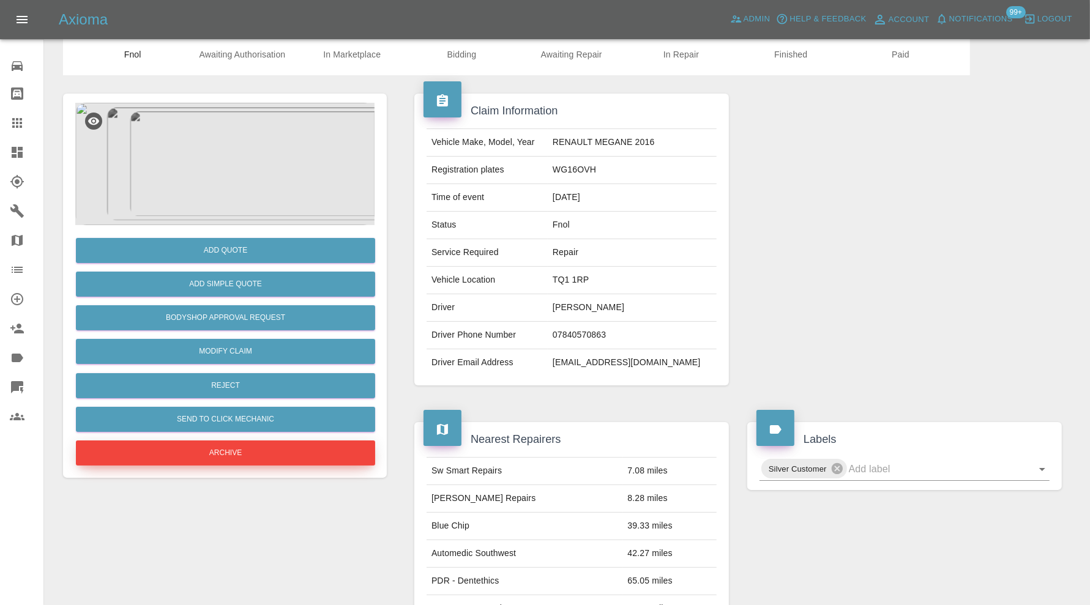
click at [332, 447] on button "Archive" at bounding box center [225, 453] width 299 height 25
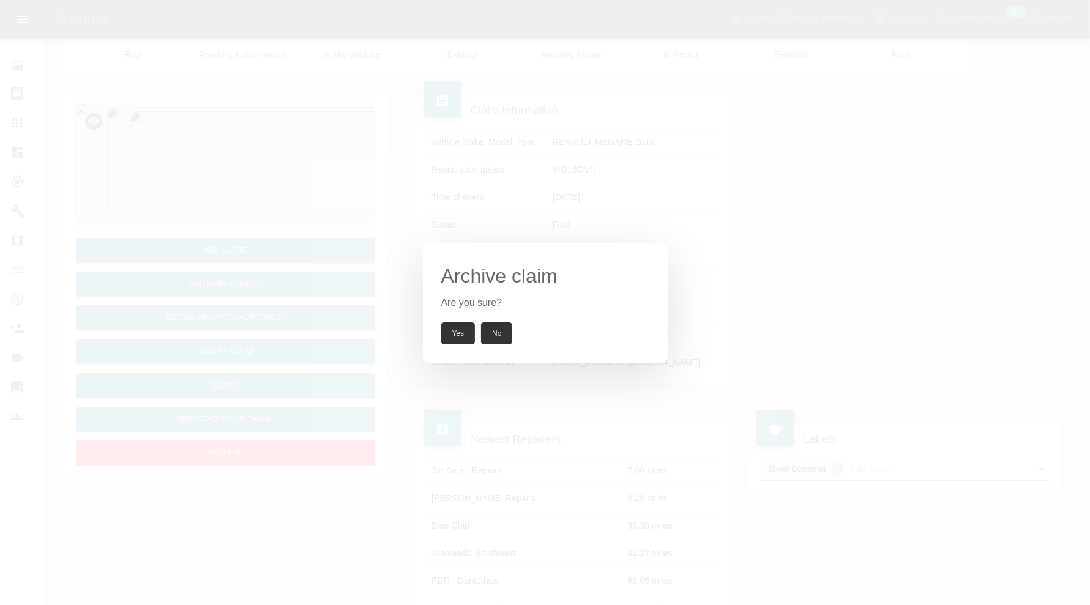
click at [449, 330] on button "Yes" at bounding box center [458, 334] width 34 height 22
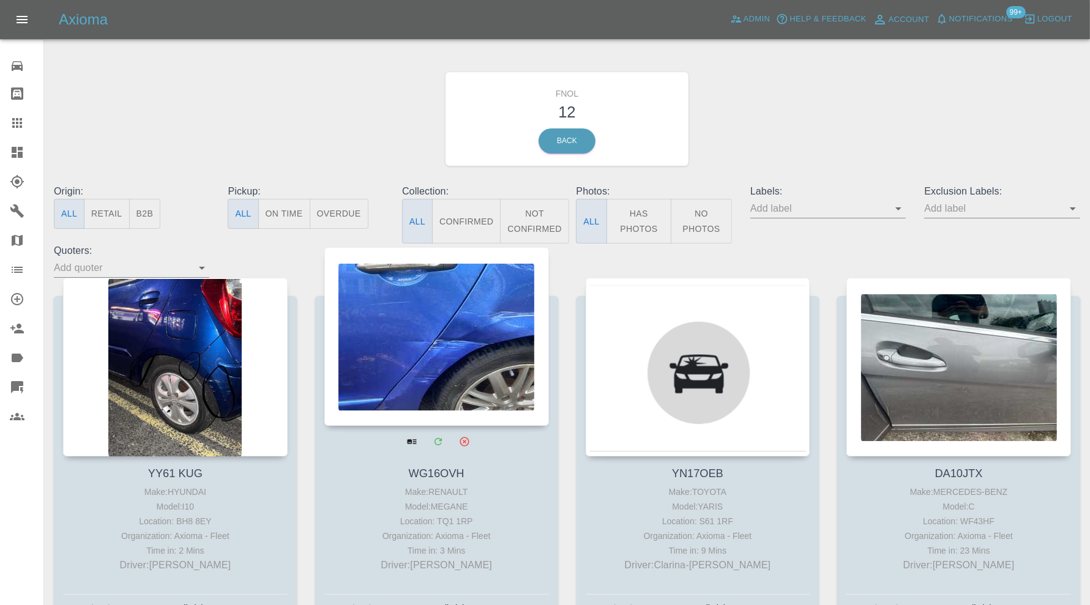
click at [414, 329] on div at bounding box center [436, 336] width 225 height 179
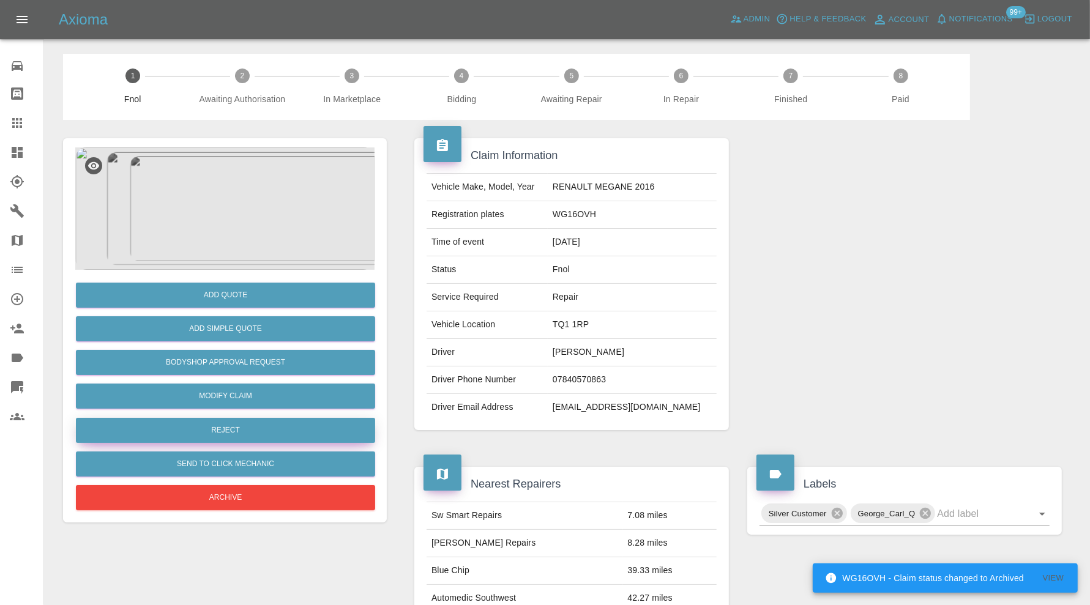
click at [320, 431] on button "Reject" at bounding box center [225, 430] width 299 height 25
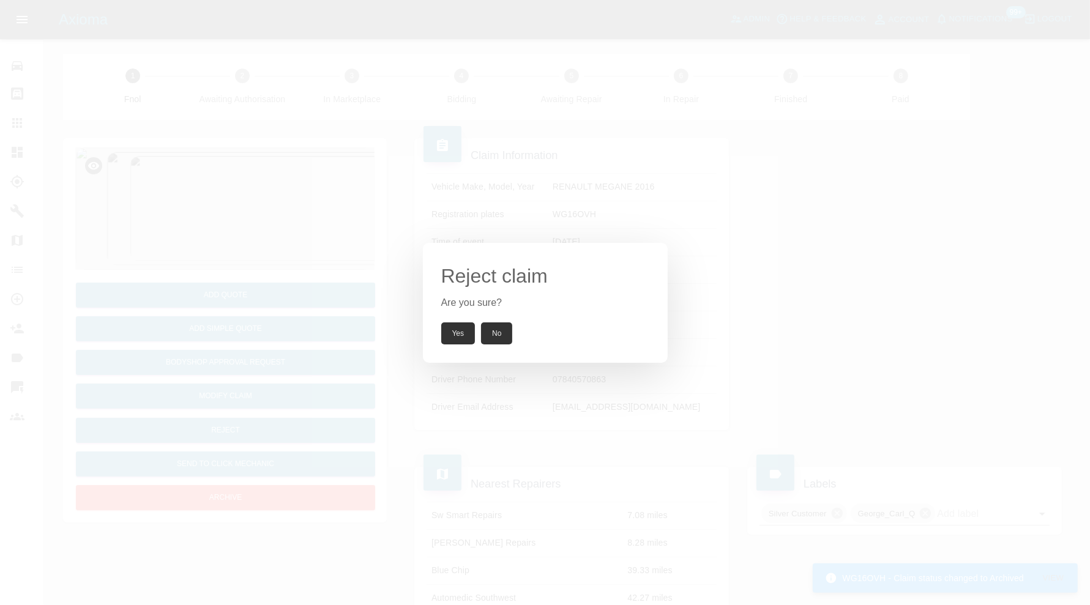
click at [453, 323] on button "Yes" at bounding box center [458, 334] width 34 height 22
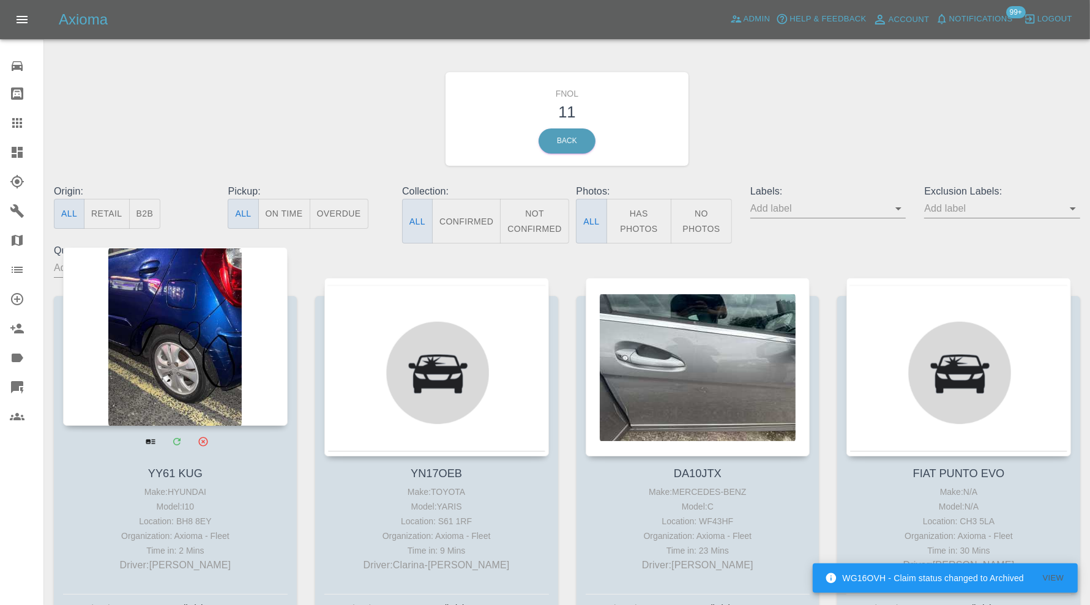
click at [185, 345] on div at bounding box center [175, 336] width 225 height 179
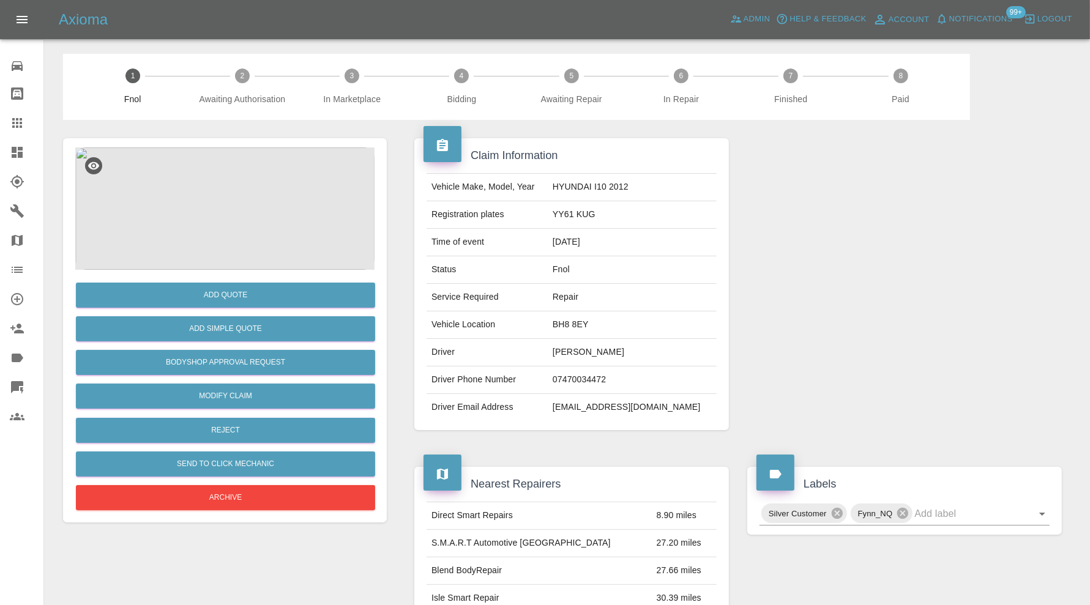
click at [227, 218] on img at bounding box center [224, 209] width 299 height 122
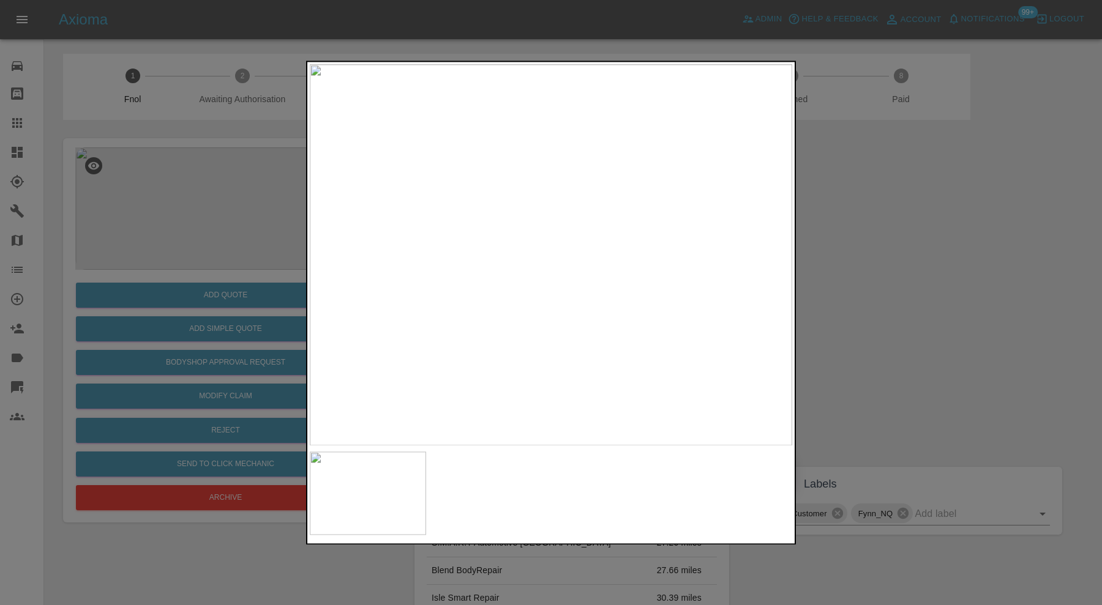
click at [496, 253] on img at bounding box center [551, 254] width 482 height 381
click at [590, 325] on img at bounding box center [714, 259] width 1447 height 1145
click at [908, 311] on div at bounding box center [551, 302] width 1102 height 605
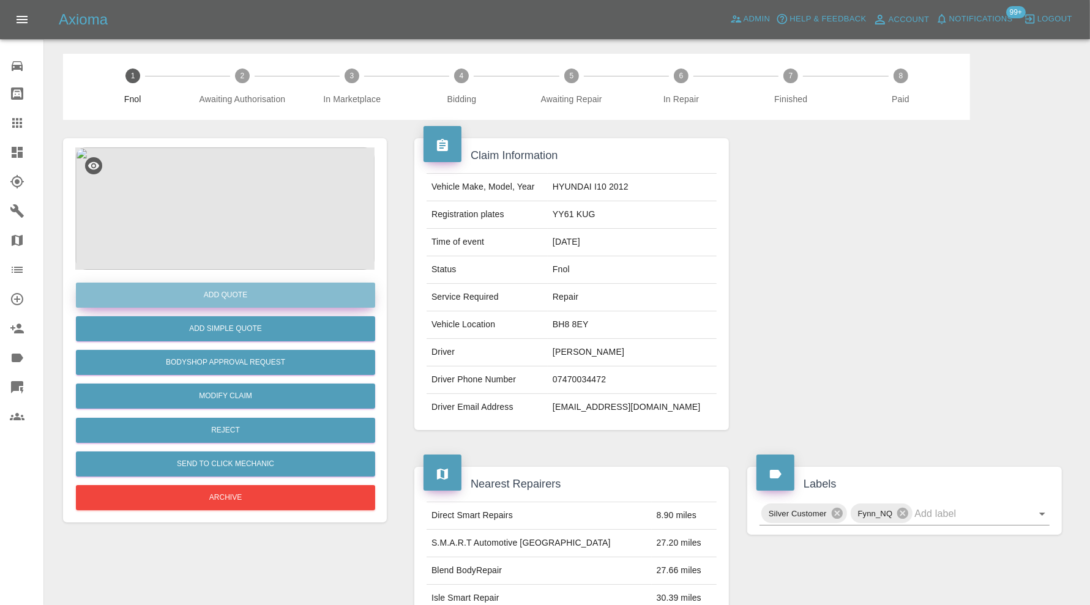
click at [265, 293] on button "Add Quote" at bounding box center [225, 295] width 299 height 25
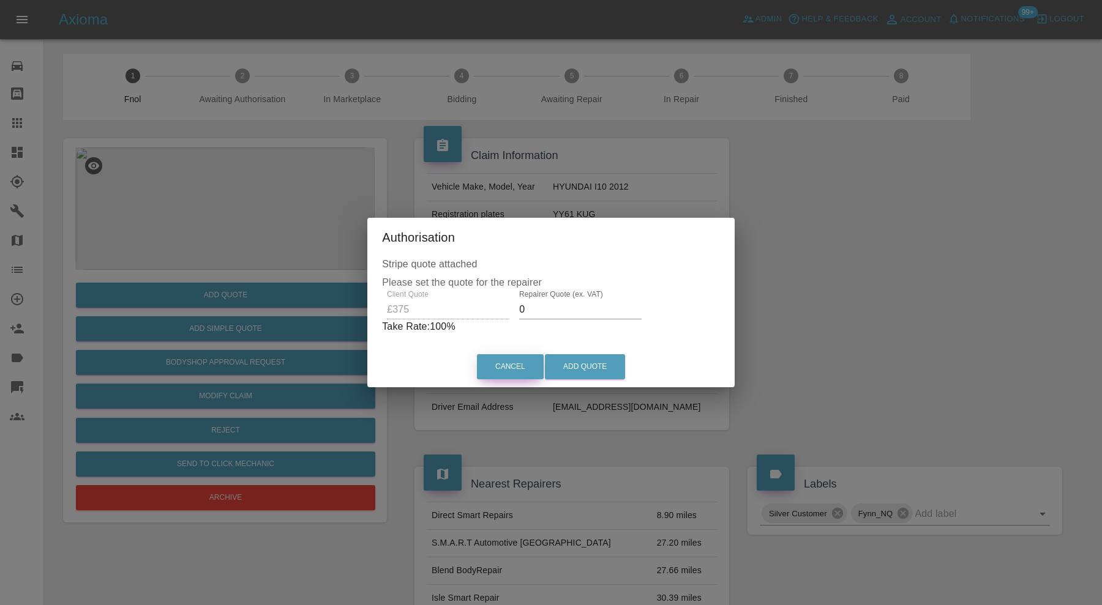
click at [517, 362] on button "Cancel" at bounding box center [510, 366] width 67 height 25
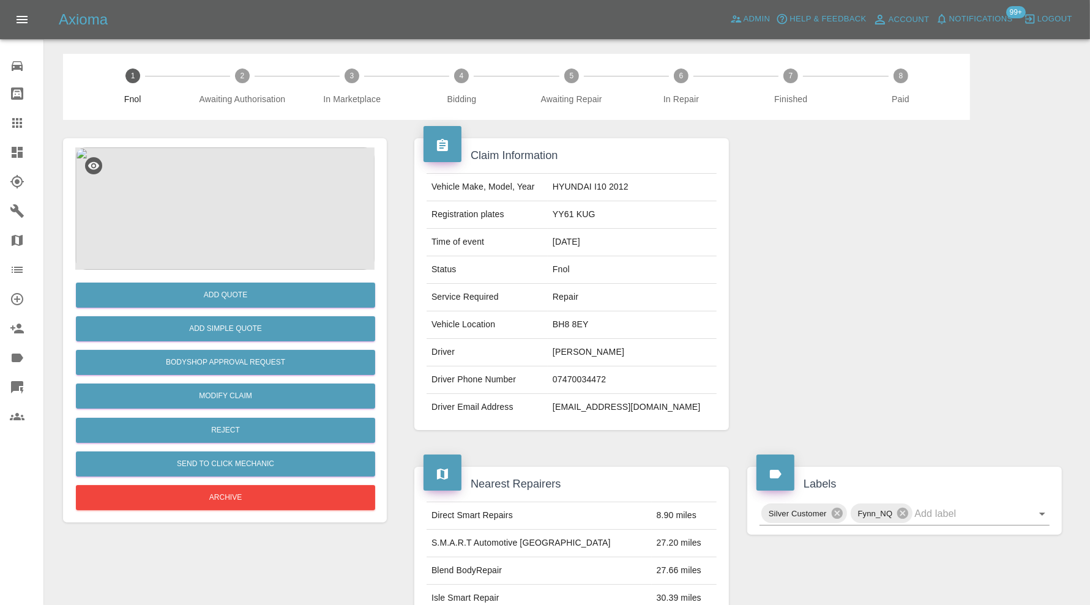
click at [614, 408] on td "Chloe.wright966@gmail.com" at bounding box center [632, 407] width 169 height 27
copy td "Chloe.wright966@gmail.com"
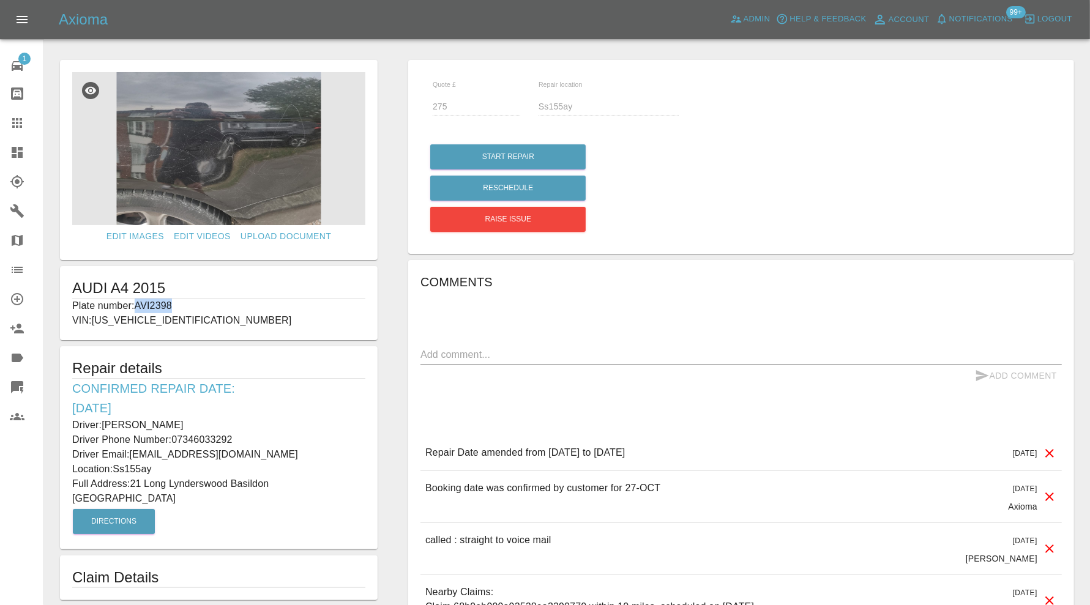
drag, startPoint x: 182, startPoint y: 301, endPoint x: 138, endPoint y: 309, distance: 44.7
click at [138, 309] on p "Plate number: AVI2398" at bounding box center [218, 306] width 293 height 15
copy p "AVI2398"
click at [23, 121] on icon at bounding box center [17, 123] width 15 height 15
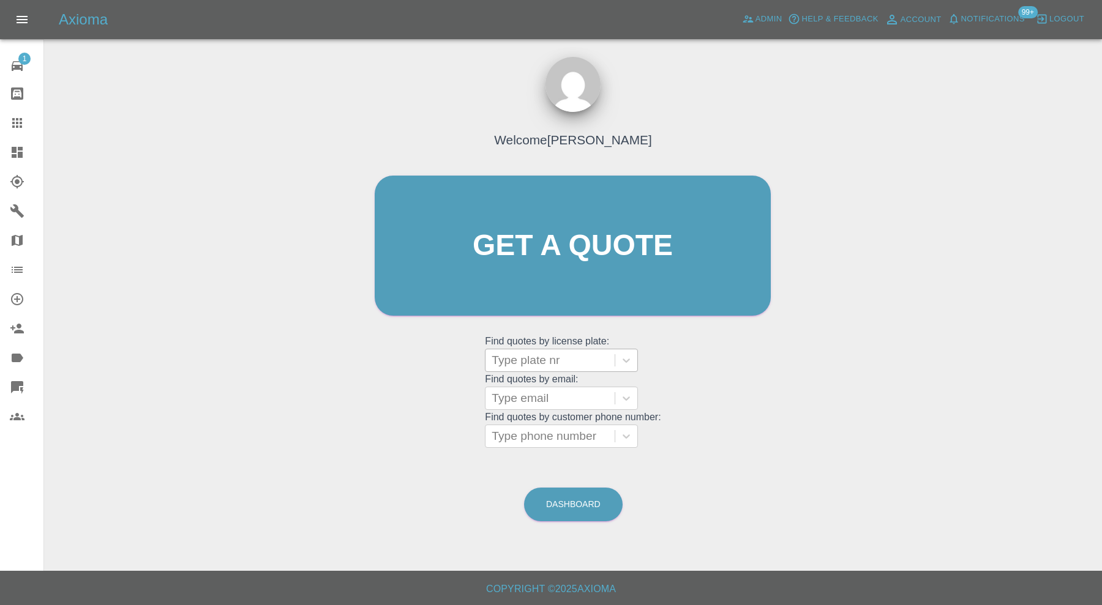
click at [575, 366] on div at bounding box center [550, 360] width 117 height 17
paste input "AVI2398"
type input "AVI2398"
click at [588, 391] on div "AVI2398, Awaiting Repair" at bounding box center [561, 392] width 153 height 24
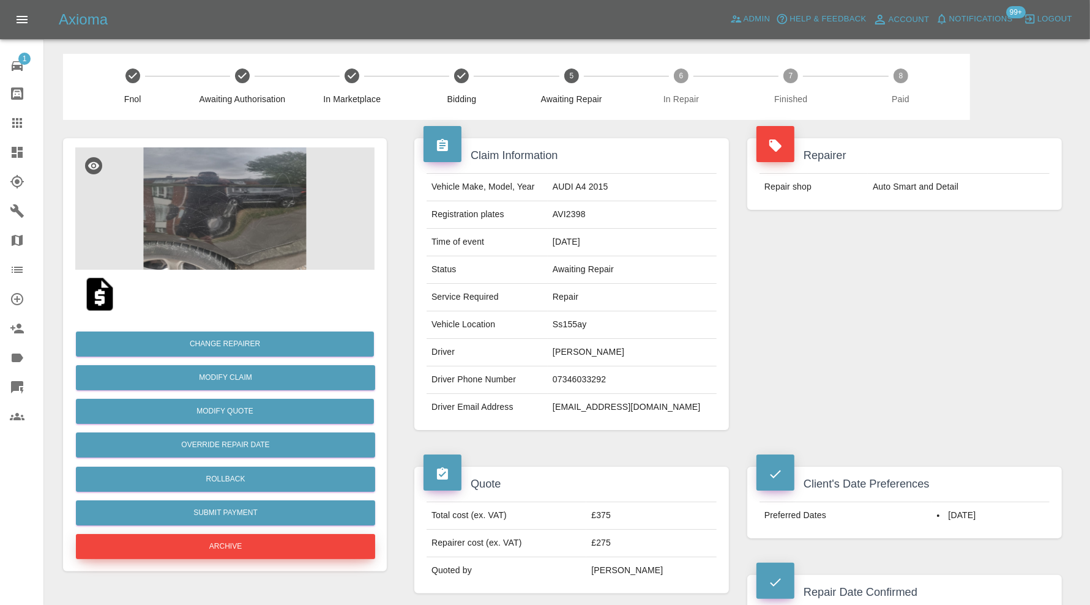
click at [319, 544] on button "Archive" at bounding box center [225, 546] width 299 height 25
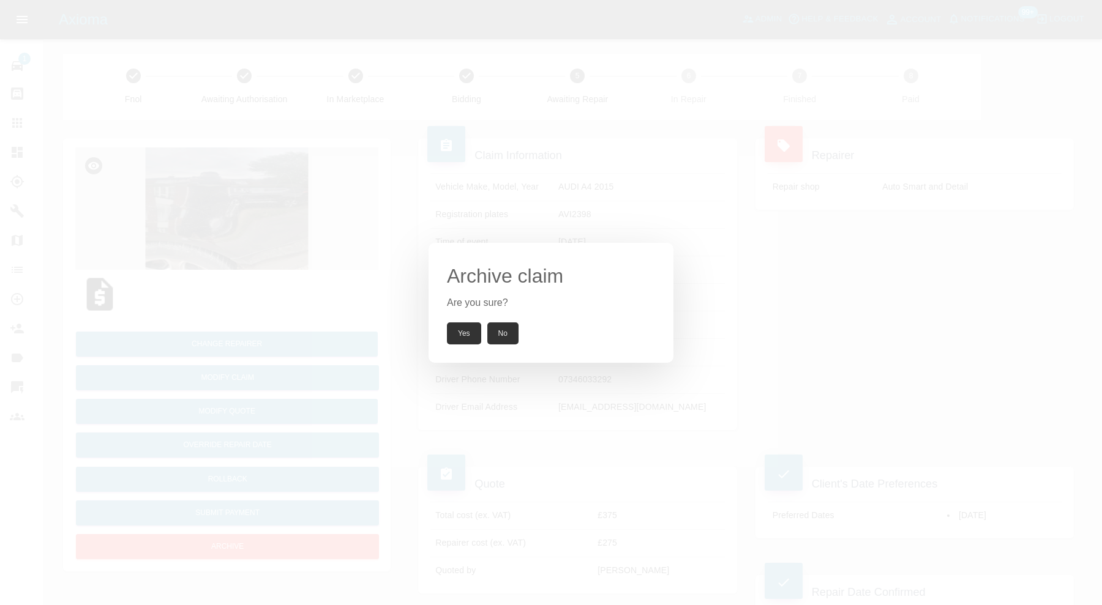
click at [460, 329] on button "Yes" at bounding box center [464, 334] width 34 height 22
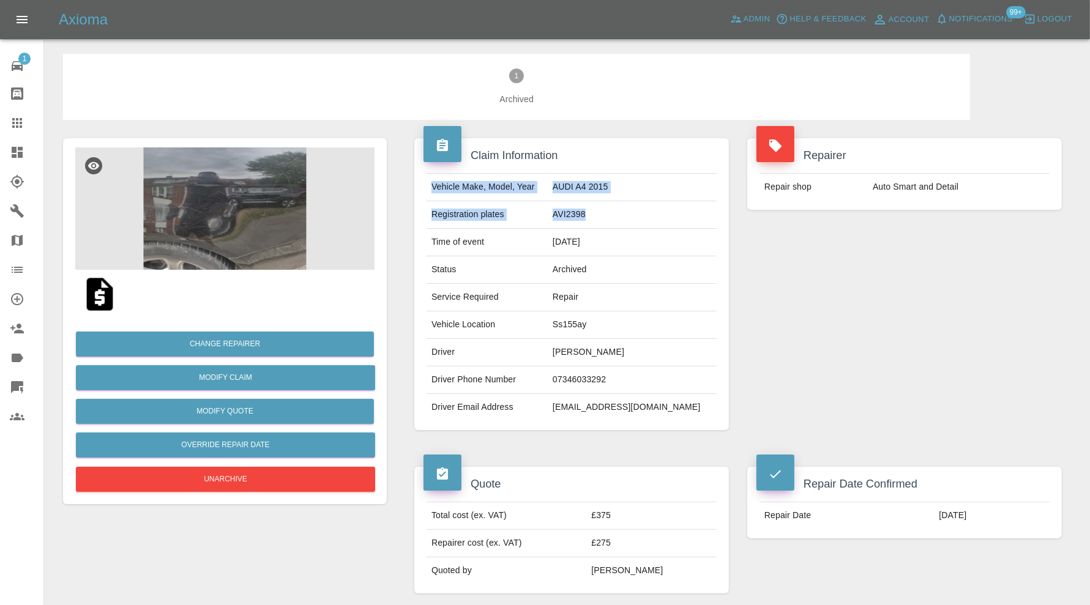
drag, startPoint x: 627, startPoint y: 209, endPoint x: 427, endPoint y: 190, distance: 201.0
click at [427, 190] on tbody "Vehicle Make, Model, Year AUDI A4 2015 Registration plates AVI2398 Time of even…" at bounding box center [572, 297] width 290 height 247
copy tbody "Vehicle Make, Model, Year AUDI A4 2015 Registration plates AVI2398"
drag, startPoint x: 965, startPoint y: 517, endPoint x: 761, endPoint y: 513, distance: 204.5
click at [761, 513] on tr "Repair Date [DATE]" at bounding box center [905, 516] width 290 height 27
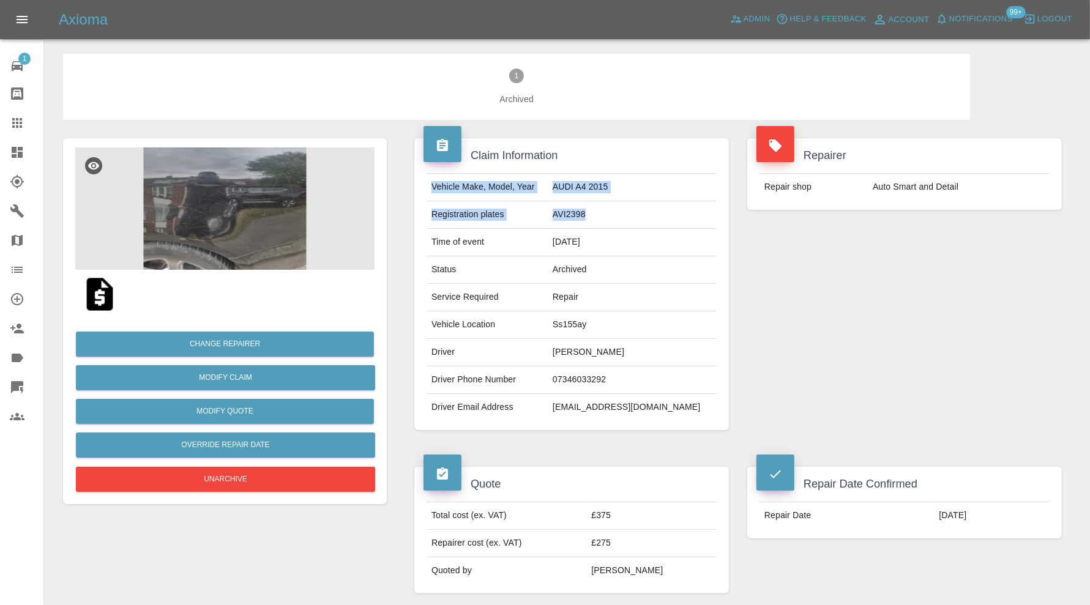
copy tr "Repair Date [DATE]"
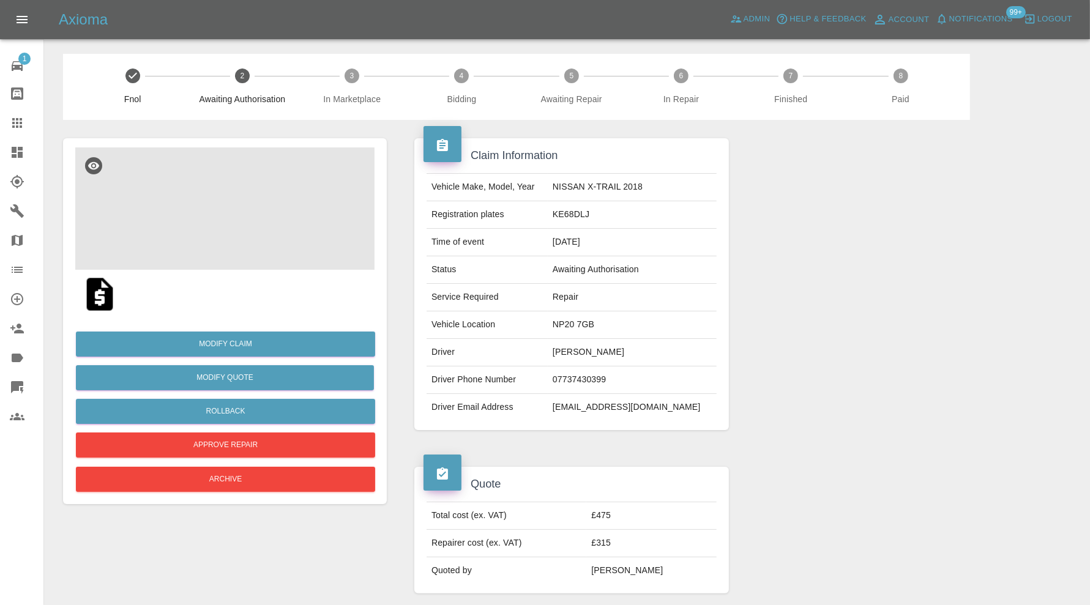
click at [251, 212] on img at bounding box center [224, 209] width 299 height 122
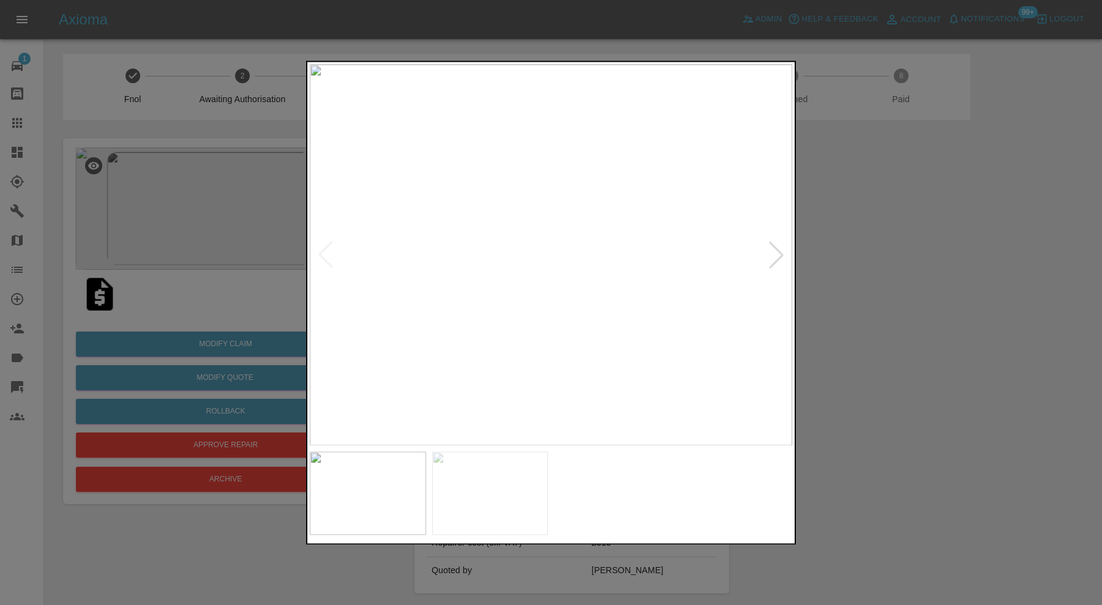
click at [646, 282] on img at bounding box center [551, 254] width 482 height 381
click at [565, 266] on img at bounding box center [264, 171] width 1447 height 1145
click at [511, 480] on img at bounding box center [490, 493] width 116 height 83
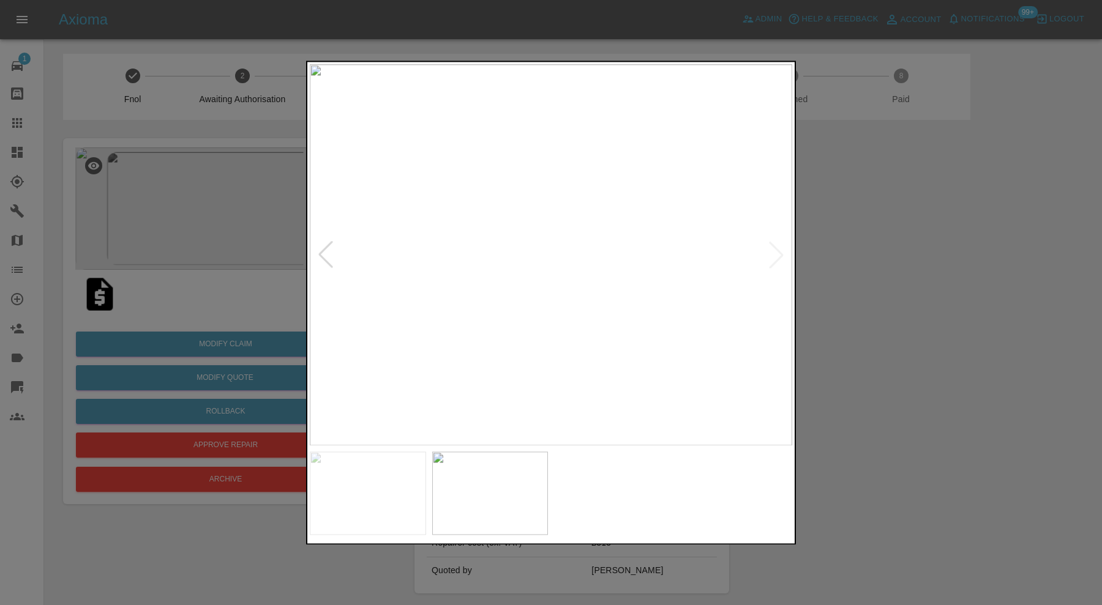
click at [566, 262] on img at bounding box center [551, 254] width 482 height 381
click at [596, 150] on img at bounding box center [600, 129] width 1447 height 1145
click at [894, 220] on div at bounding box center [551, 302] width 1102 height 605
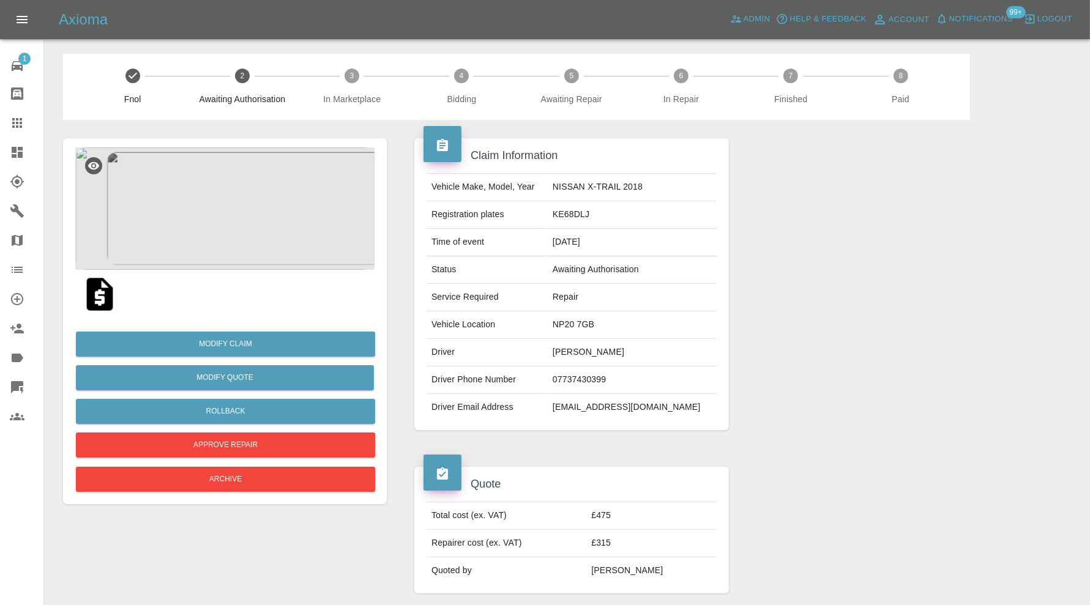
click at [248, 207] on img at bounding box center [224, 209] width 299 height 122
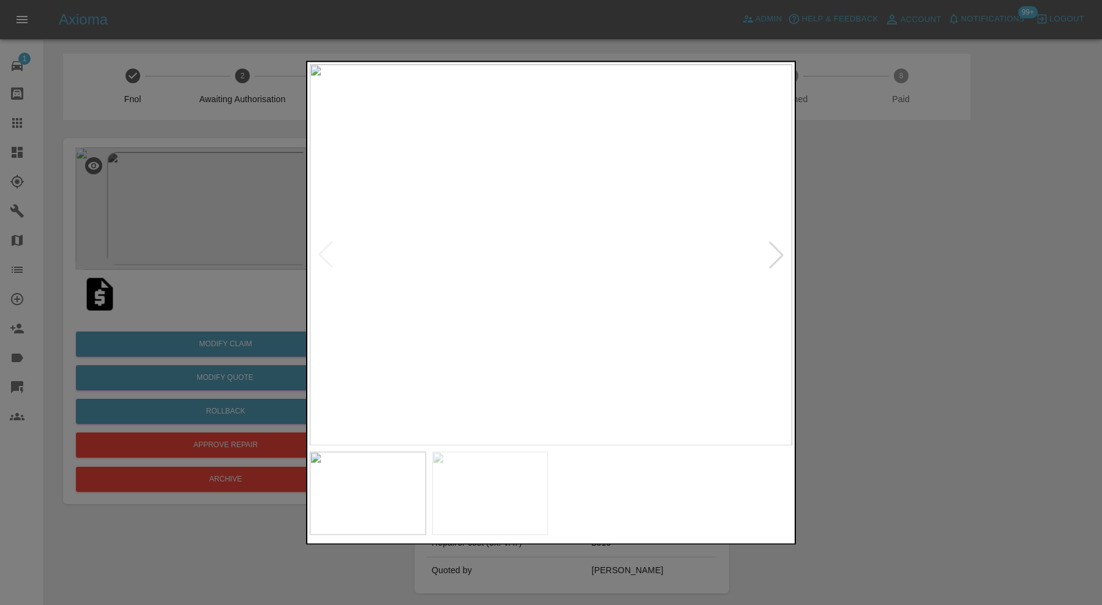
click at [781, 247] on div at bounding box center [776, 255] width 27 height 27
click at [869, 257] on div at bounding box center [551, 302] width 1102 height 605
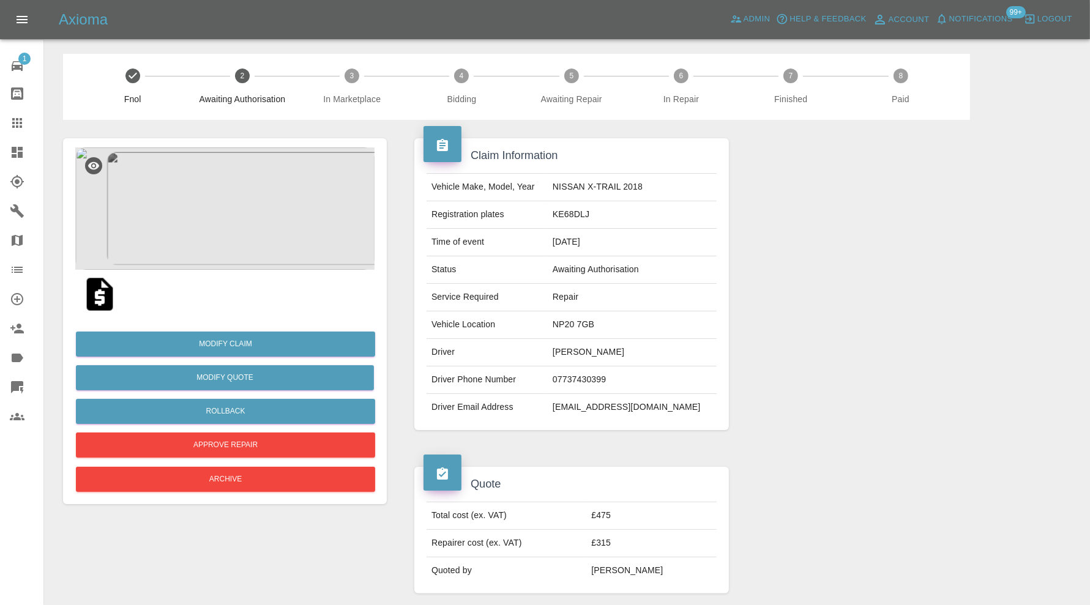
click at [620, 321] on td "NP20 7GB" at bounding box center [632, 326] width 169 height 28
copy td "NP20 7GB"
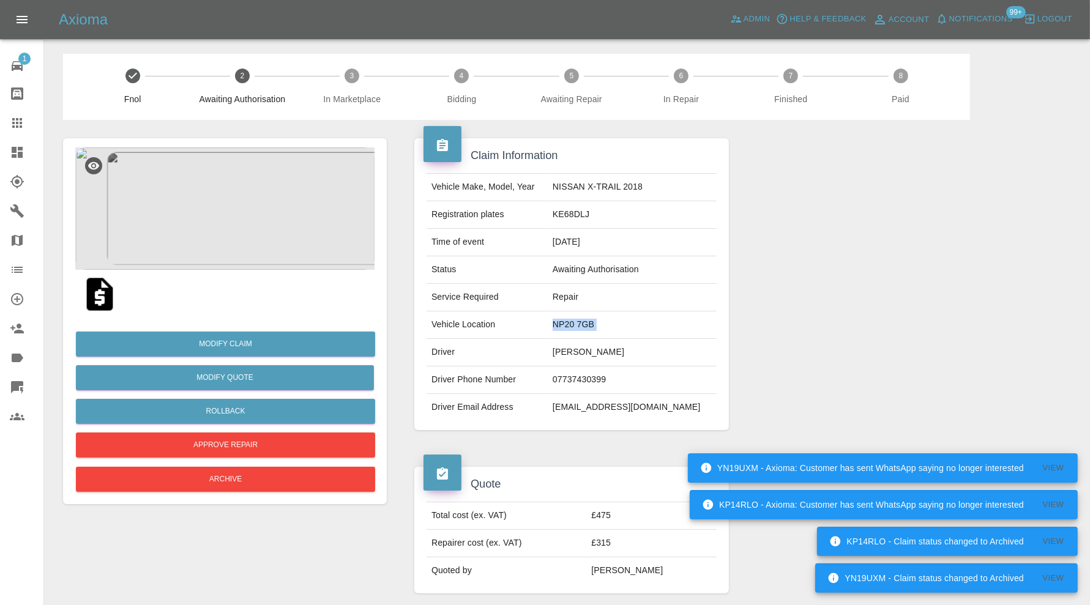
scroll to position [714, 0]
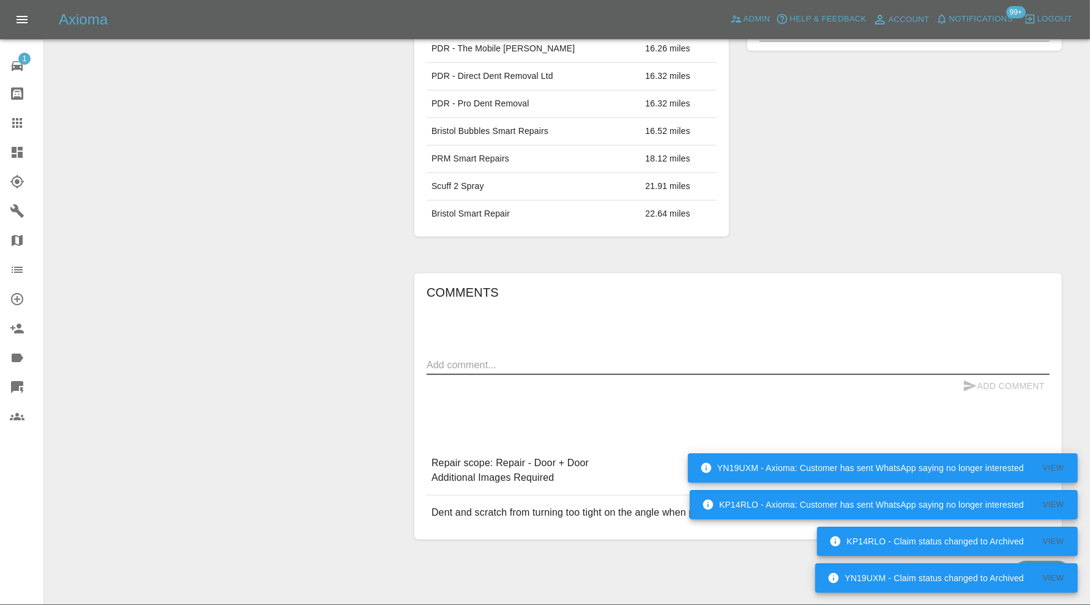
click at [574, 358] on textarea at bounding box center [738, 365] width 623 height 14
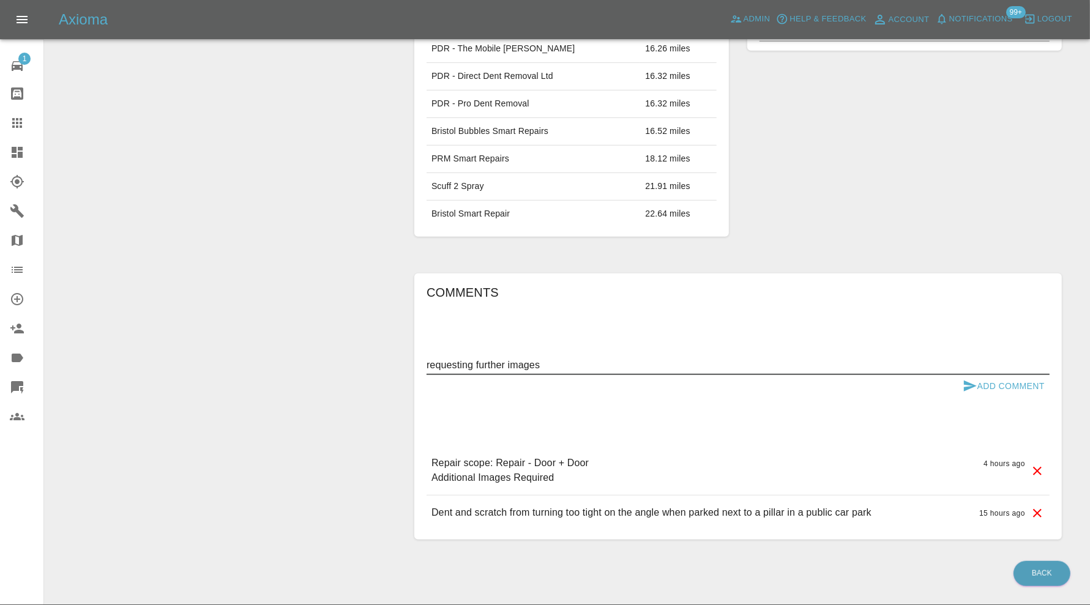
type textarea "requesting further images"
click at [1008, 378] on button "Add Comment" at bounding box center [1004, 386] width 92 height 23
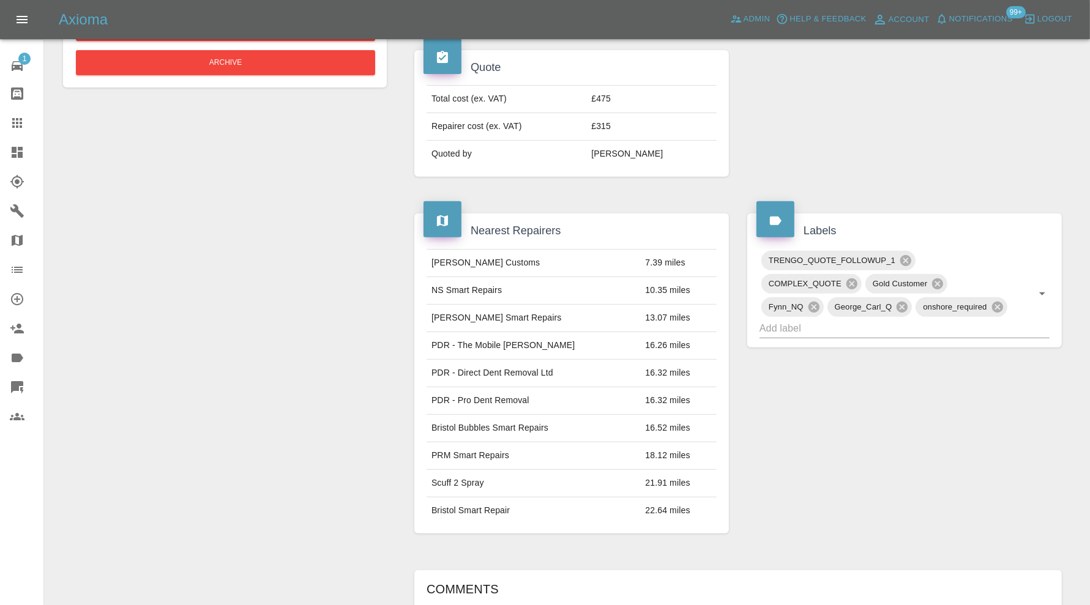
scroll to position [204, 0]
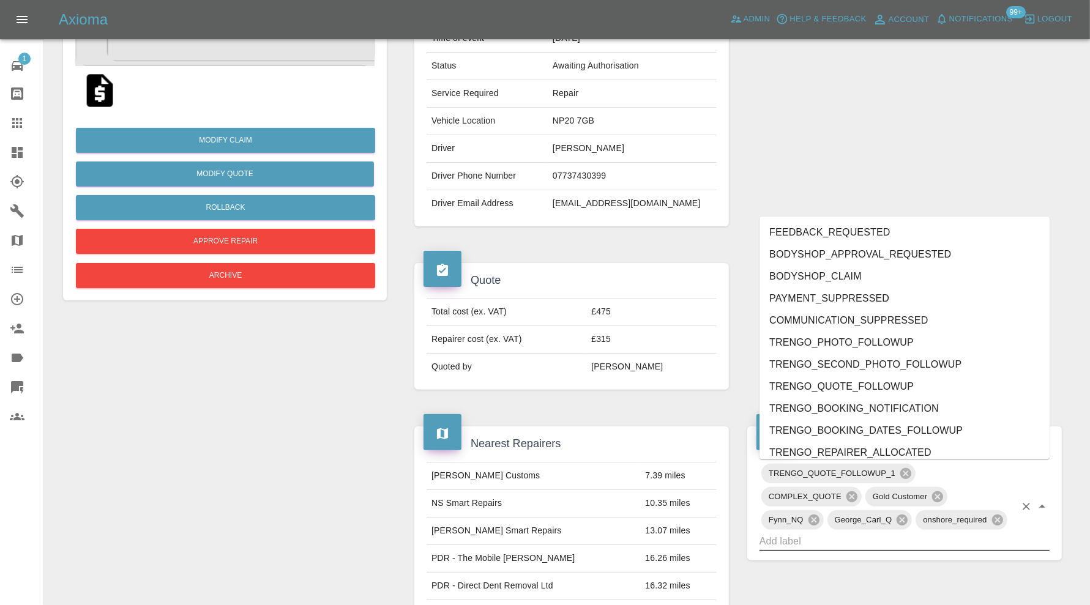
click at [956, 532] on input "text" at bounding box center [888, 541] width 256 height 19
type input "au"
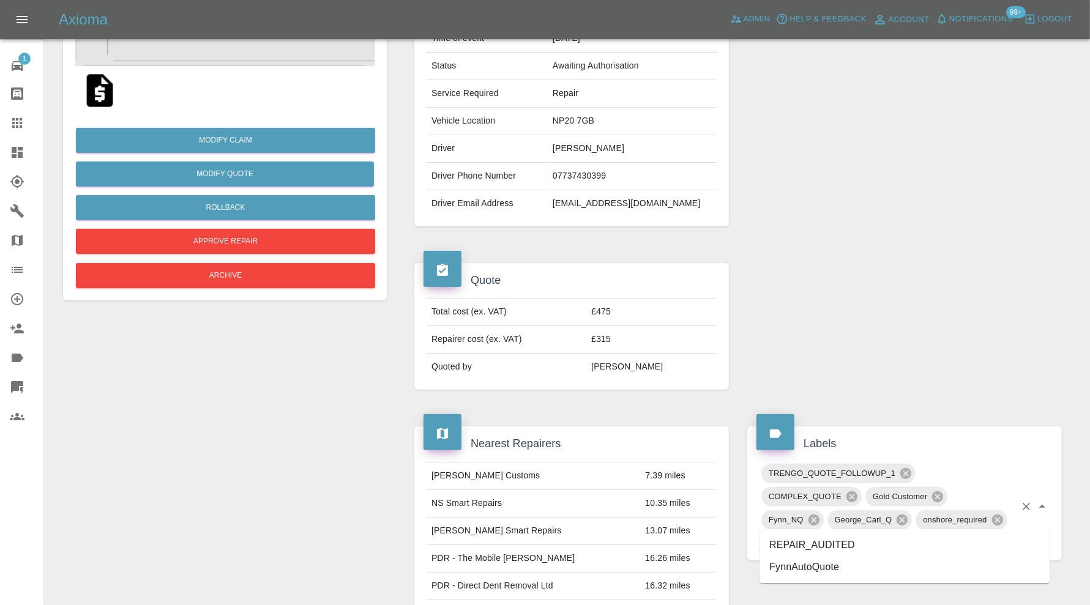
click at [815, 547] on li "REPAIR_AUDITED" at bounding box center [905, 545] width 290 height 22
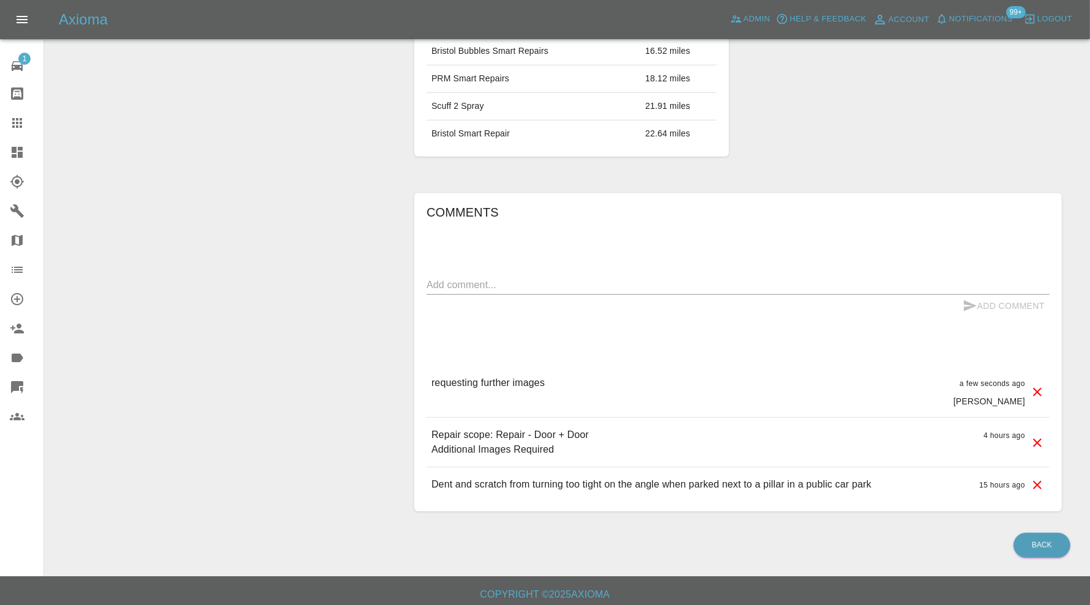
scroll to position [0, 0]
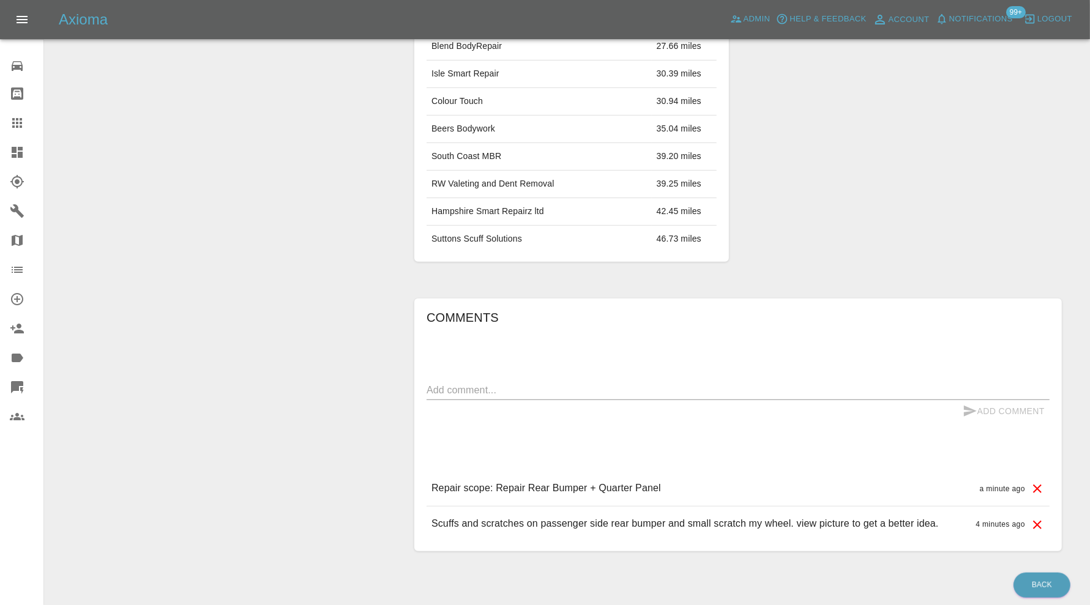
scroll to position [729, 0]
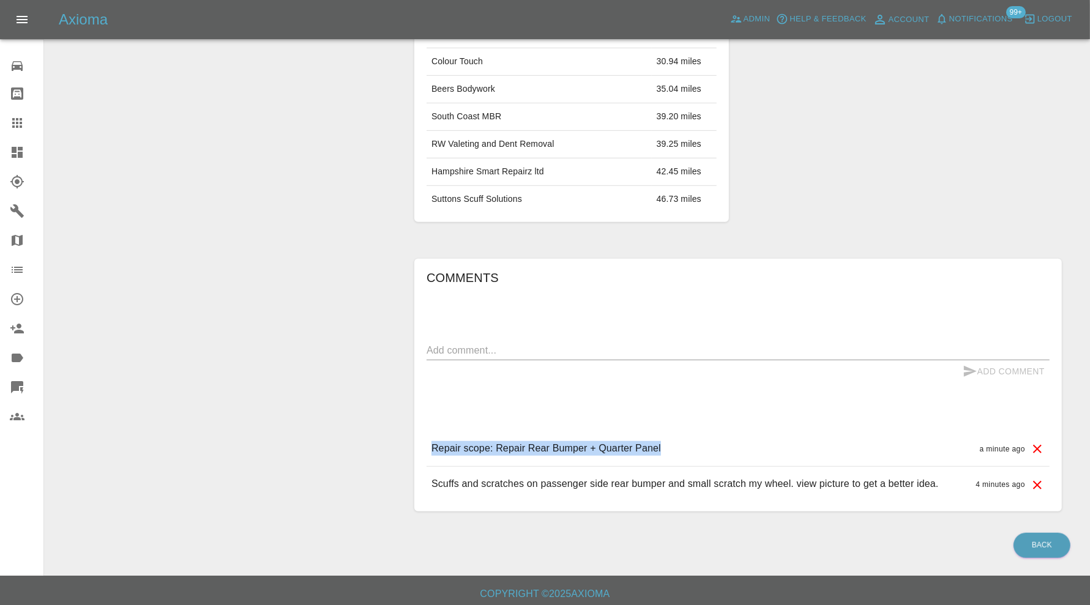
drag, startPoint x: 678, startPoint y: 444, endPoint x: 429, endPoint y: 444, distance: 249.2
click at [429, 444] on div "Repair scope: Repair Rear Bumper + Quarter Panel a minute ago" at bounding box center [738, 449] width 623 height 35
copy p "Repair scope: Repair Rear Bumper + Quarter Panel"
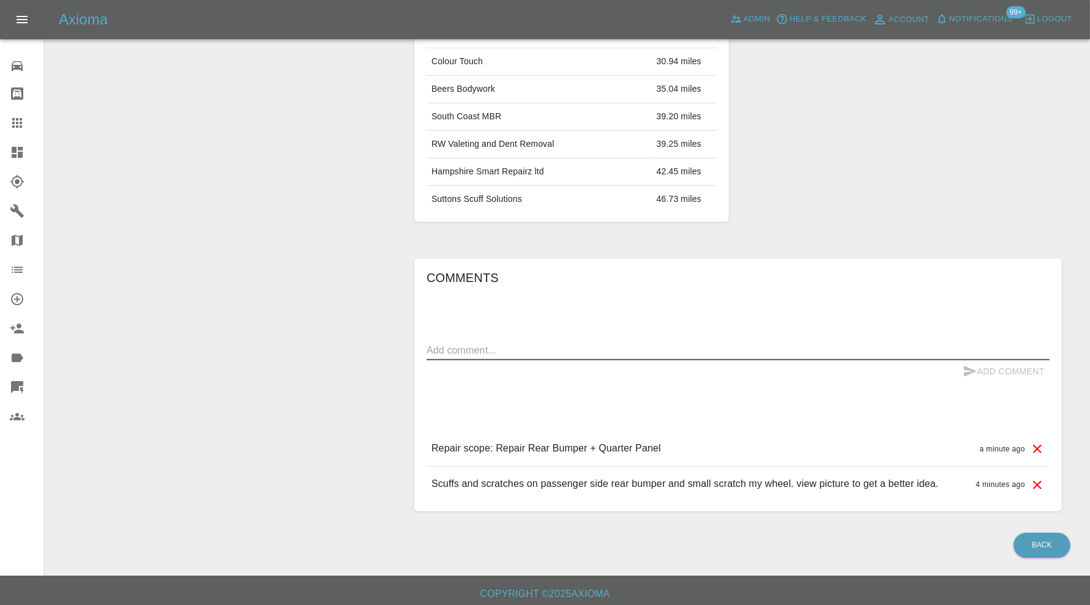
click at [594, 343] on textarea at bounding box center [738, 350] width 623 height 14
paste textarea "Repair scope: Repair Rear Bumper + Quarter Panel"
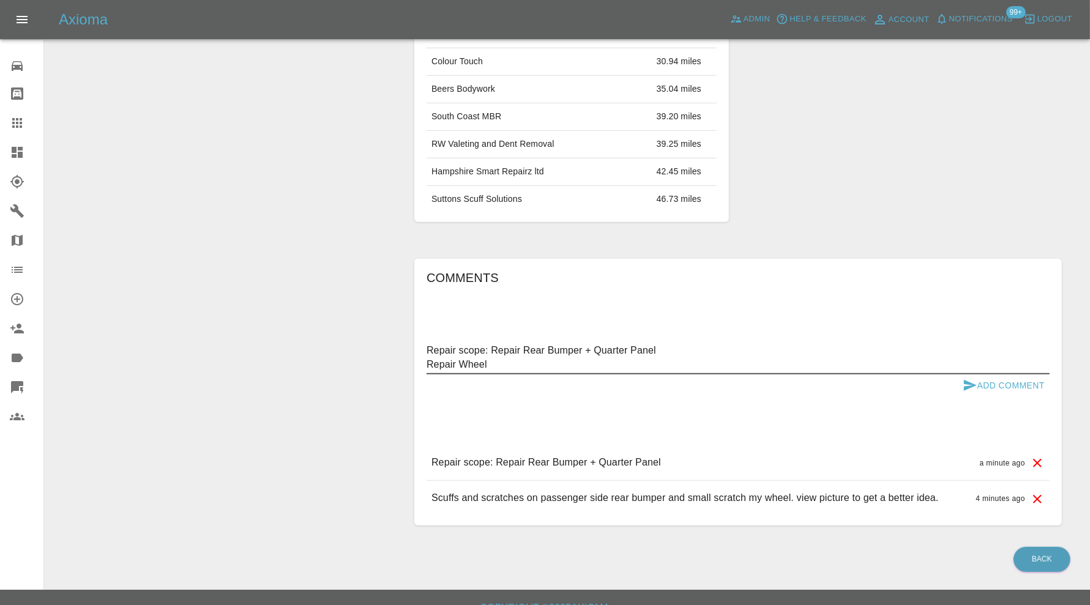
type textarea "Repair scope: Repair Rear Bumper + Quarter Panel Repair Wheel"
click at [979, 375] on button "Add Comment" at bounding box center [1004, 386] width 92 height 23
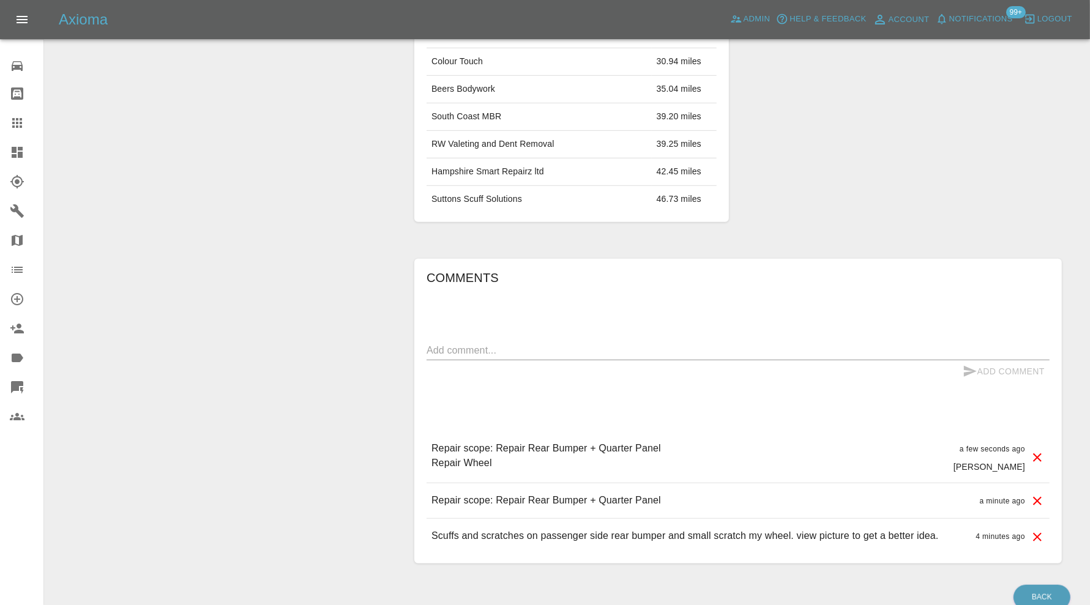
click at [1036, 497] on icon at bounding box center [1037, 501] width 9 height 9
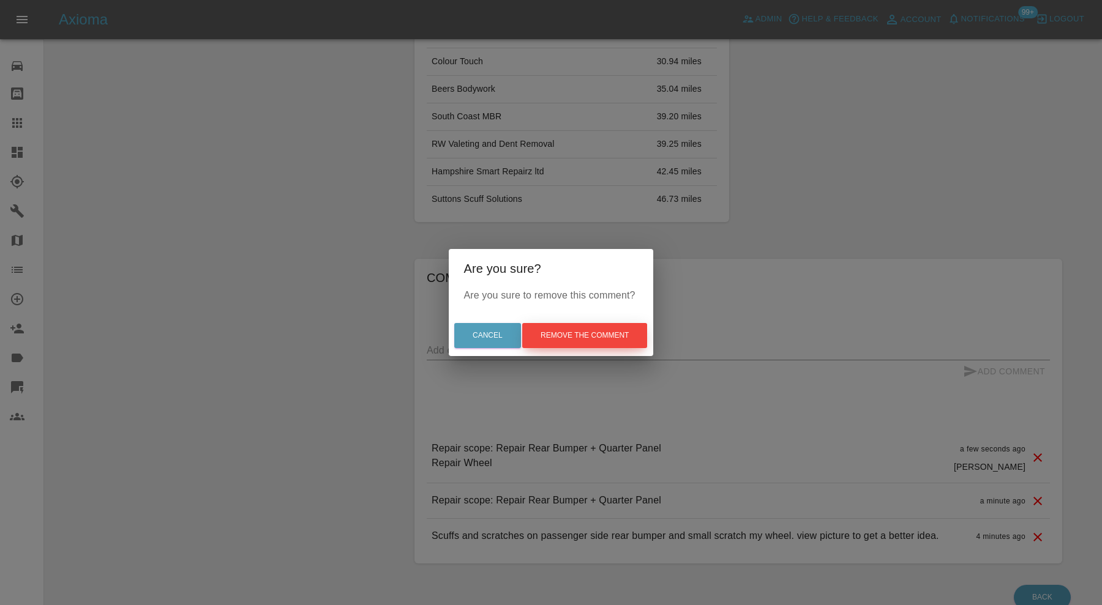
click at [564, 335] on button "Remove the comment" at bounding box center [584, 335] width 125 height 25
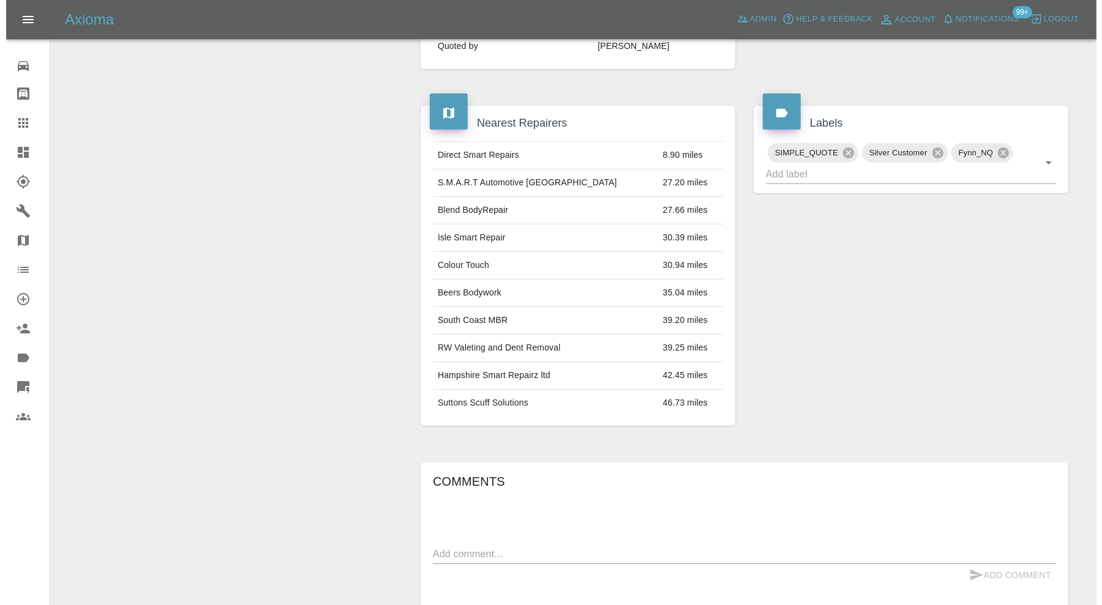
scroll to position [116, 0]
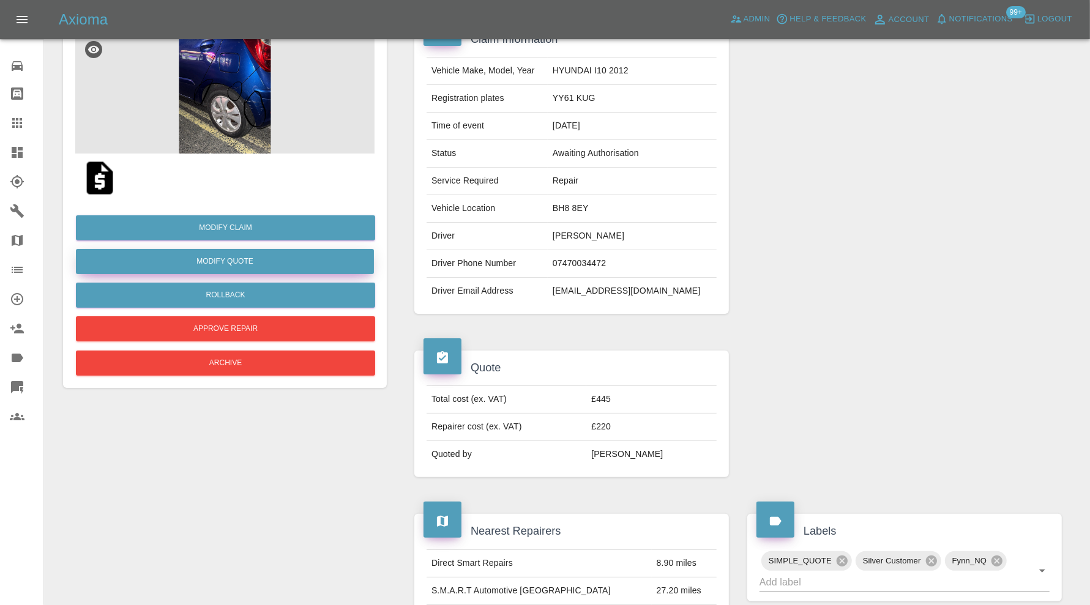
click at [278, 263] on button "Modify Quote" at bounding box center [225, 261] width 298 height 25
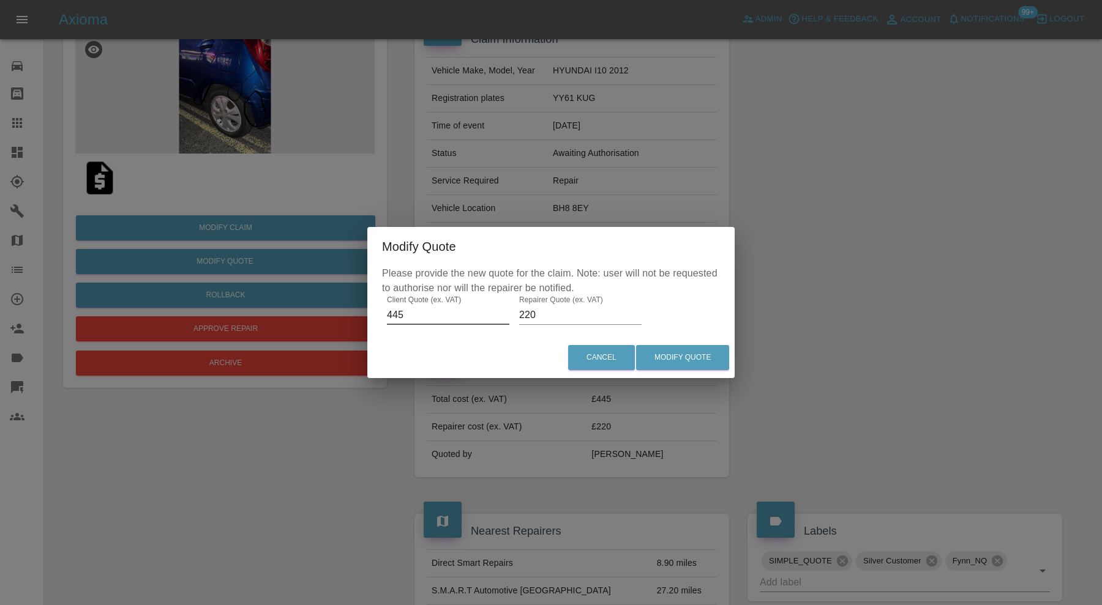
drag, startPoint x: 422, startPoint y: 311, endPoint x: 373, endPoint y: 319, distance: 49.6
click at [373, 319] on div "Please provide the new quote for the claim. Note: user will not be requested to…" at bounding box center [550, 301] width 367 height 71
type input "445"
drag, startPoint x: 559, startPoint y: 311, endPoint x: 516, endPoint y: 317, distance: 43.3
click at [516, 317] on div "Please provide the new quote for the claim. Note: user will not be requested to…" at bounding box center [550, 301] width 367 height 71
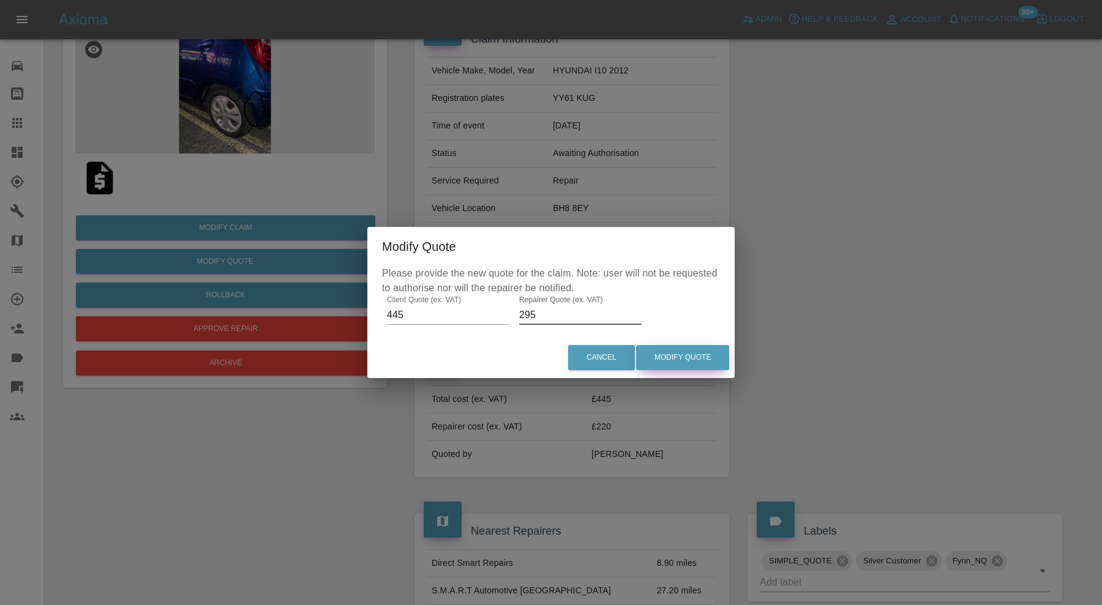
type input "295"
click at [672, 356] on button "Modify Quote" at bounding box center [682, 357] width 93 height 25
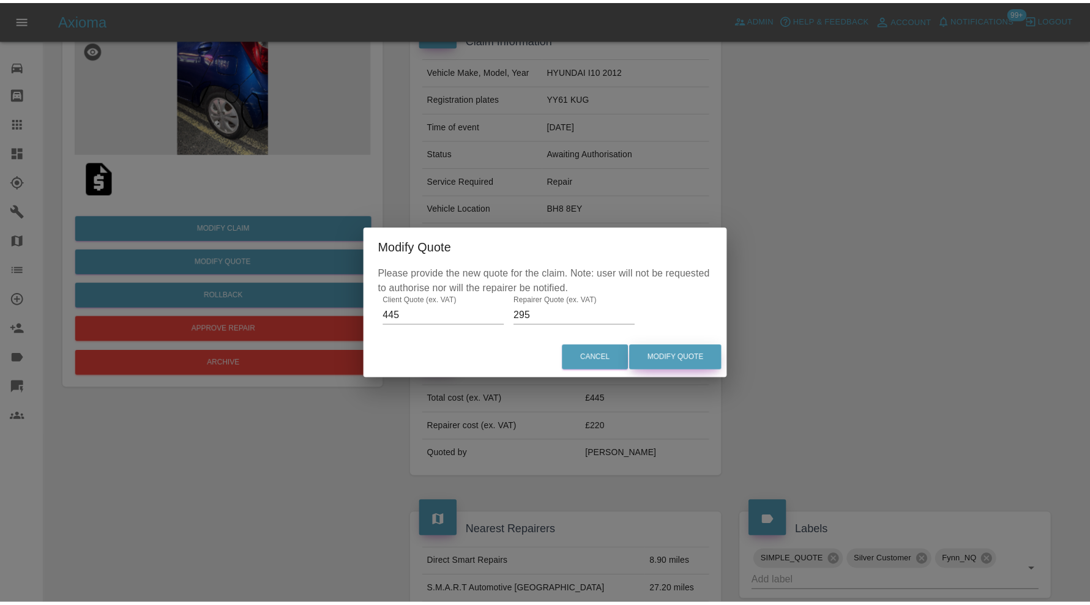
scroll to position [0, 0]
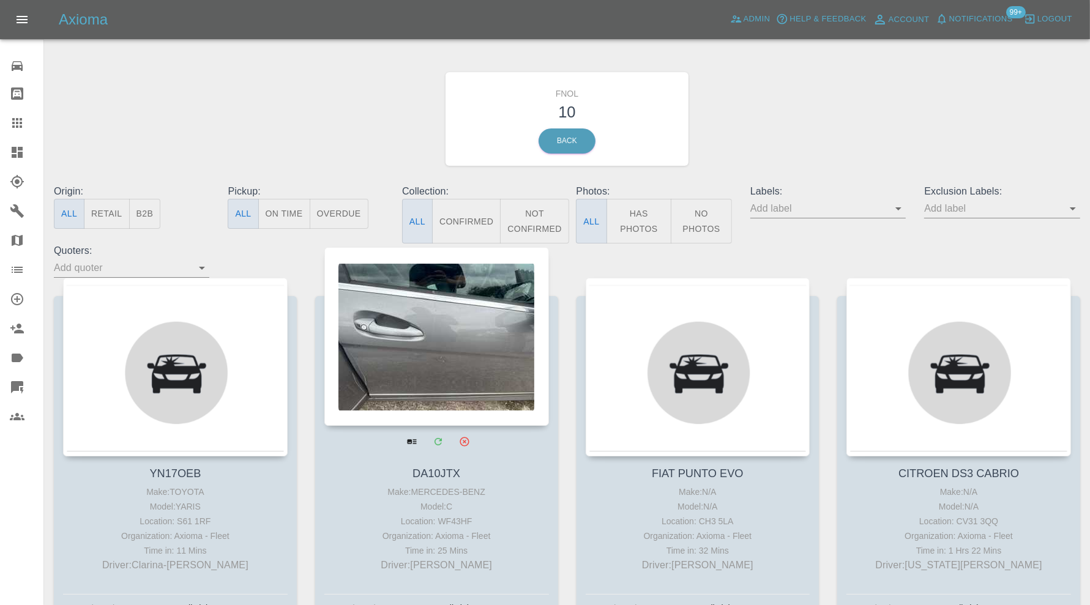
click at [439, 374] on div at bounding box center [436, 336] width 225 height 179
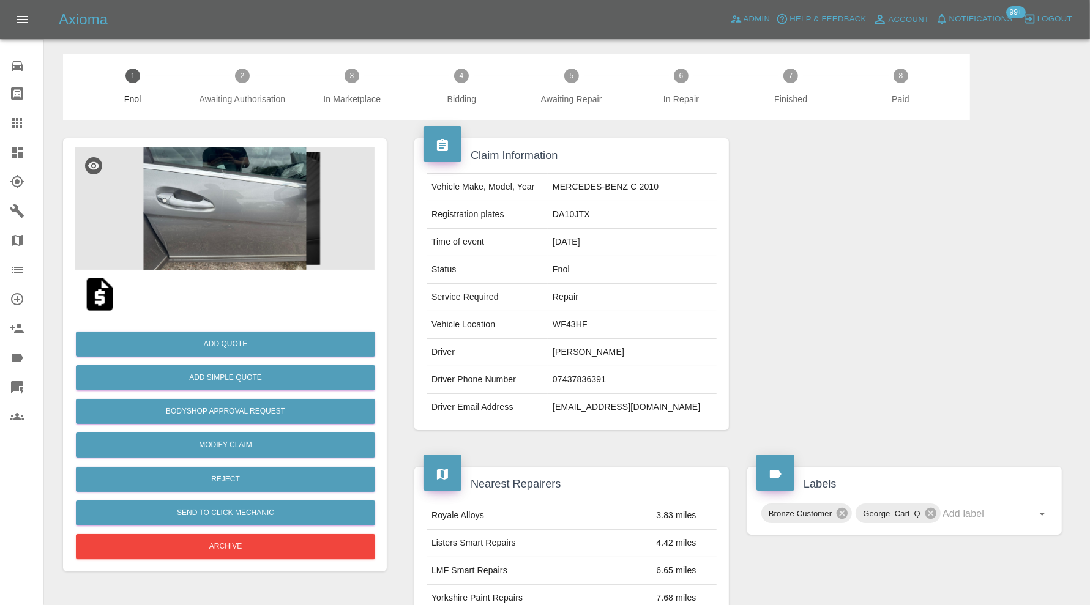
click at [245, 201] on img at bounding box center [224, 209] width 299 height 122
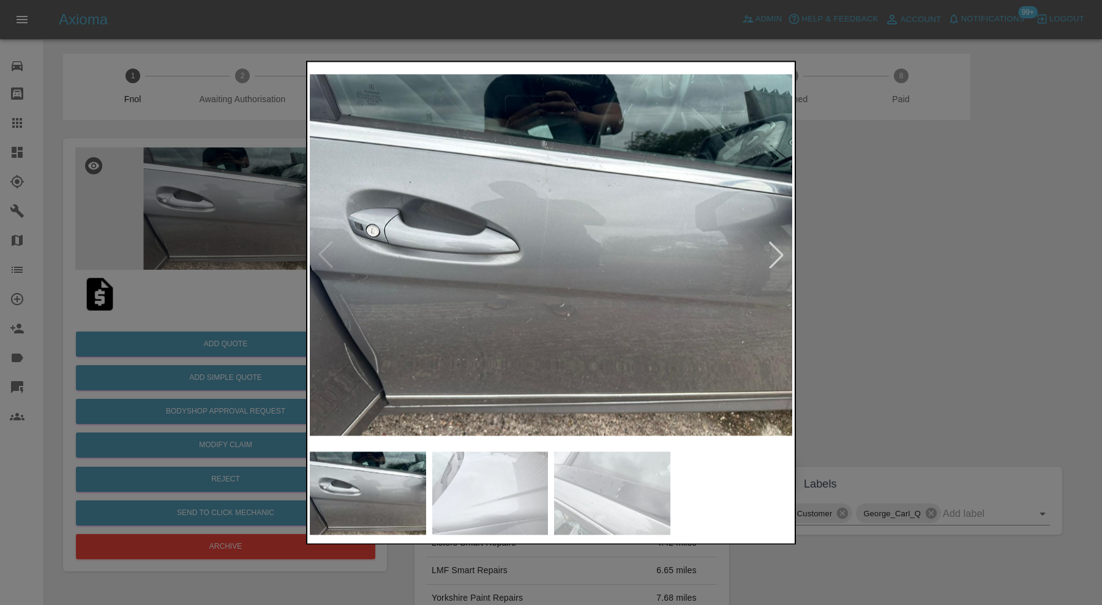
click at [503, 484] on img at bounding box center [490, 493] width 116 height 83
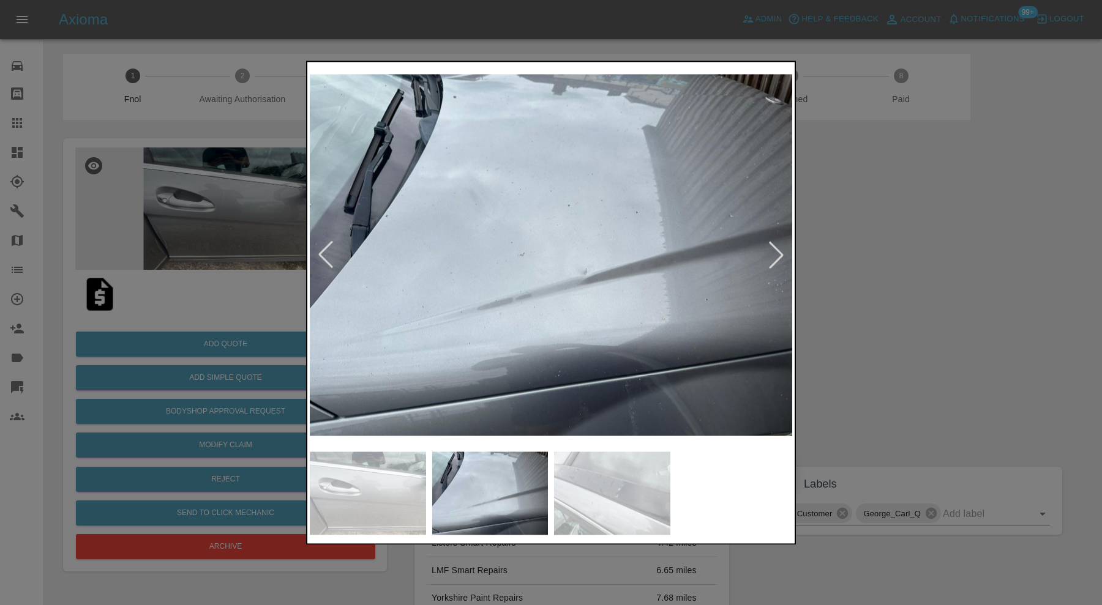
click at [618, 514] on img at bounding box center [612, 493] width 116 height 83
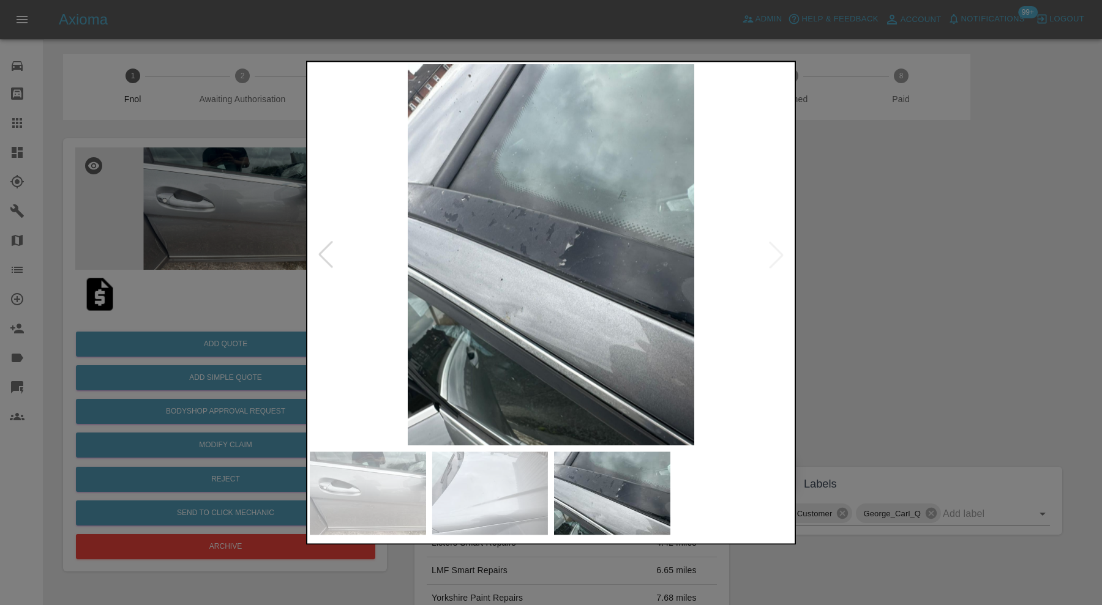
click at [383, 472] on img at bounding box center [368, 493] width 116 height 83
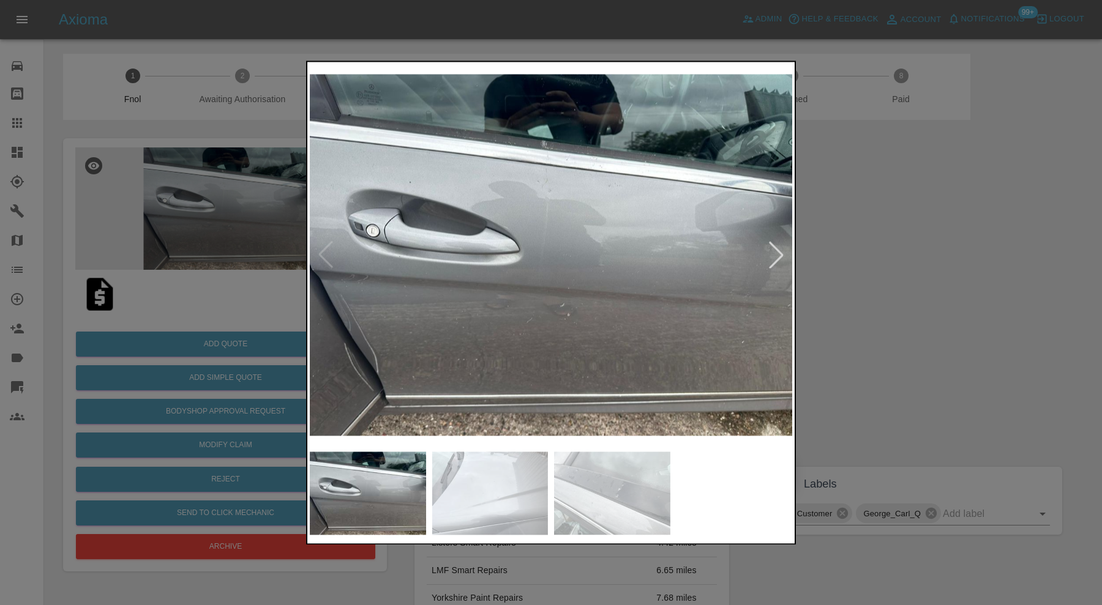
click at [899, 255] on div at bounding box center [551, 302] width 1102 height 605
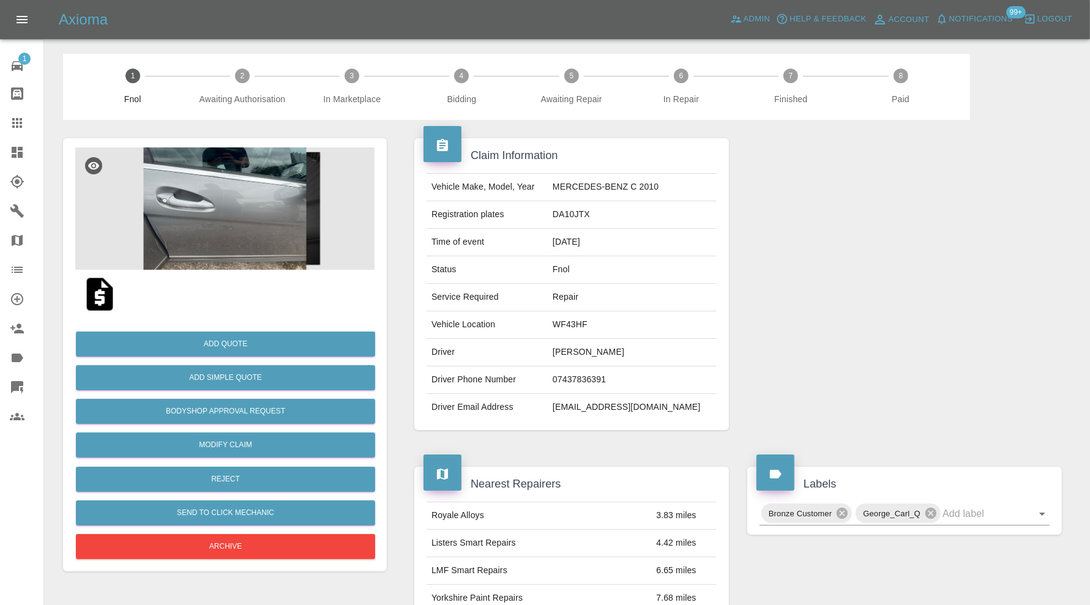
click at [241, 235] on img at bounding box center [224, 209] width 299 height 122
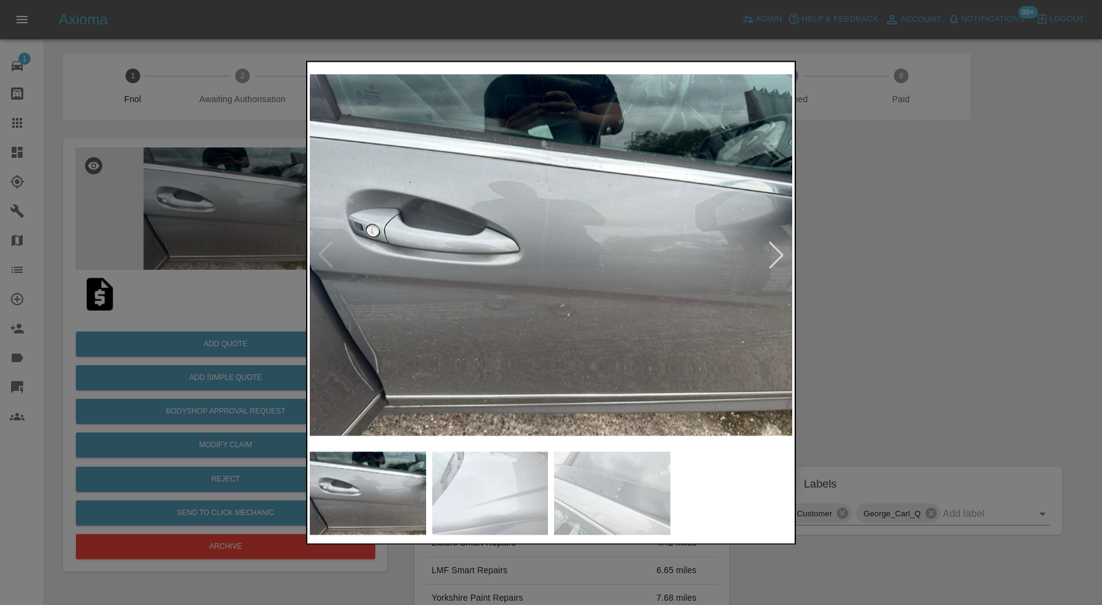
click at [479, 489] on img at bounding box center [490, 493] width 116 height 83
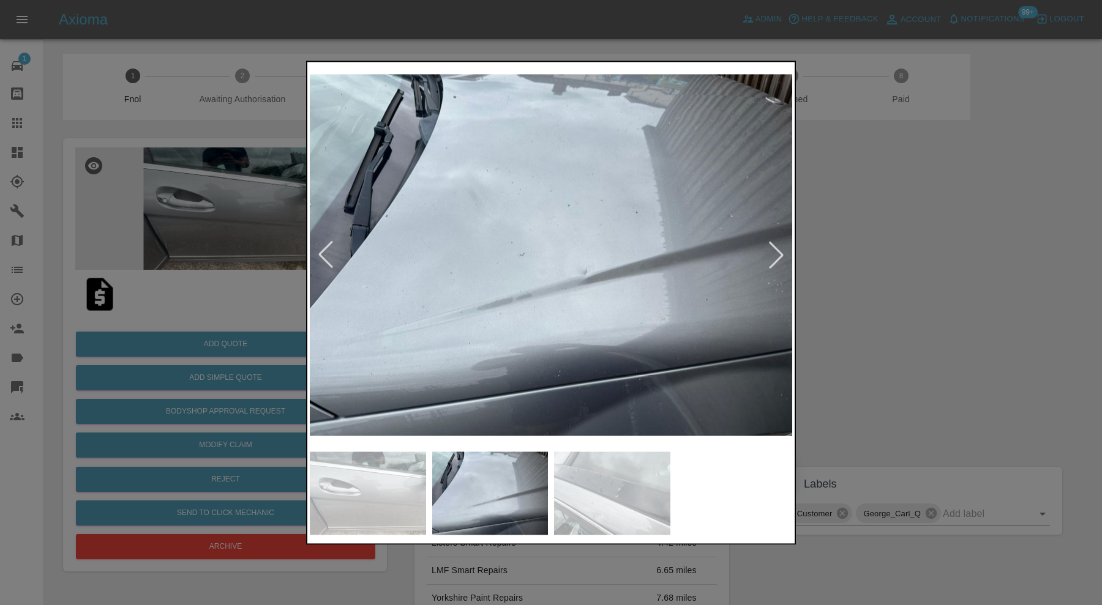
click at [610, 496] on img at bounding box center [612, 493] width 116 height 83
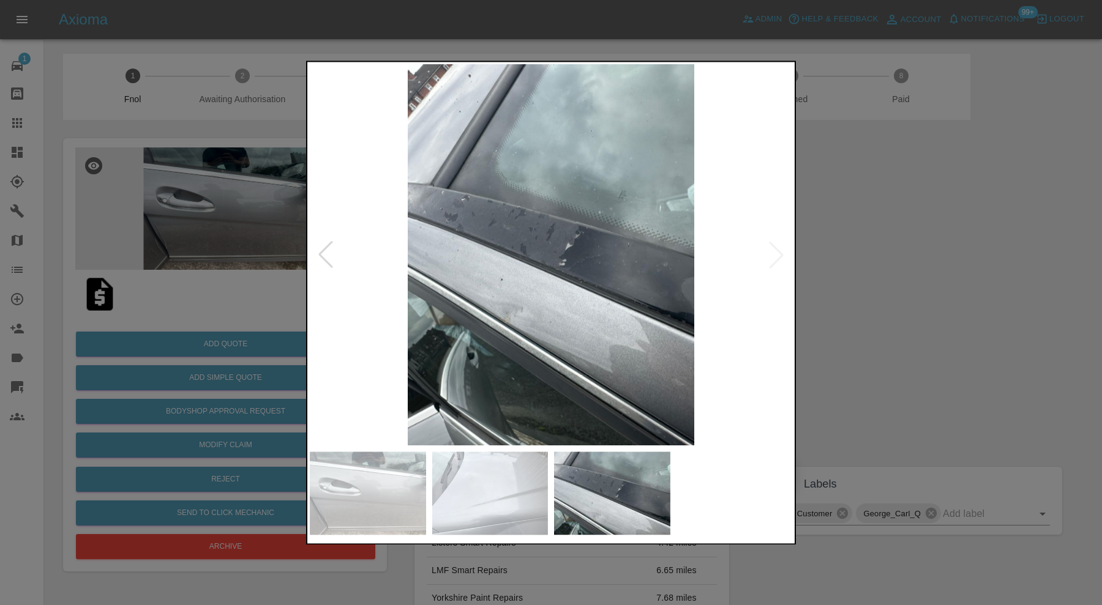
click at [504, 487] on img at bounding box center [490, 493] width 116 height 83
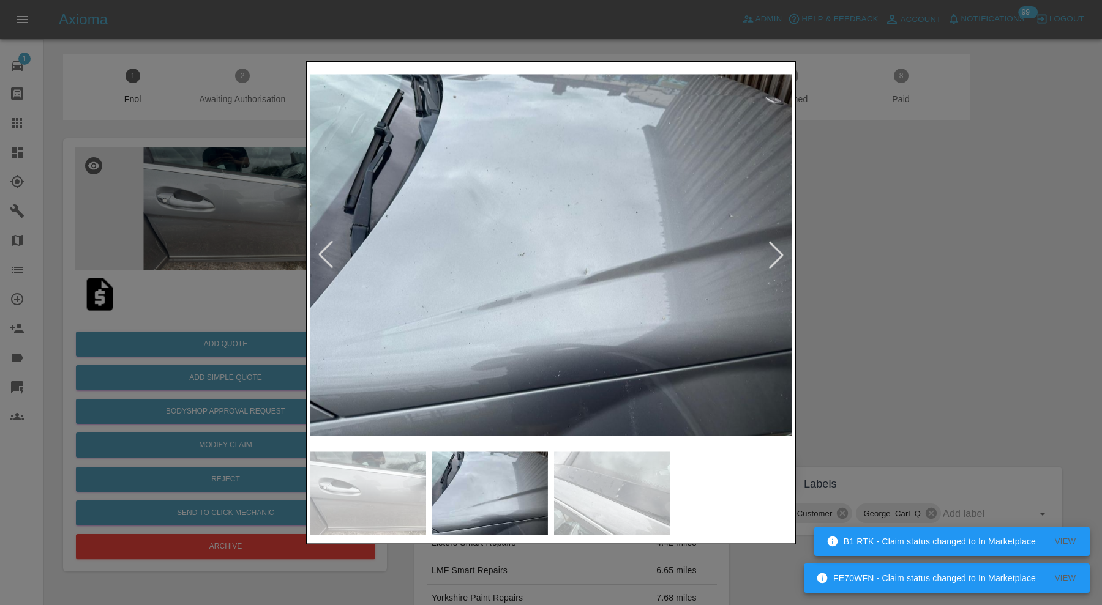
click at [820, 341] on div at bounding box center [551, 302] width 1102 height 605
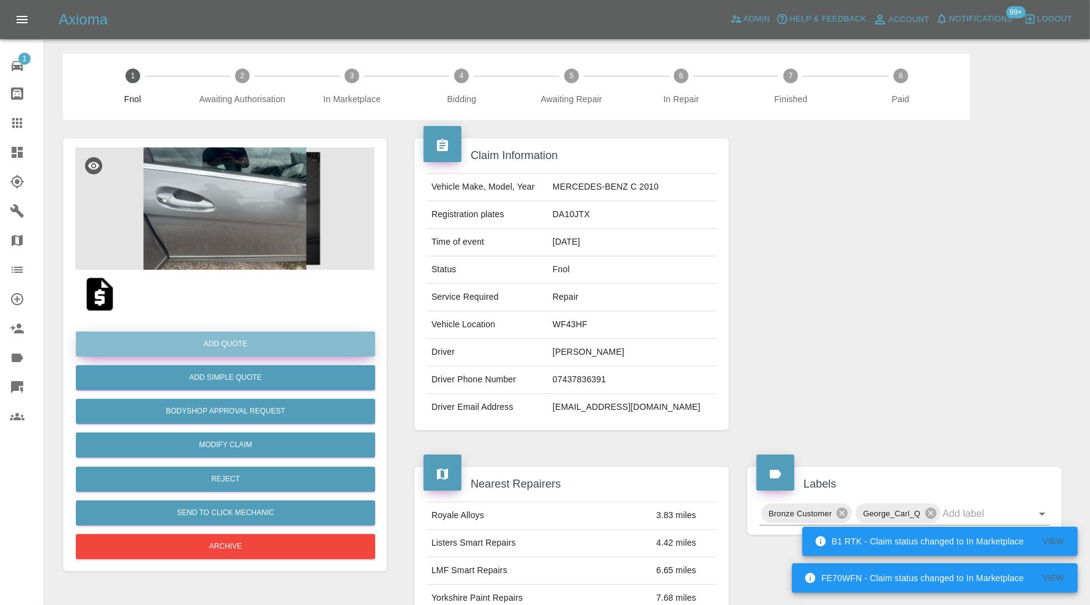
click at [218, 345] on button "Add Quote" at bounding box center [225, 344] width 299 height 25
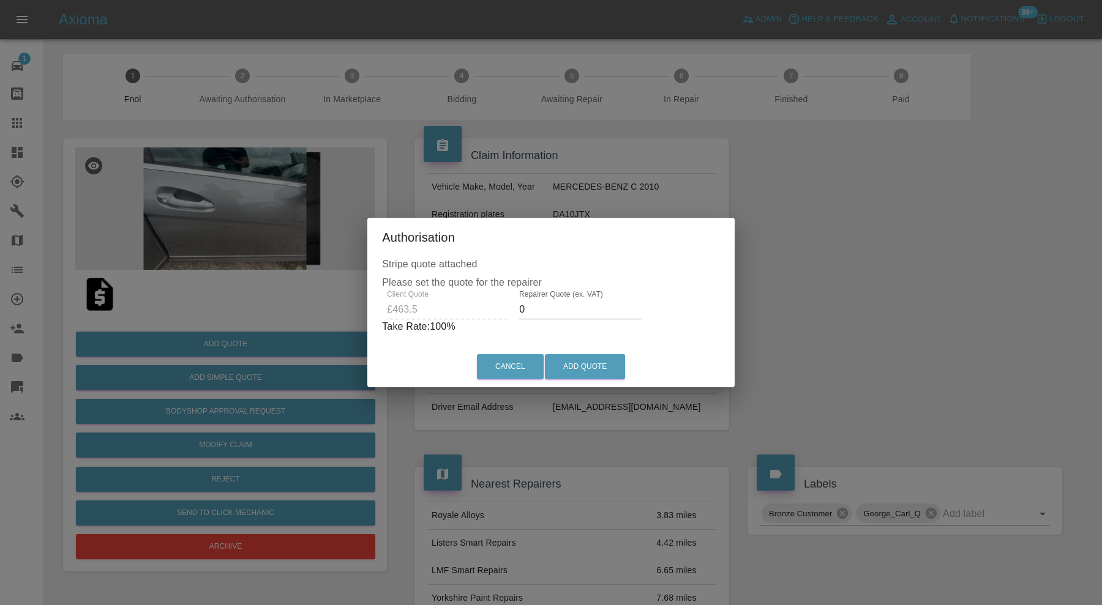
click at [549, 302] on input "0" at bounding box center [580, 310] width 122 height 20
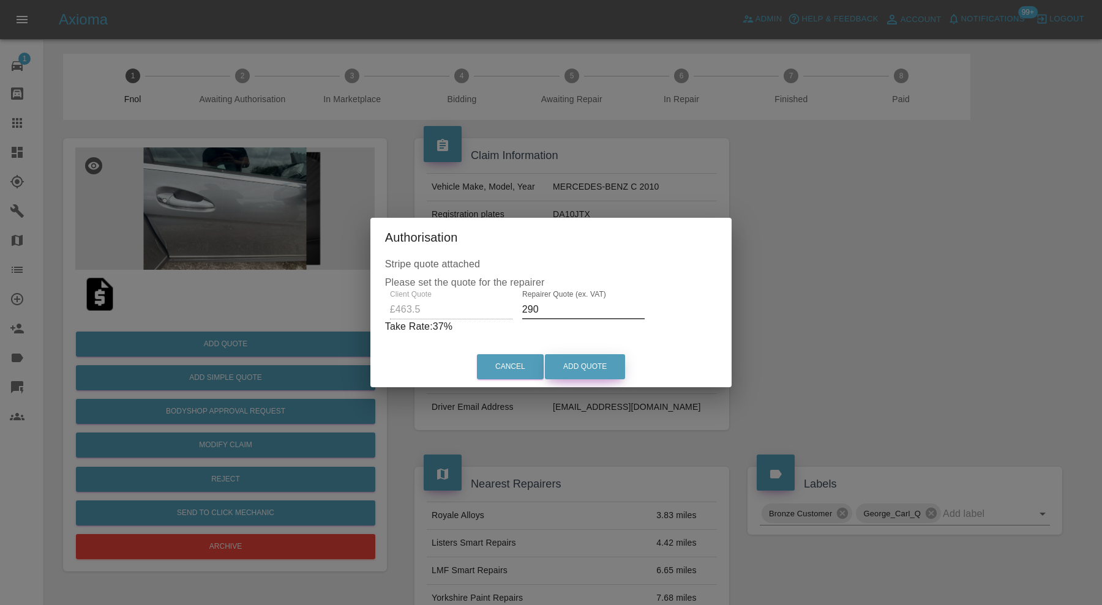
type input "290"
click at [583, 360] on button "Add Quote" at bounding box center [585, 366] width 80 height 25
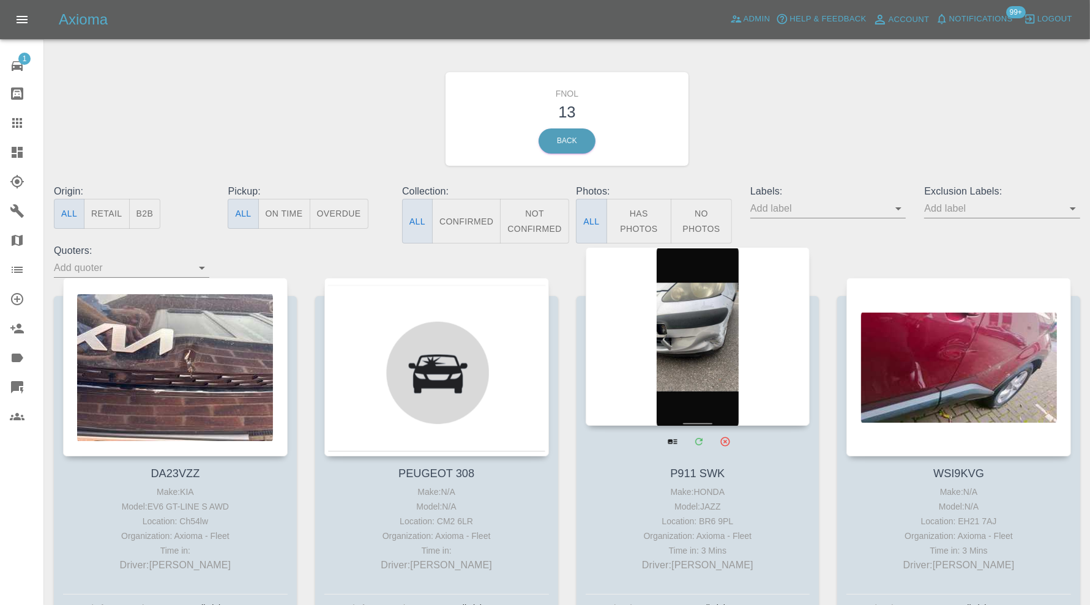
click at [699, 356] on div at bounding box center [698, 336] width 225 height 179
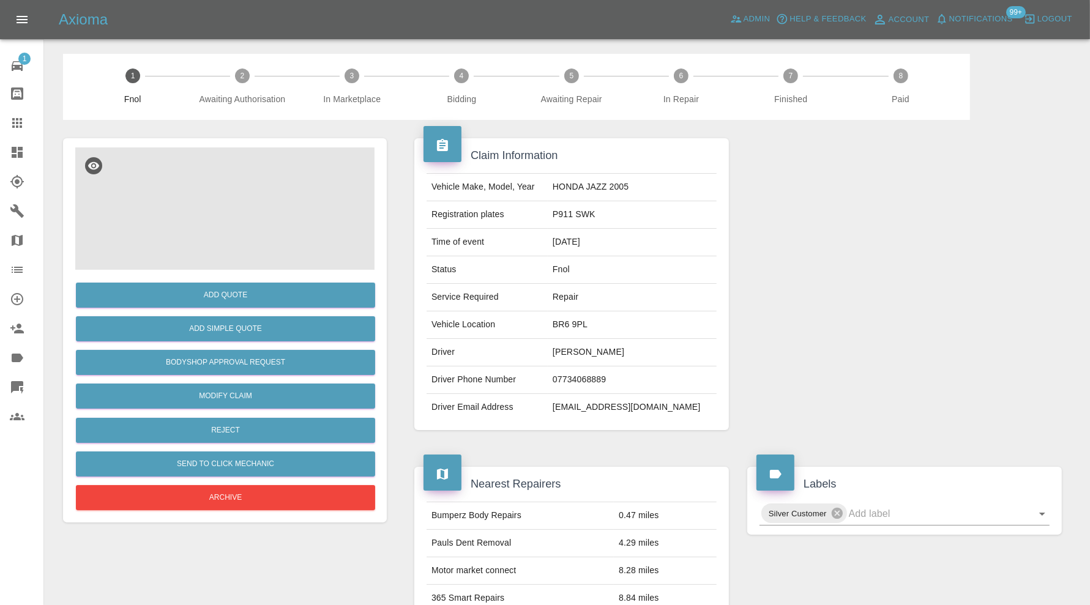
click at [230, 232] on img at bounding box center [224, 209] width 299 height 122
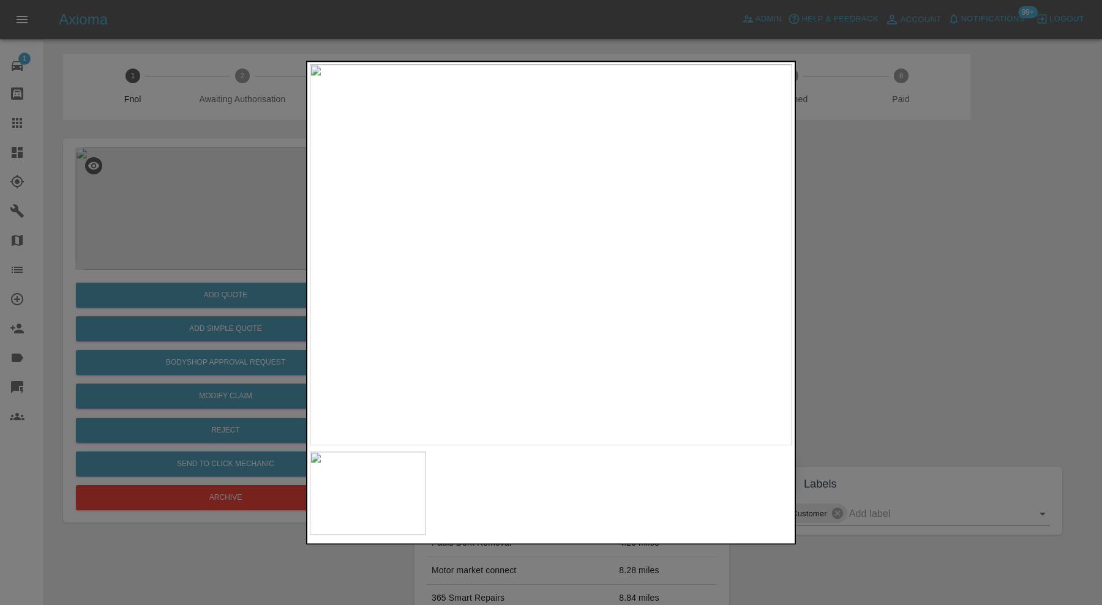
click at [539, 274] on img at bounding box center [551, 254] width 482 height 381
click at [729, 186] on img at bounding box center [606, 237] width 1447 height 1145
click at [912, 208] on div at bounding box center [551, 302] width 1102 height 605
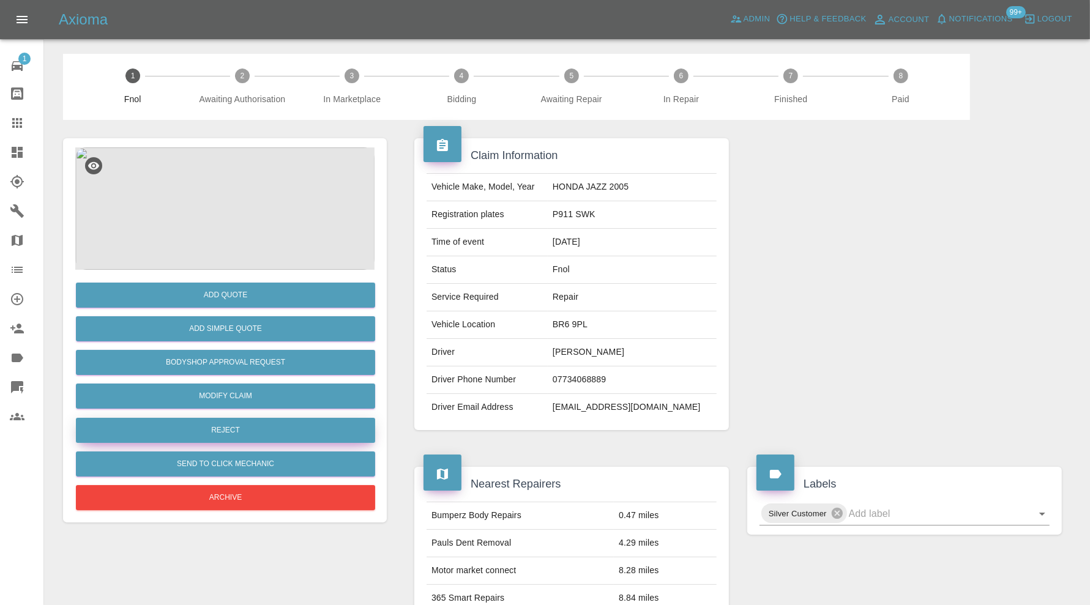
click at [319, 428] on button "Reject" at bounding box center [225, 430] width 299 height 25
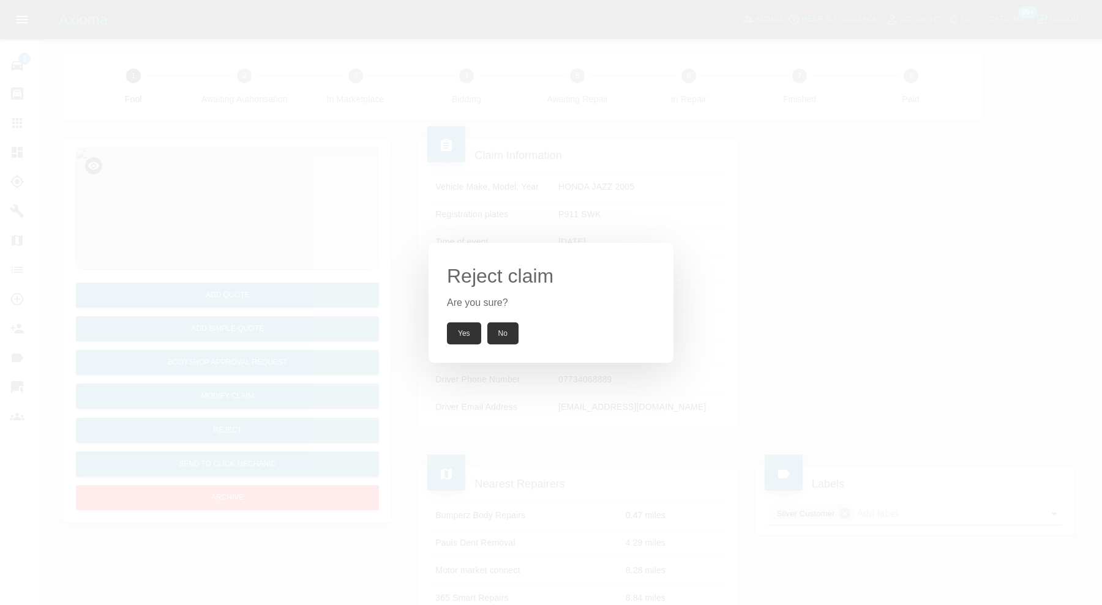
click at [465, 336] on button "Yes" at bounding box center [464, 334] width 34 height 22
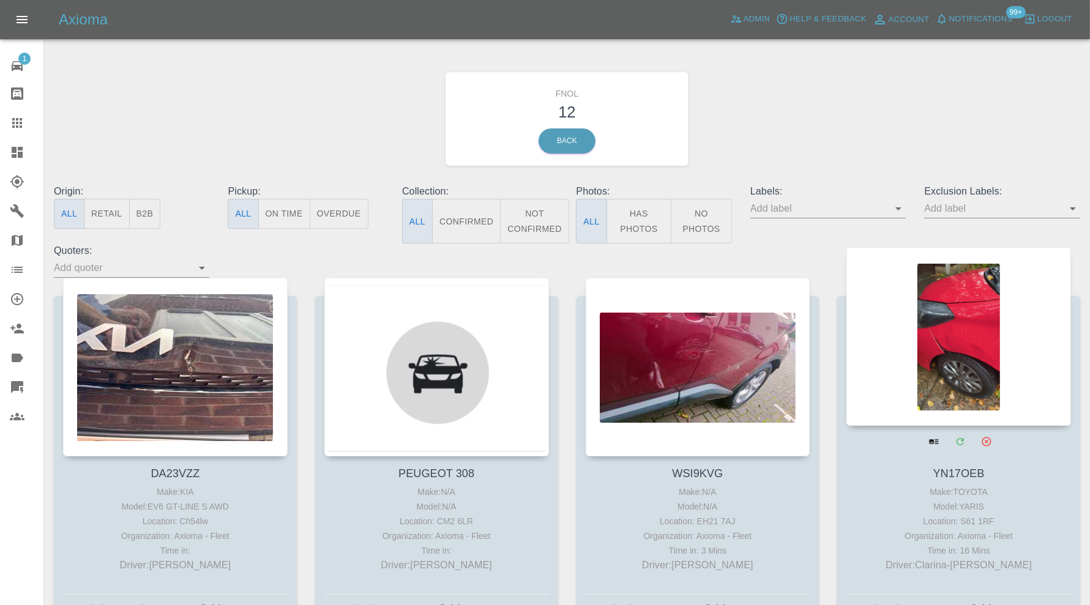
click at [958, 368] on div at bounding box center [959, 336] width 225 height 179
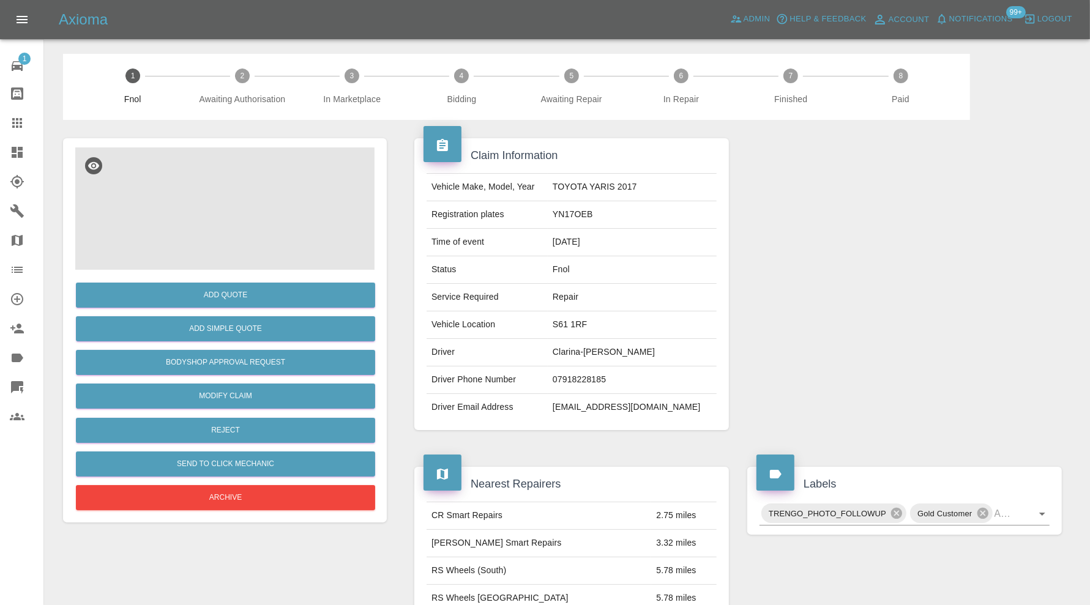
click at [204, 193] on img at bounding box center [224, 209] width 299 height 122
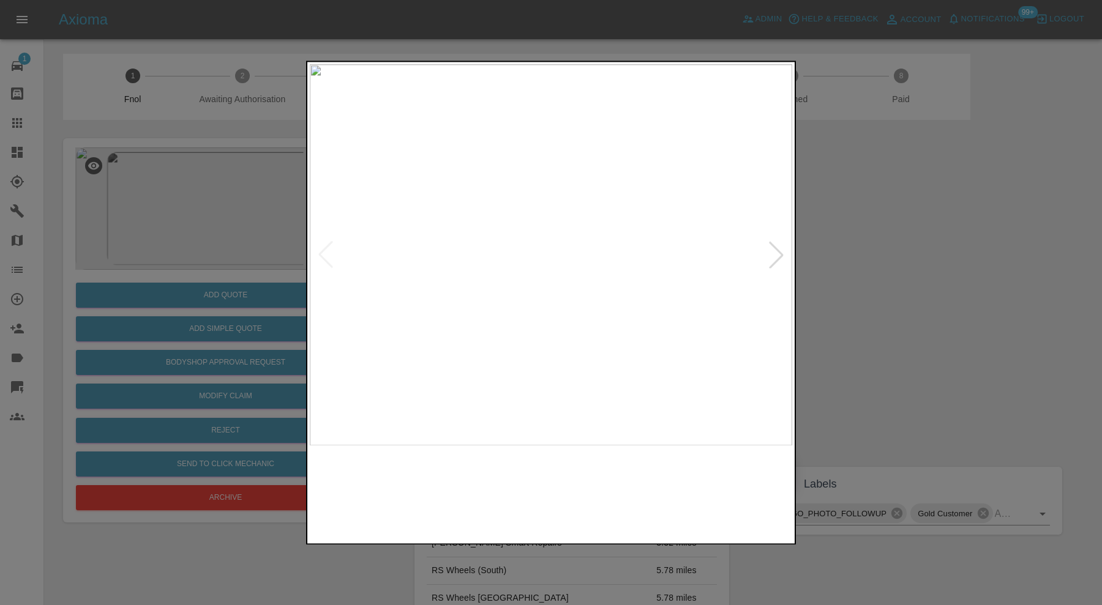
click at [496, 507] on img at bounding box center [490, 493] width 116 height 83
click at [1001, 309] on div at bounding box center [551, 302] width 1102 height 605
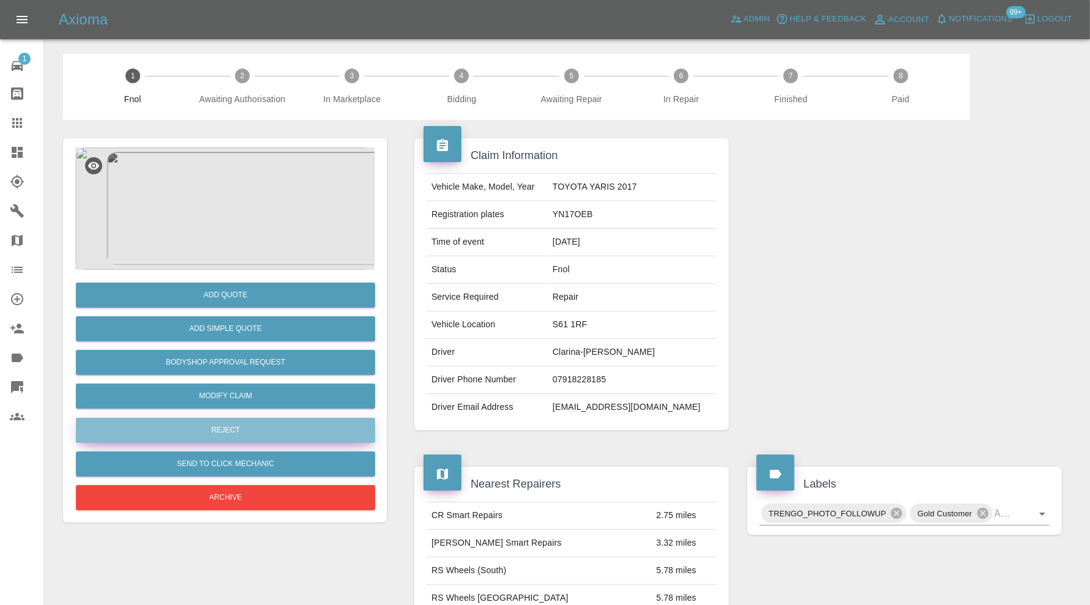
click at [365, 434] on button "Reject" at bounding box center [225, 430] width 299 height 25
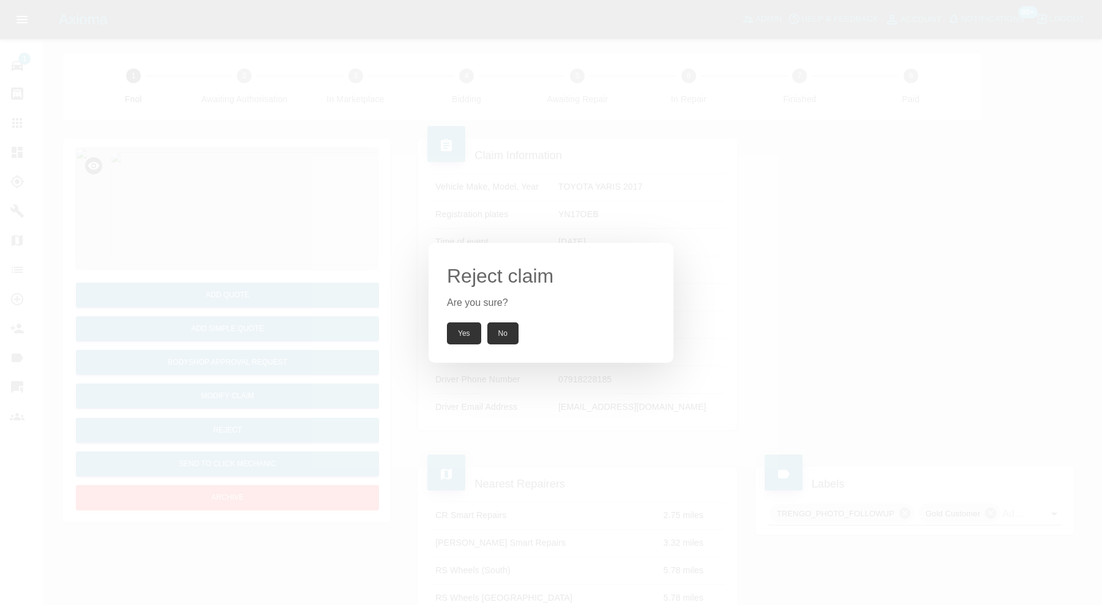
click at [464, 329] on button "Yes" at bounding box center [464, 334] width 34 height 22
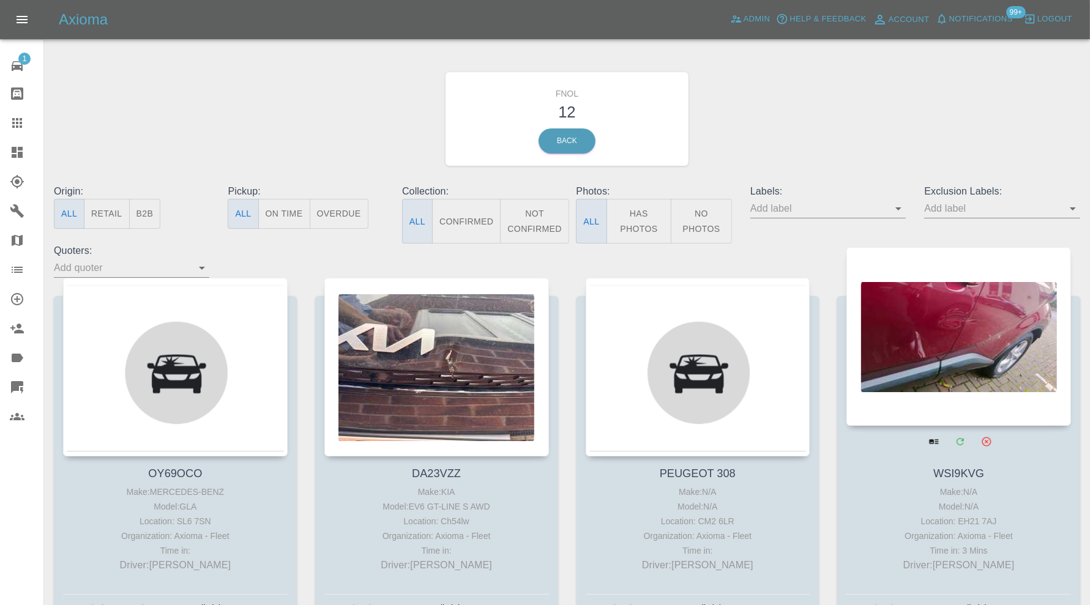
click at [961, 375] on div at bounding box center [959, 336] width 225 height 179
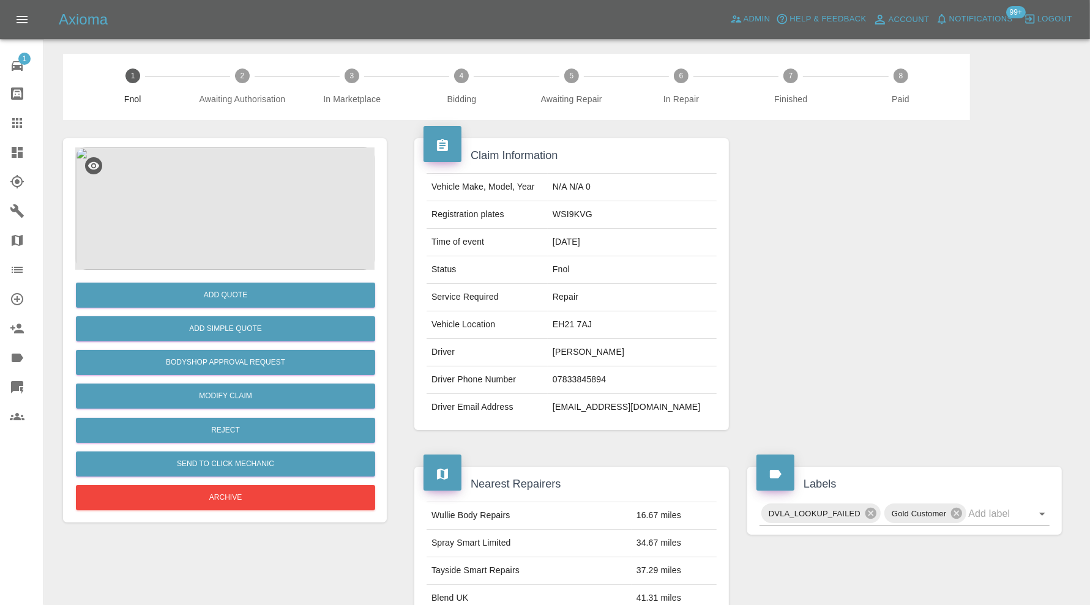
click at [196, 209] on img at bounding box center [224, 209] width 299 height 122
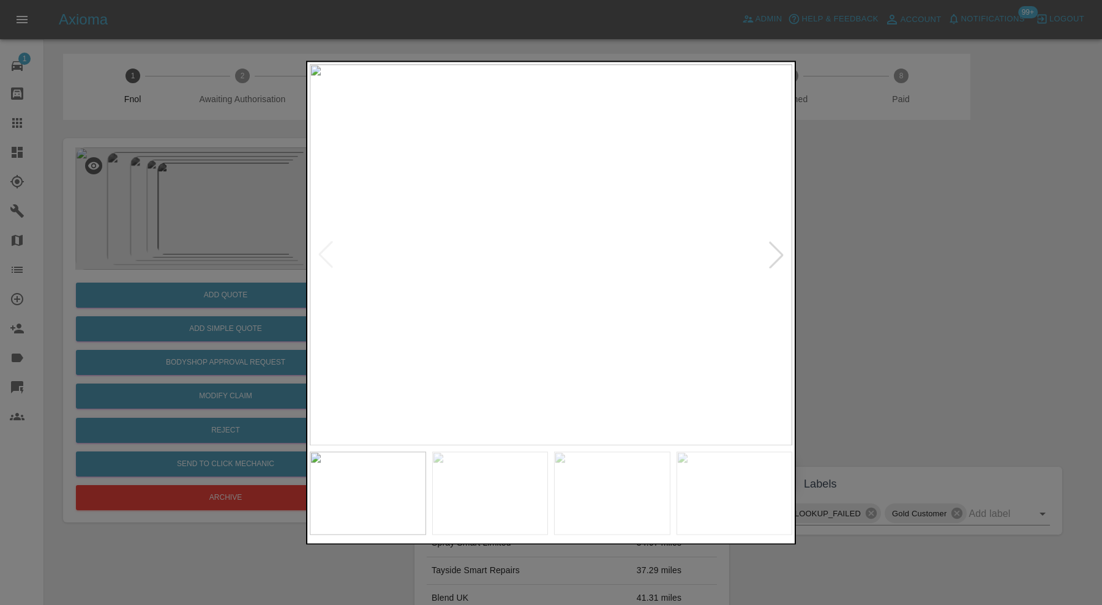
click at [787, 244] on div at bounding box center [776, 255] width 27 height 27
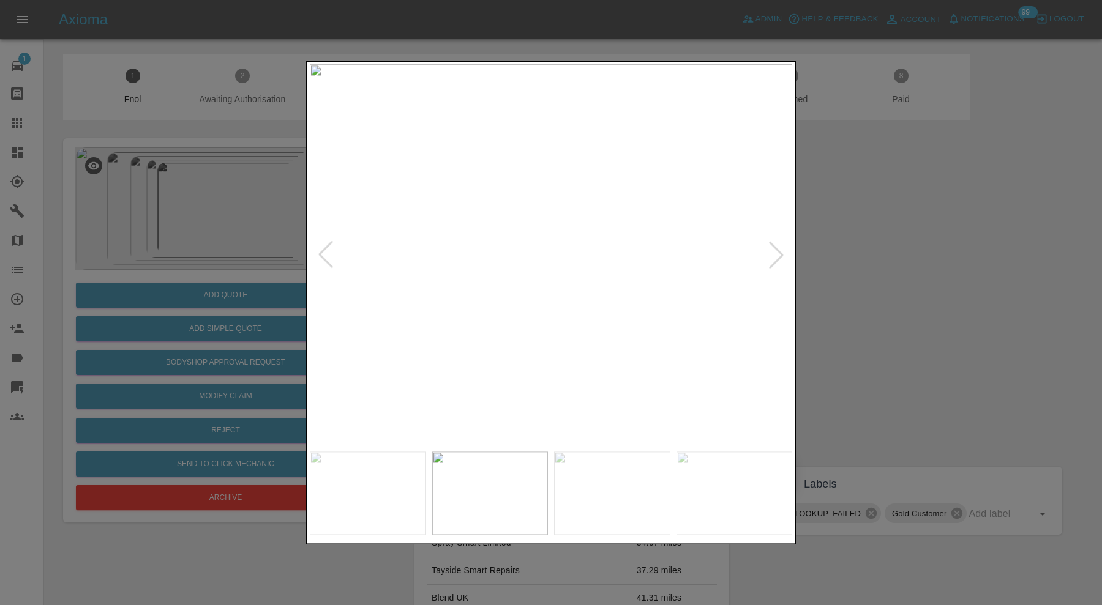
click at [787, 244] on div at bounding box center [776, 255] width 27 height 27
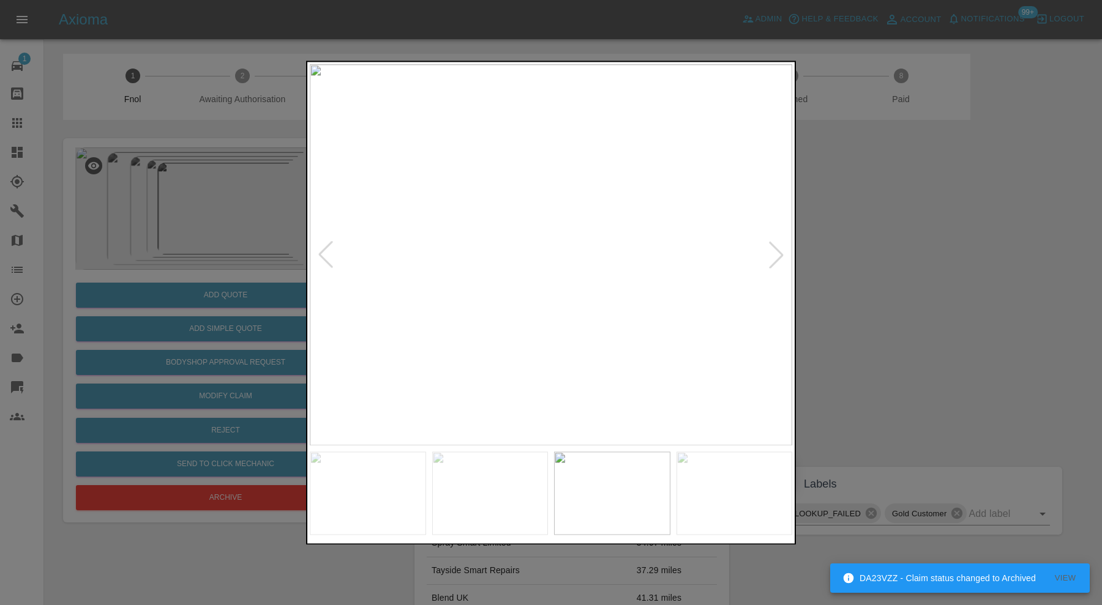
click at [787, 244] on div at bounding box center [776, 255] width 27 height 27
click at [787, 244] on img at bounding box center [551, 254] width 482 height 381
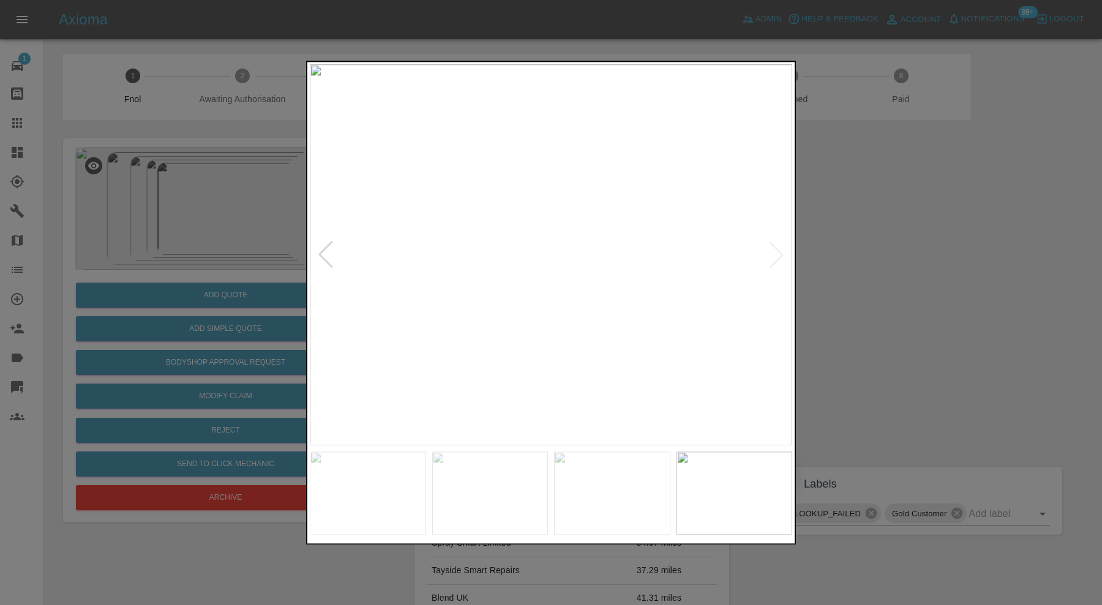
click at [889, 244] on div at bounding box center [551, 302] width 1102 height 605
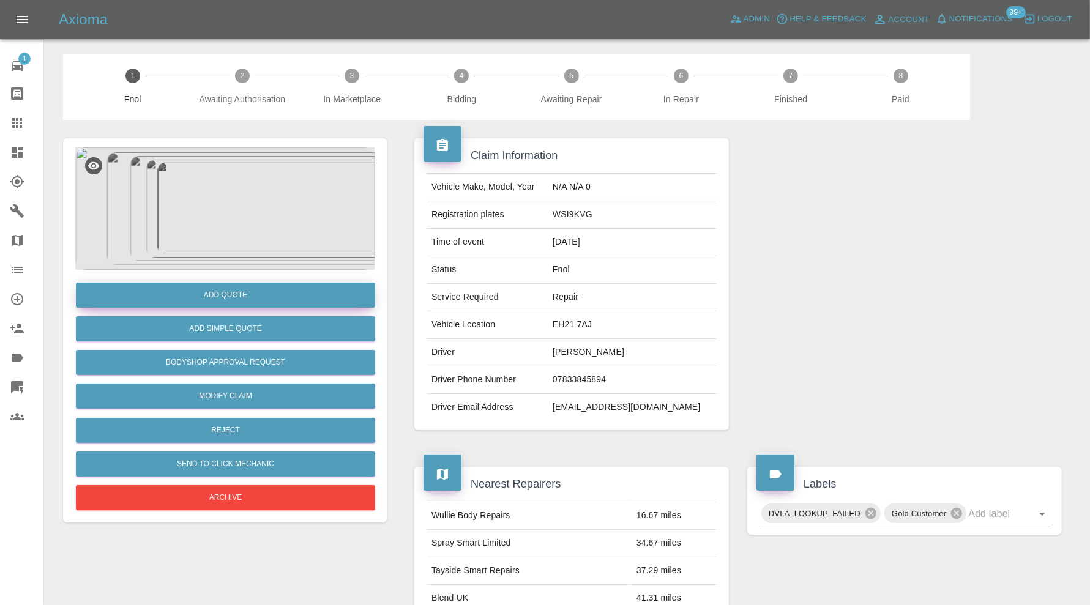
click at [304, 287] on button "Add Quote" at bounding box center [225, 295] width 299 height 25
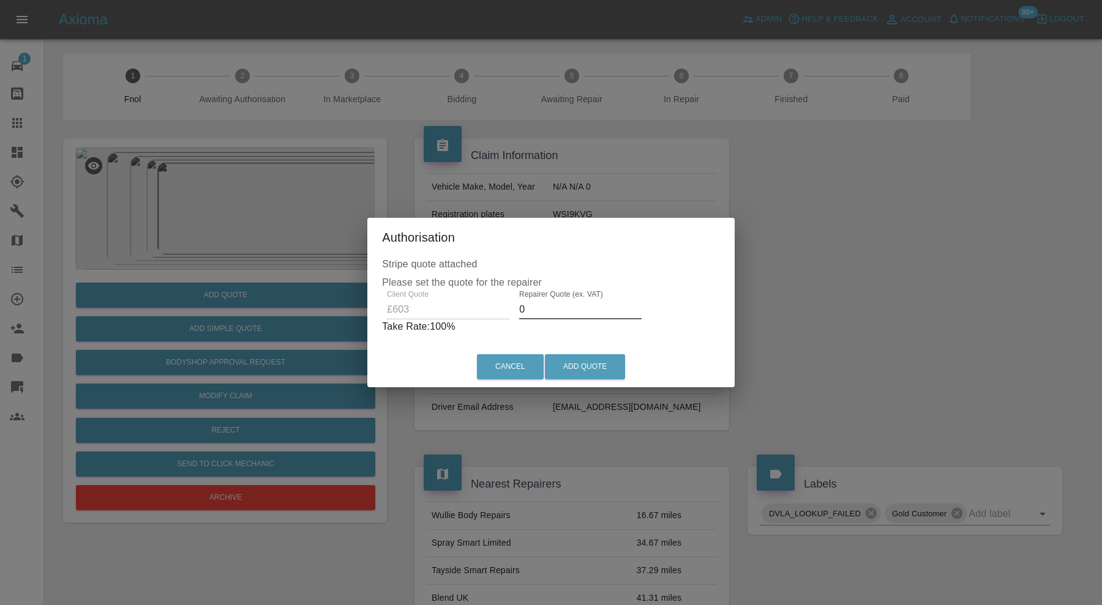
click at [560, 308] on input "0" at bounding box center [580, 310] width 122 height 20
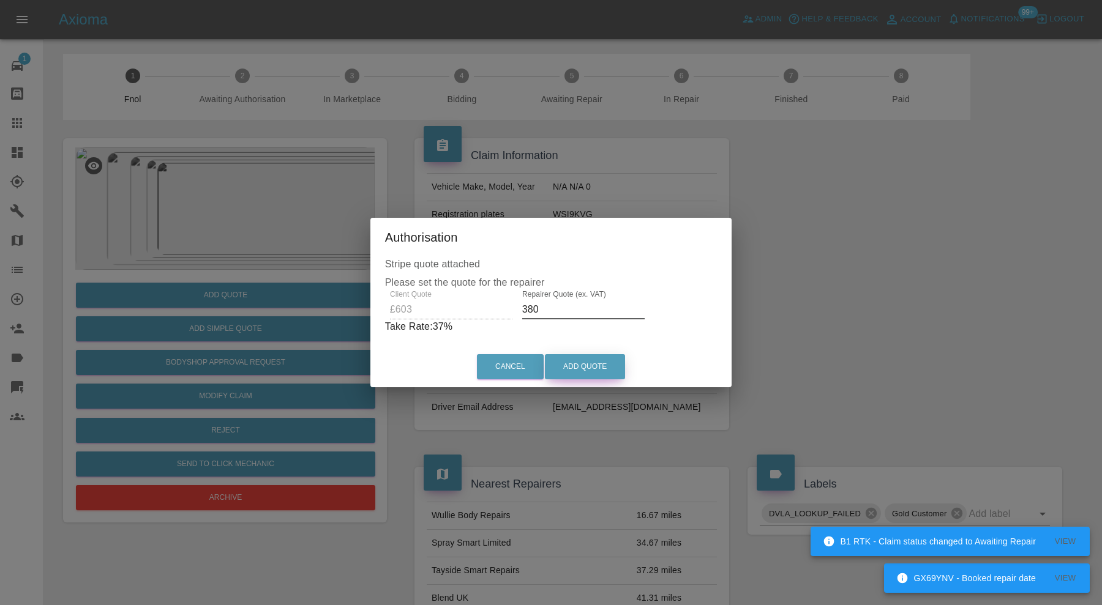
type input "380"
click at [604, 360] on button "Add Quote" at bounding box center [585, 366] width 80 height 25
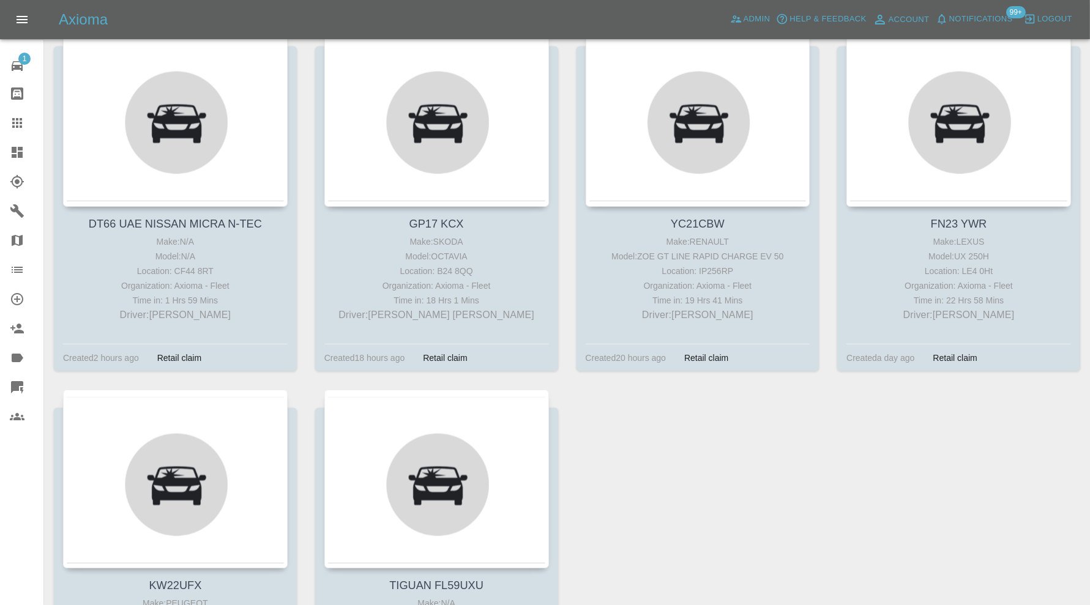
scroll to position [806, 0]
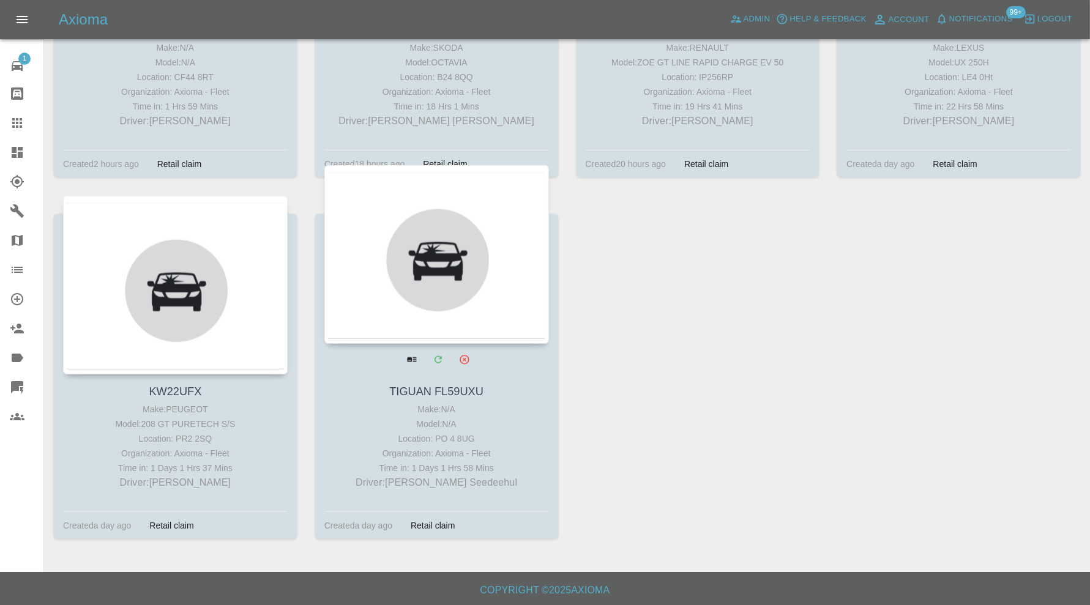
click at [472, 252] on div at bounding box center [436, 254] width 225 height 179
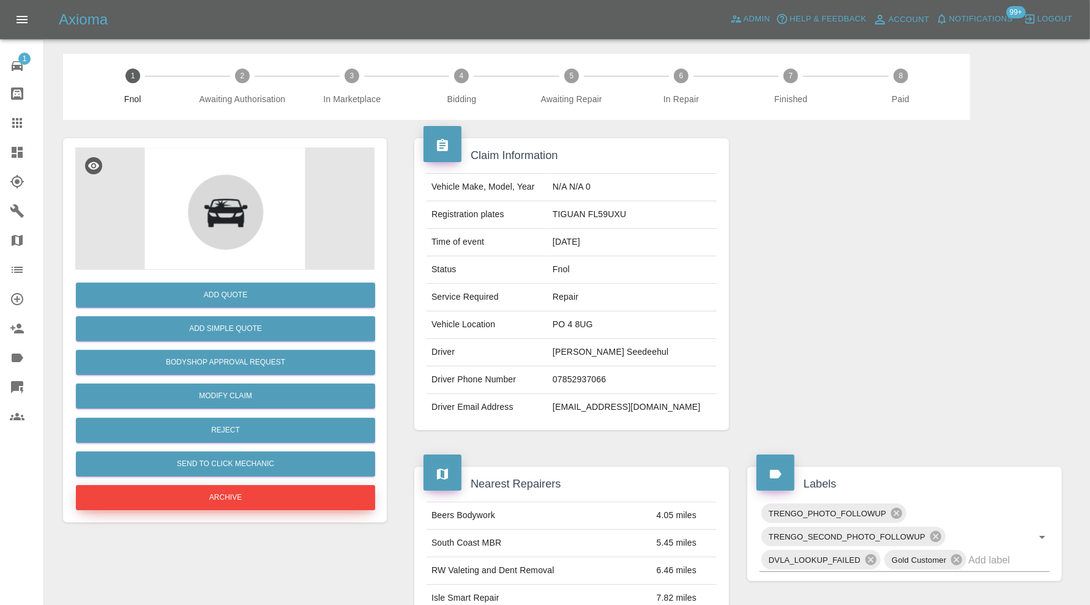
click at [270, 500] on button "Archive" at bounding box center [225, 497] width 299 height 25
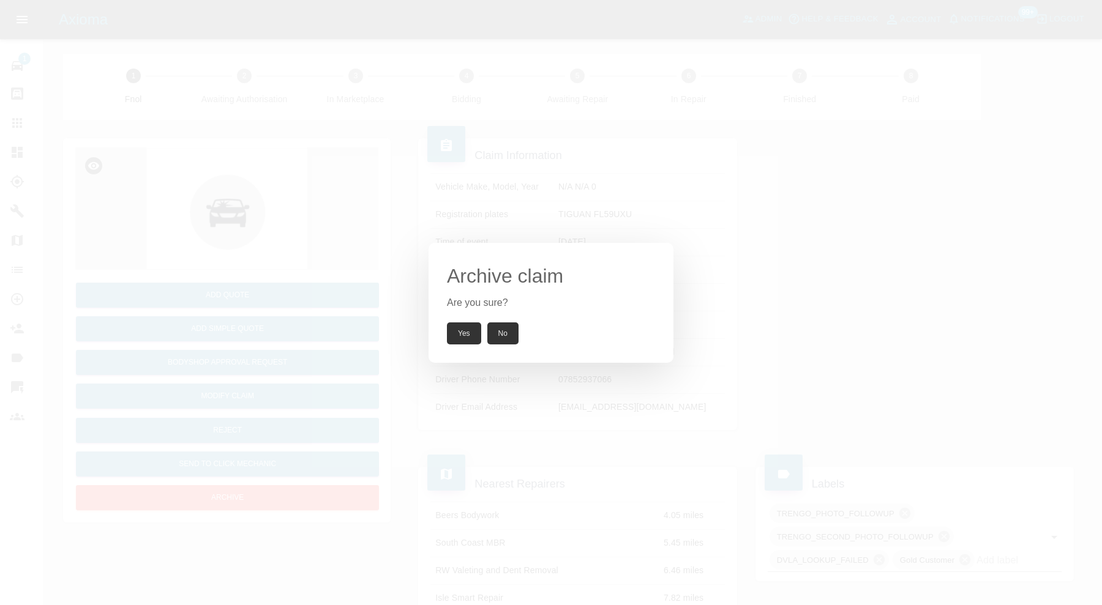
drag, startPoint x: 472, startPoint y: 329, endPoint x: 459, endPoint y: 329, distance: 12.9
click at [472, 329] on button "Yes" at bounding box center [464, 334] width 34 height 22
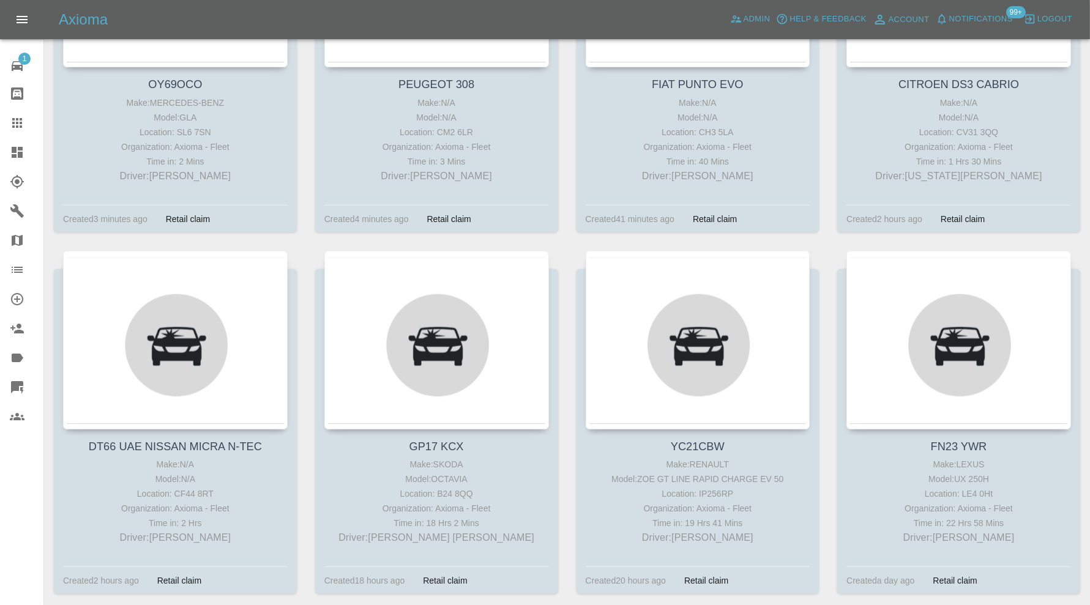
scroll to position [806, 0]
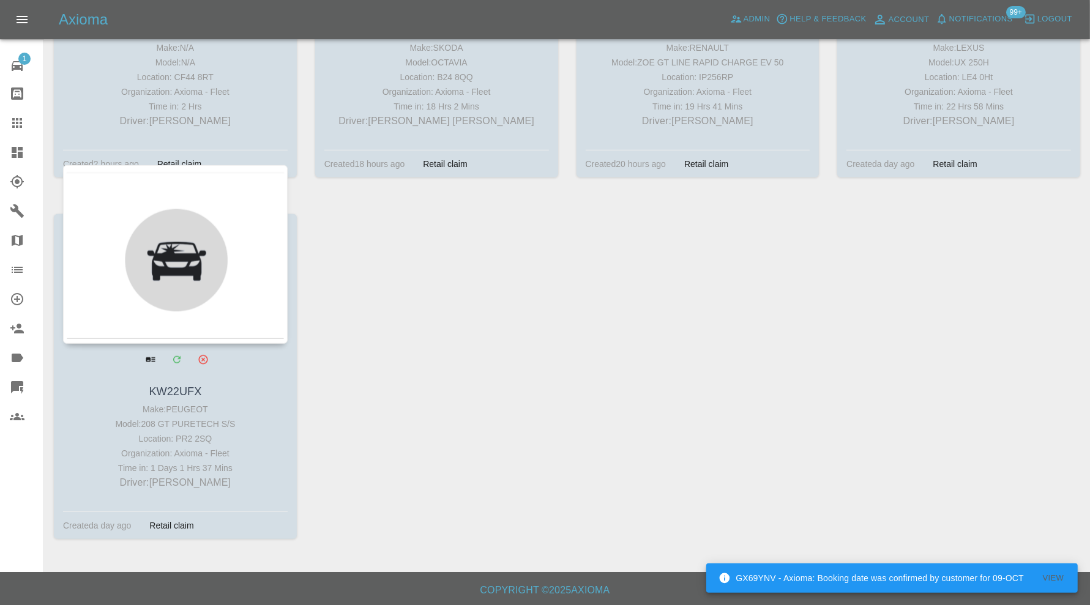
click at [162, 335] on div at bounding box center [175, 254] width 225 height 179
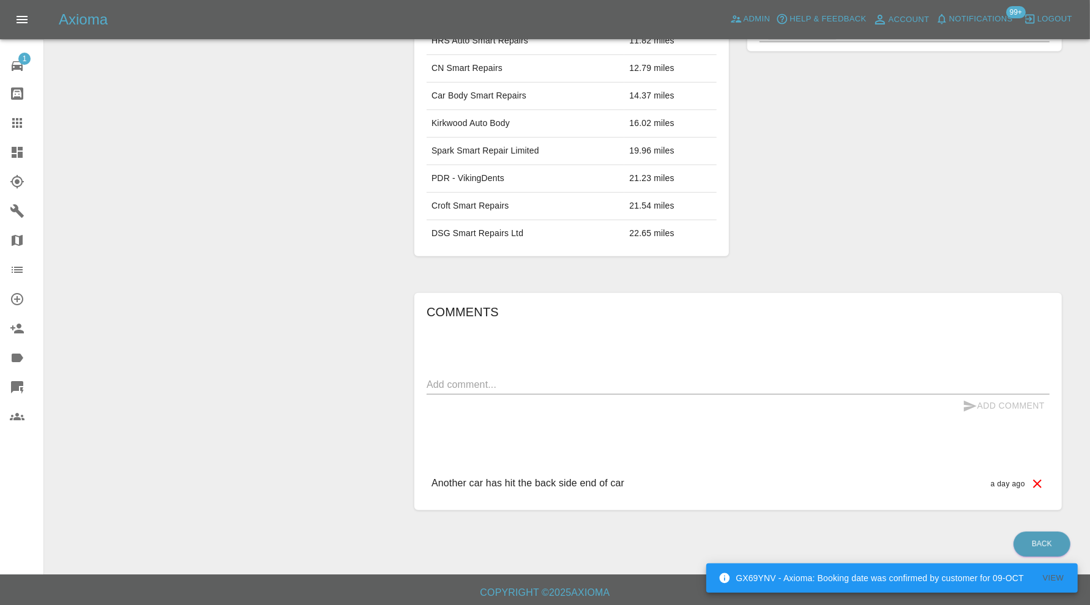
scroll to position [20, 0]
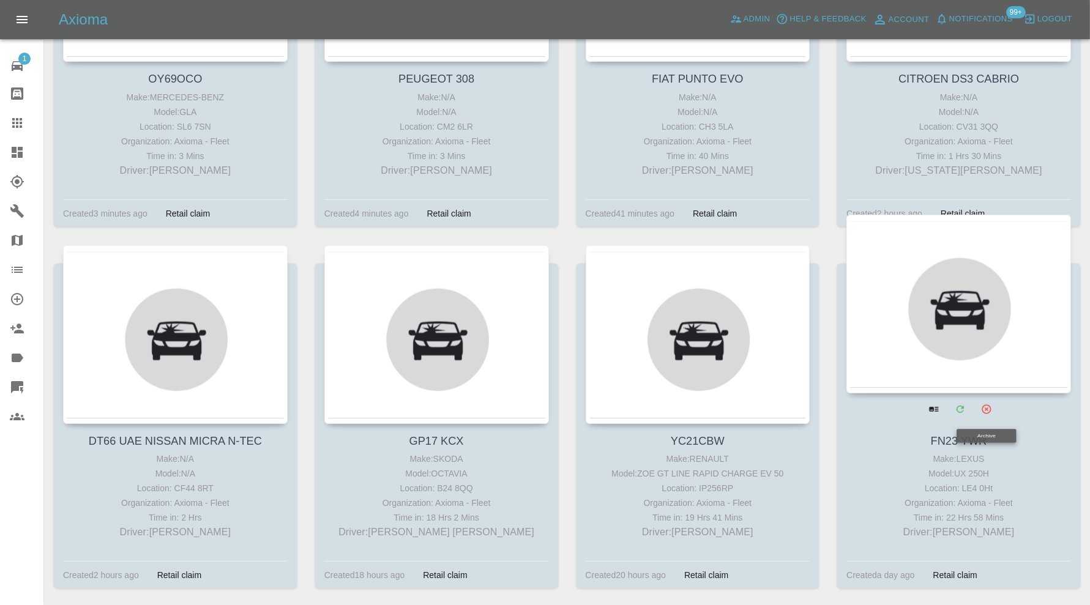
scroll to position [408, 0]
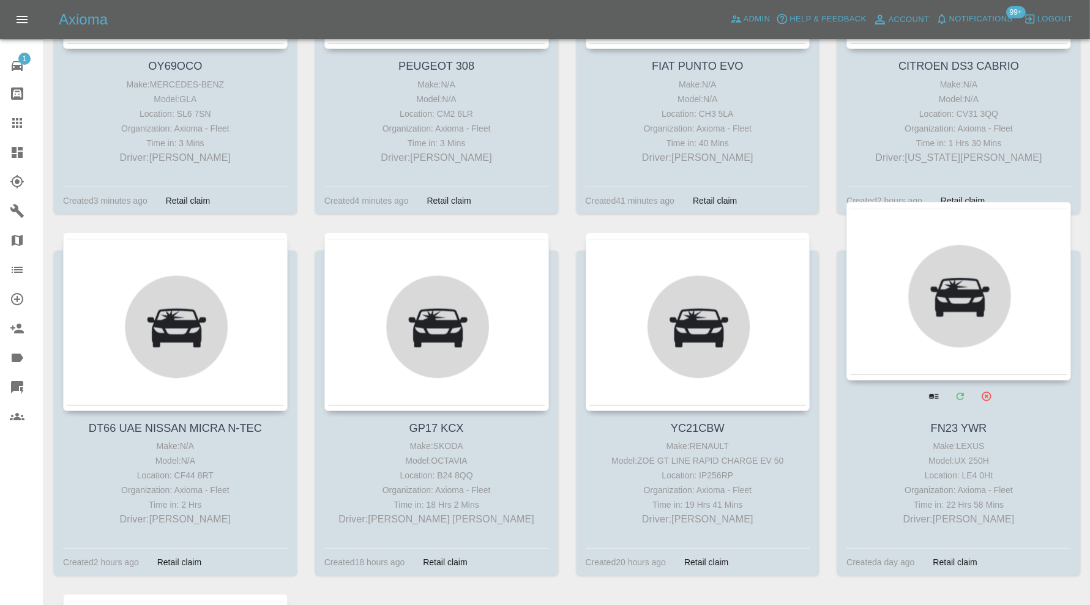
click at [975, 314] on div at bounding box center [959, 291] width 225 height 179
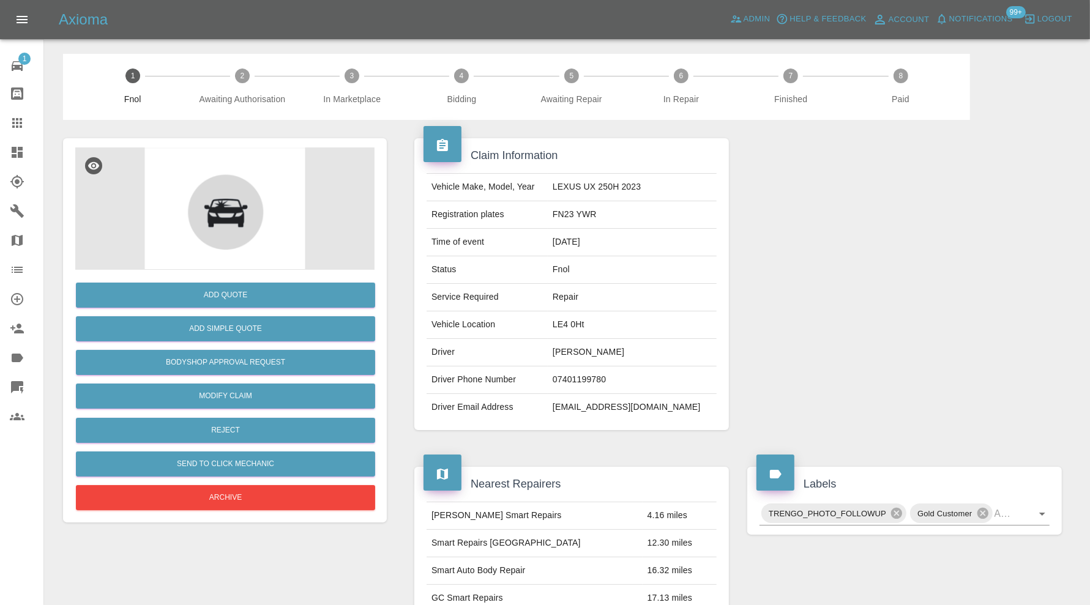
scroll to position [657, 0]
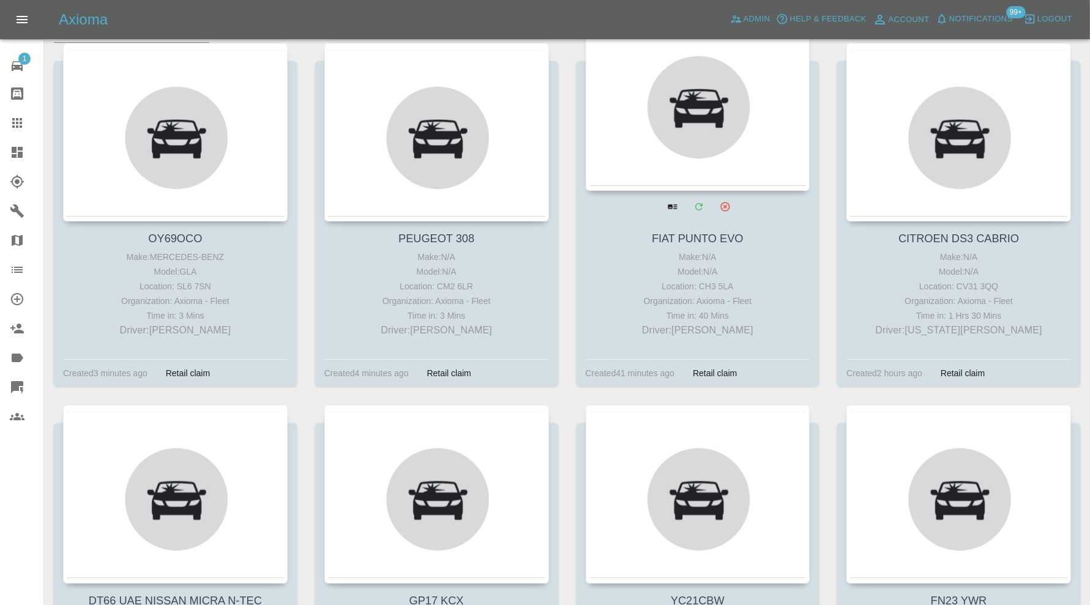
scroll to position [612, 0]
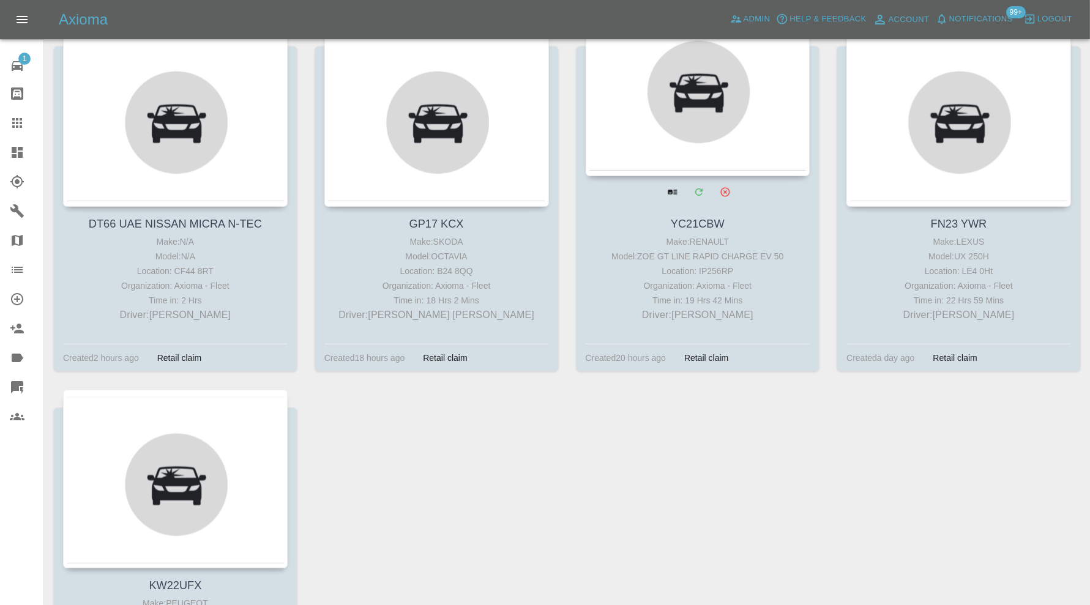
click at [708, 127] on div at bounding box center [698, 87] width 225 height 179
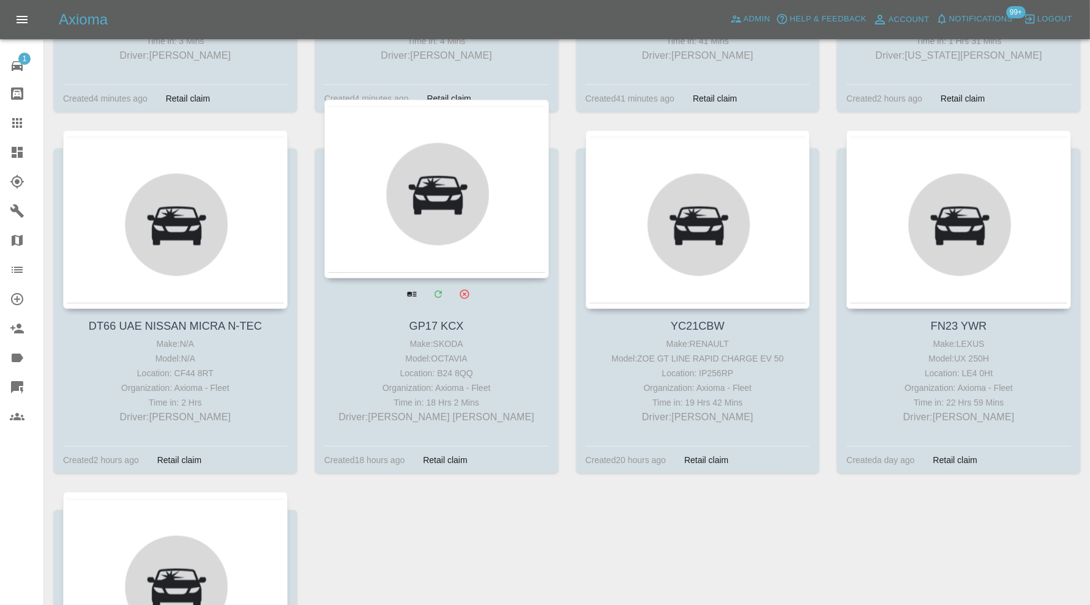
scroll to position [204, 0]
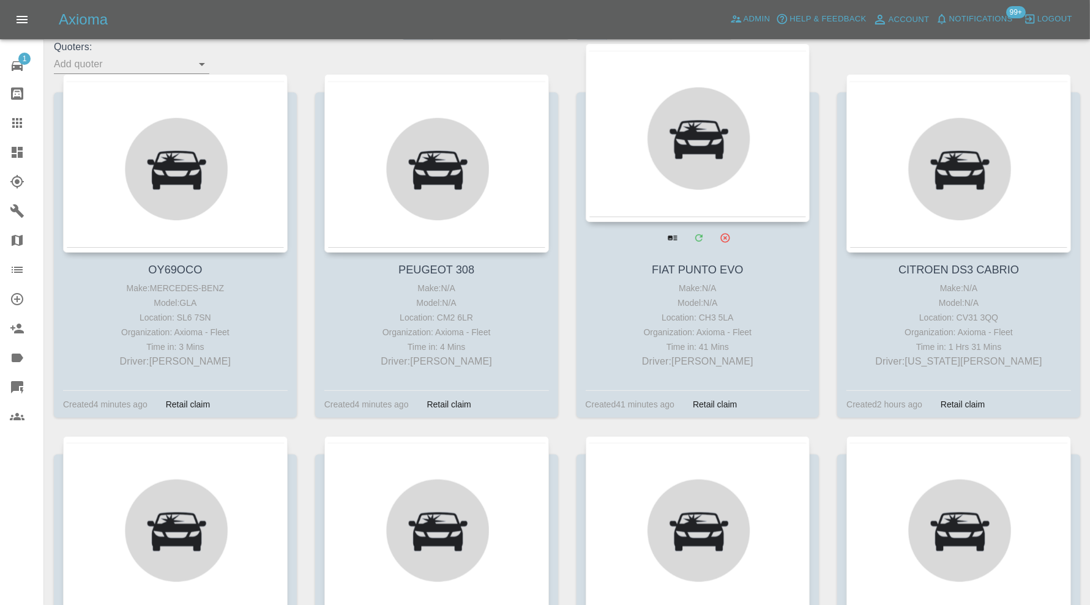
click at [717, 164] on div at bounding box center [698, 132] width 225 height 179
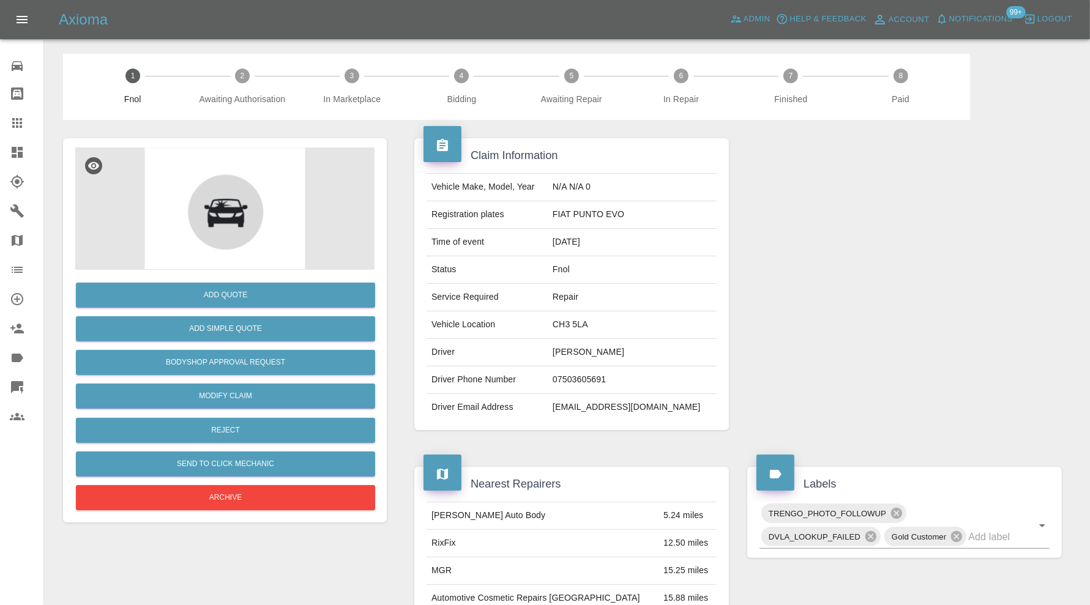
click at [24, 151] on div at bounding box center [27, 152] width 34 height 15
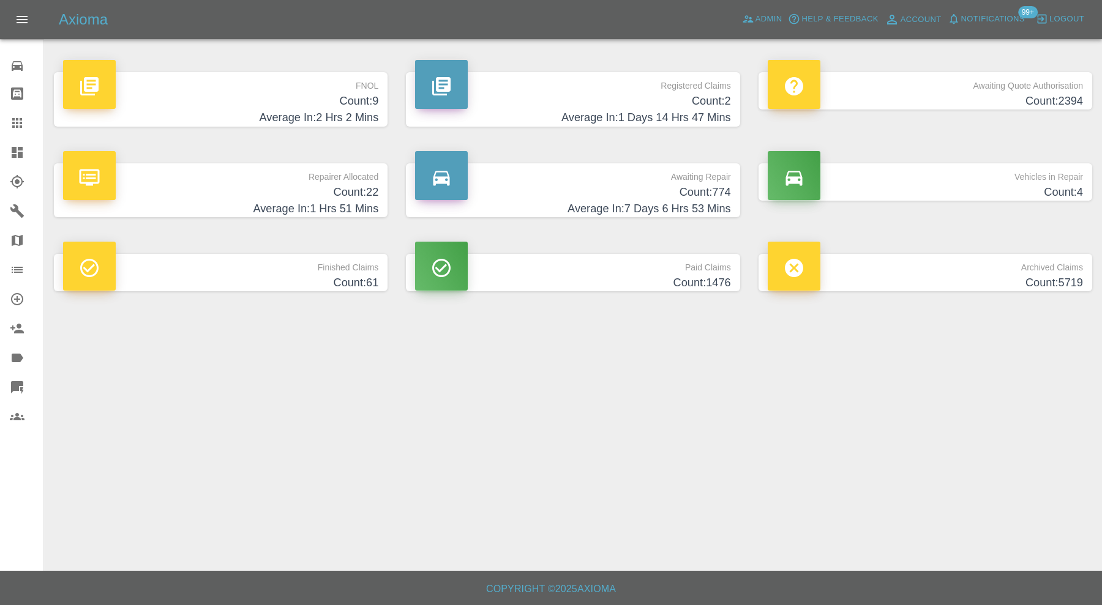
click at [506, 184] on h4 "Count: 774" at bounding box center [572, 192] width 315 height 17
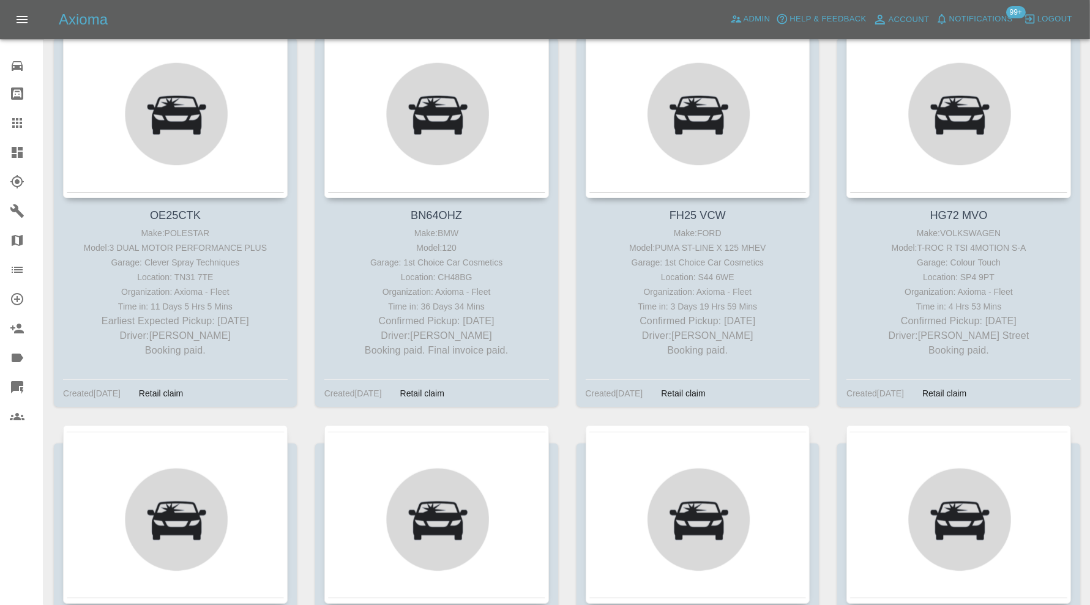
scroll to position [78512, 0]
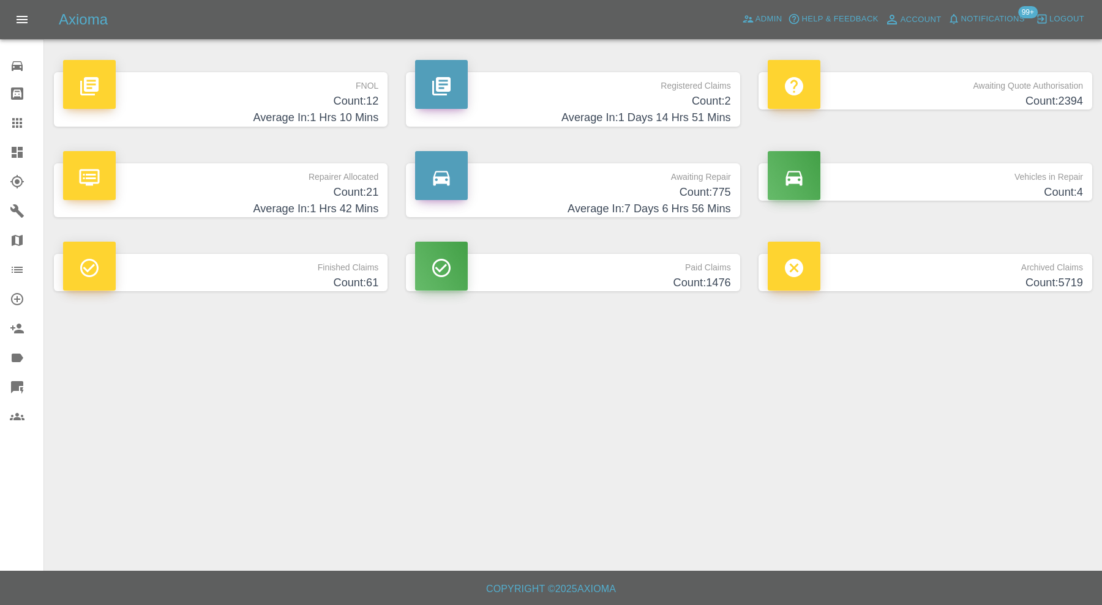
click at [24, 151] on div at bounding box center [27, 152] width 34 height 15
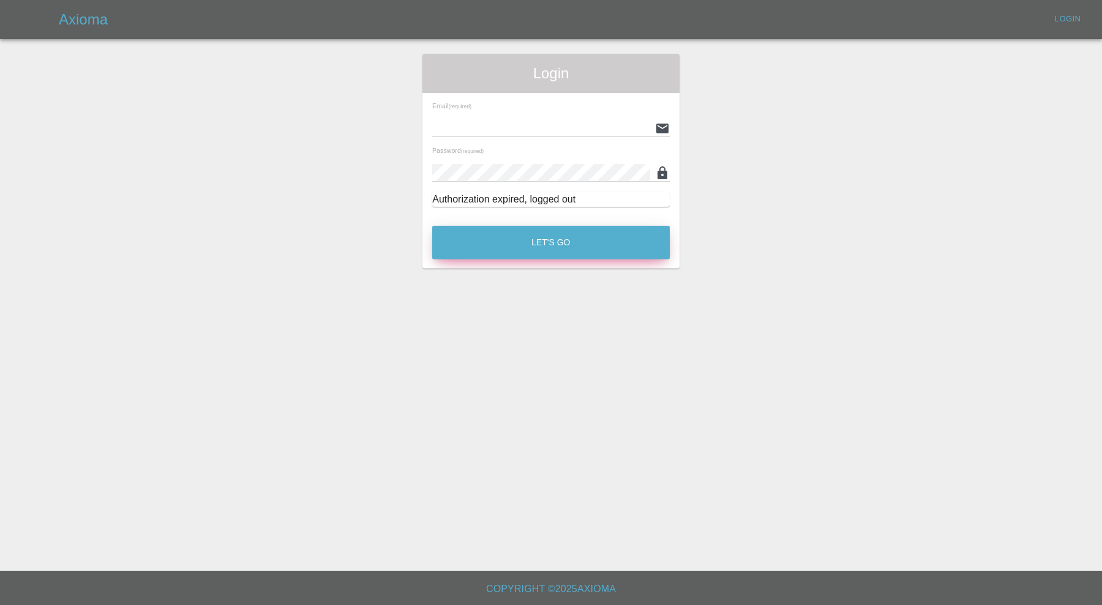
type input "[PERSON_NAME][EMAIL_ADDRESS][PERSON_NAME][DOMAIN_NAME]"
click at [538, 241] on button "Let's Go" at bounding box center [551, 243] width 238 height 34
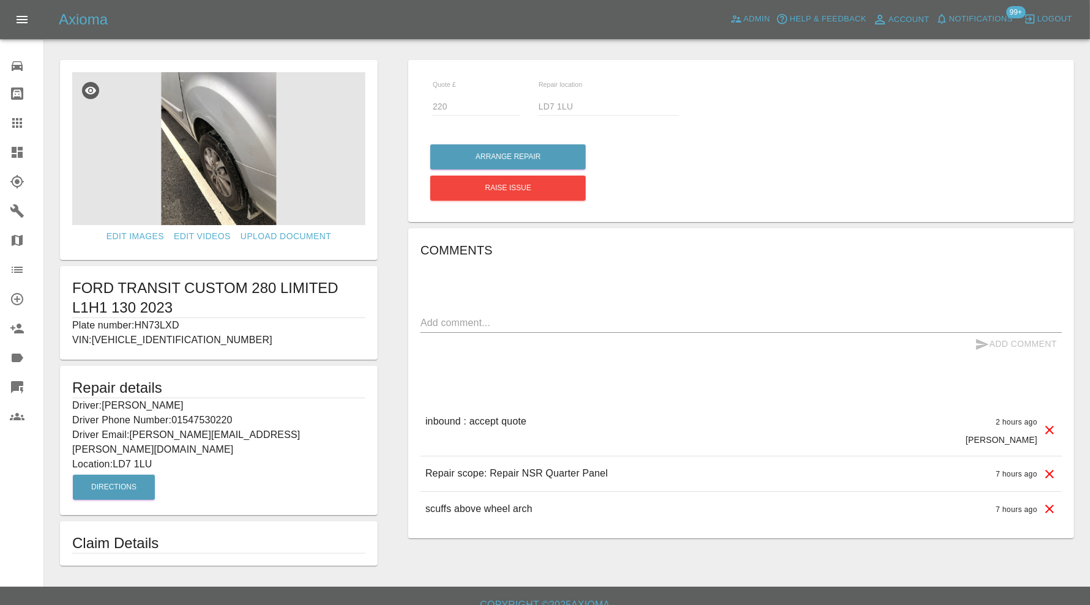
click at [257, 178] on img at bounding box center [218, 148] width 293 height 153
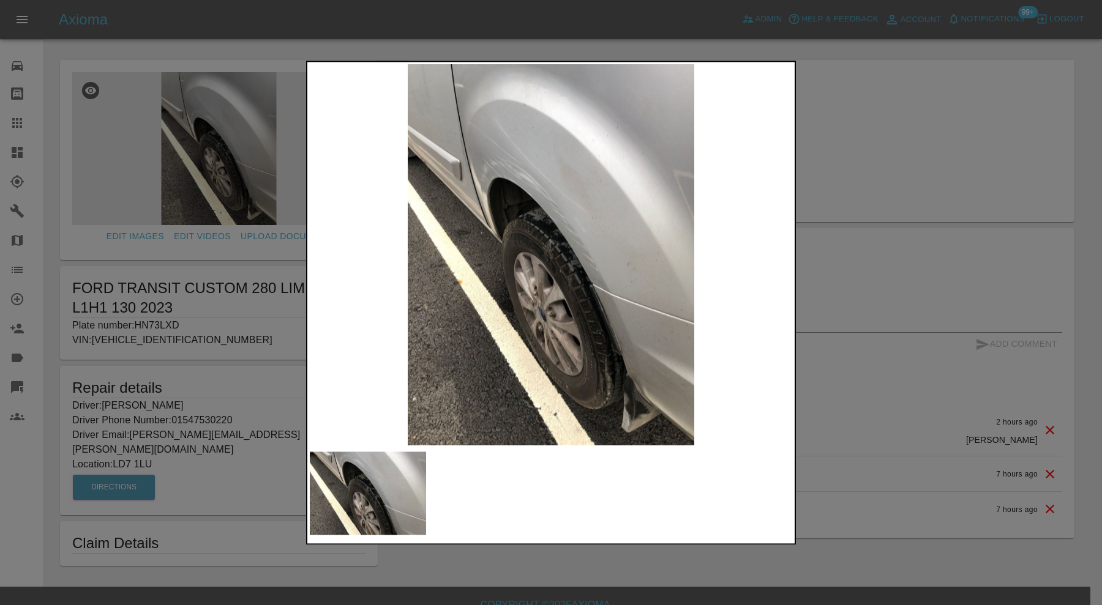
click at [934, 168] on div at bounding box center [551, 302] width 1102 height 605
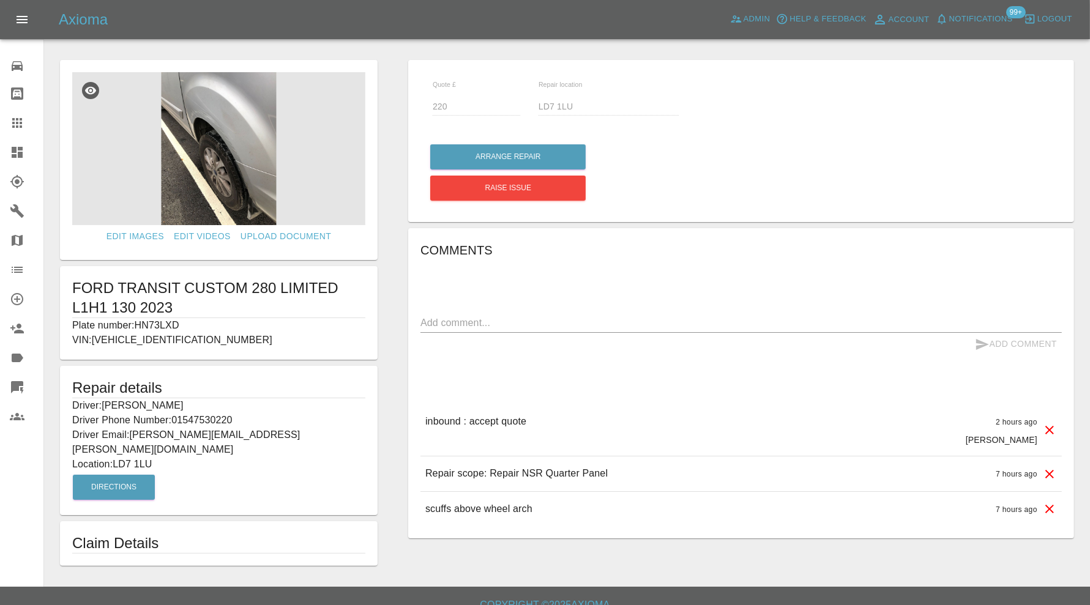
click at [536, 108] on div "Repair location LD7 1LU" at bounding box center [609, 103] width 159 height 45
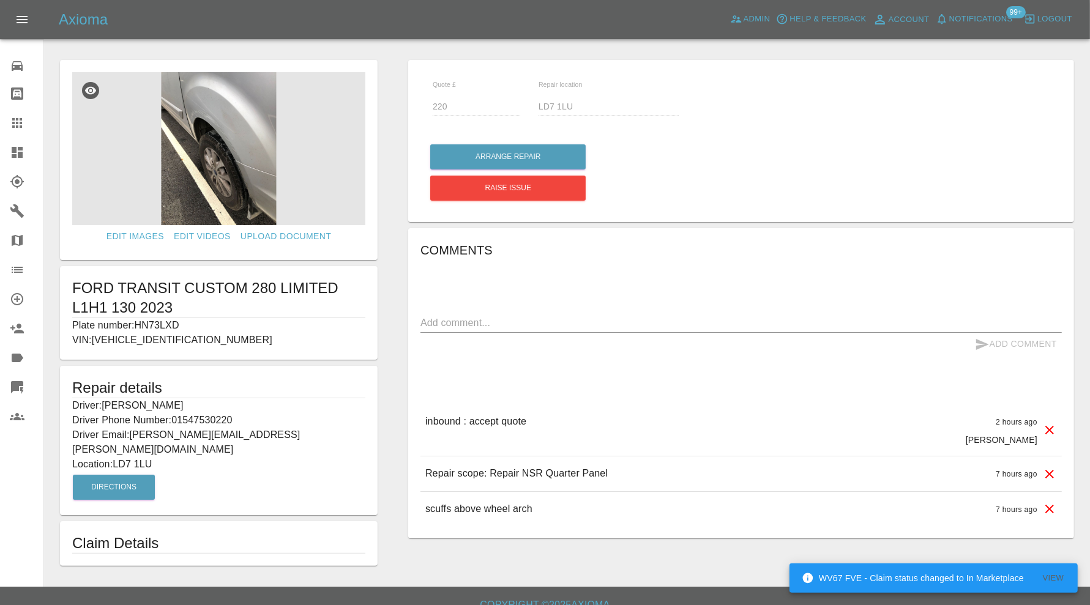
click at [237, 147] on img at bounding box center [218, 148] width 293 height 153
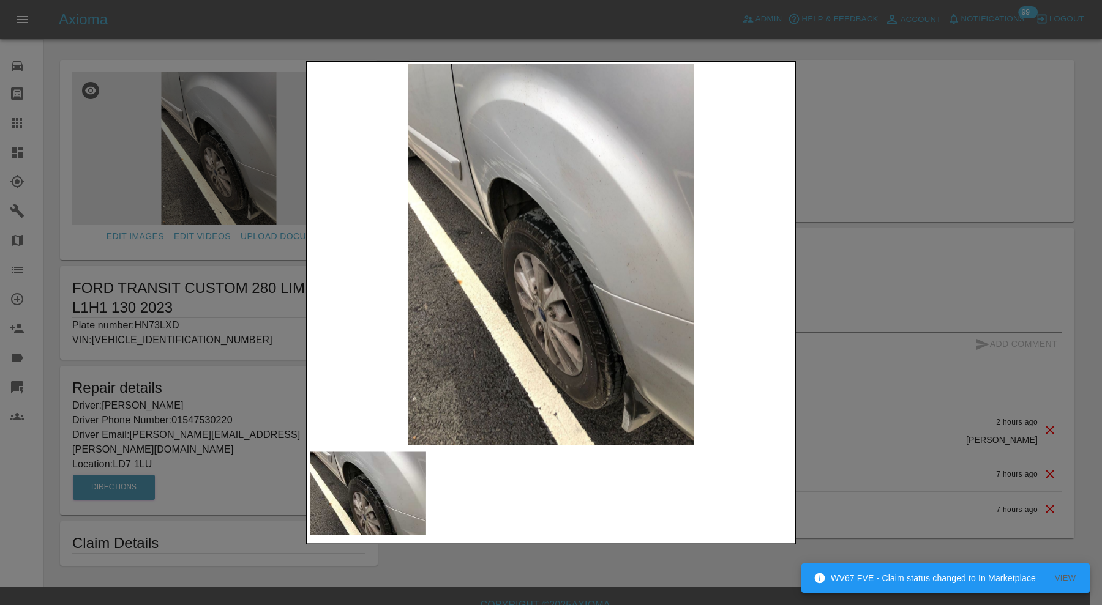
click at [909, 165] on div at bounding box center [551, 302] width 1102 height 605
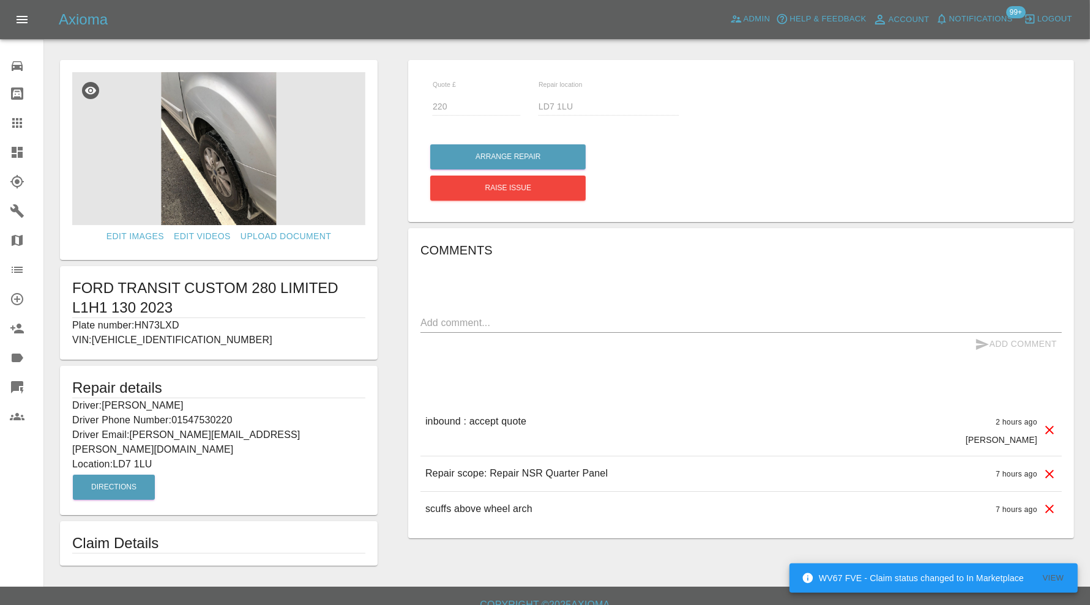
click at [227, 162] on img at bounding box center [218, 148] width 293 height 153
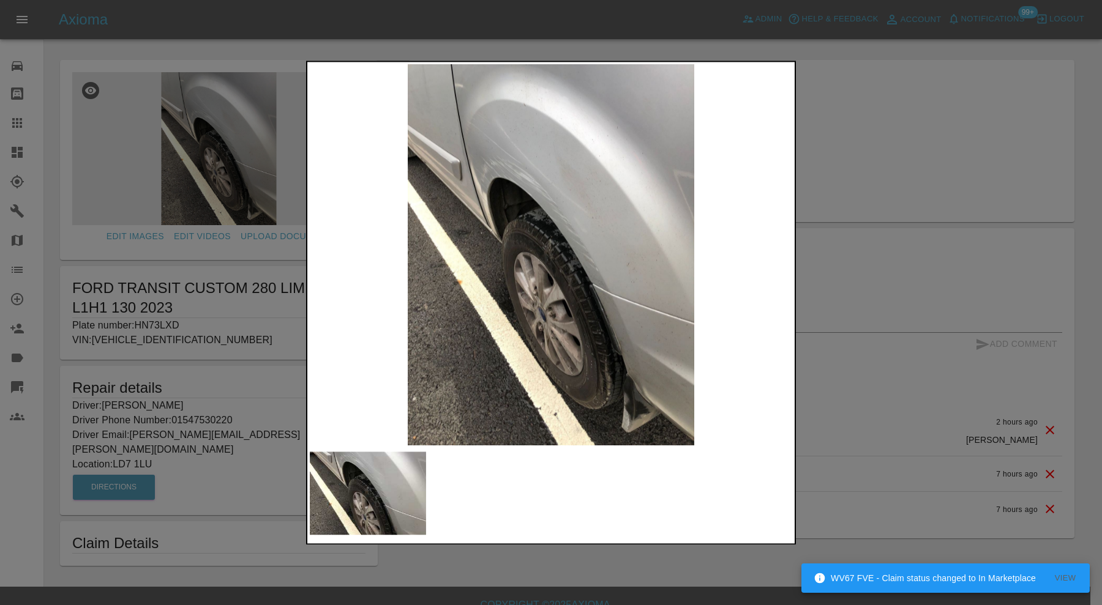
click at [831, 211] on div at bounding box center [551, 302] width 1102 height 605
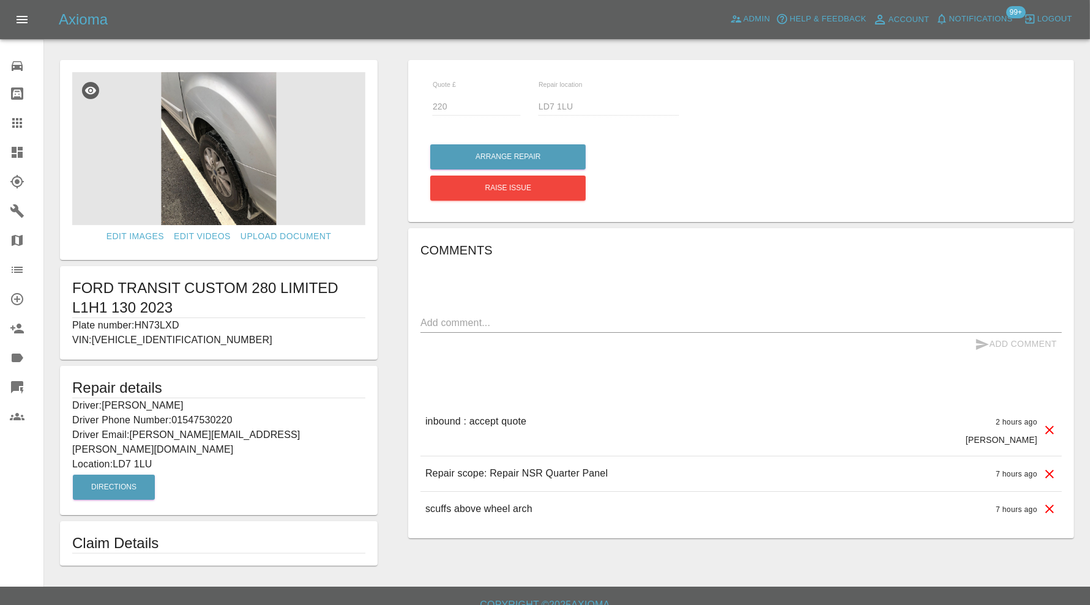
click at [298, 175] on img at bounding box center [218, 148] width 293 height 153
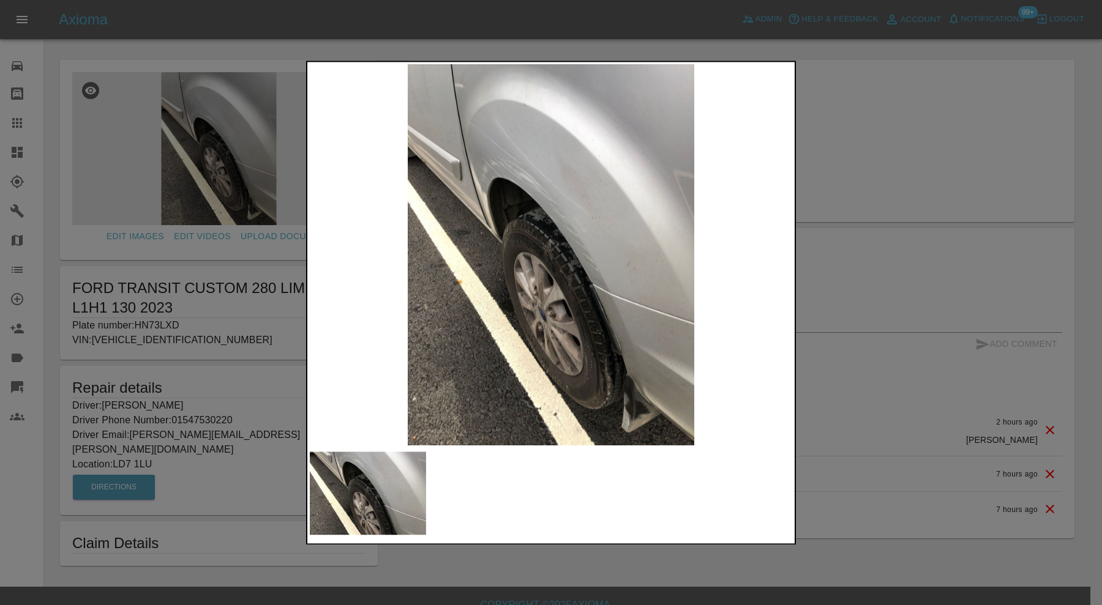
click at [474, 239] on img at bounding box center [551, 254] width 482 height 381
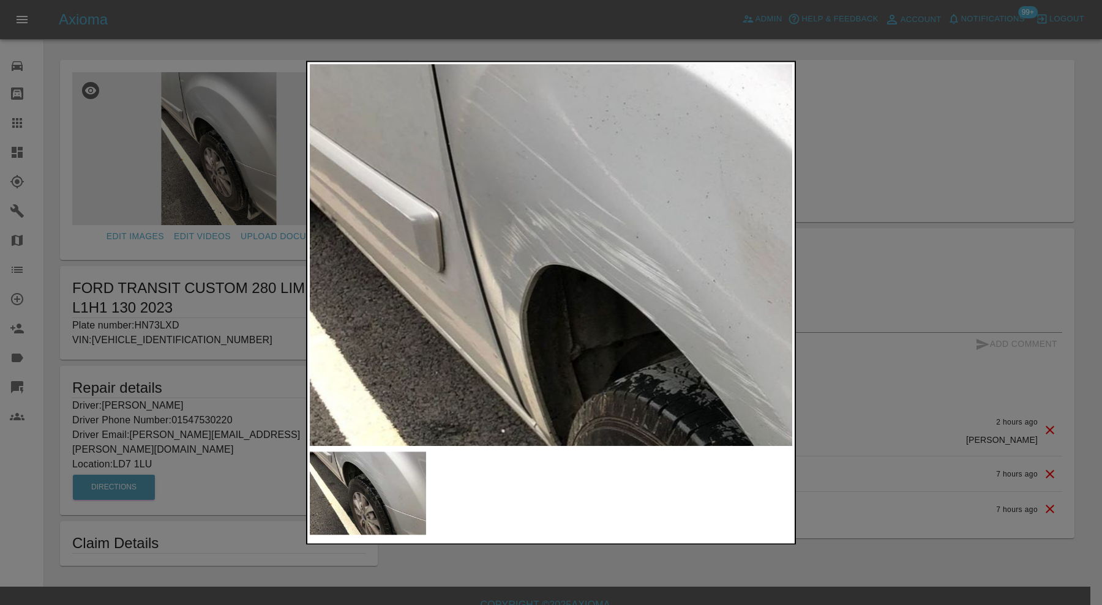
click at [463, 391] on img at bounding box center [711, 497] width 1447 height 1145
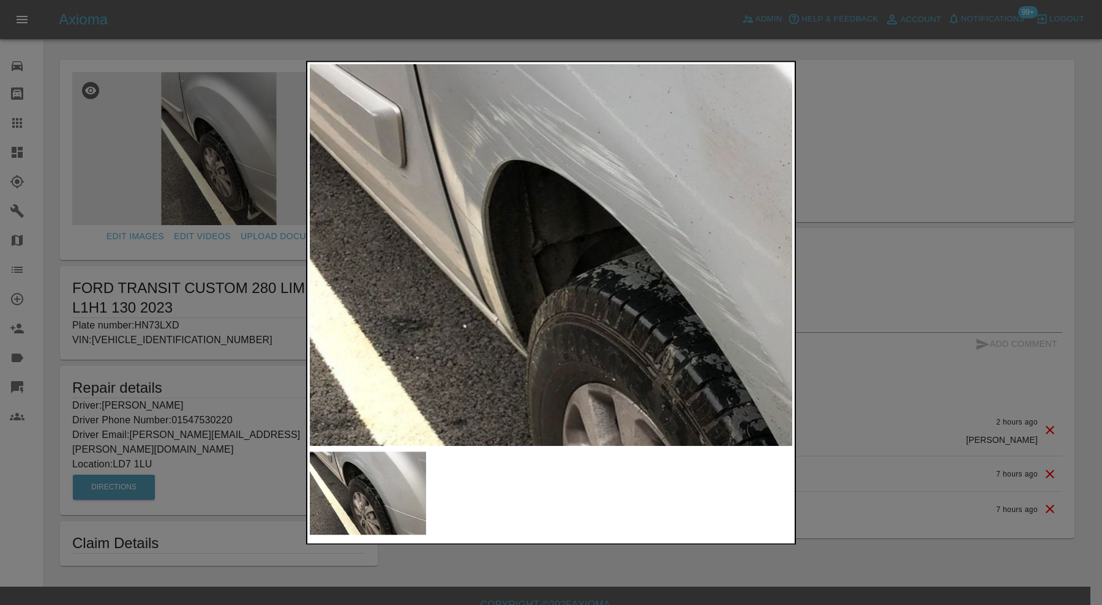
click at [462, 122] on img at bounding box center [673, 393] width 1447 height 1145
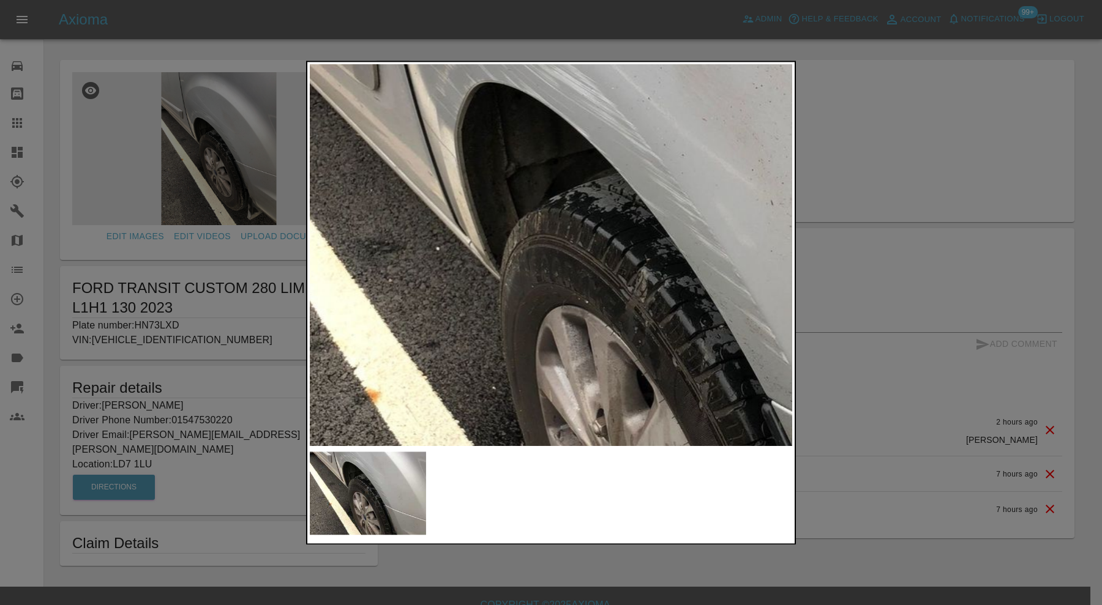
click at [837, 110] on div at bounding box center [551, 302] width 1102 height 605
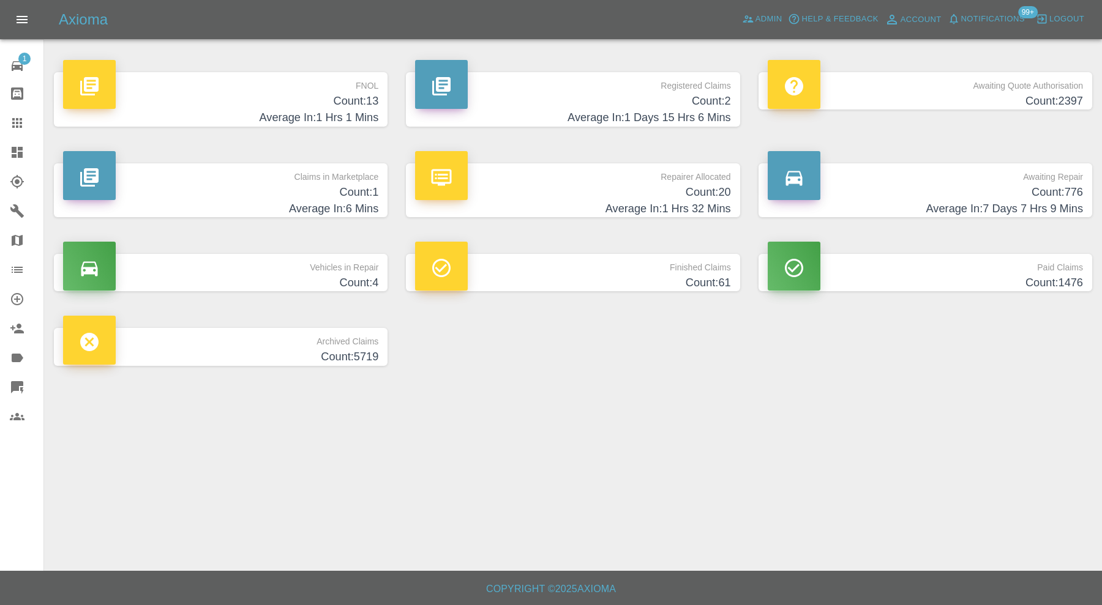
click at [224, 189] on h4 "Count: 1" at bounding box center [220, 192] width 315 height 17
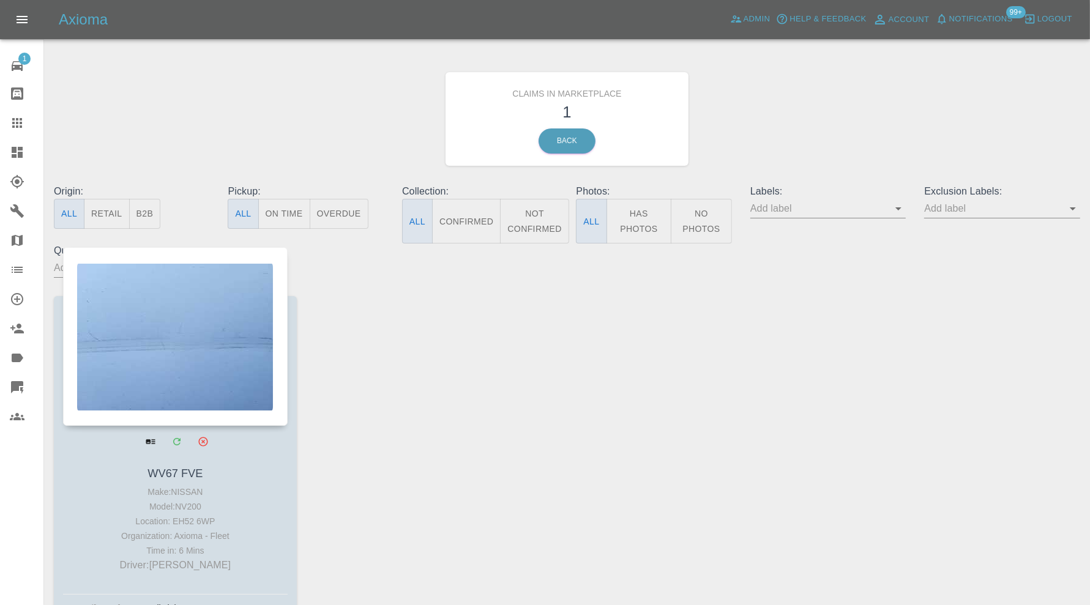
click at [211, 332] on div at bounding box center [175, 336] width 225 height 179
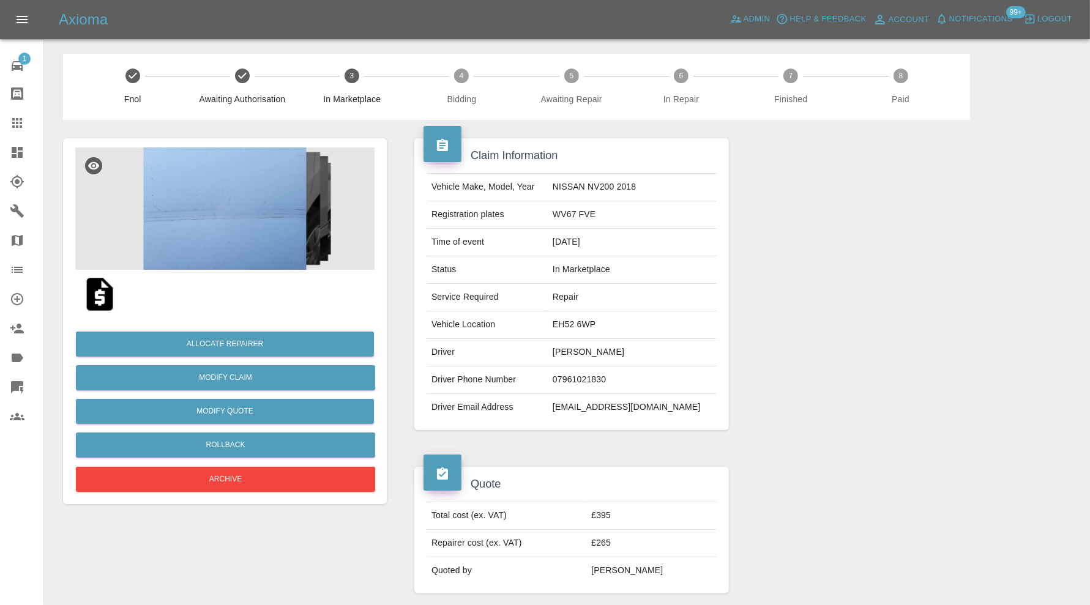
click at [245, 256] on img at bounding box center [224, 209] width 299 height 122
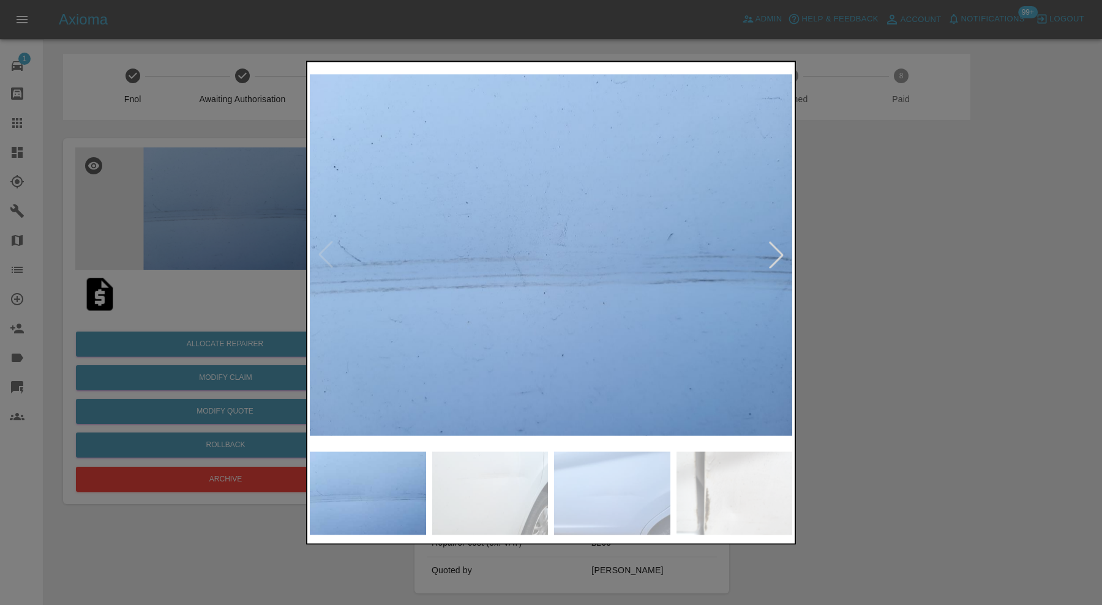
click at [481, 481] on img at bounding box center [490, 493] width 116 height 83
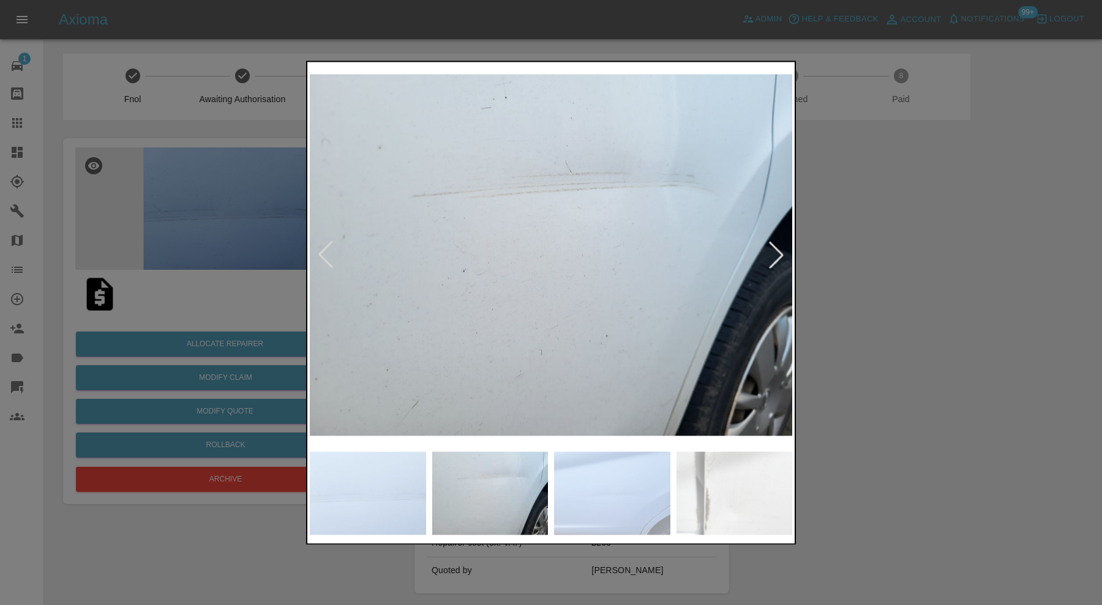
click at [586, 484] on img at bounding box center [612, 493] width 116 height 83
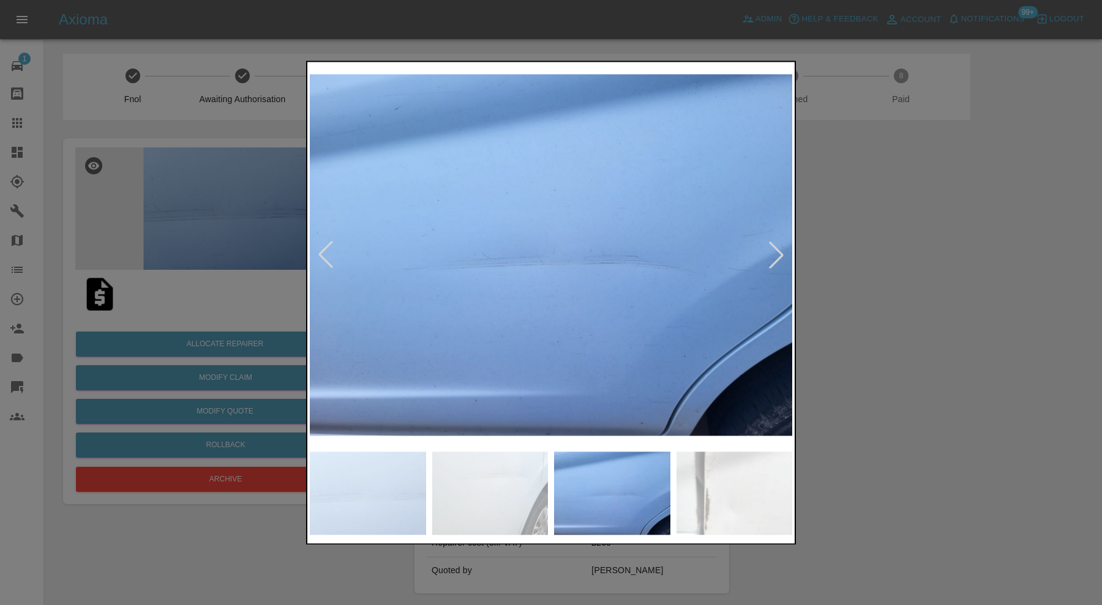
click at [686, 493] on img at bounding box center [734, 493] width 116 height 83
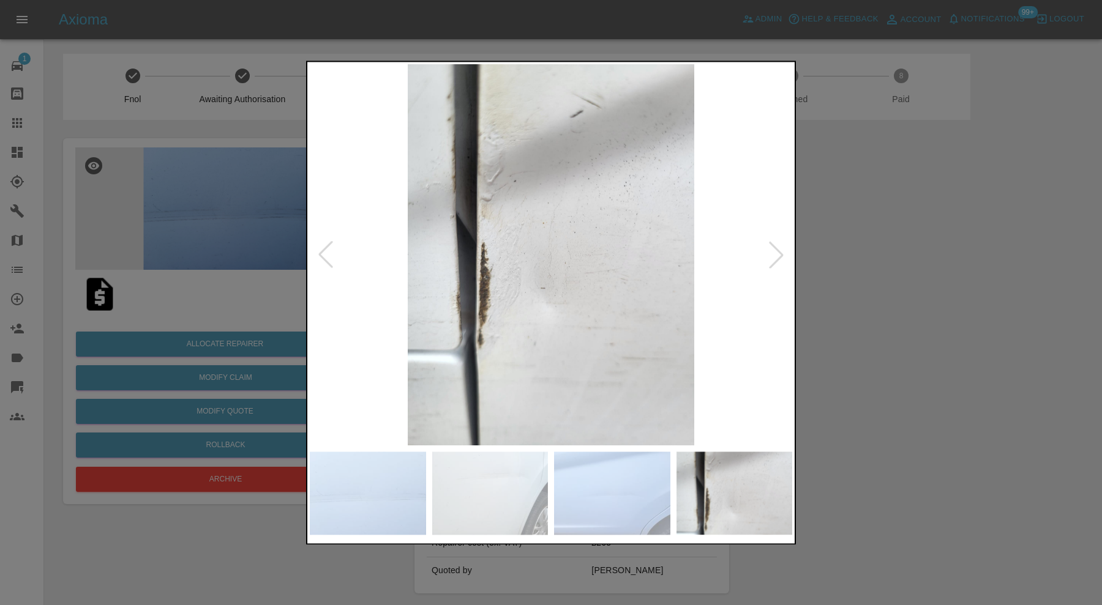
click at [776, 258] on div at bounding box center [776, 255] width 27 height 27
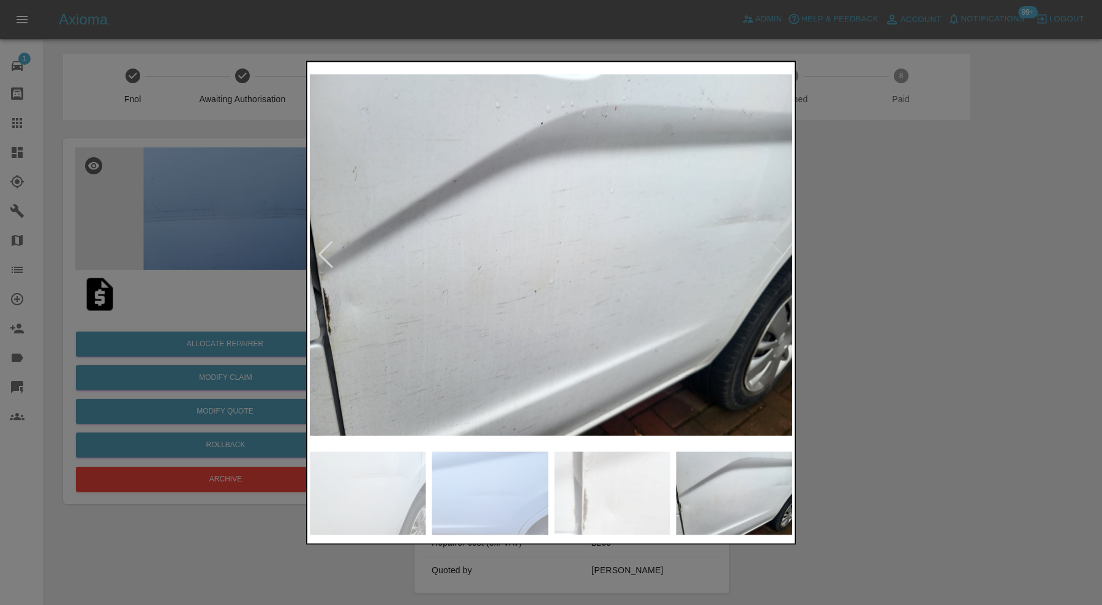
click at [776, 258] on img at bounding box center [551, 254] width 482 height 381
click at [974, 264] on div at bounding box center [551, 302] width 1102 height 605
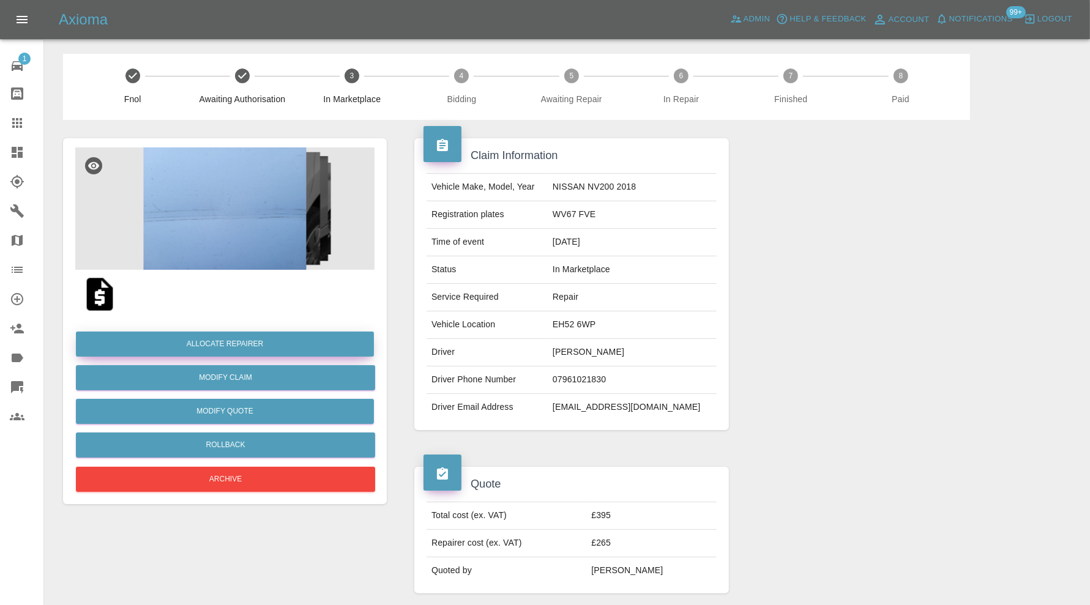
click at [329, 342] on button "Allocate Repairer" at bounding box center [225, 344] width 298 height 25
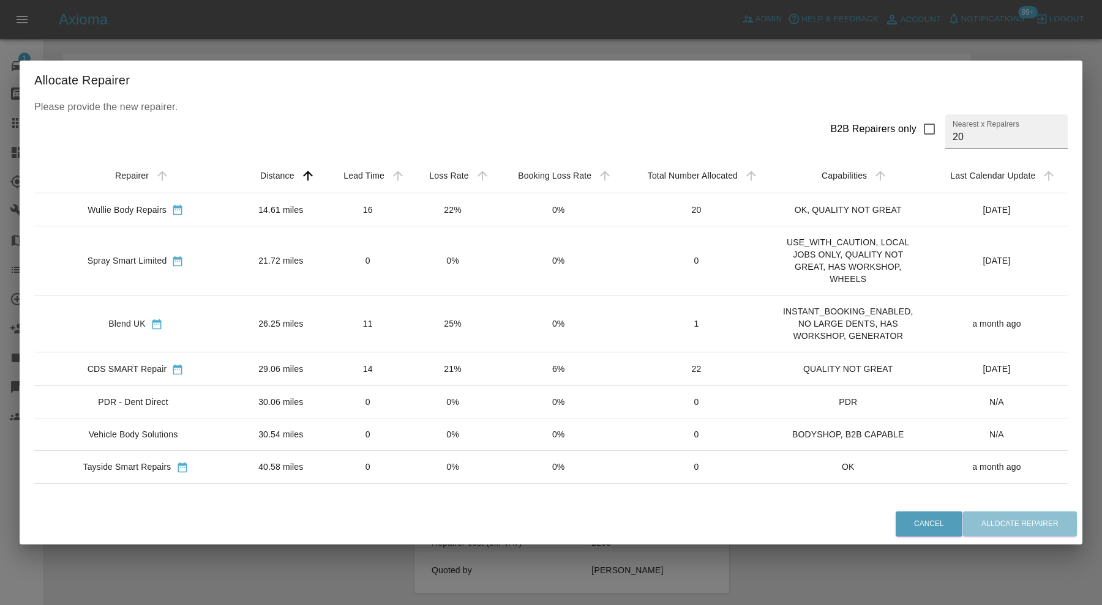
click at [241, 203] on td "14.61 miles" at bounding box center [281, 209] width 88 height 33
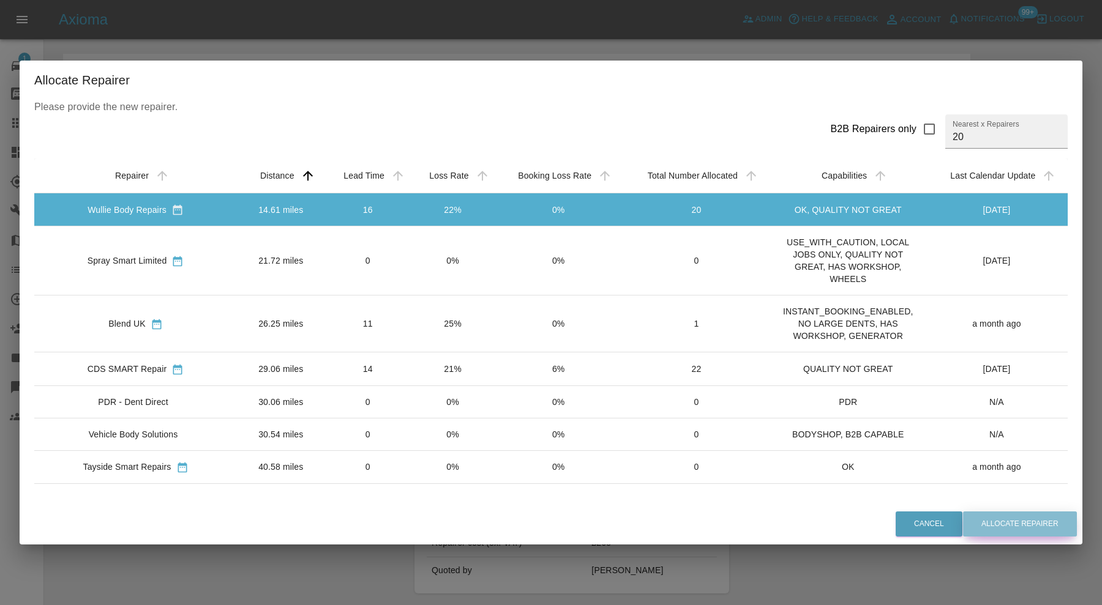
click at [998, 528] on button "Allocate Repairer" at bounding box center [1020, 524] width 114 height 25
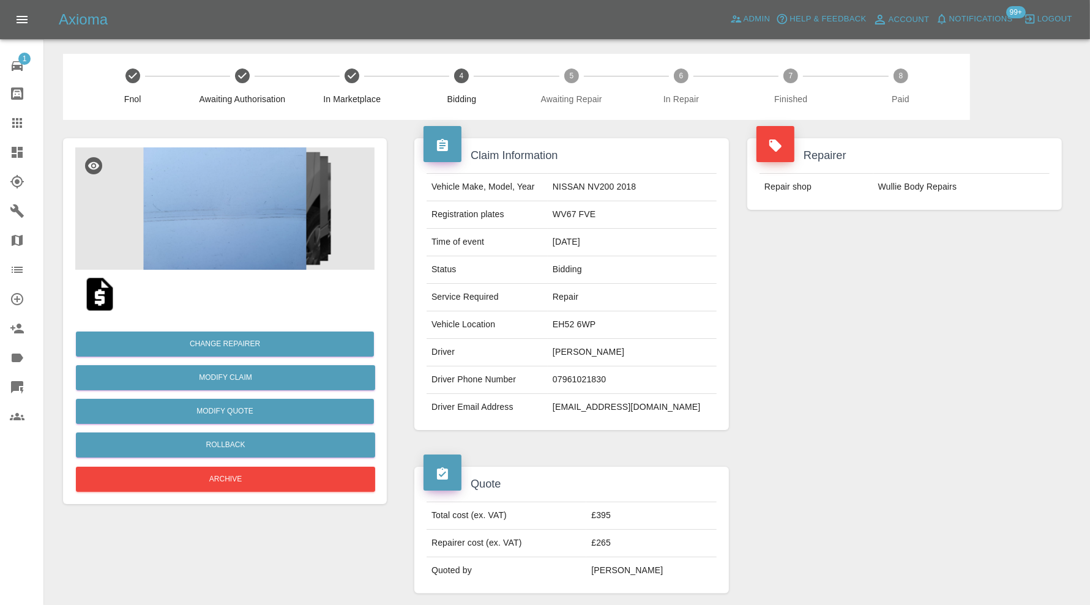
scroll to position [306, 0]
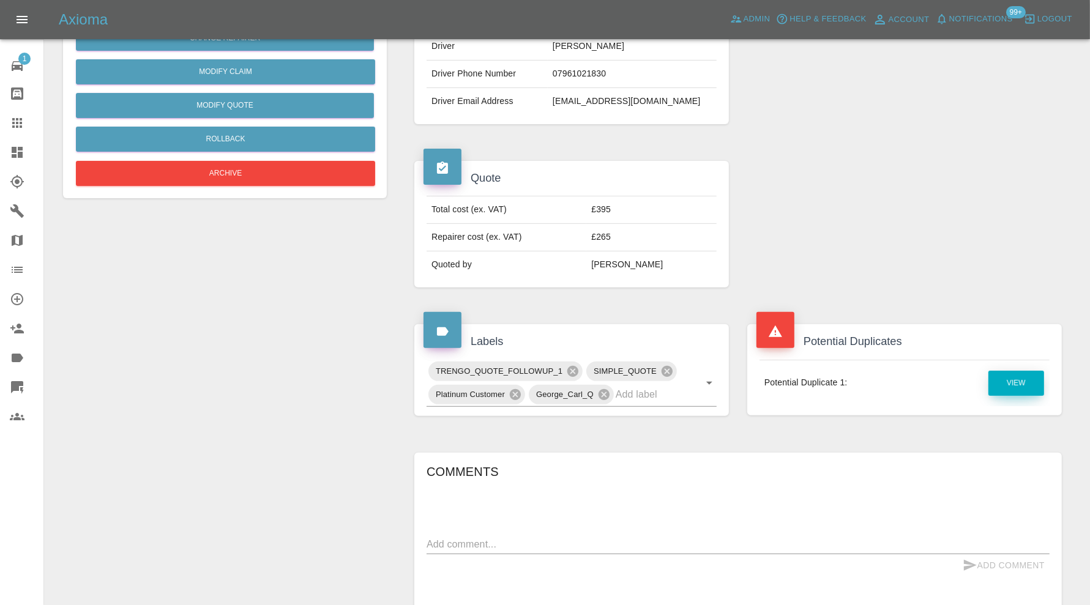
click at [1009, 381] on link "View" at bounding box center [1017, 383] width 56 height 25
click at [26, 153] on div at bounding box center [27, 152] width 34 height 15
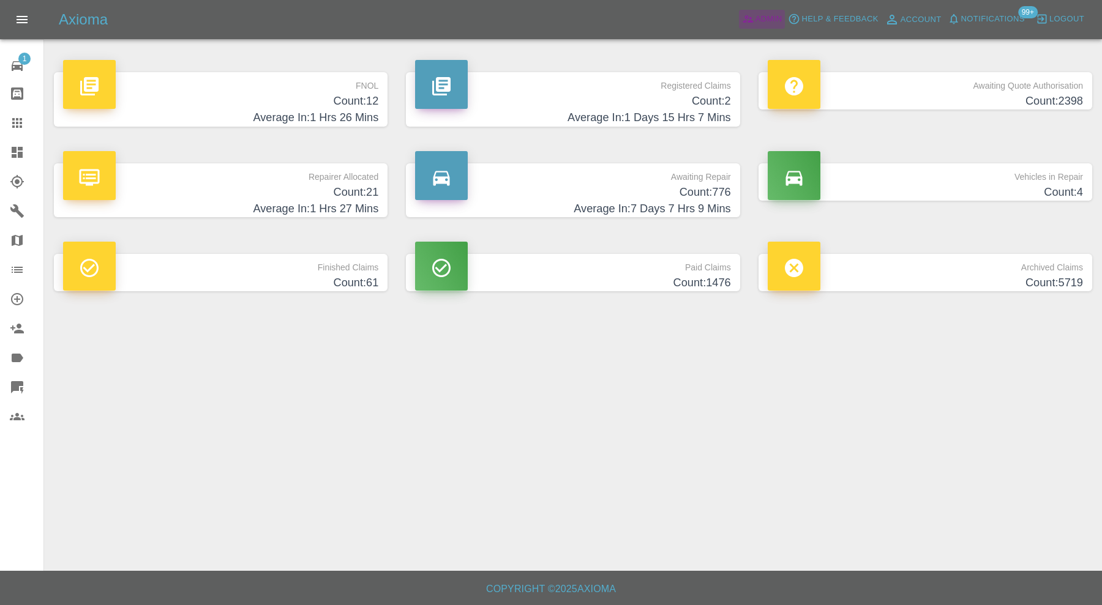
click at [766, 19] on span "Admin" at bounding box center [768, 19] width 27 height 14
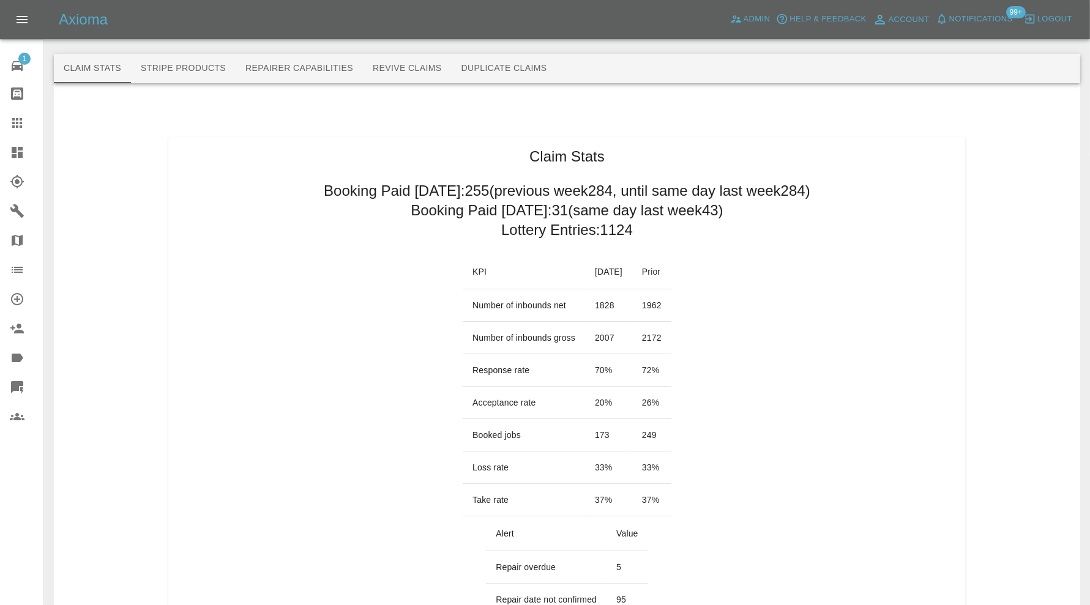
click at [14, 157] on icon at bounding box center [17, 152] width 11 height 11
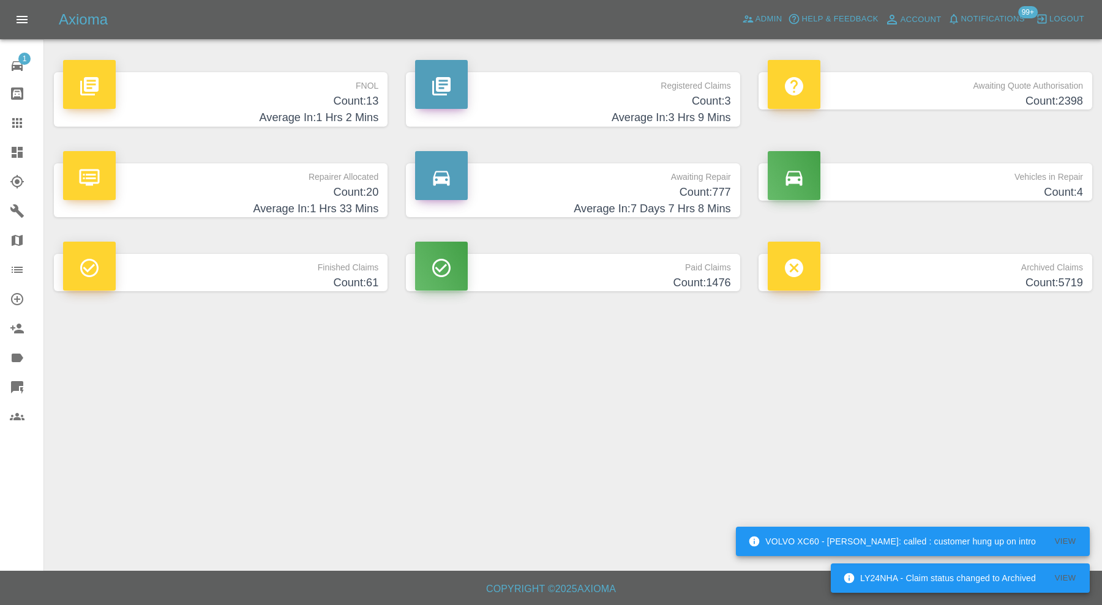
click at [335, 103] on h4 "Count: 13" at bounding box center [220, 101] width 315 height 17
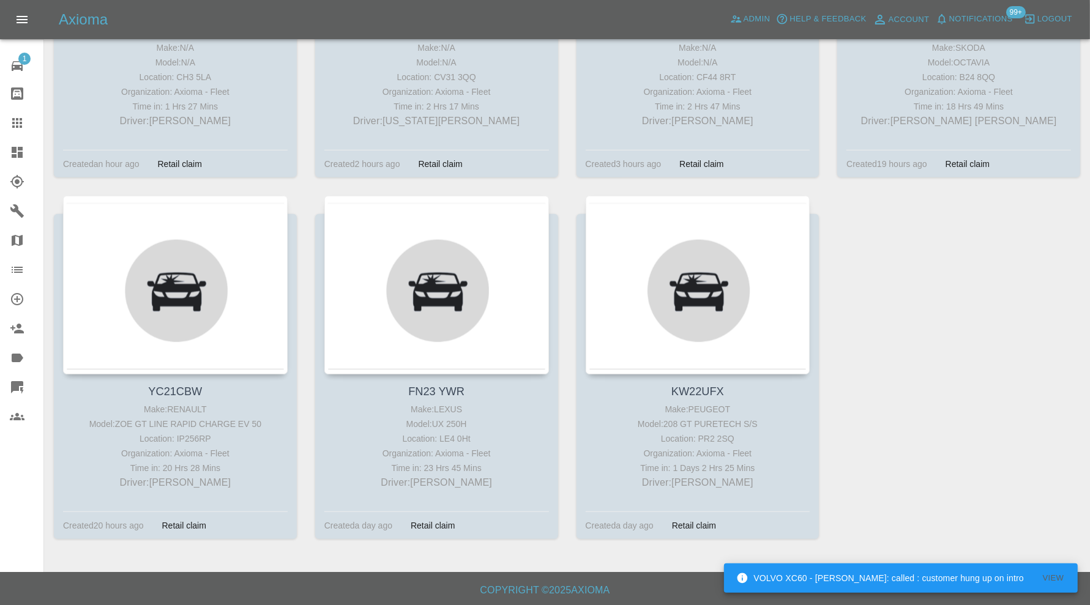
scroll to position [92, 0]
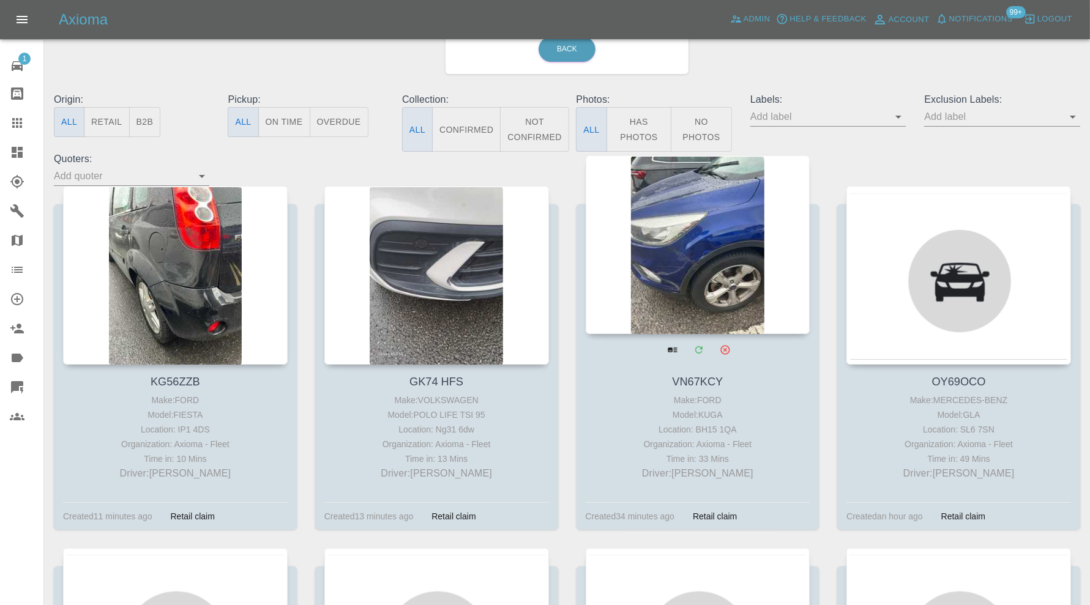
click at [723, 278] on div at bounding box center [698, 244] width 225 height 179
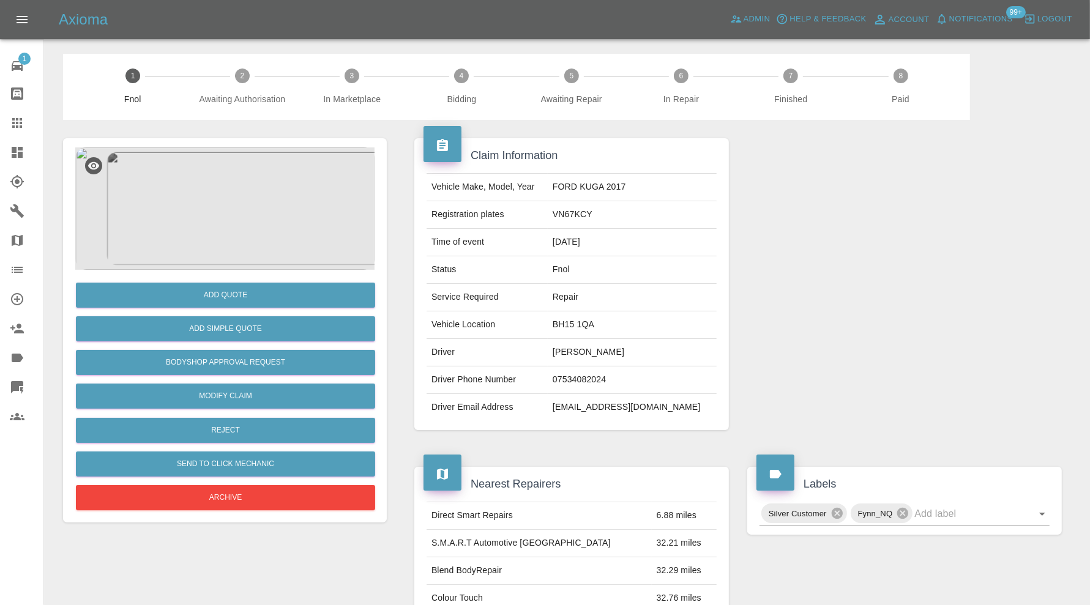
click at [257, 207] on img at bounding box center [224, 209] width 299 height 122
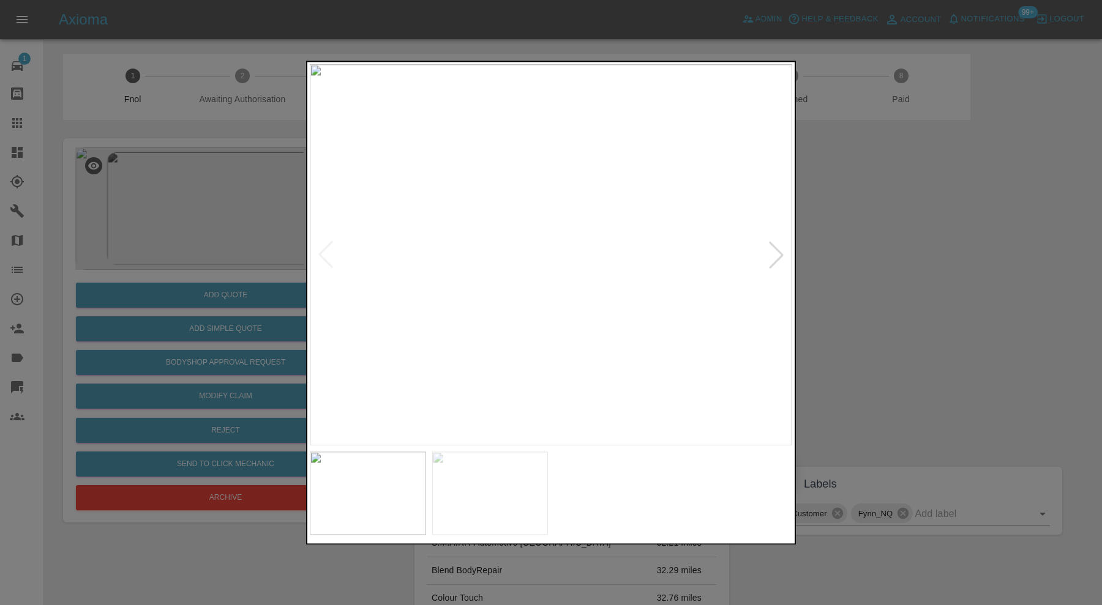
click at [774, 254] on div at bounding box center [776, 255] width 27 height 27
click at [569, 313] on img at bounding box center [551, 254] width 482 height 381
click at [537, 305] on img at bounding box center [418, 139] width 1447 height 1145
click at [631, 321] on img at bounding box center [550, 186] width 1447 height 1145
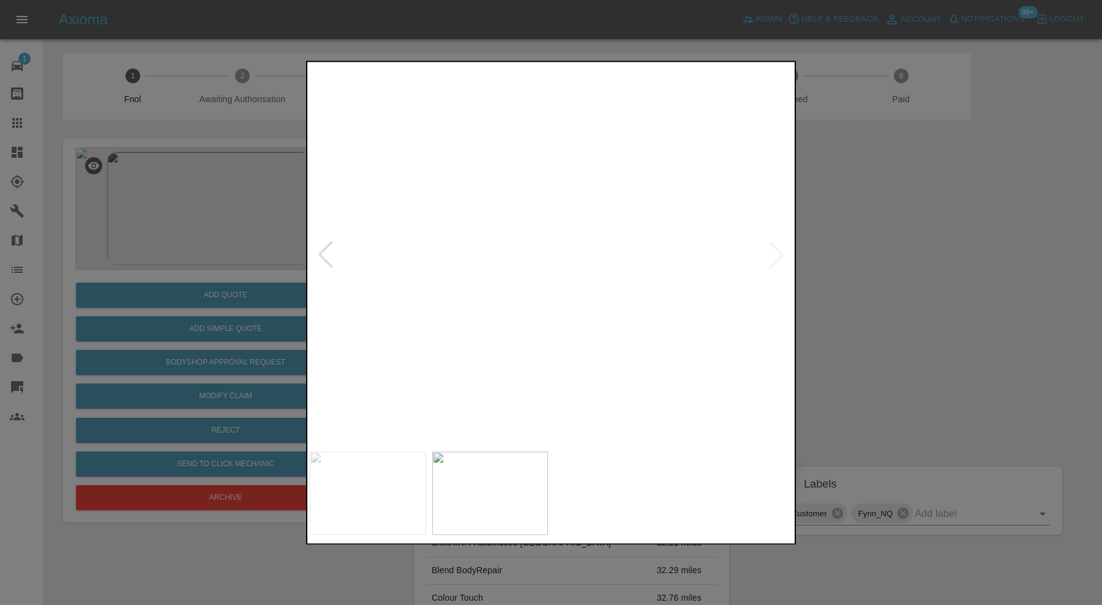
click at [926, 271] on div at bounding box center [551, 302] width 1102 height 605
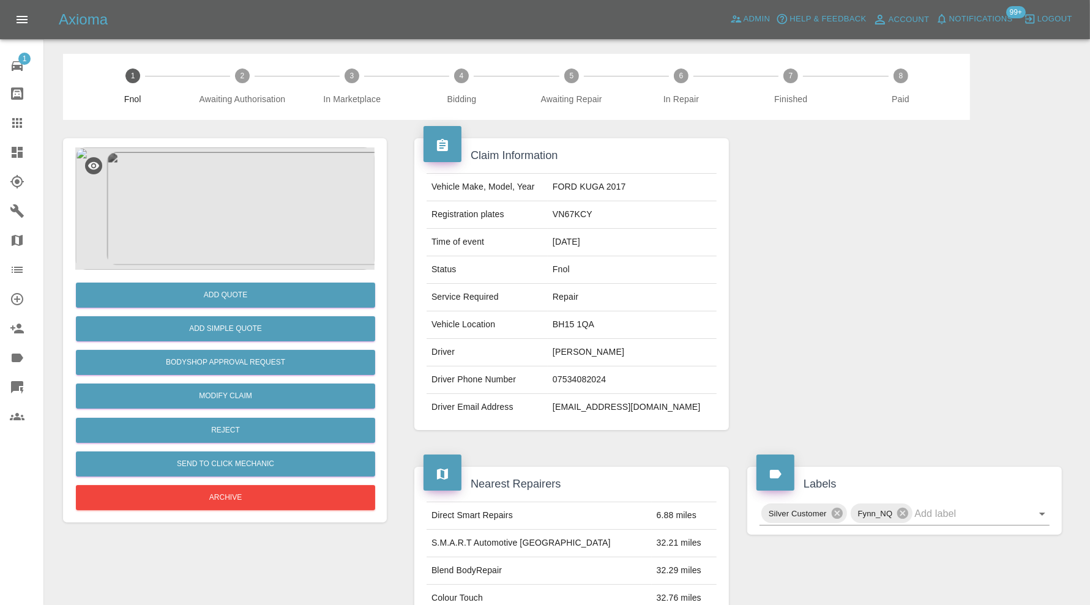
click at [228, 227] on img at bounding box center [224, 209] width 299 height 122
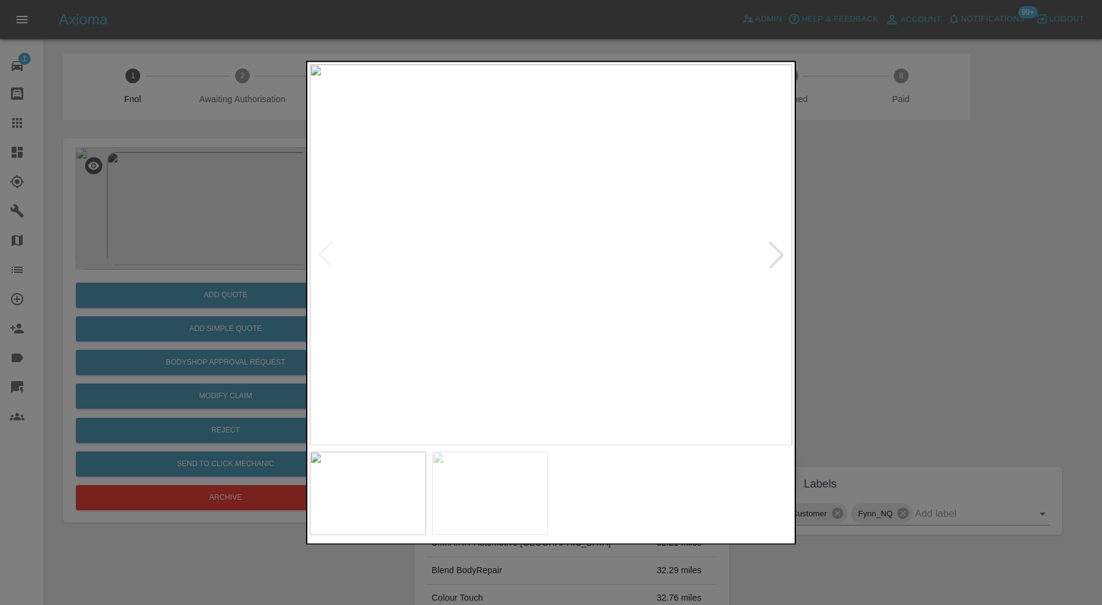
click at [831, 279] on div at bounding box center [551, 302] width 1102 height 605
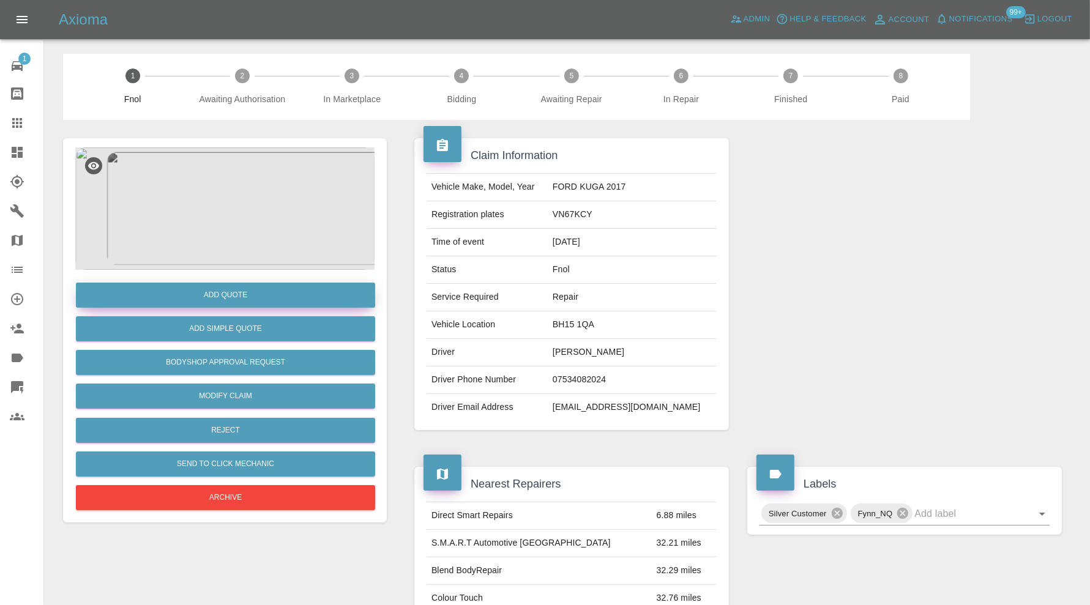
click at [272, 290] on button "Add Quote" at bounding box center [225, 295] width 299 height 25
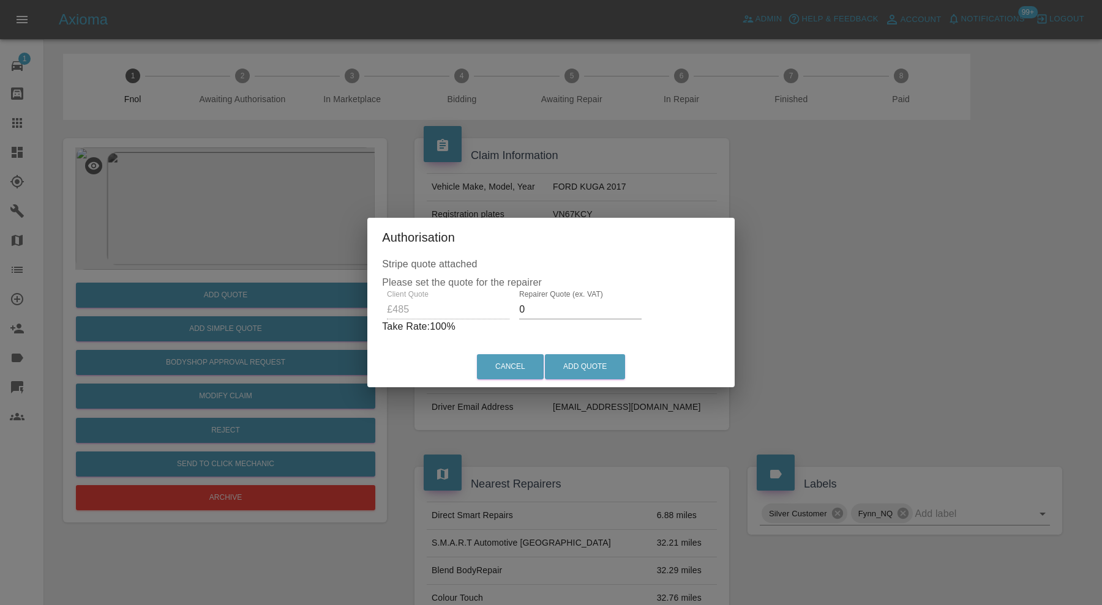
click at [543, 297] on label "Repairer Quote (ex. VAT)" at bounding box center [561, 294] width 84 height 10
click at [543, 300] on input "0" at bounding box center [580, 310] width 122 height 20
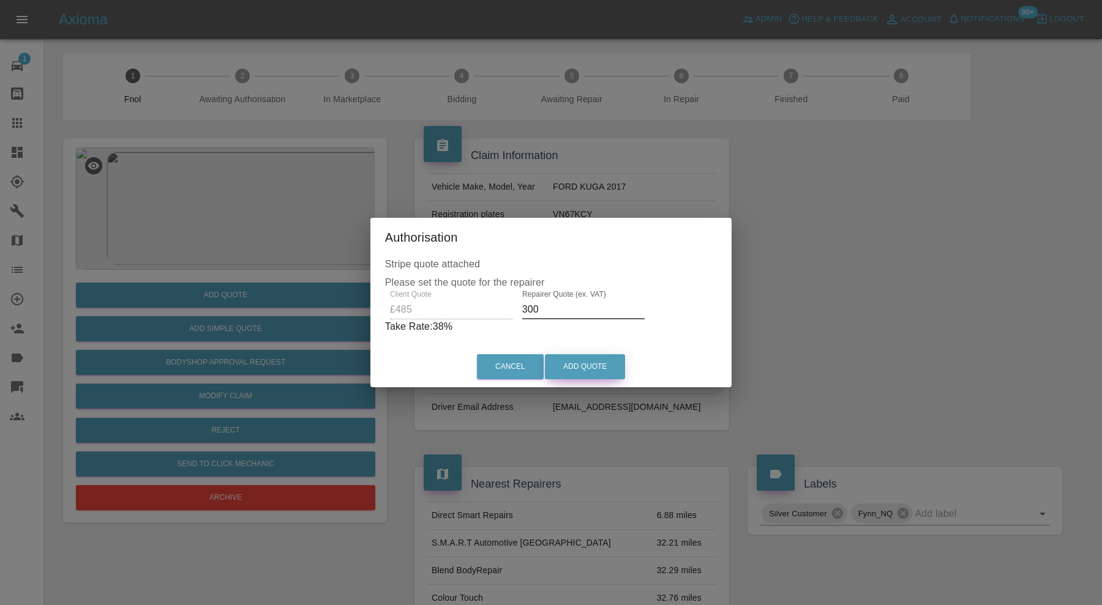
type input "300"
click at [570, 365] on button "Add Quote" at bounding box center [585, 366] width 80 height 25
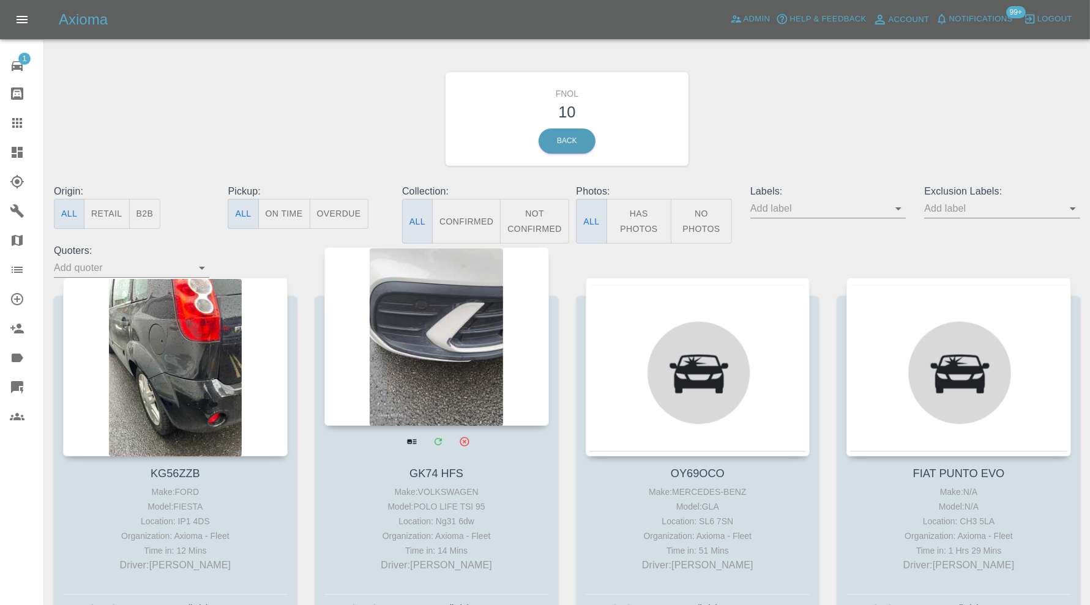
click at [496, 329] on div at bounding box center [436, 336] width 225 height 179
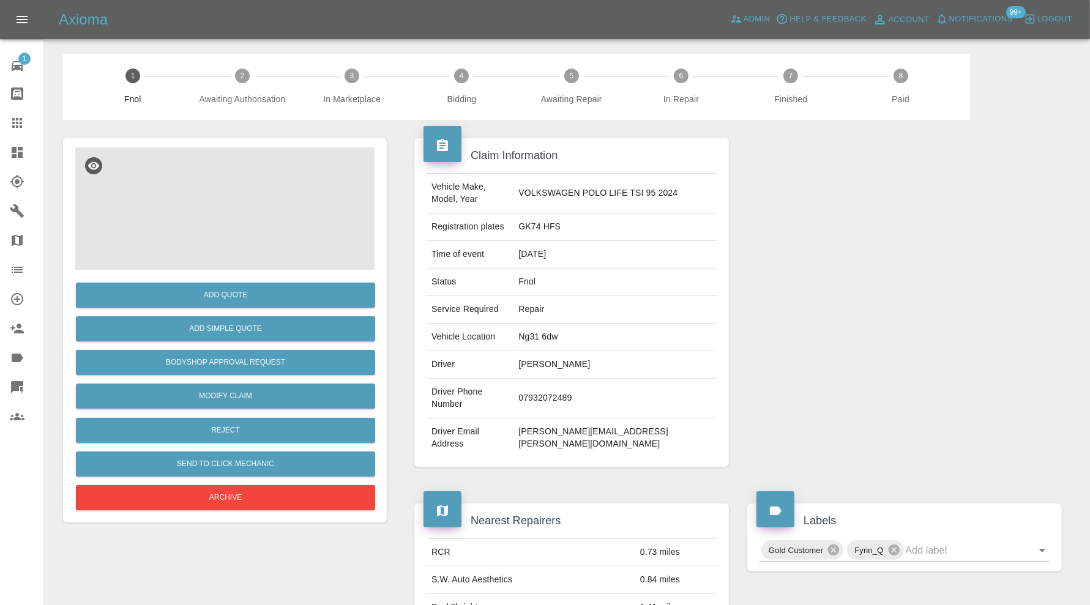
click at [248, 223] on img at bounding box center [224, 209] width 299 height 122
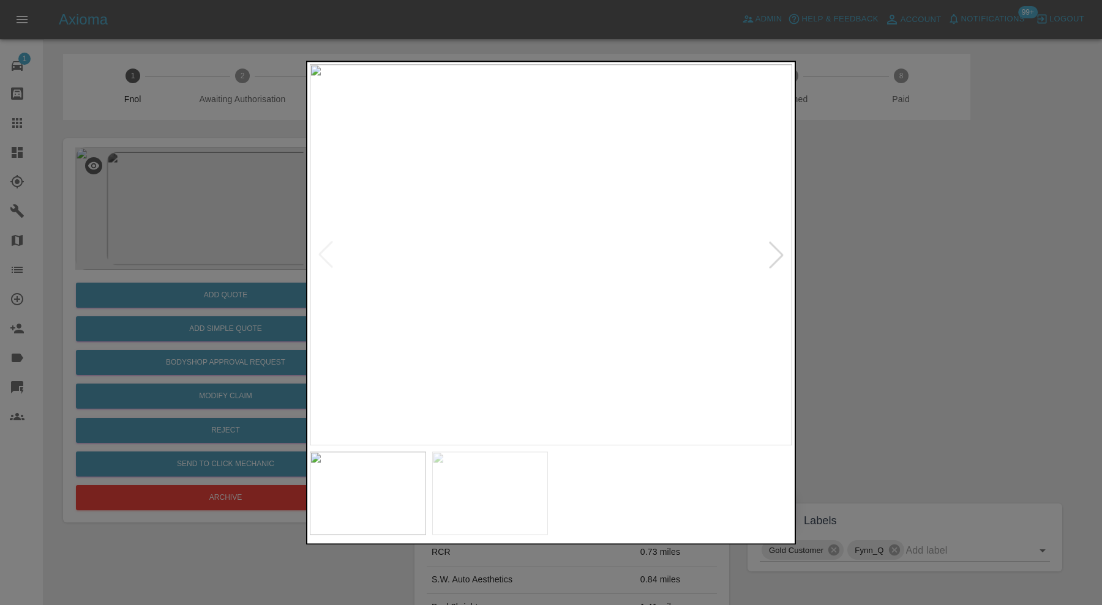
click at [506, 478] on img at bounding box center [490, 493] width 116 height 83
click at [375, 477] on img at bounding box center [368, 493] width 116 height 83
click at [502, 488] on img at bounding box center [490, 493] width 116 height 83
click at [836, 337] on div at bounding box center [551, 302] width 1102 height 605
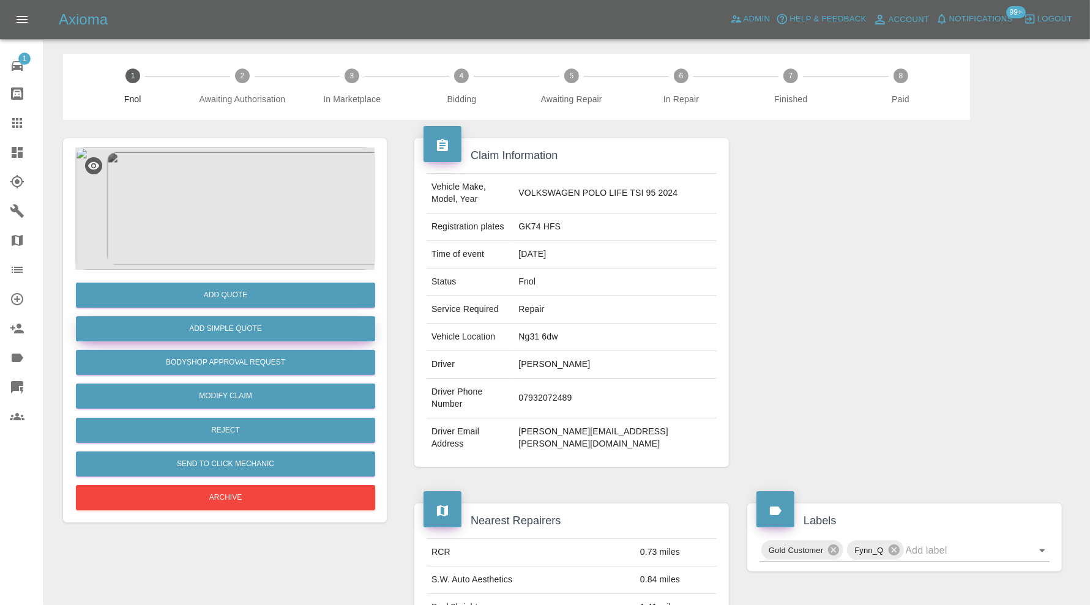
click at [305, 334] on button "Add Simple Quote" at bounding box center [225, 329] width 299 height 25
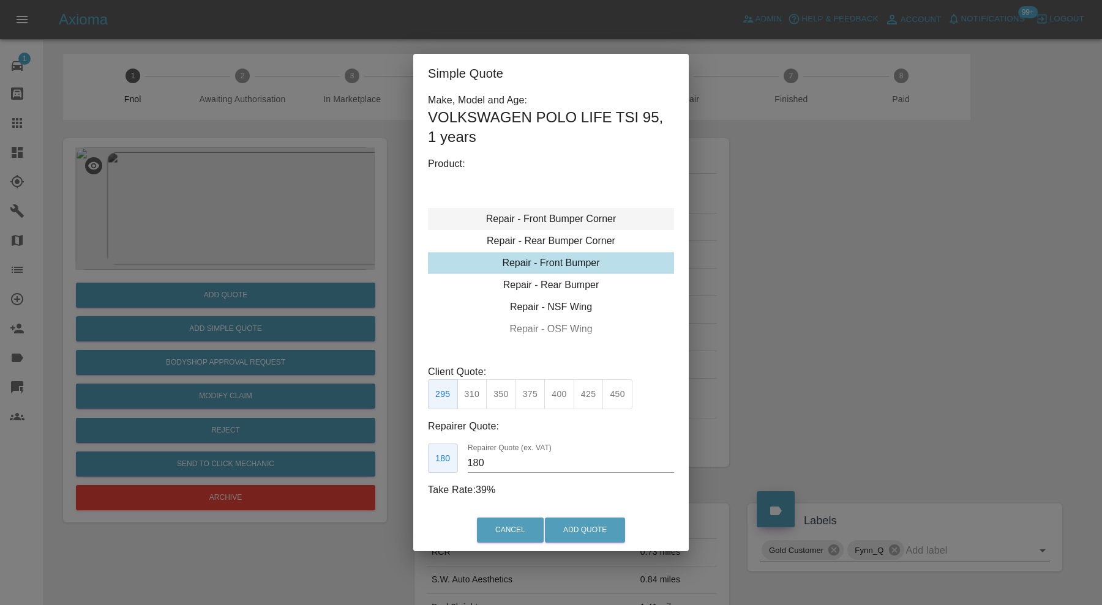
click at [557, 214] on div "Repair - Front Bumper Corner" at bounding box center [551, 219] width 246 height 22
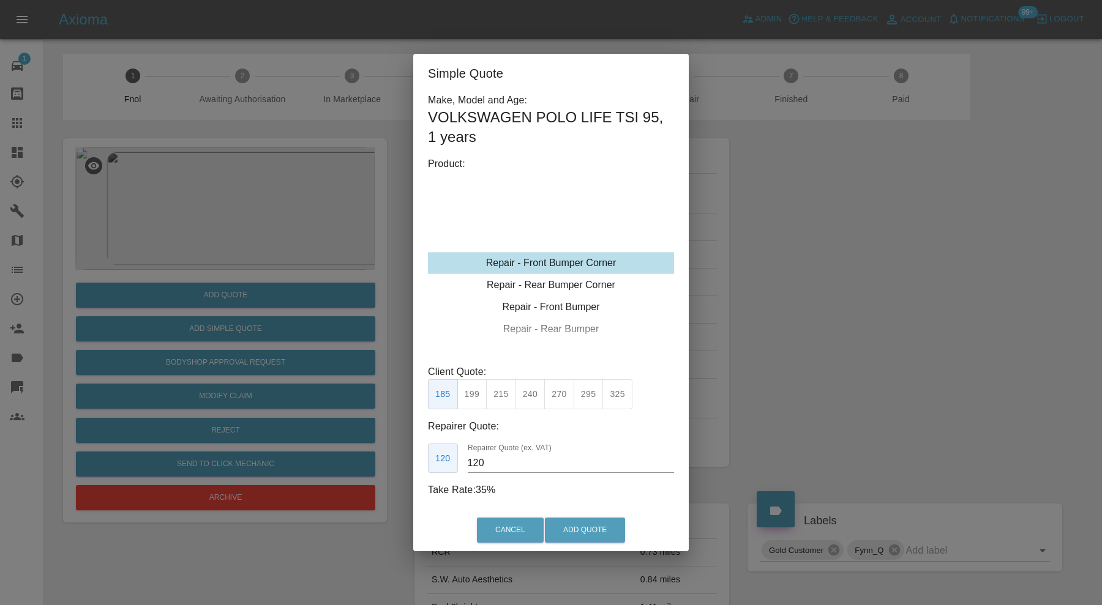
click at [505, 392] on button "215" at bounding box center [501, 395] width 30 height 30
type input "135"
click at [568, 530] on button "Add Quote" at bounding box center [585, 530] width 80 height 25
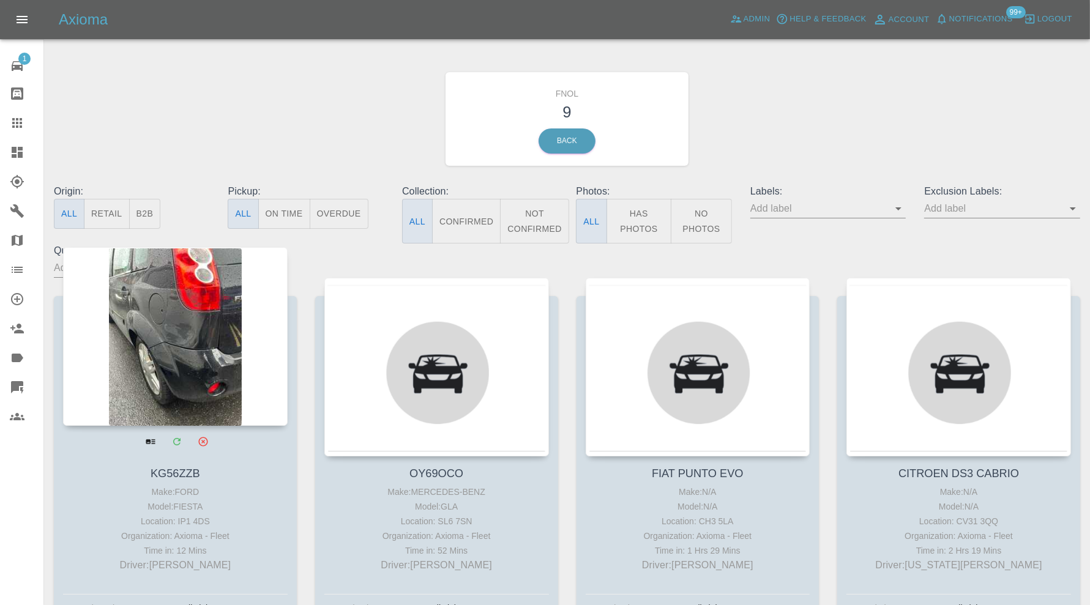
click at [224, 344] on div at bounding box center [175, 336] width 225 height 179
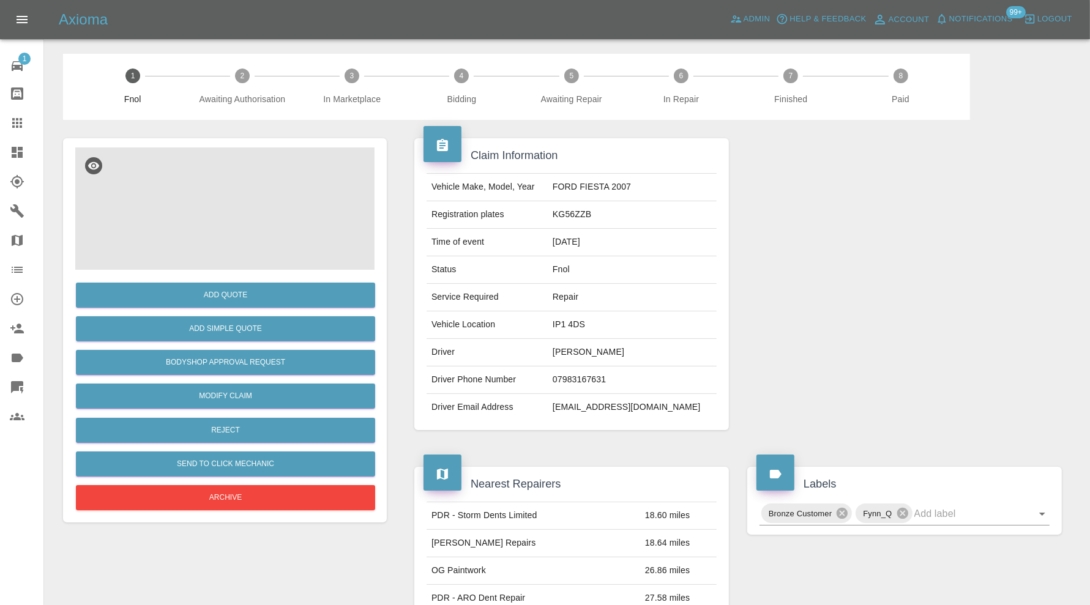
click at [252, 238] on img at bounding box center [224, 209] width 299 height 122
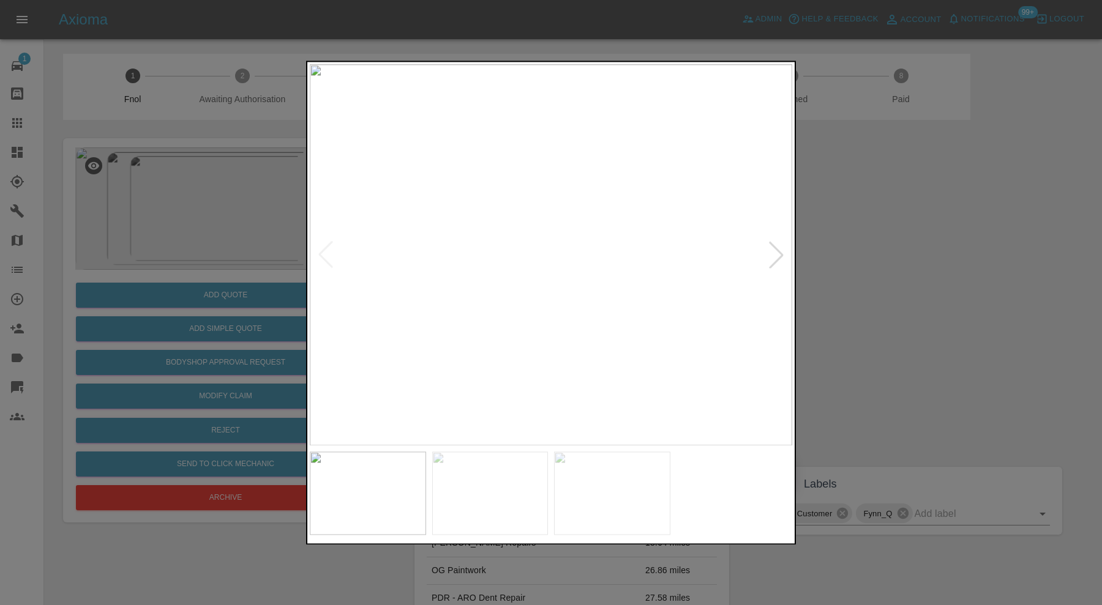
click at [766, 259] on div at bounding box center [776, 255] width 27 height 27
click at [766, 259] on img at bounding box center [551, 254] width 482 height 381
click at [856, 288] on div at bounding box center [551, 302] width 1102 height 605
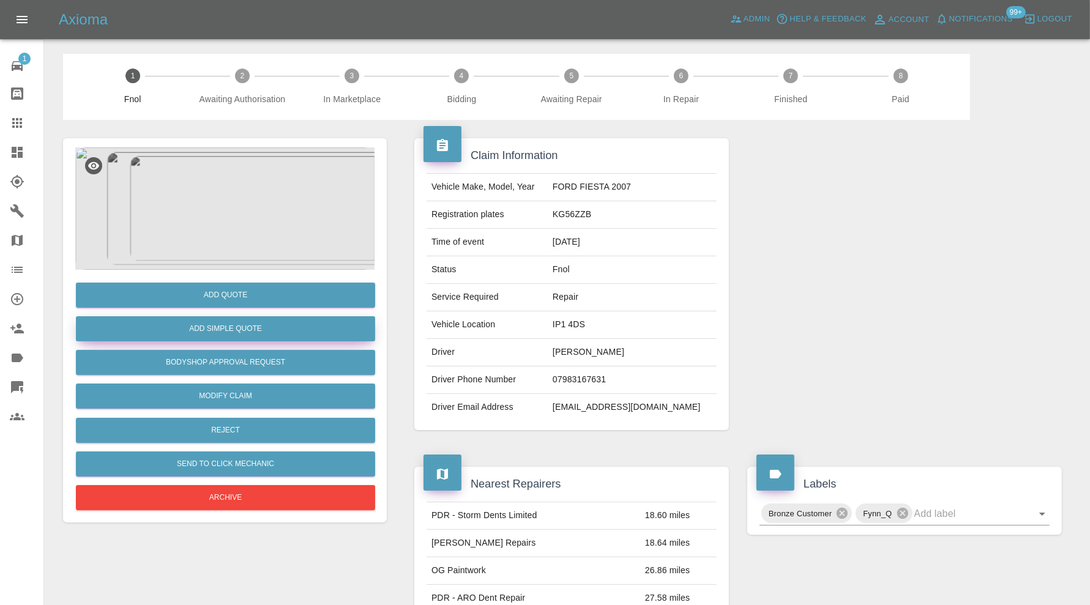
click at [263, 331] on button "Add Simple Quote" at bounding box center [225, 329] width 299 height 25
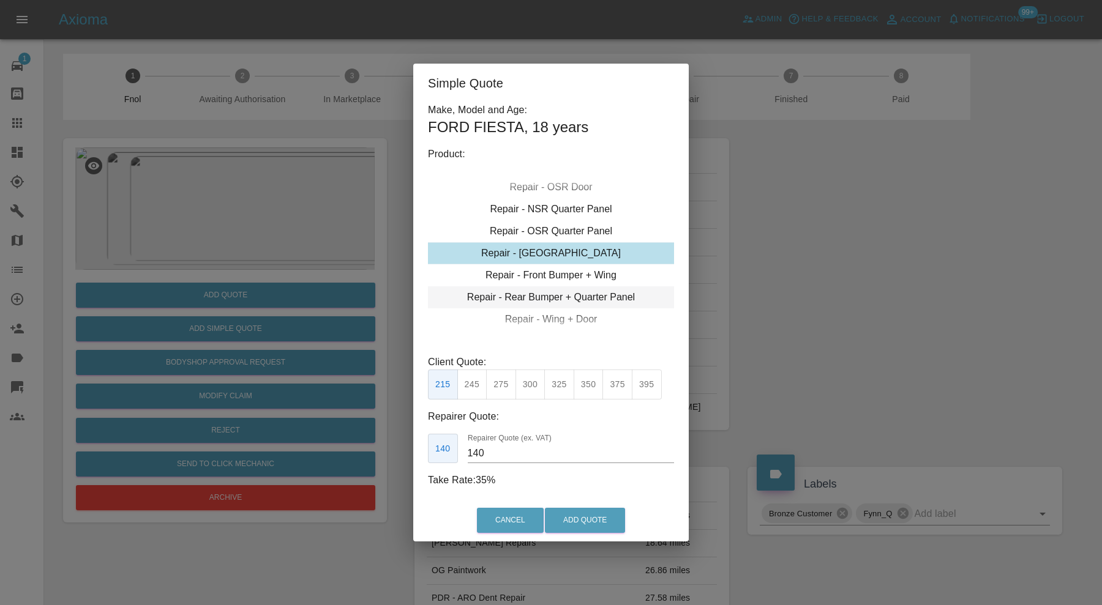
click at [582, 291] on div "Repair - Rear Bumper + Quarter Panel" at bounding box center [551, 298] width 246 height 22
click at [615, 380] on button "450" at bounding box center [617, 385] width 30 height 30
type input "280"
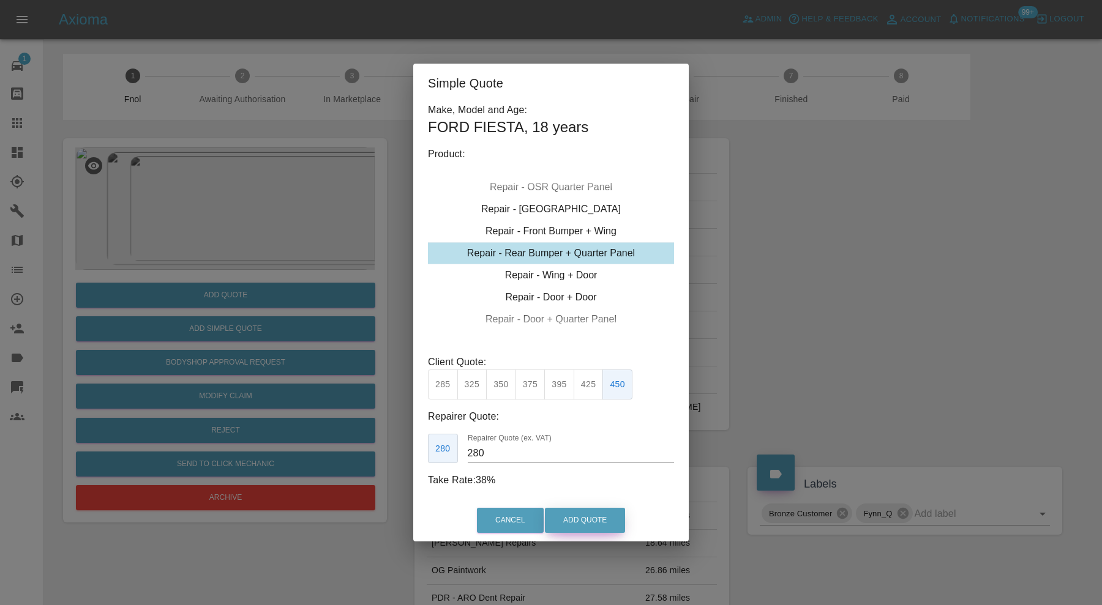
click at [591, 523] on button "Add Quote" at bounding box center [585, 520] width 80 height 25
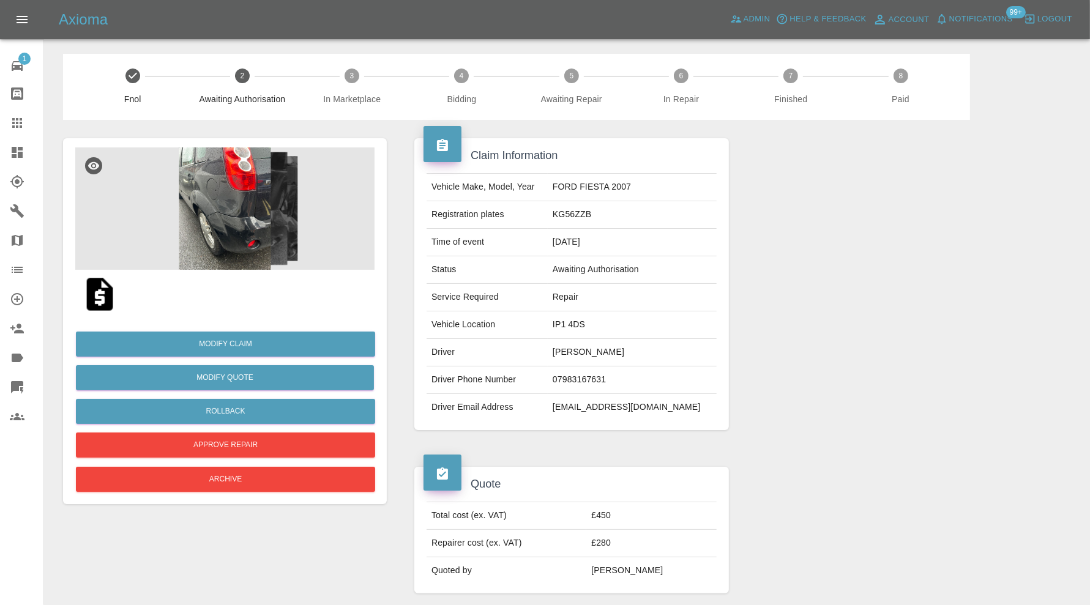
click at [14, 147] on icon at bounding box center [17, 152] width 15 height 15
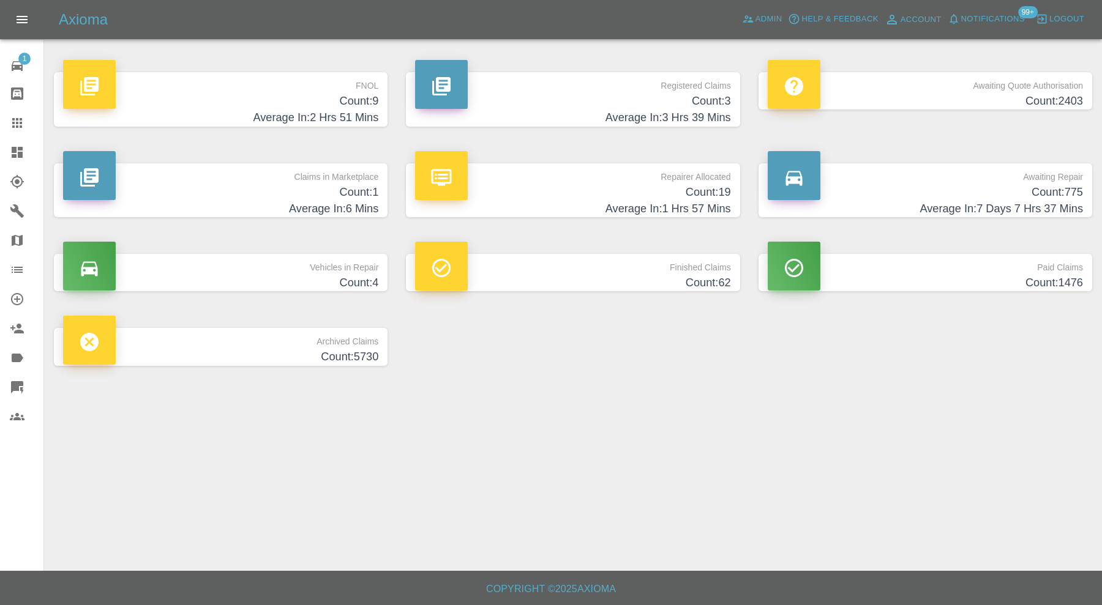
click at [279, 190] on h4 "Count: 1" at bounding box center [220, 192] width 315 height 17
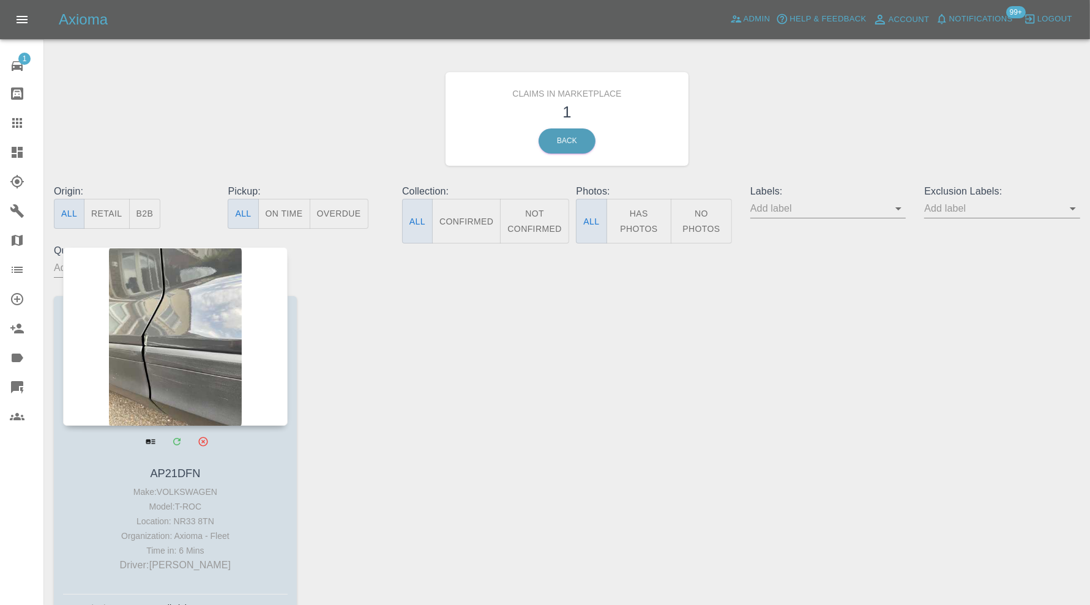
click at [217, 358] on div at bounding box center [175, 336] width 225 height 179
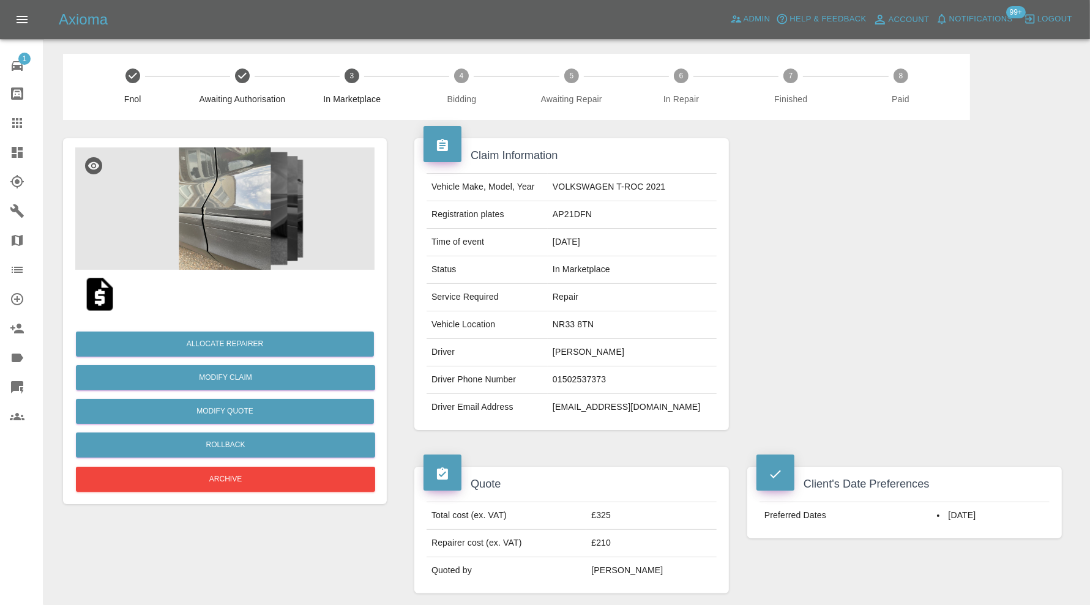
click at [222, 226] on img at bounding box center [224, 209] width 299 height 122
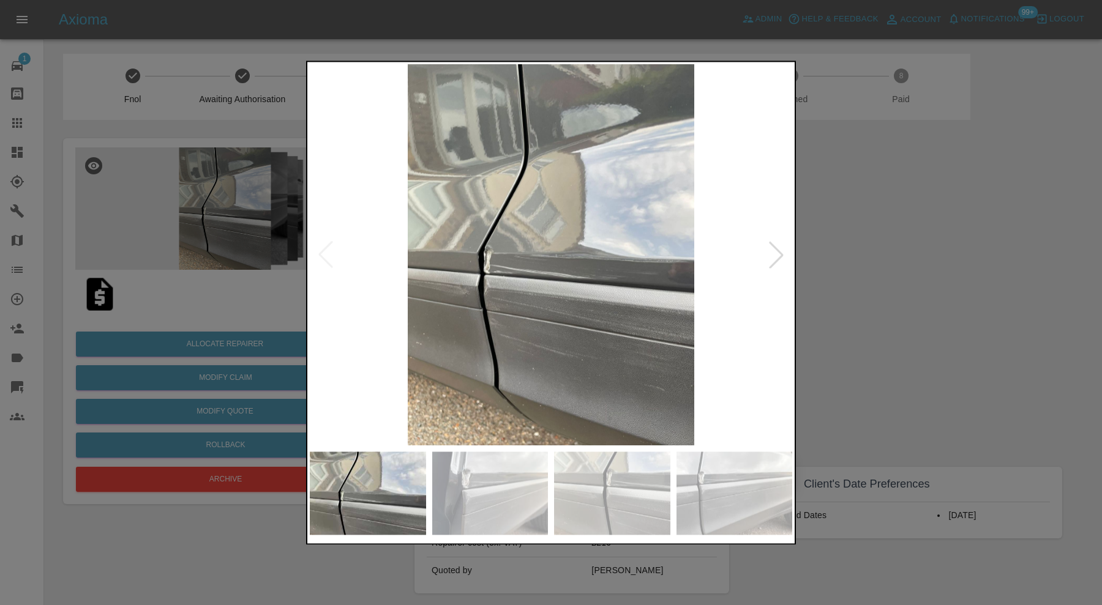
click at [769, 255] on div at bounding box center [776, 255] width 27 height 27
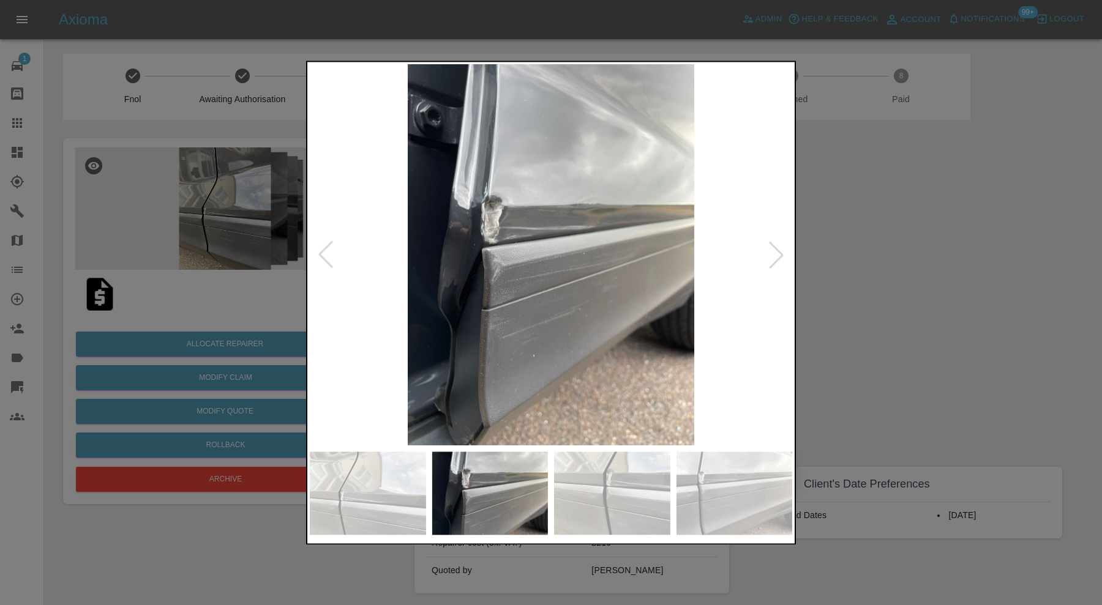
click at [823, 247] on div at bounding box center [551, 302] width 1102 height 605
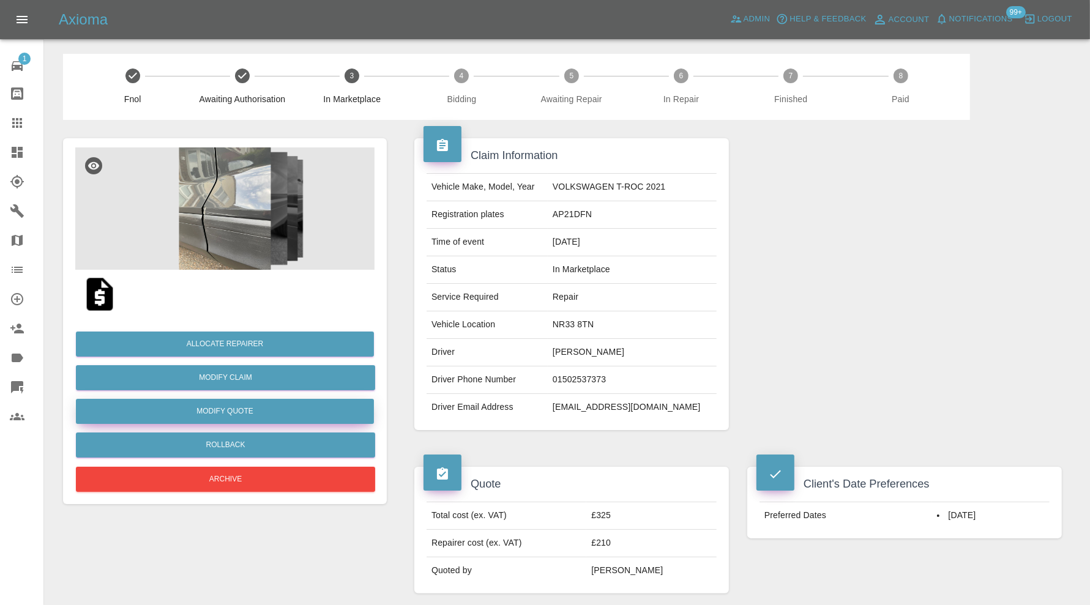
click at [348, 410] on button "Modify Quote" at bounding box center [225, 411] width 298 height 25
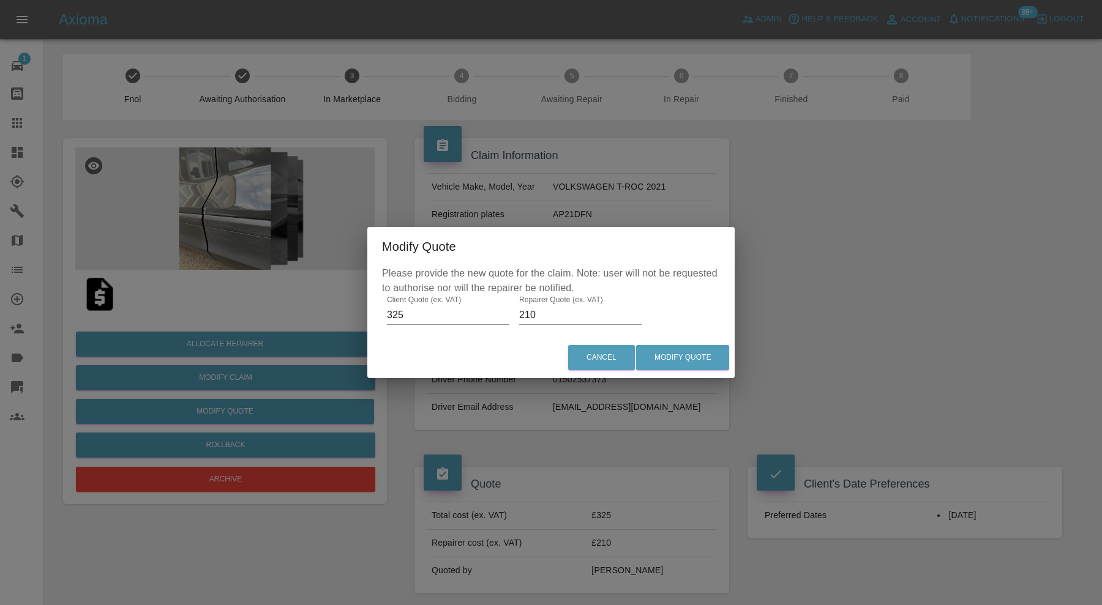
click at [533, 317] on input "210" at bounding box center [580, 315] width 122 height 20
type input "215"
click at [712, 352] on button "Modify Quote" at bounding box center [682, 357] width 93 height 25
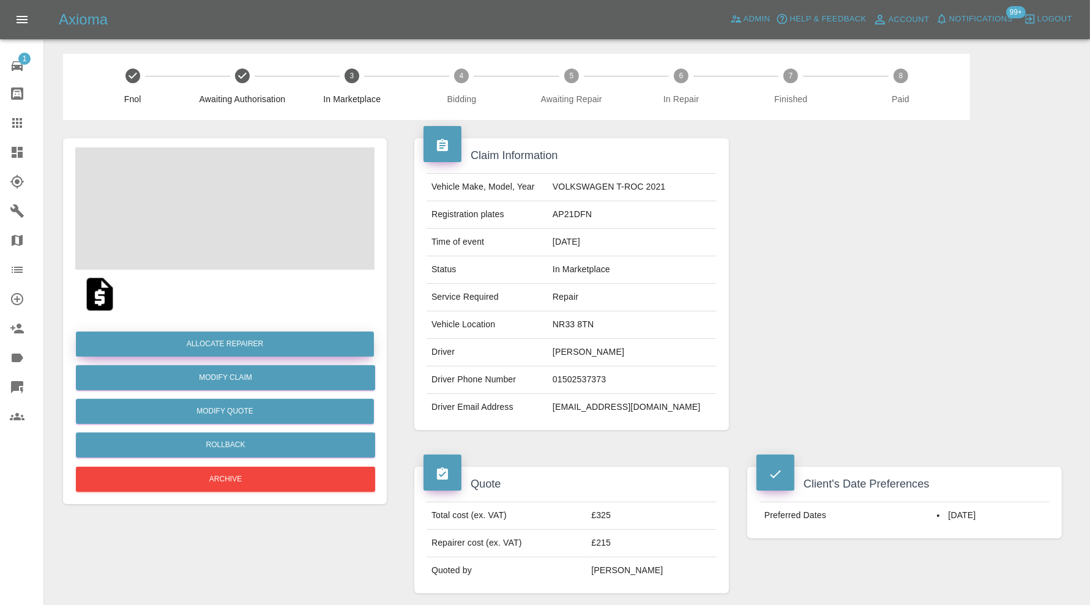
click at [234, 345] on button "Allocate Repairer" at bounding box center [225, 344] width 298 height 25
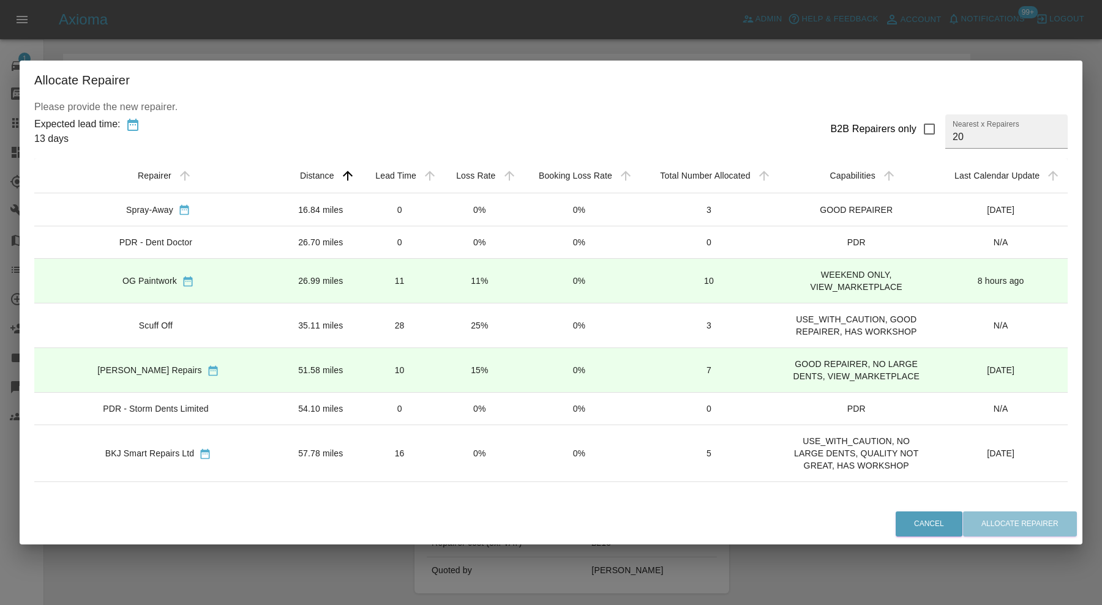
click at [259, 207] on td "Spray-Away" at bounding box center [158, 209] width 248 height 33
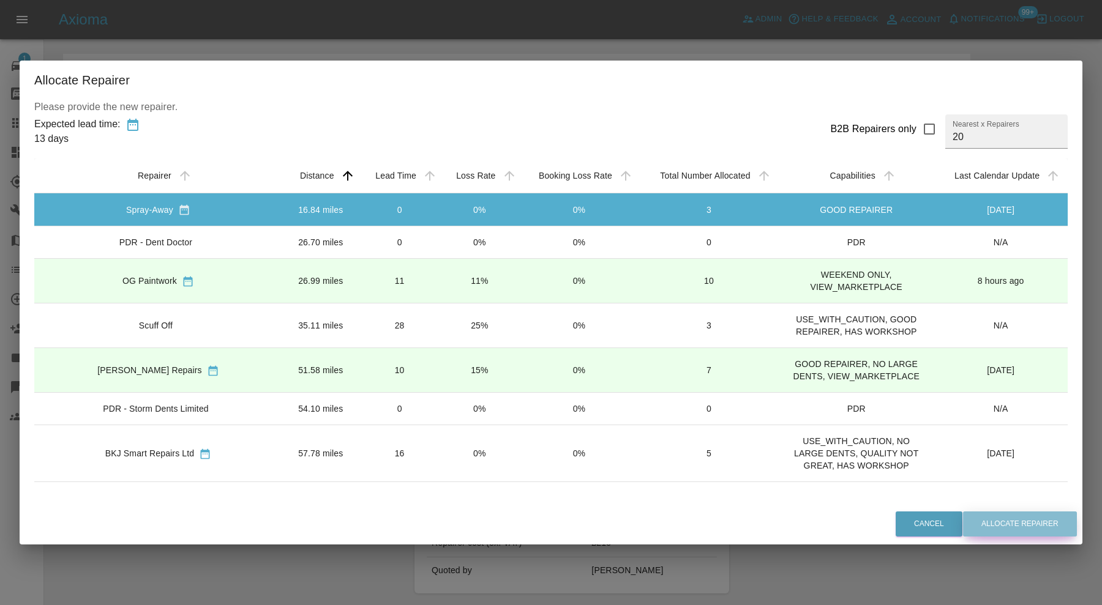
click at [983, 520] on button "Allocate Repairer" at bounding box center [1020, 524] width 114 height 25
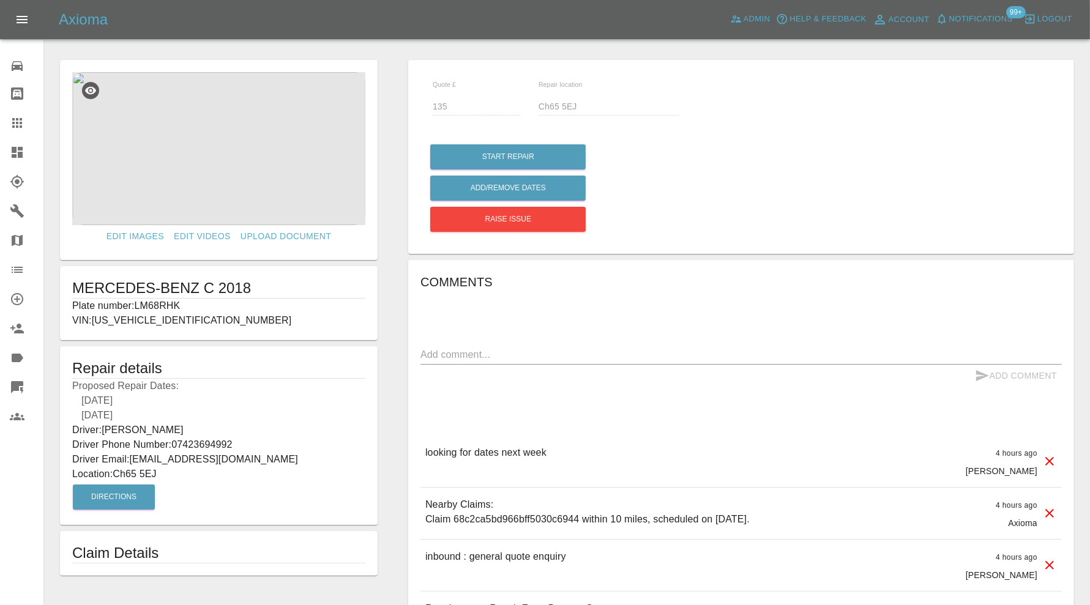
click at [263, 172] on img at bounding box center [218, 148] width 293 height 153
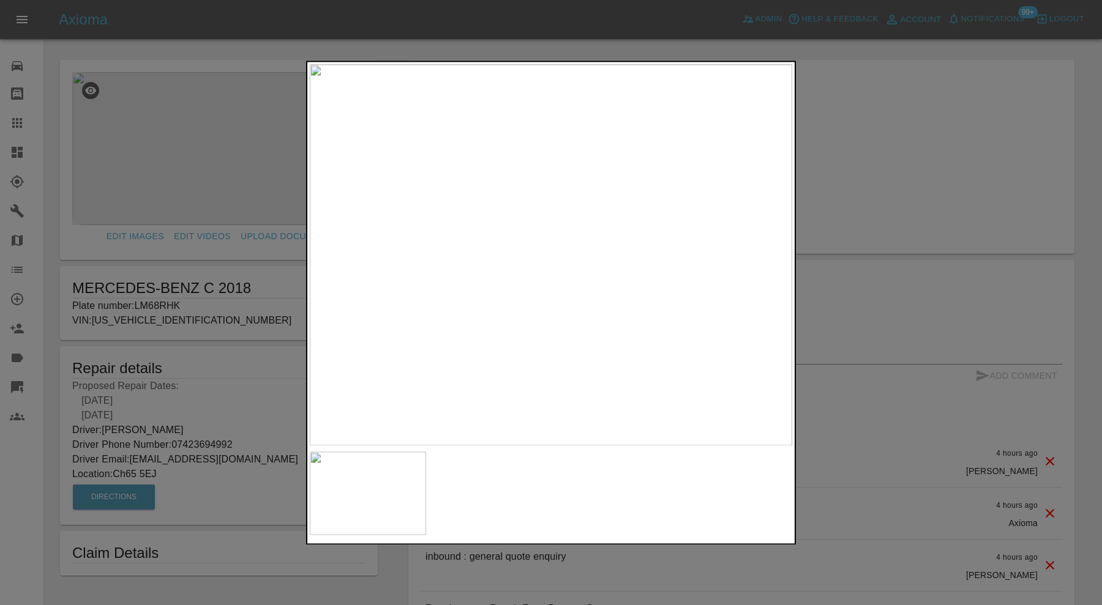
click at [605, 259] on img at bounding box center [551, 254] width 482 height 381
click at [517, 259] on img at bounding box center [510, 287] width 1447 height 1145
click at [508, 248] on img at bounding box center [317, 162] width 1447 height 1145
click at [508, 248] on img at bounding box center [551, 254] width 482 height 381
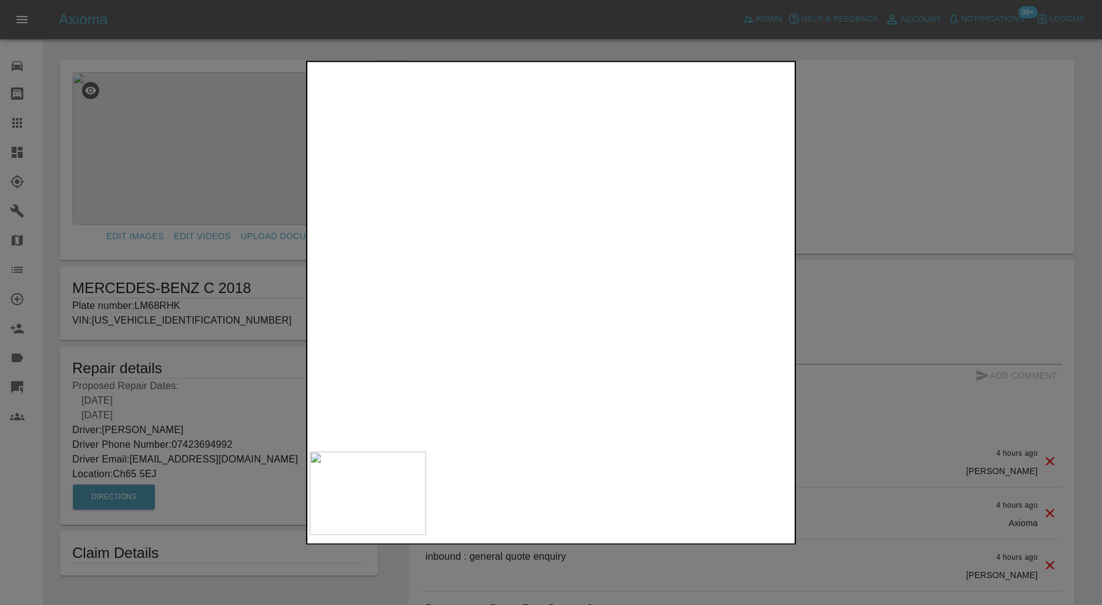
click at [508, 248] on img at bounding box center [678, 275] width 1447 height 1145
click at [880, 223] on div at bounding box center [551, 302] width 1102 height 605
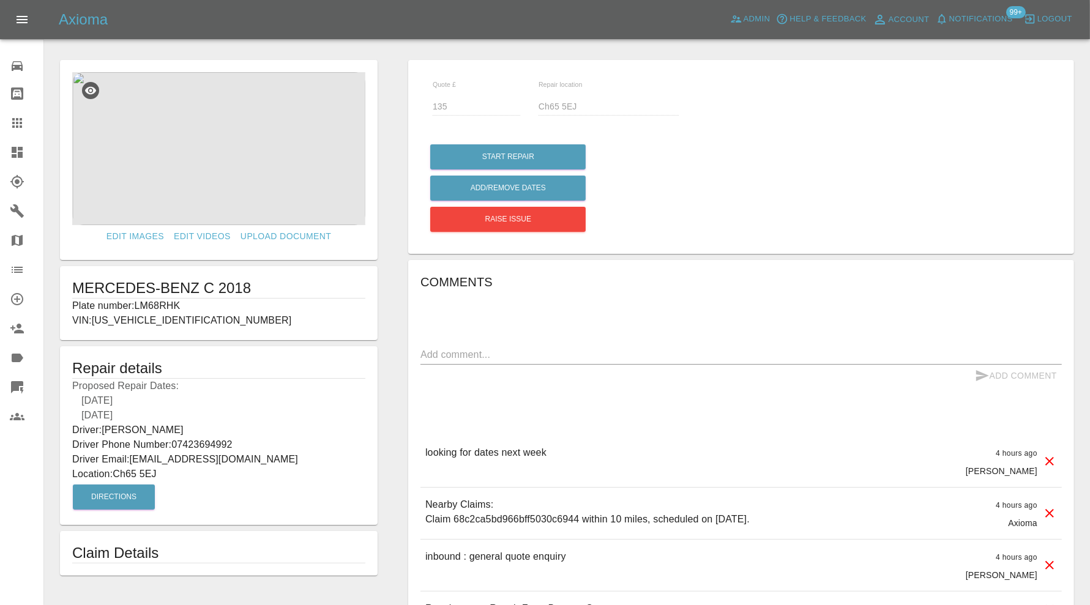
click at [177, 303] on p "Plate number: LM68RHK" at bounding box center [218, 306] width 293 height 15
copy p "LM68RHK"
click at [20, 120] on icon at bounding box center [17, 123] width 15 height 15
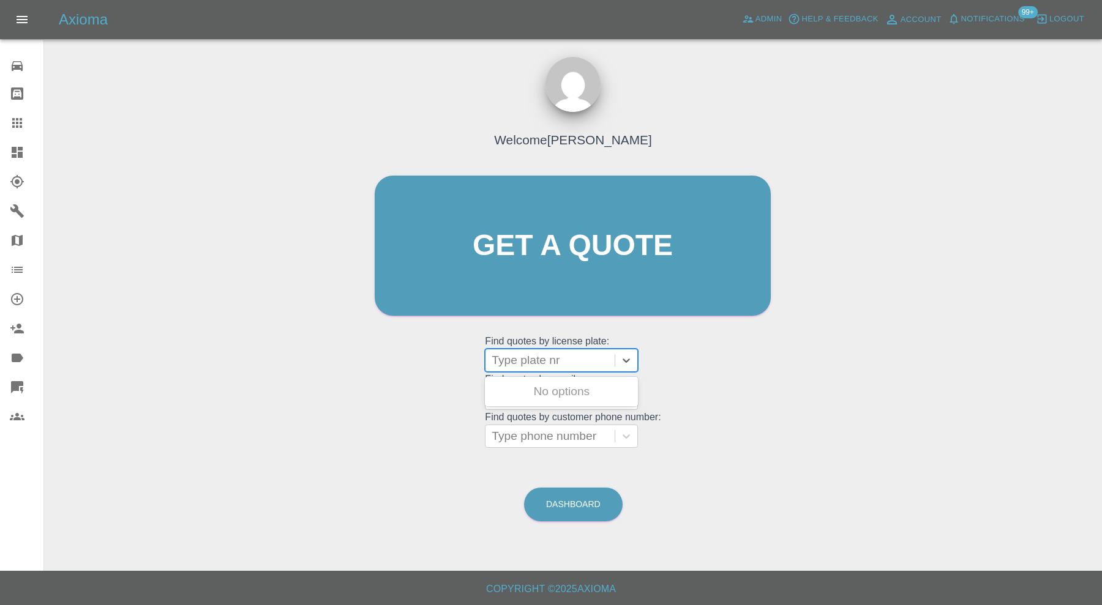
click at [601, 361] on div at bounding box center [550, 360] width 117 height 17
paste input "LM68RHK"
type input "LM68RHK"
click at [597, 394] on div "LM68RHK, Awaiting Repair" at bounding box center [561, 399] width 153 height 39
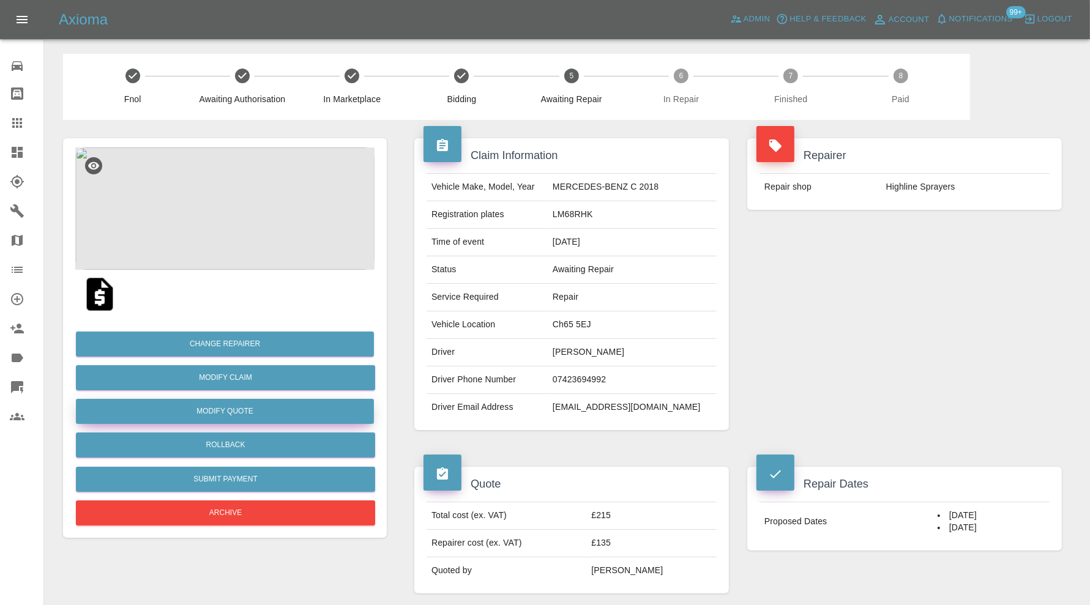
click at [276, 407] on button "Modify Quote" at bounding box center [225, 411] width 298 height 25
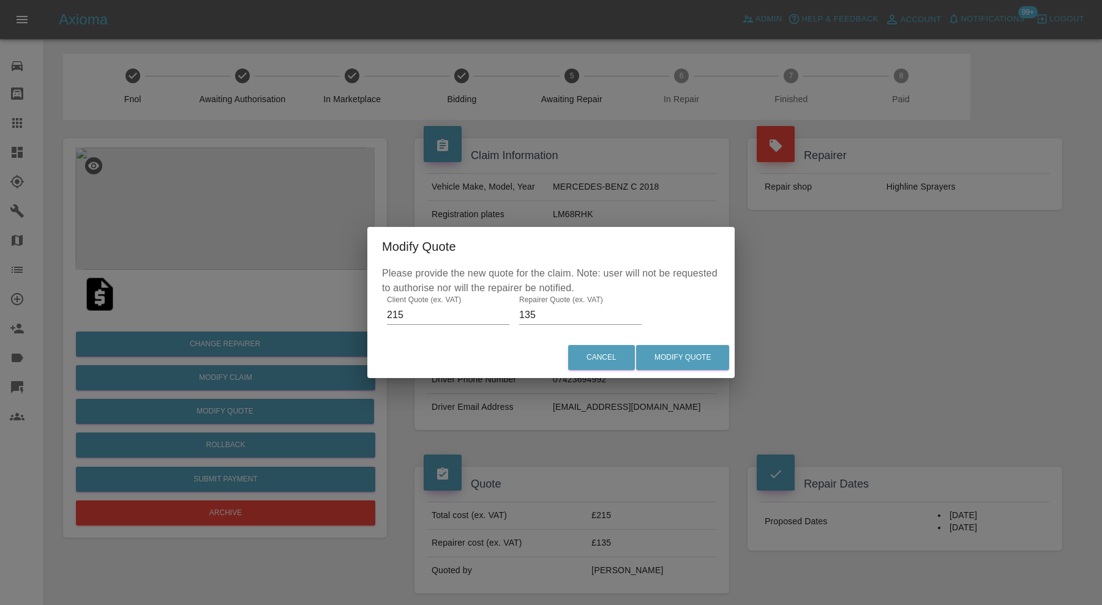
click at [544, 317] on input "135" at bounding box center [580, 315] width 122 height 20
type input "140"
click at [691, 357] on button "Modify Quote" at bounding box center [682, 357] width 93 height 25
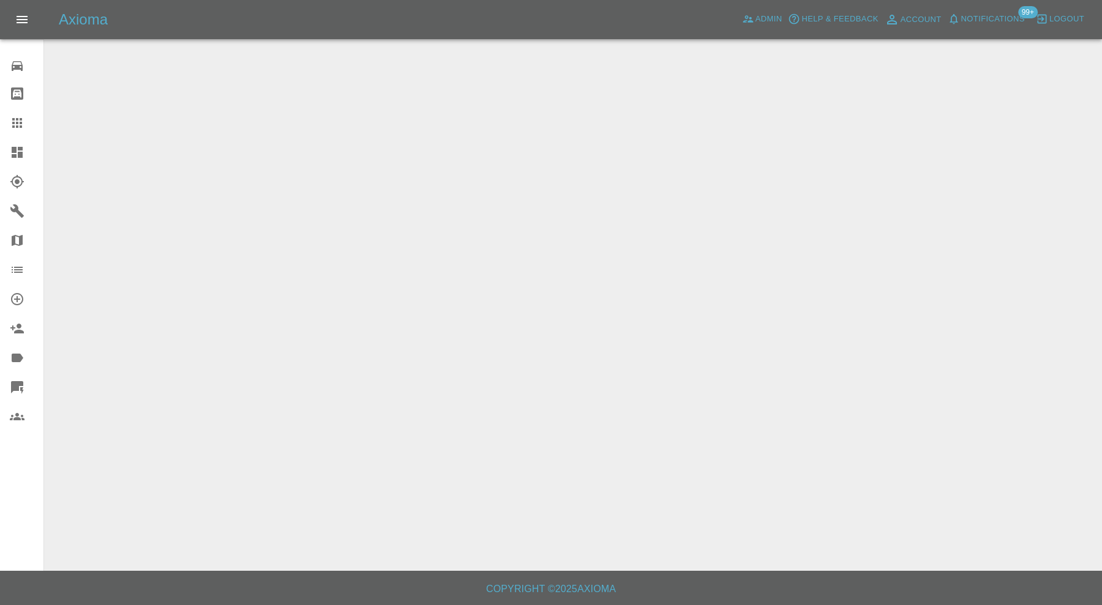
click at [18, 154] on icon at bounding box center [17, 152] width 11 height 11
